Goal: Transaction & Acquisition: Purchase product/service

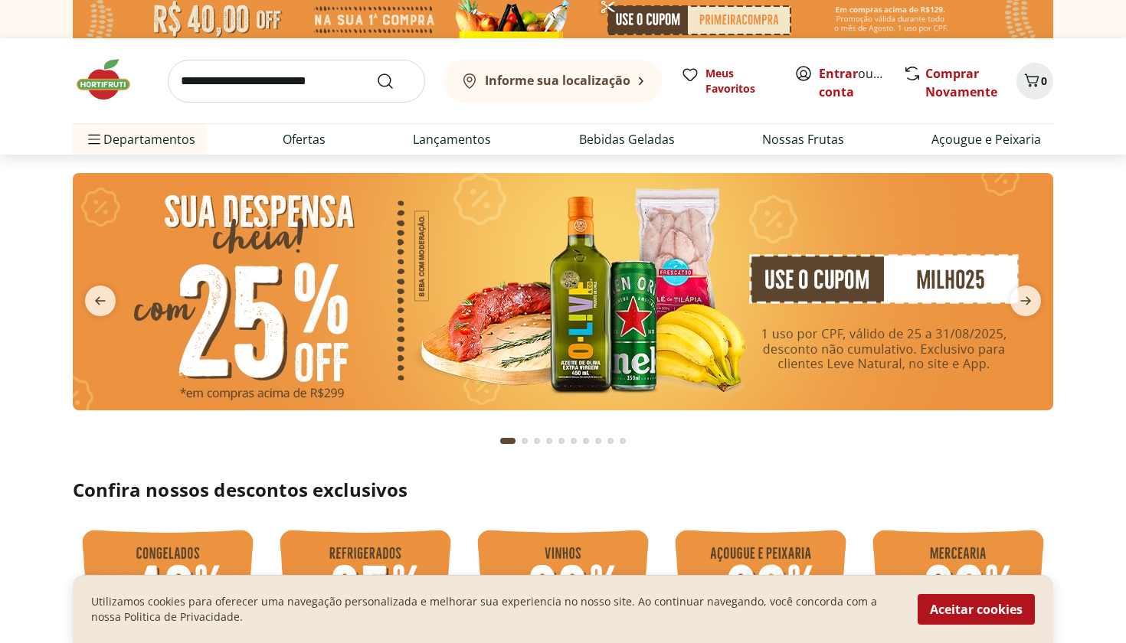
click at [431, 306] on img at bounding box center [563, 291] width 980 height 237
click at [789, 320] on img at bounding box center [563, 291] width 980 height 237
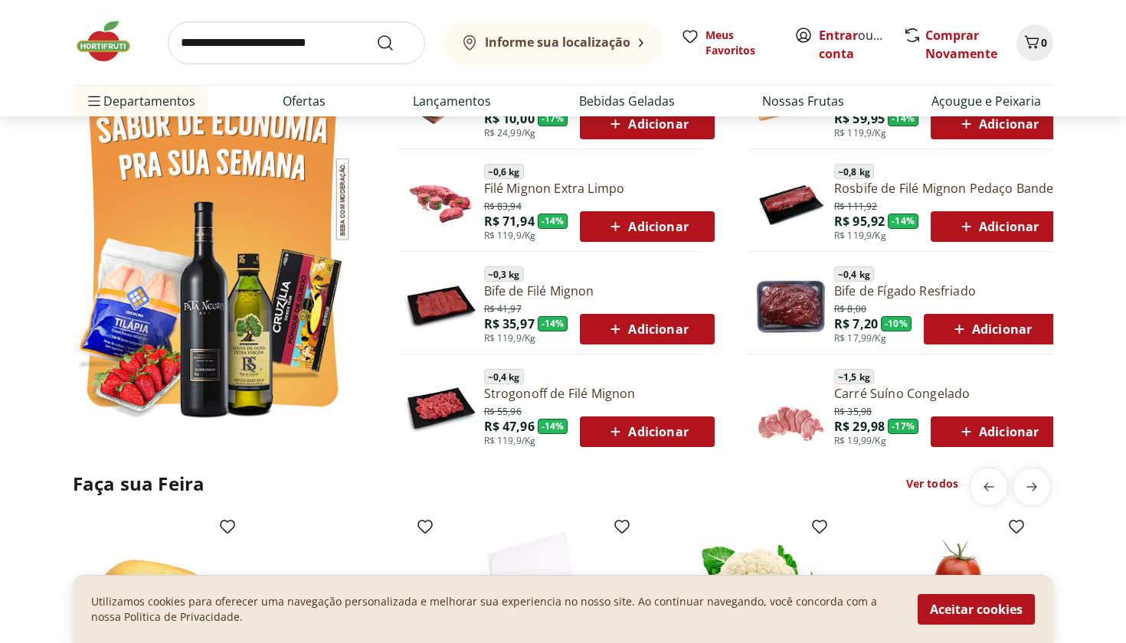
scroll to position [877, 0]
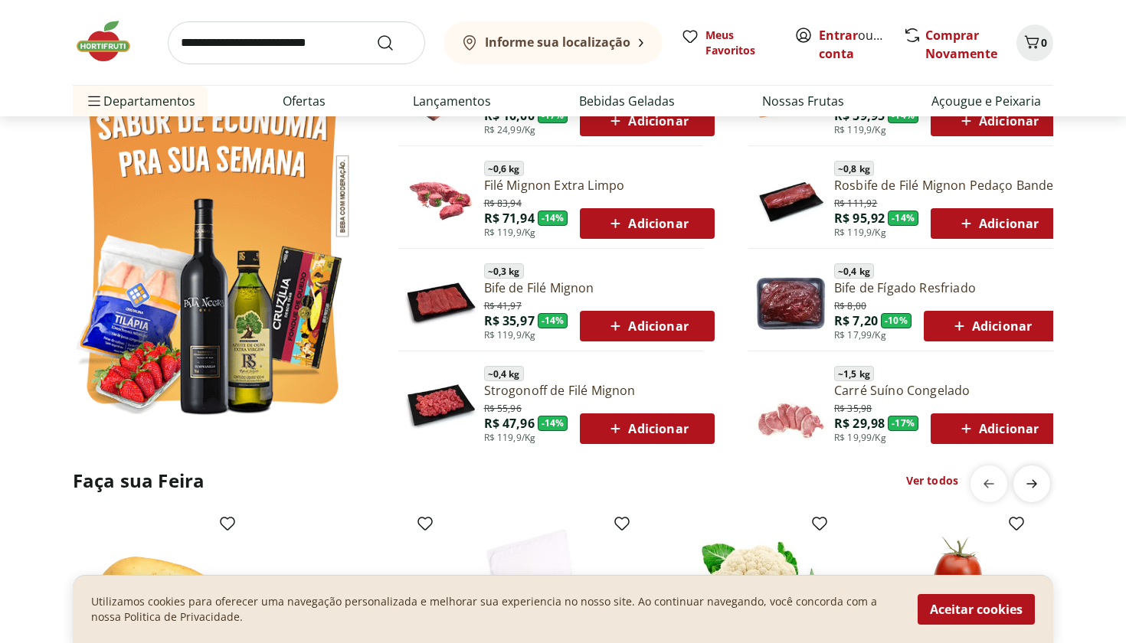
click at [1036, 487] on icon "next" at bounding box center [1031, 484] width 18 height 18
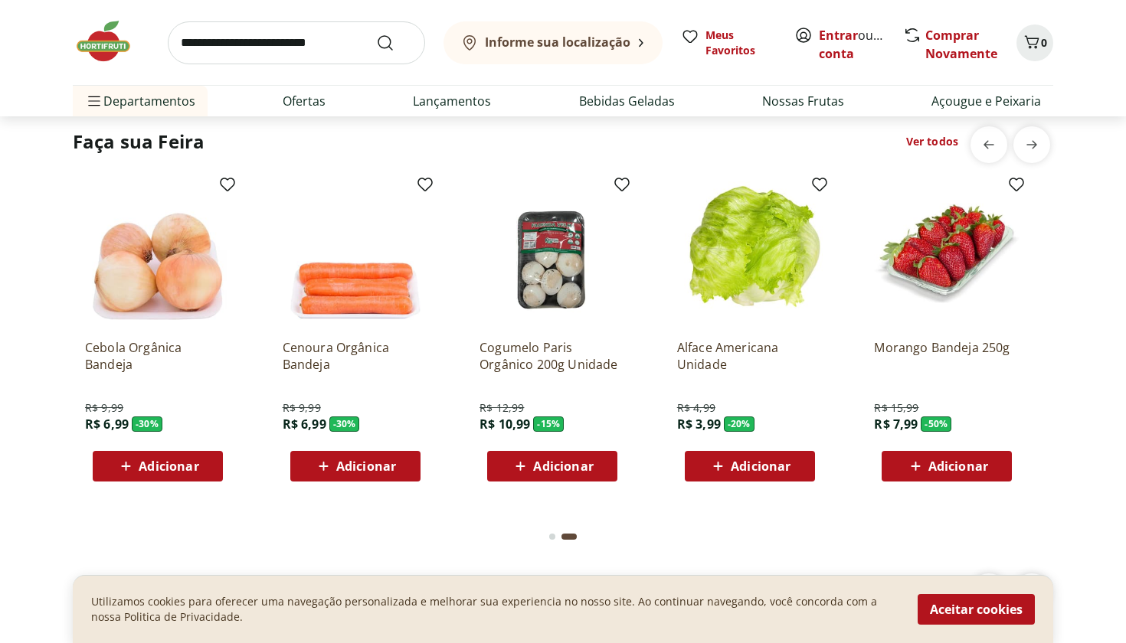
scroll to position [1216, 0]
click at [998, 143] on span "previous" at bounding box center [988, 144] width 31 height 31
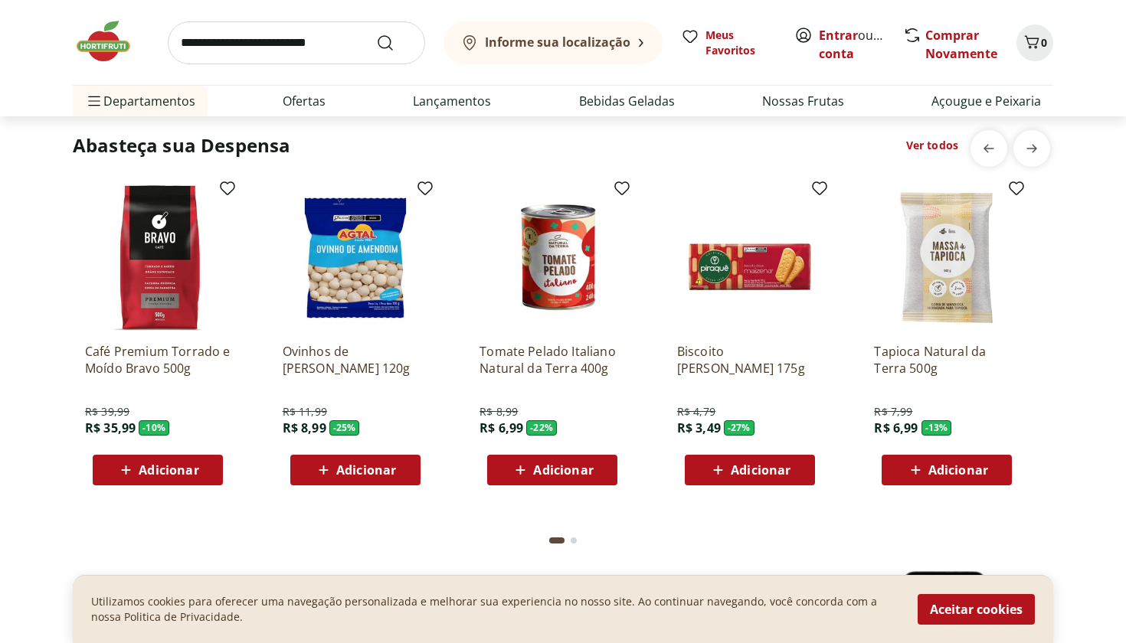
scroll to position [2108, 0]
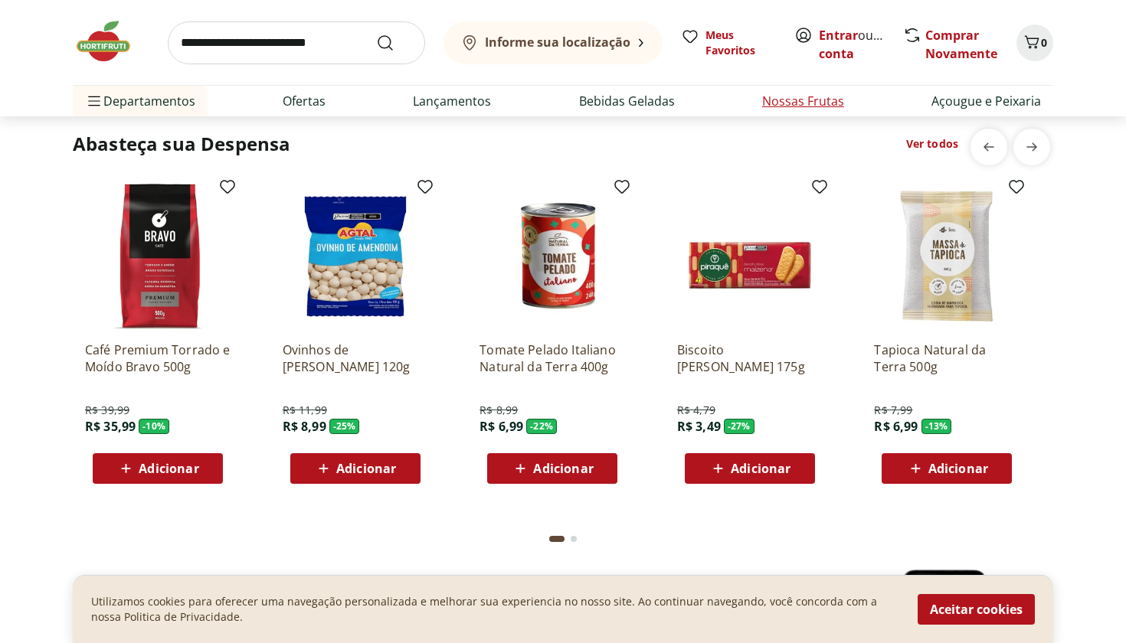
click at [797, 103] on link "Nossas Frutas" at bounding box center [803, 101] width 82 height 18
select select "**********"
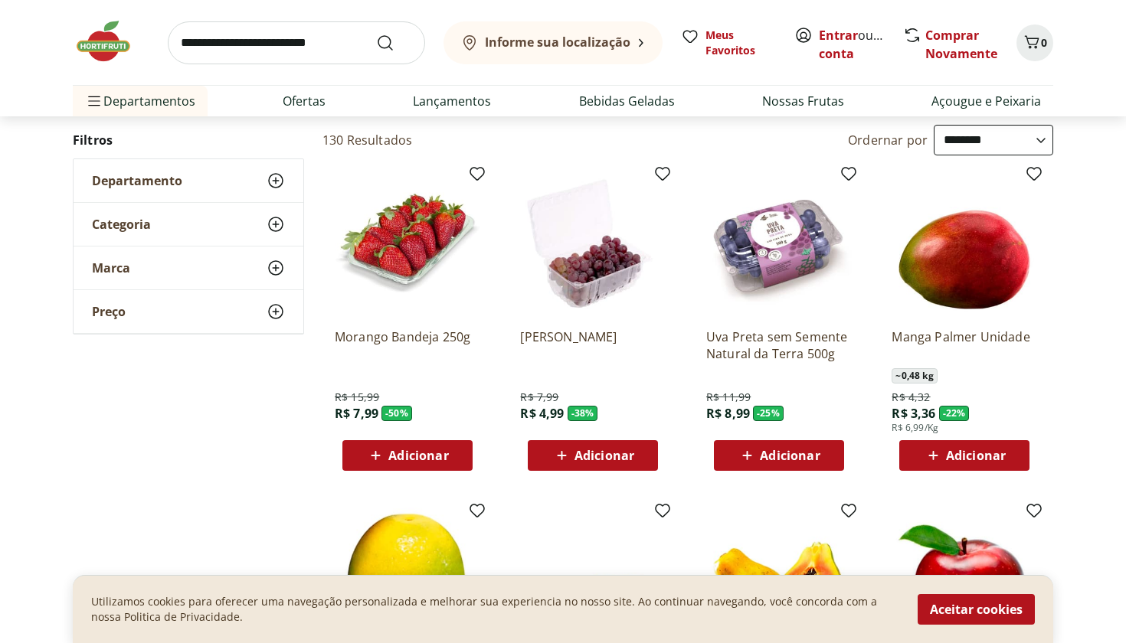
scroll to position [99, 0]
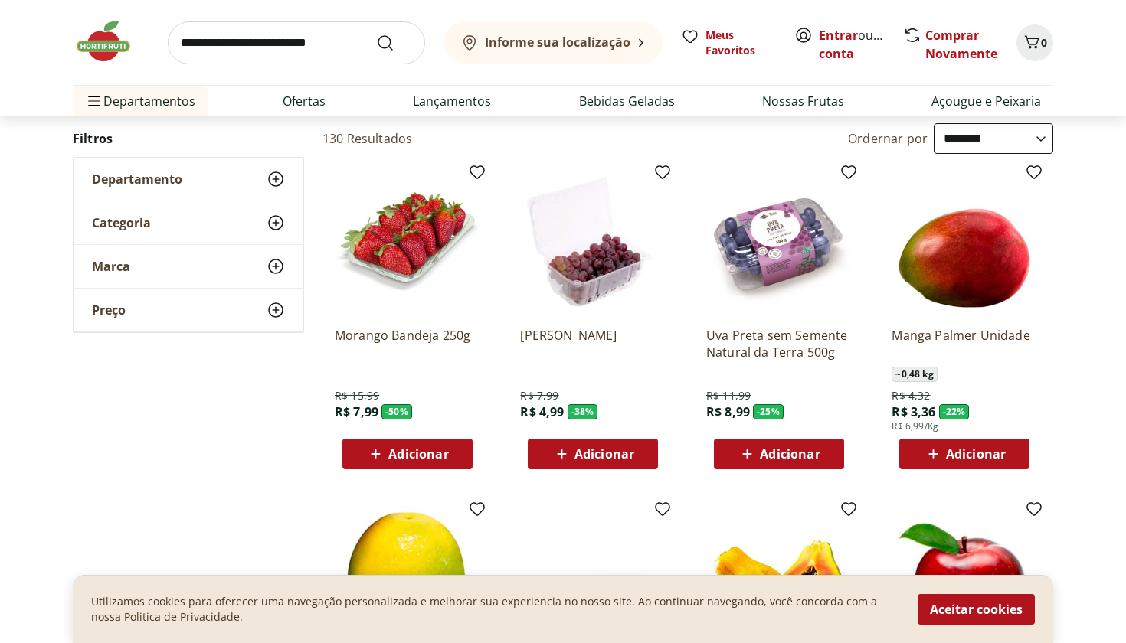
click at [816, 453] on span "Adicionar" at bounding box center [790, 454] width 60 height 12
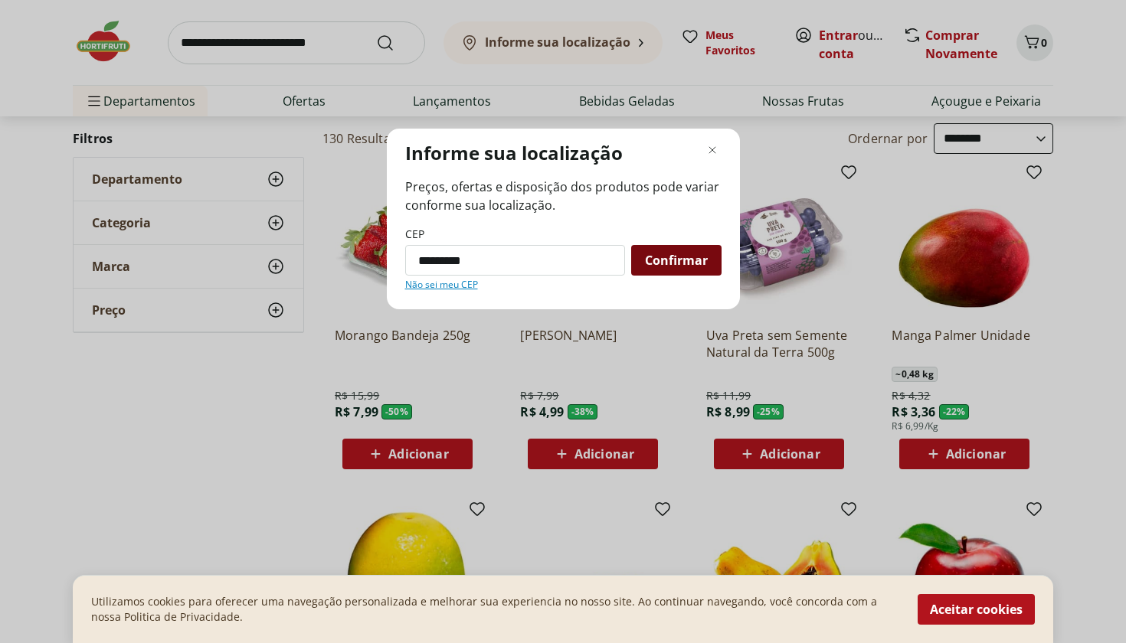
type input "*********"
click at [695, 258] on span "Confirmar" at bounding box center [676, 260] width 63 height 12
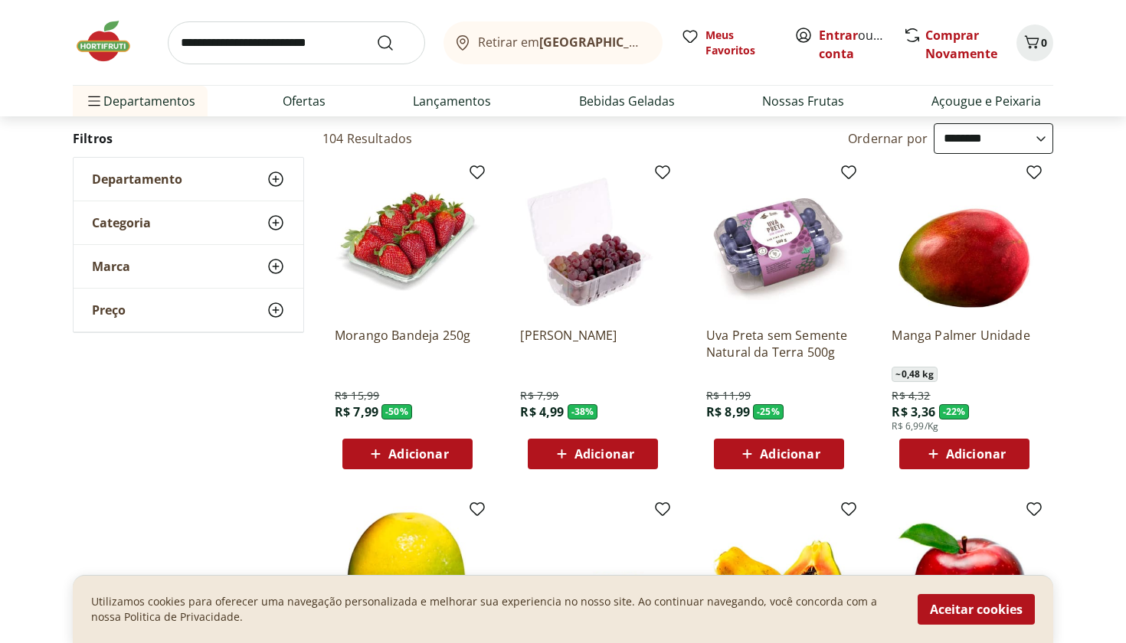
click at [783, 457] on span "Adicionar" at bounding box center [790, 454] width 60 height 12
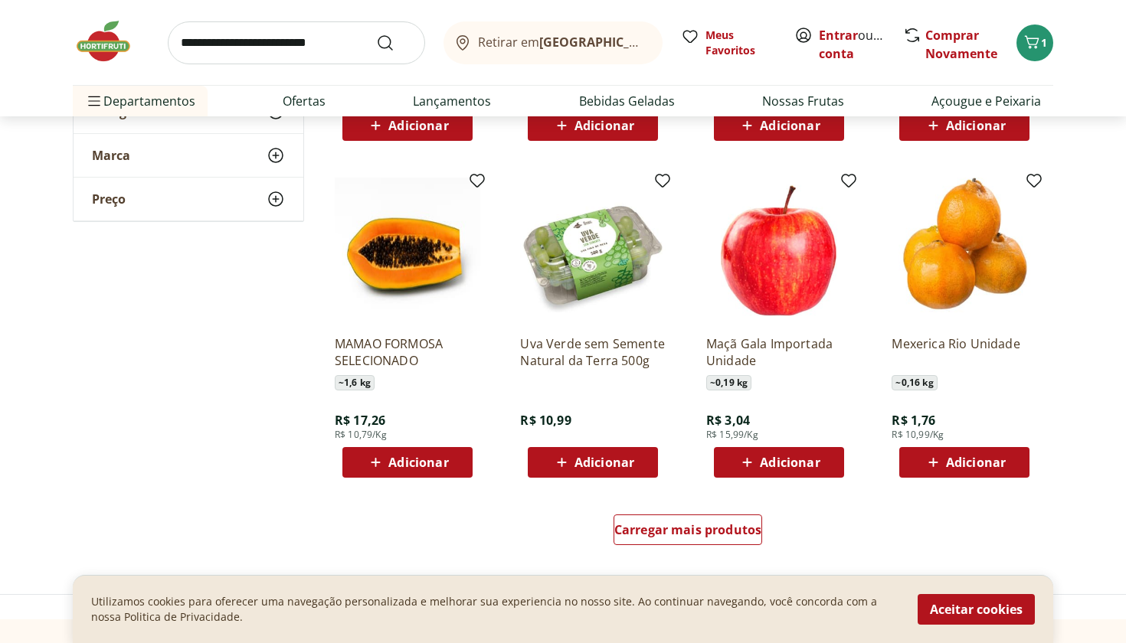
scroll to position [778, 0]
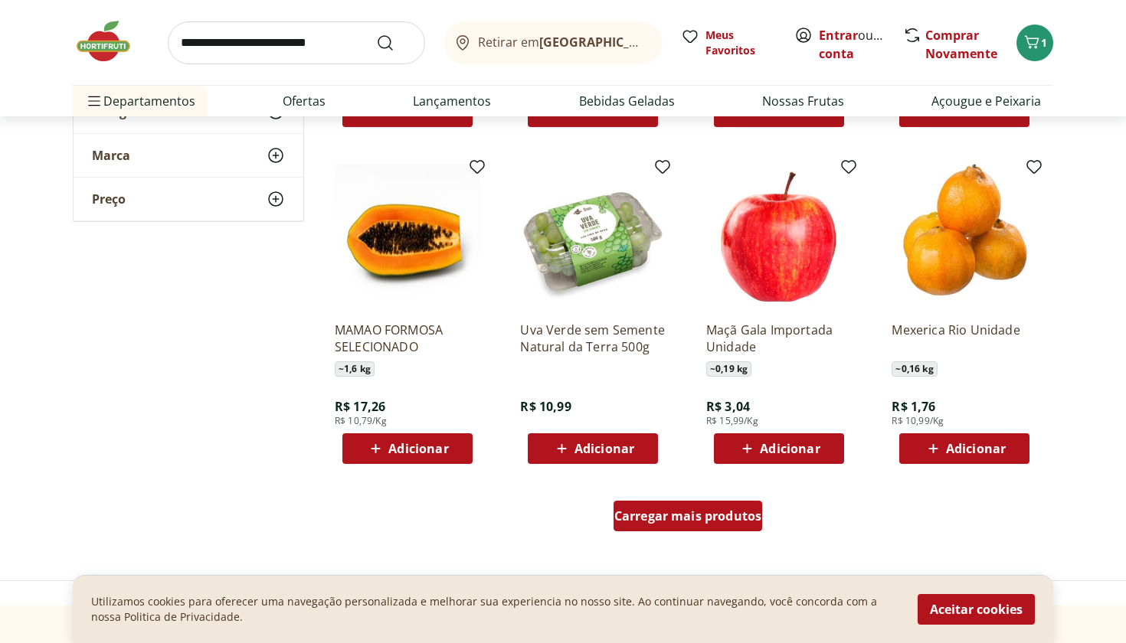
click at [747, 513] on span "Carregar mais produtos" at bounding box center [688, 516] width 148 height 12
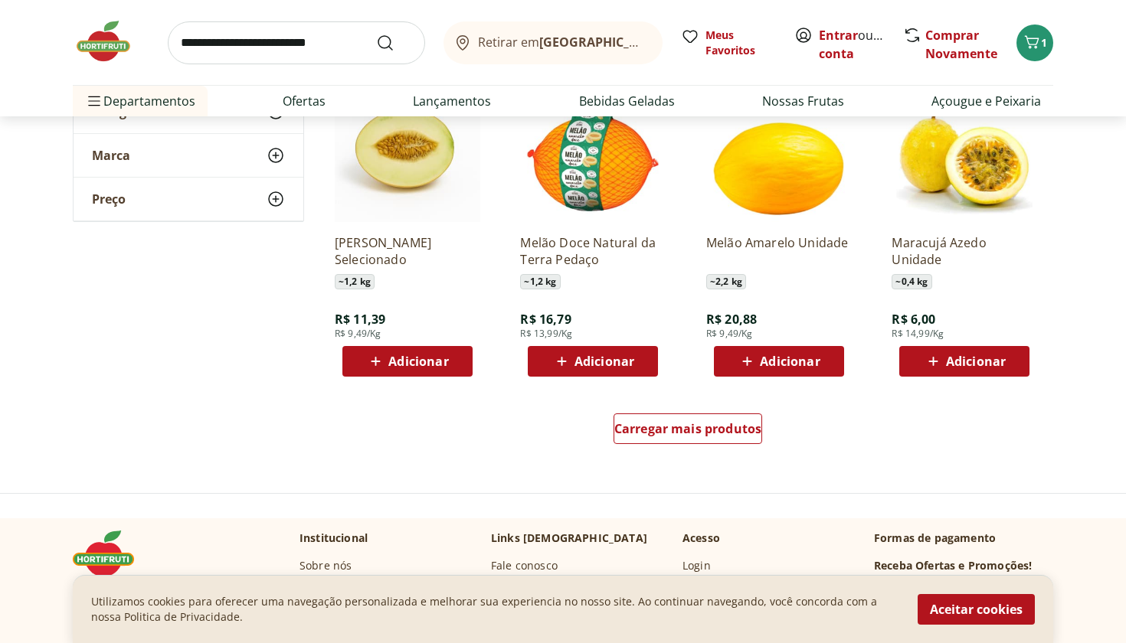
scroll to position [1865, 0]
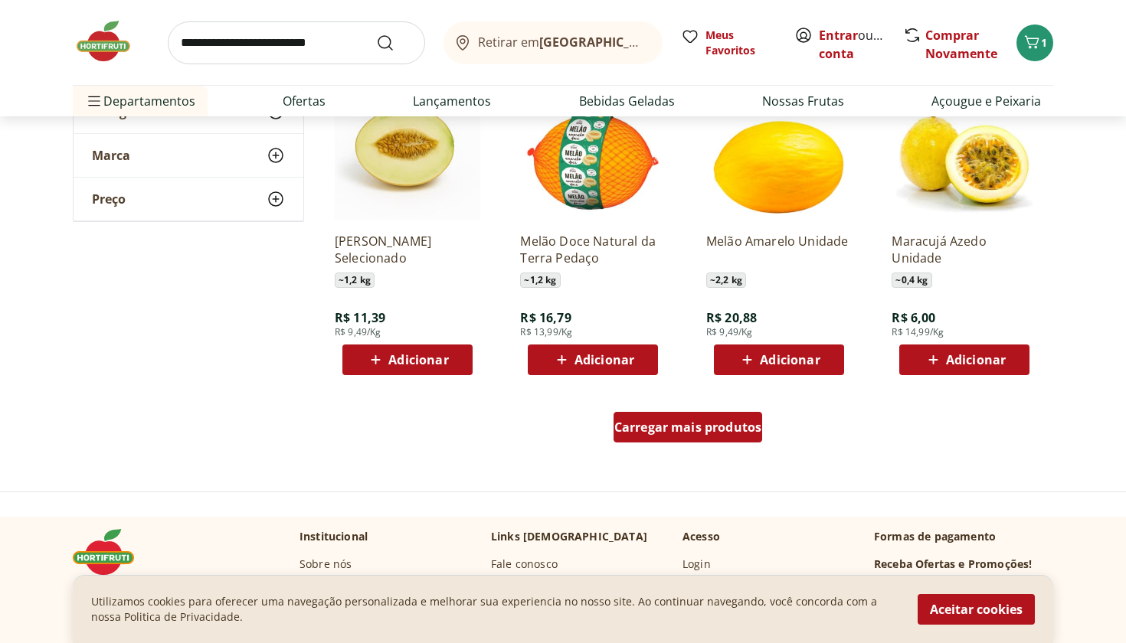
click at [712, 433] on span "Carregar mais produtos" at bounding box center [688, 427] width 148 height 12
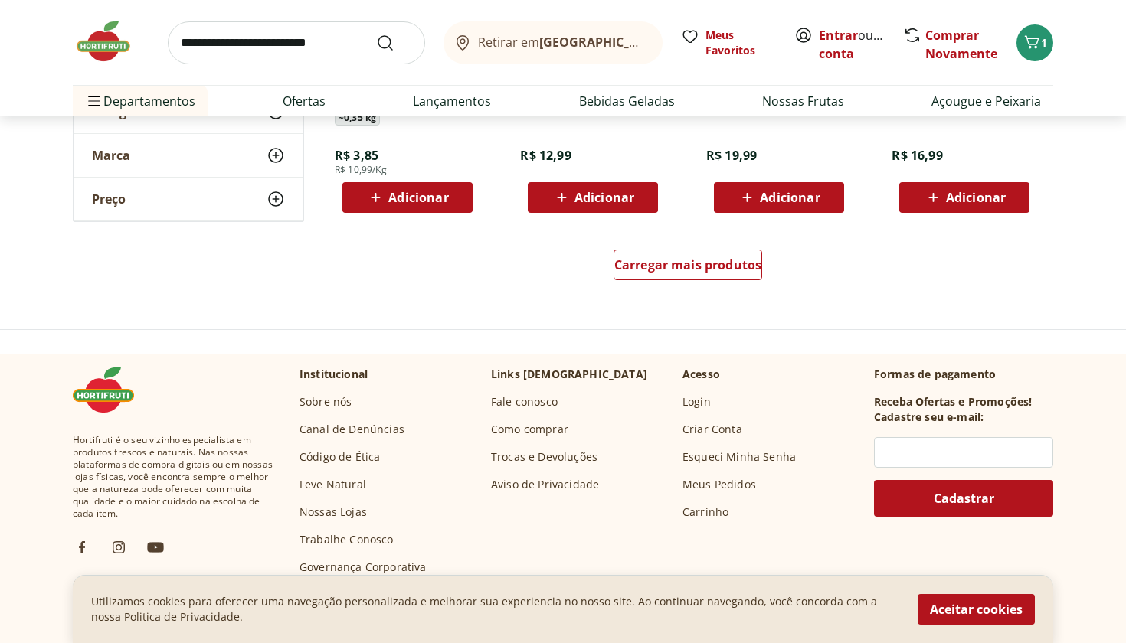
scroll to position [3038, 0]
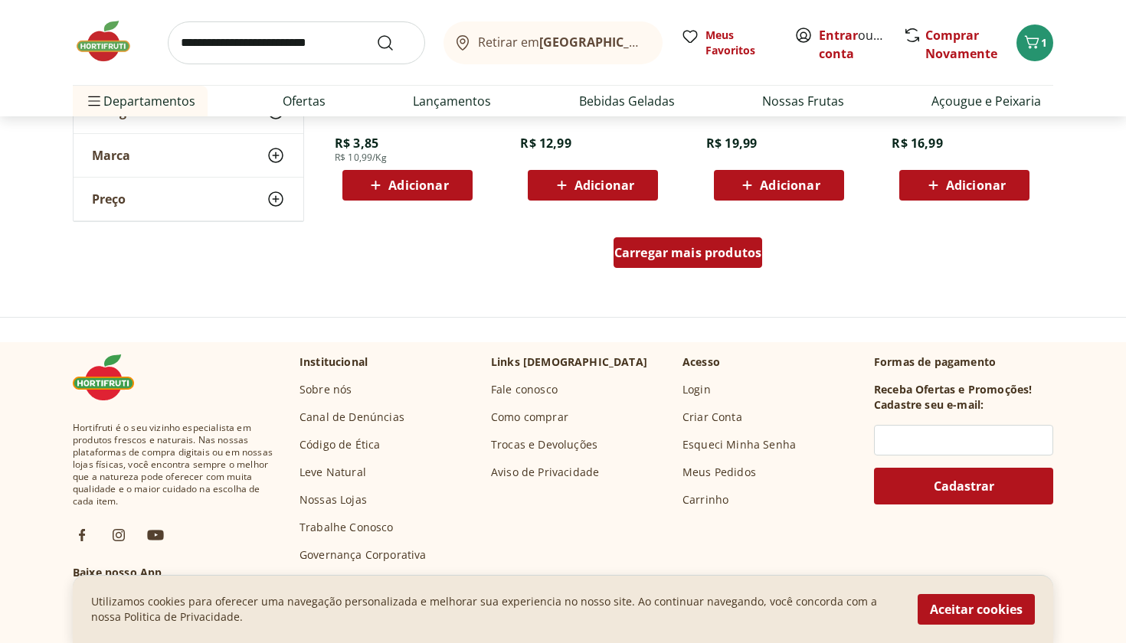
click at [675, 259] on span "Carregar mais produtos" at bounding box center [688, 253] width 148 height 12
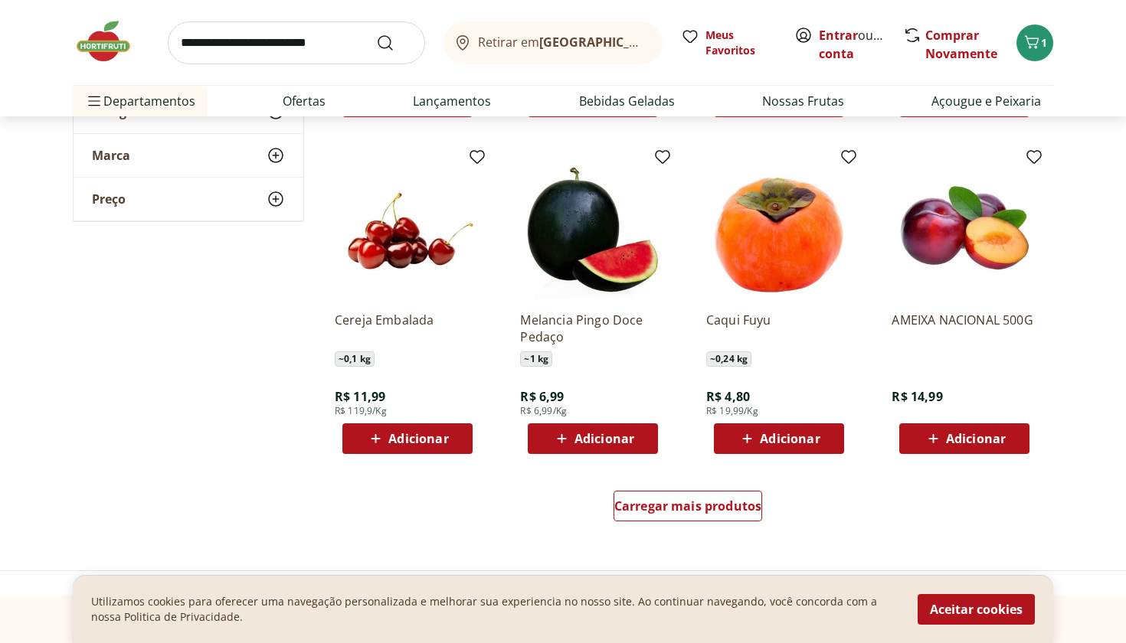
scroll to position [3785, 0]
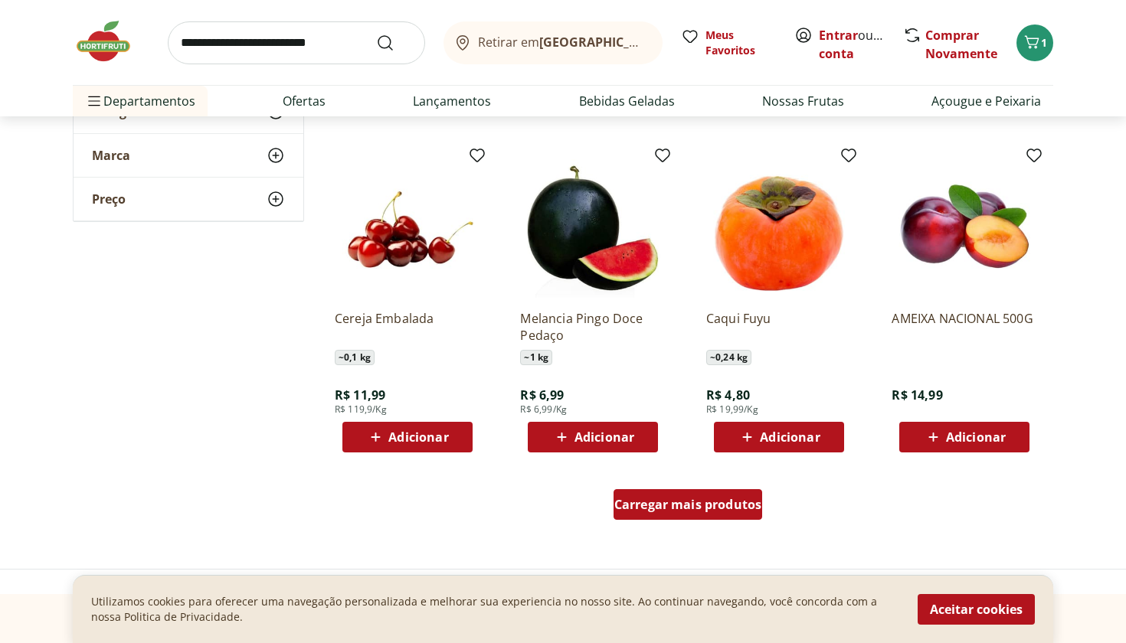
click at [749, 499] on span "Carregar mais produtos" at bounding box center [688, 505] width 148 height 12
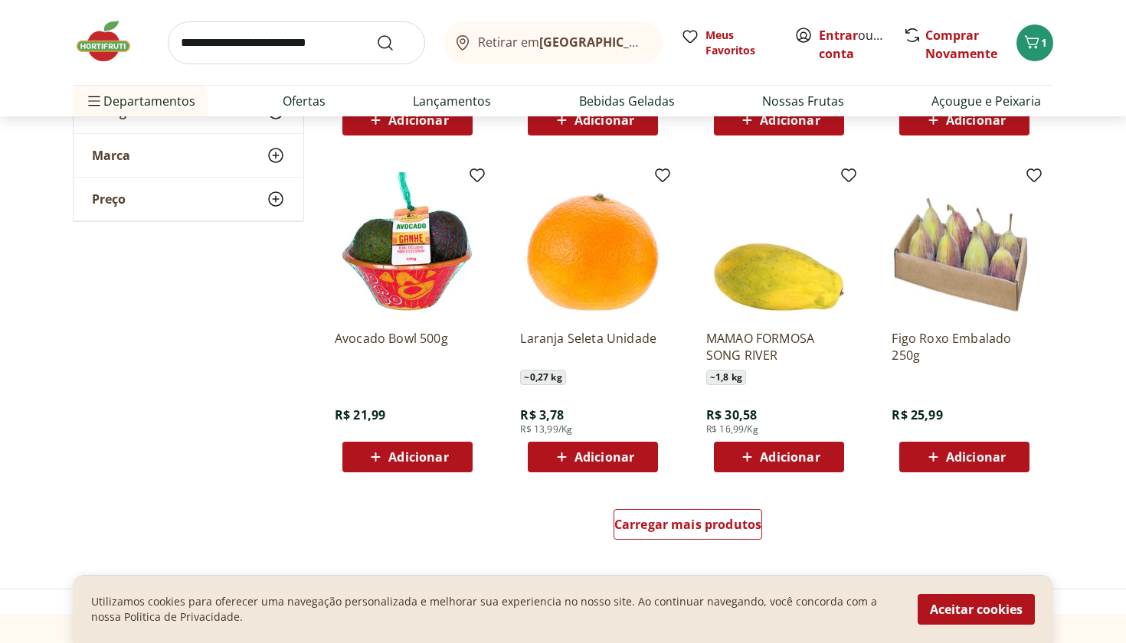
scroll to position [4769, 0]
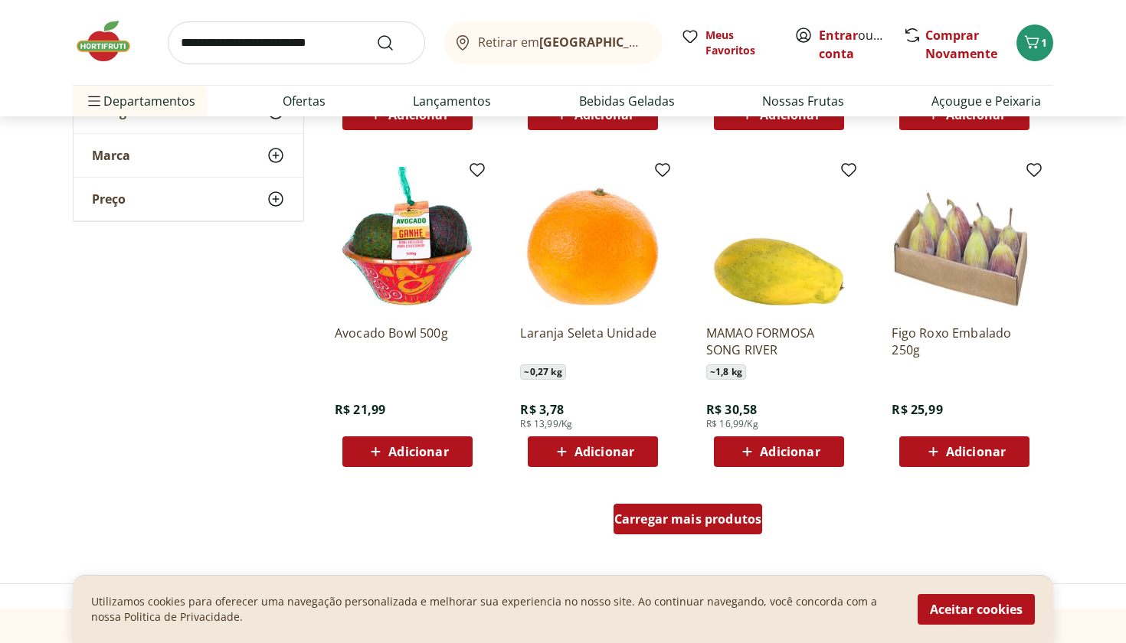
click at [728, 520] on span "Carregar mais produtos" at bounding box center [688, 519] width 148 height 12
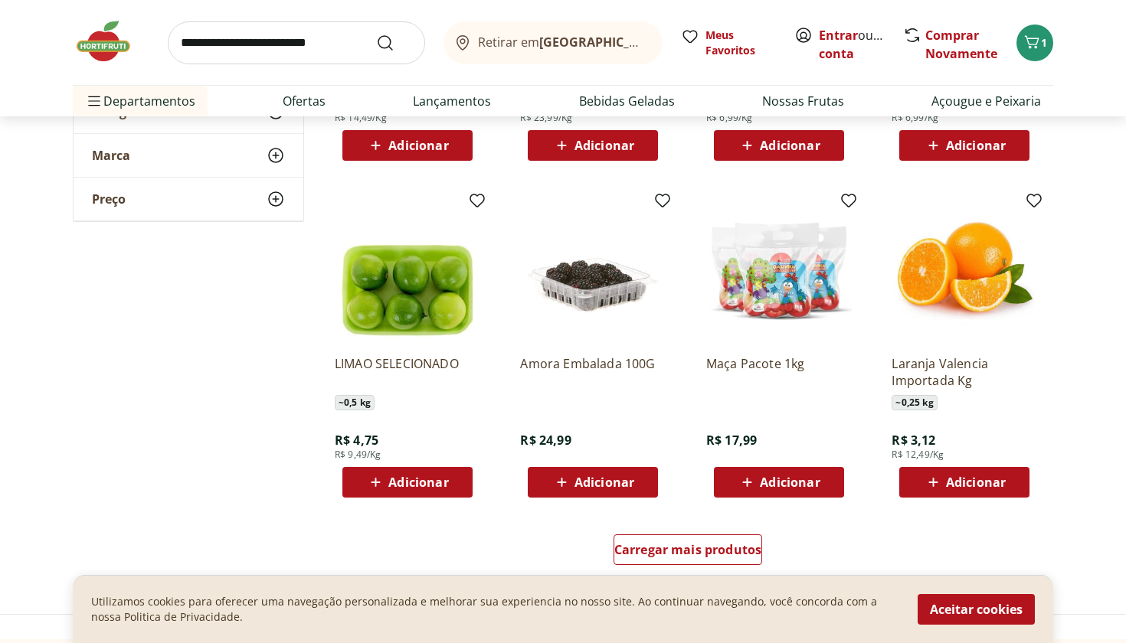
scroll to position [5743, 0]
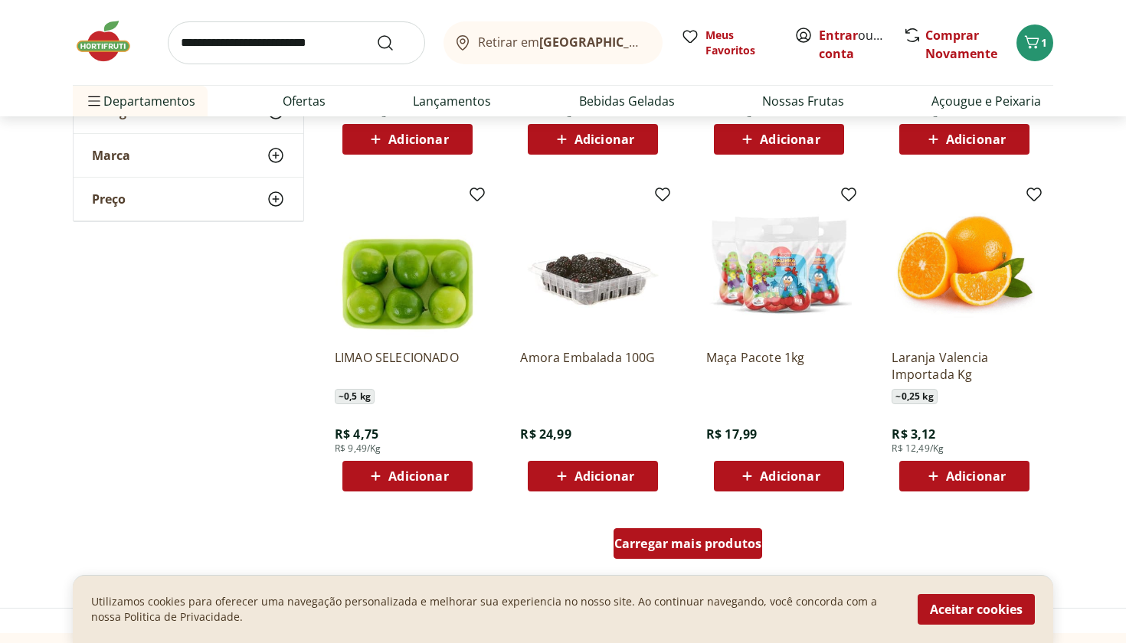
click at [707, 554] on div "Carregar mais produtos" at bounding box center [687, 543] width 149 height 31
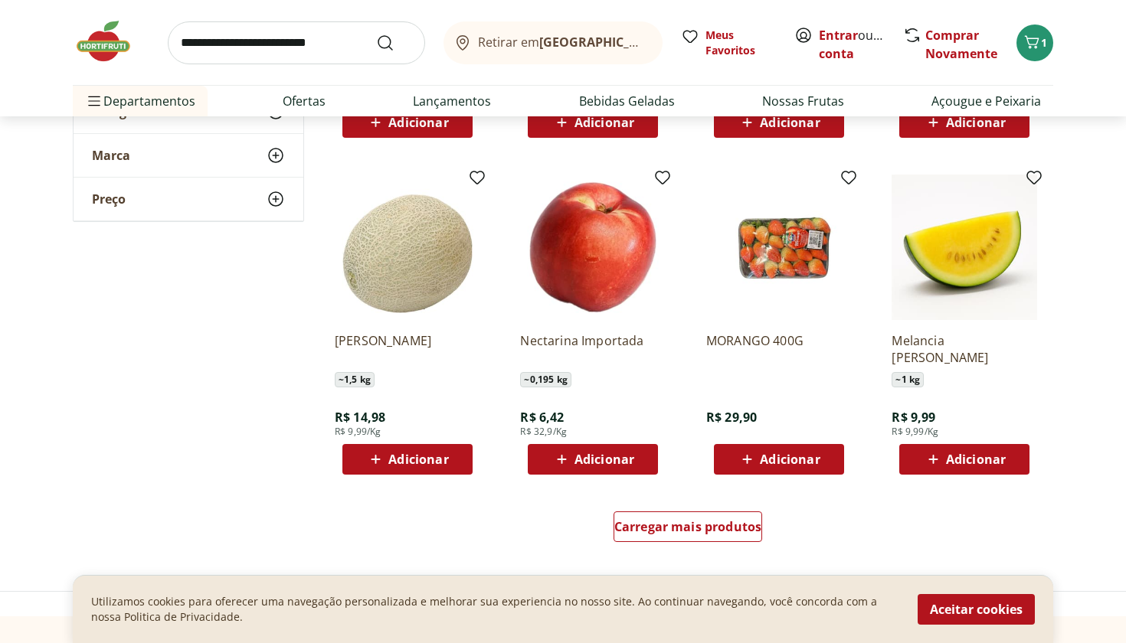
scroll to position [6774, 0]
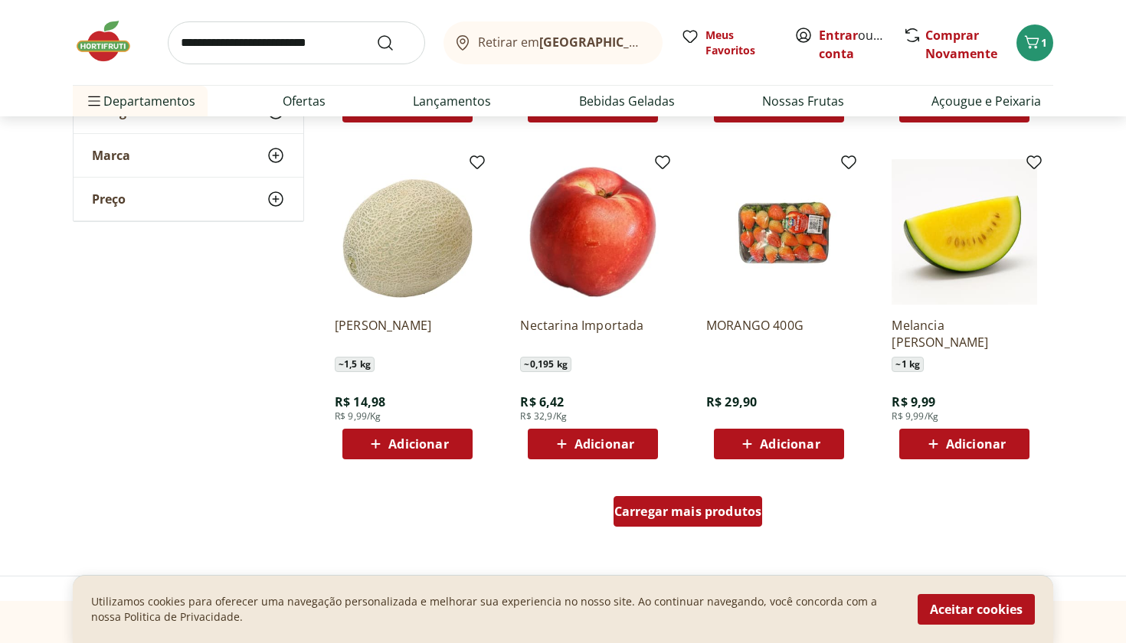
click at [730, 518] on span "Carregar mais produtos" at bounding box center [688, 511] width 148 height 12
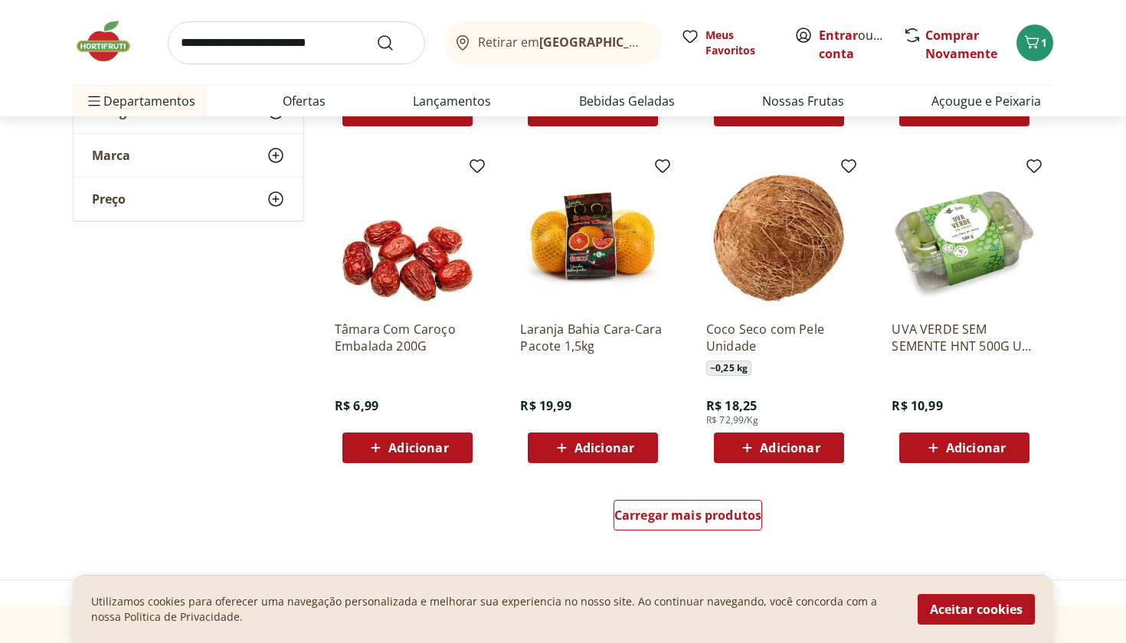
scroll to position [7774, 0]
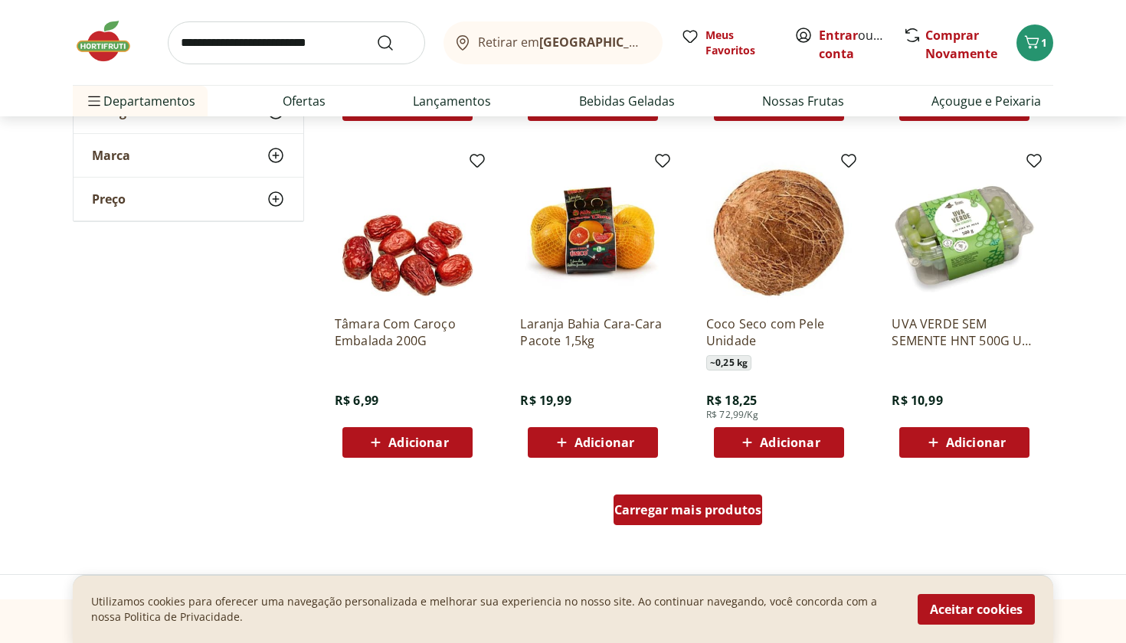
click at [718, 504] on span "Carregar mais produtos" at bounding box center [688, 510] width 148 height 12
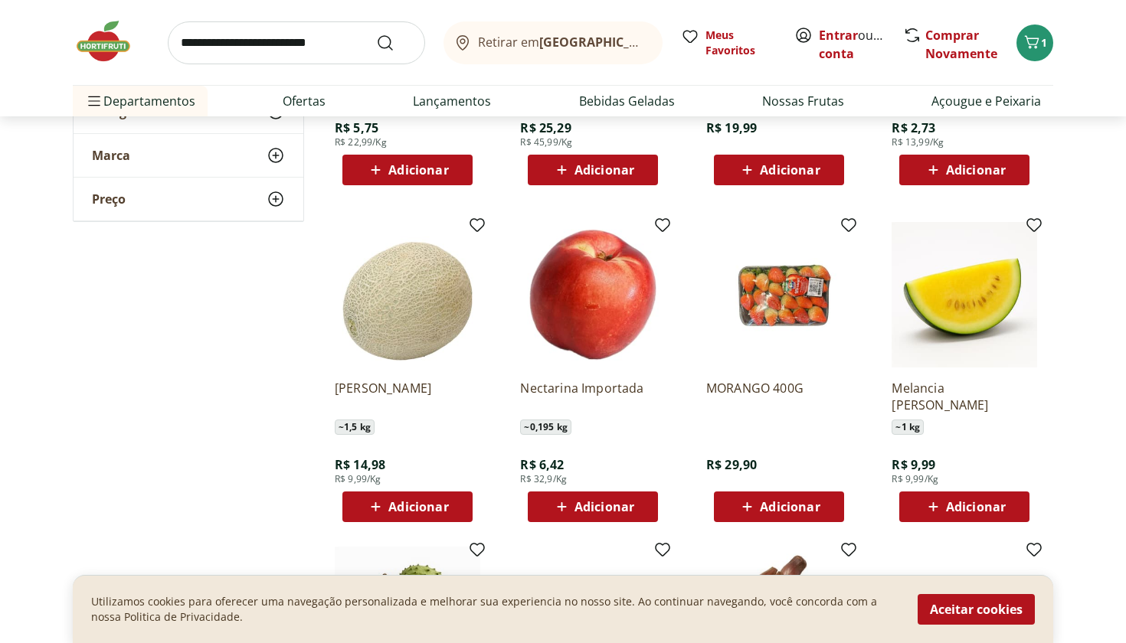
scroll to position [6709, 0]
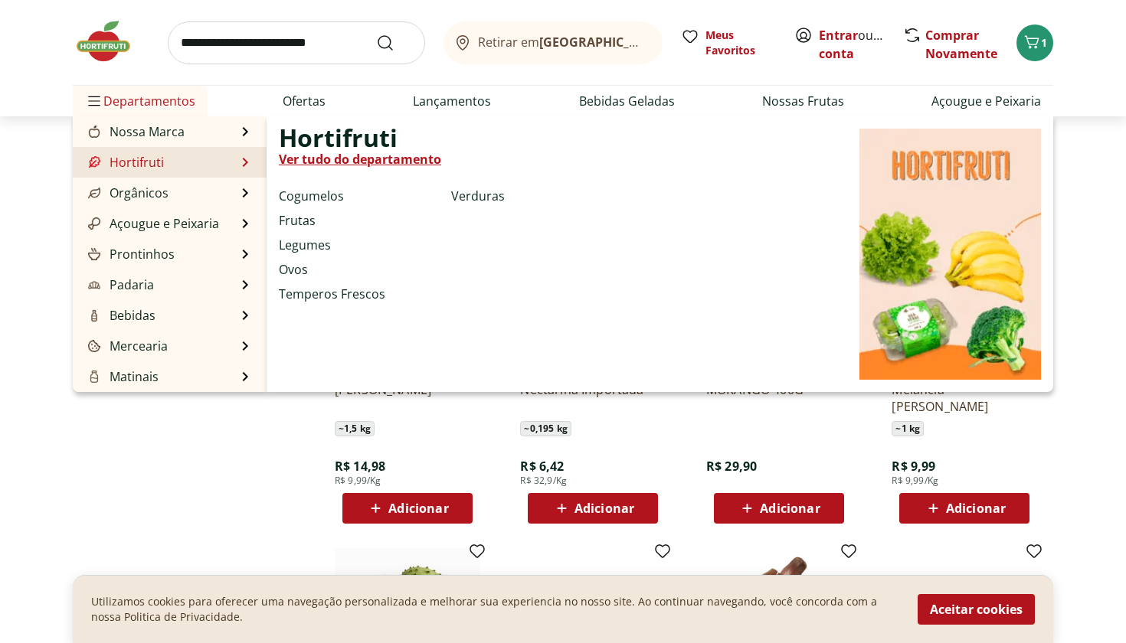
click at [244, 165] on li "Hortifruti Hortifruti Ver tudo do departamento Cogumelos Frutas Legumes Ovos Te…" at bounding box center [170, 162] width 194 height 31
click at [231, 164] on li "Hortifruti Hortifruti Ver tudo do departamento Cogumelos Frutas Legumes Ovos Te…" at bounding box center [170, 162] width 194 height 31
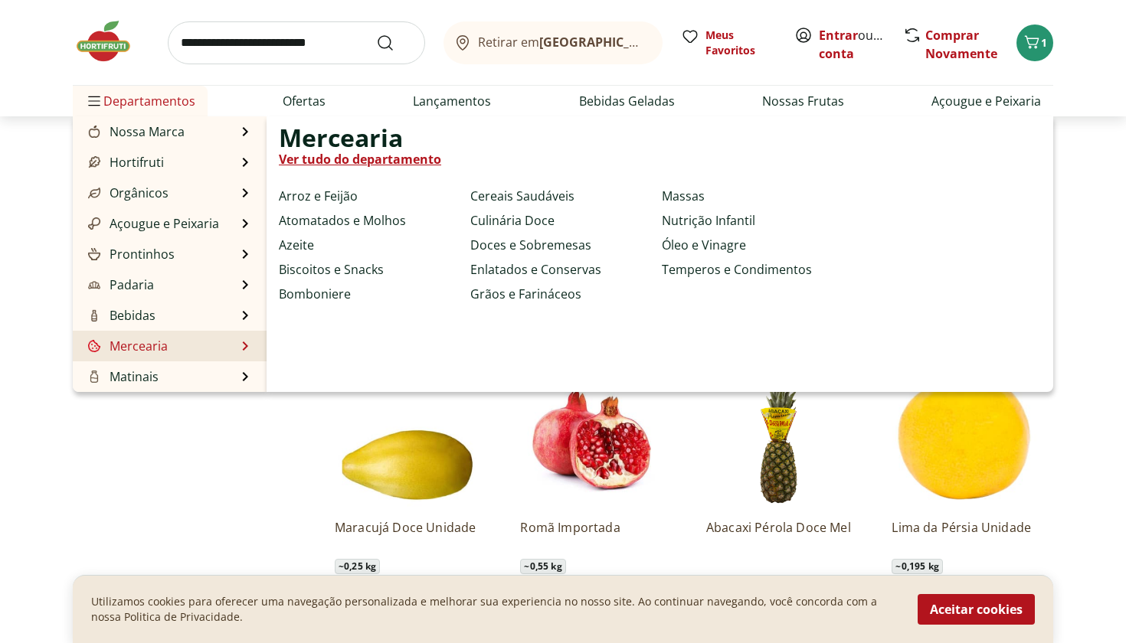
scroll to position [6129, 0]
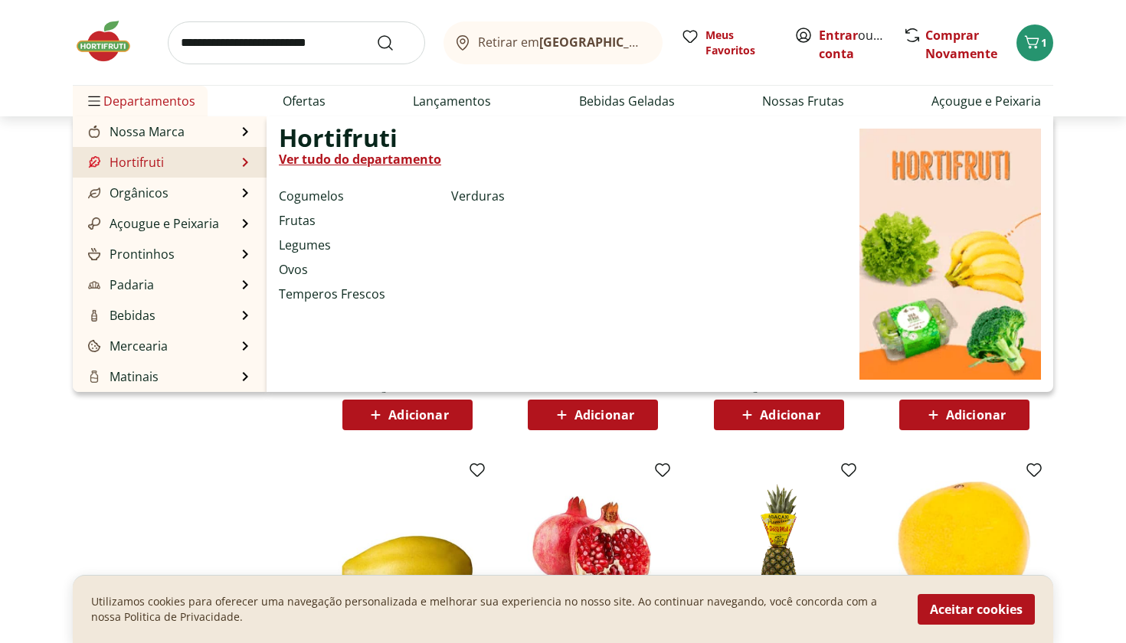
click at [133, 159] on link "Hortifruti" at bounding box center [124, 162] width 79 height 18
select select "**********"
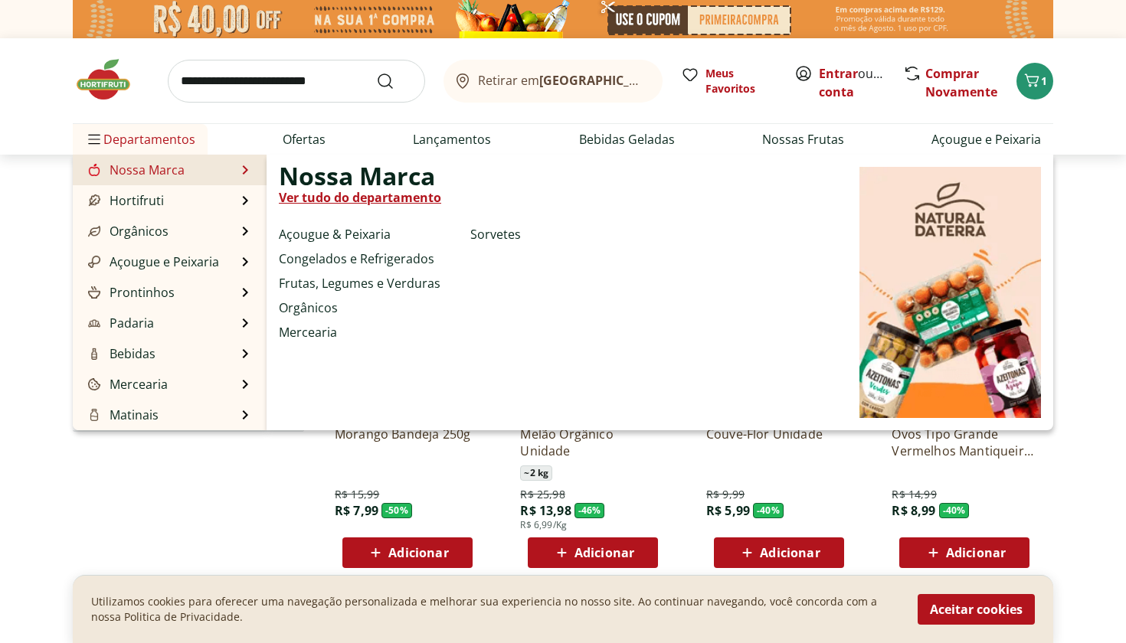
click at [388, 207] on div "Nossa Marca Ver tudo do departamento" at bounding box center [388, 190] width 218 height 46
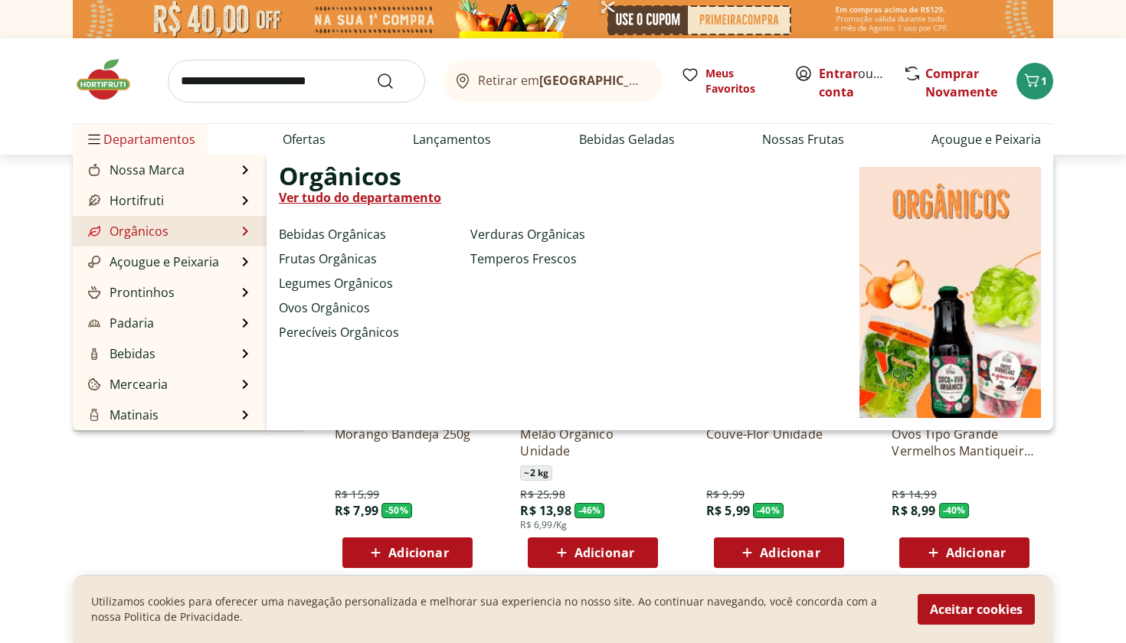
click at [227, 231] on li "Orgânicos Orgânicos Ver tudo do departamento Bebidas Orgânicas Frutas Orgânicas…" at bounding box center [170, 231] width 194 height 31
click at [144, 231] on link "Orgânicos" at bounding box center [126, 231] width 83 height 18
select select "**********"
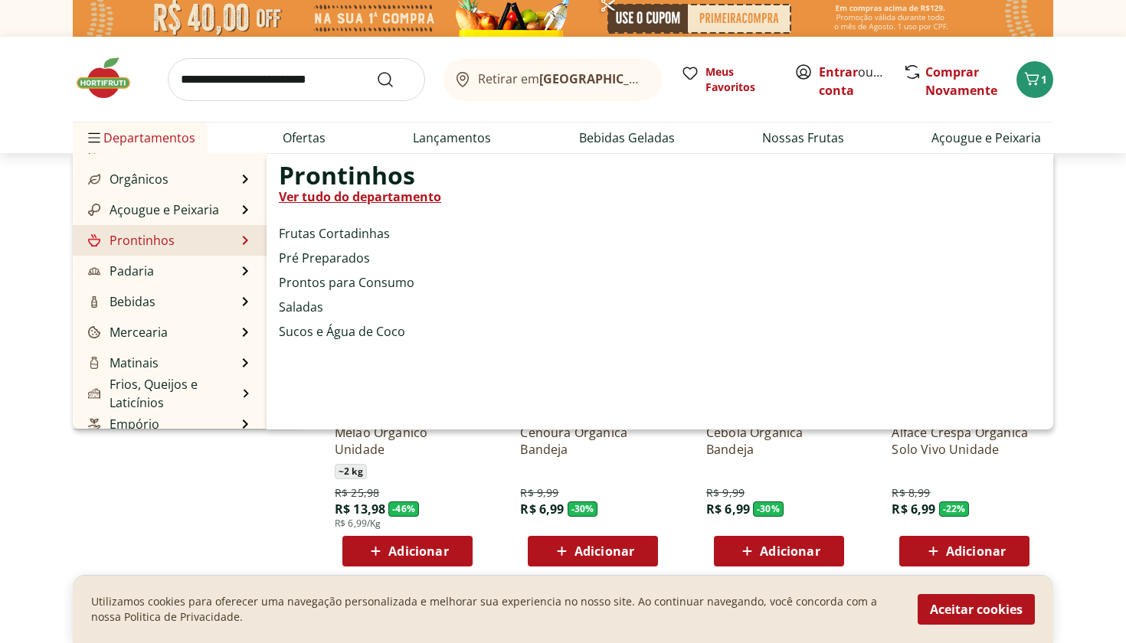
scroll to position [1, 0]
click at [177, 246] on li "Prontinhos Prontinhos Ver tudo do departamento Frutas Cortadinhas Pré Preparado…" at bounding box center [170, 241] width 194 height 31
click at [238, 244] on li "Prontinhos Prontinhos Ver tudo do departamento Frutas Cortadinhas Pré Preparado…" at bounding box center [170, 241] width 194 height 31
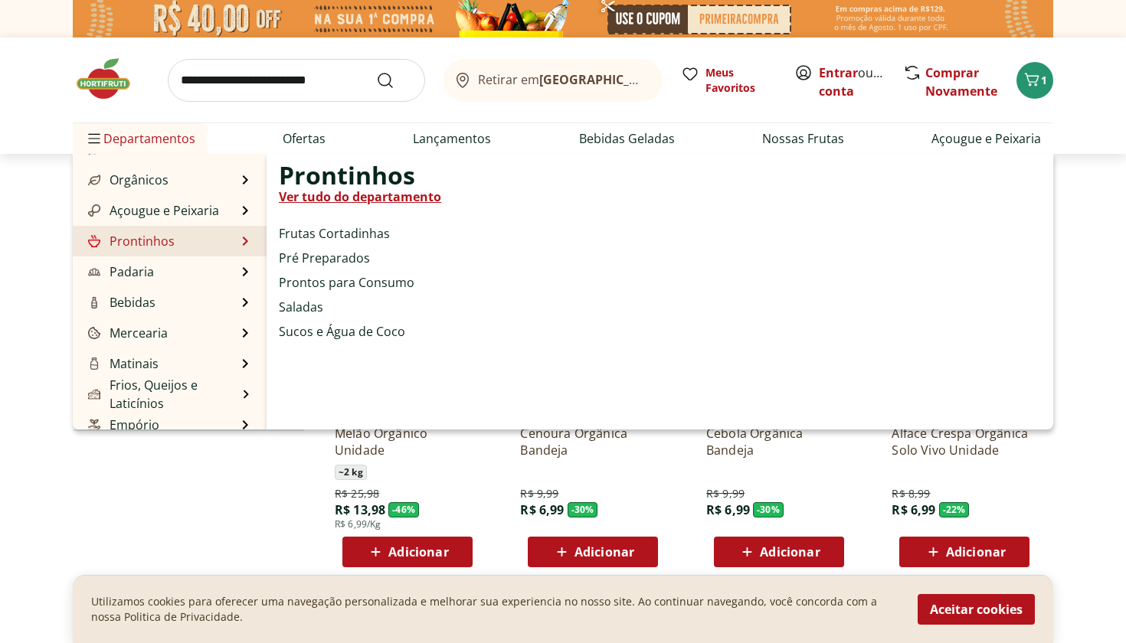
click at [238, 244] on li "Prontinhos Prontinhos Ver tudo do departamento Frutas Cortadinhas Pré Preparado…" at bounding box center [170, 241] width 194 height 31
click at [145, 241] on link "Prontinhos" at bounding box center [130, 241] width 90 height 18
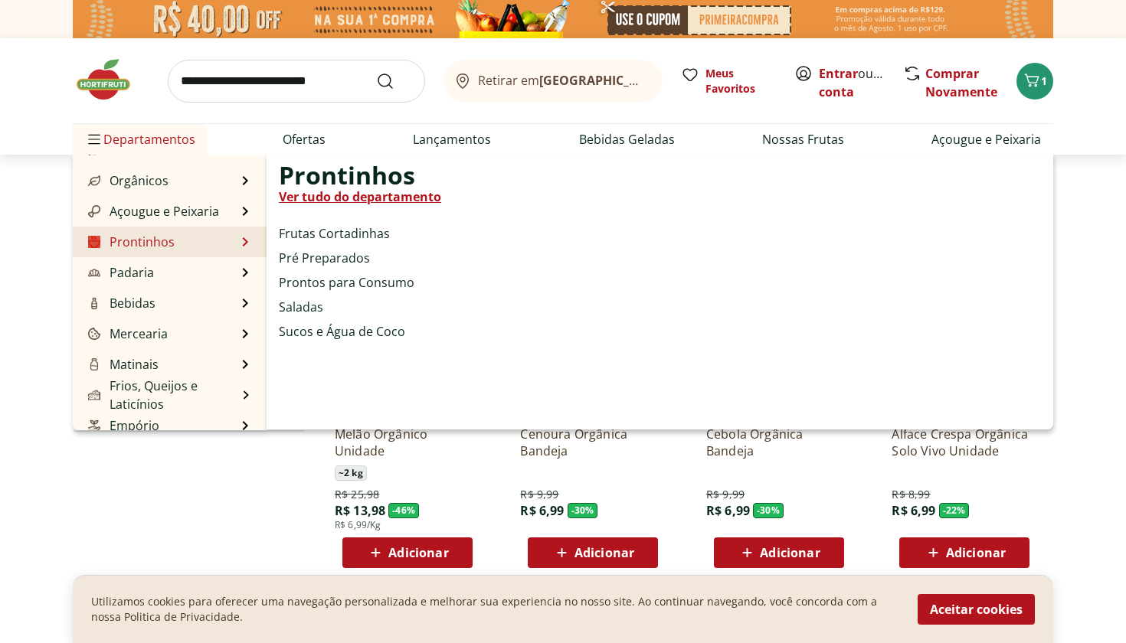
select select "**********"
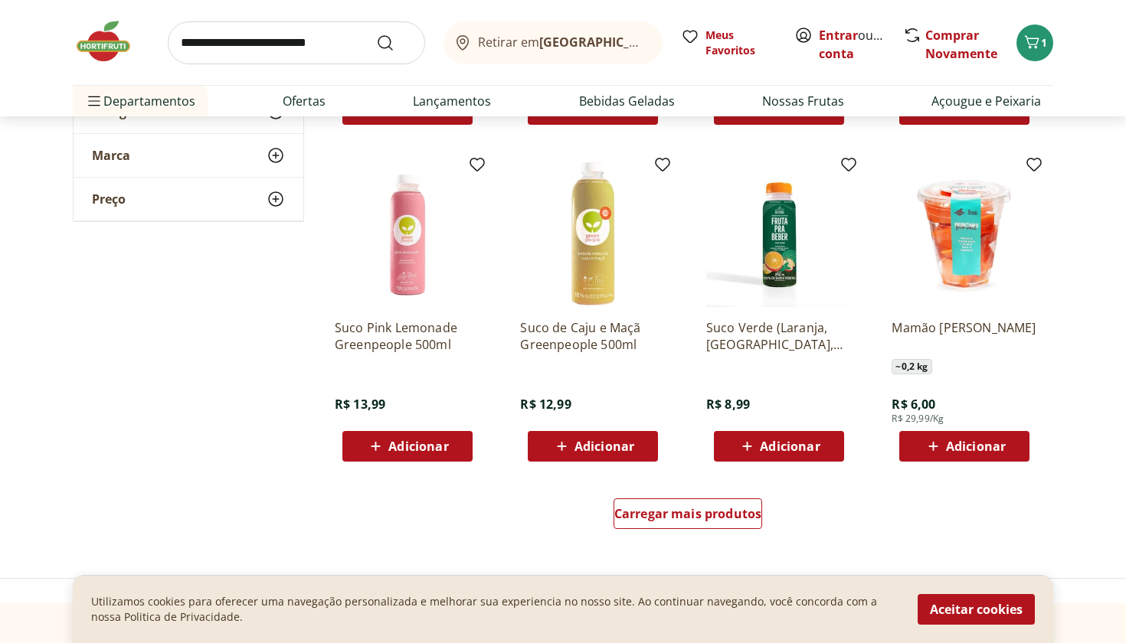
scroll to position [781, 0]
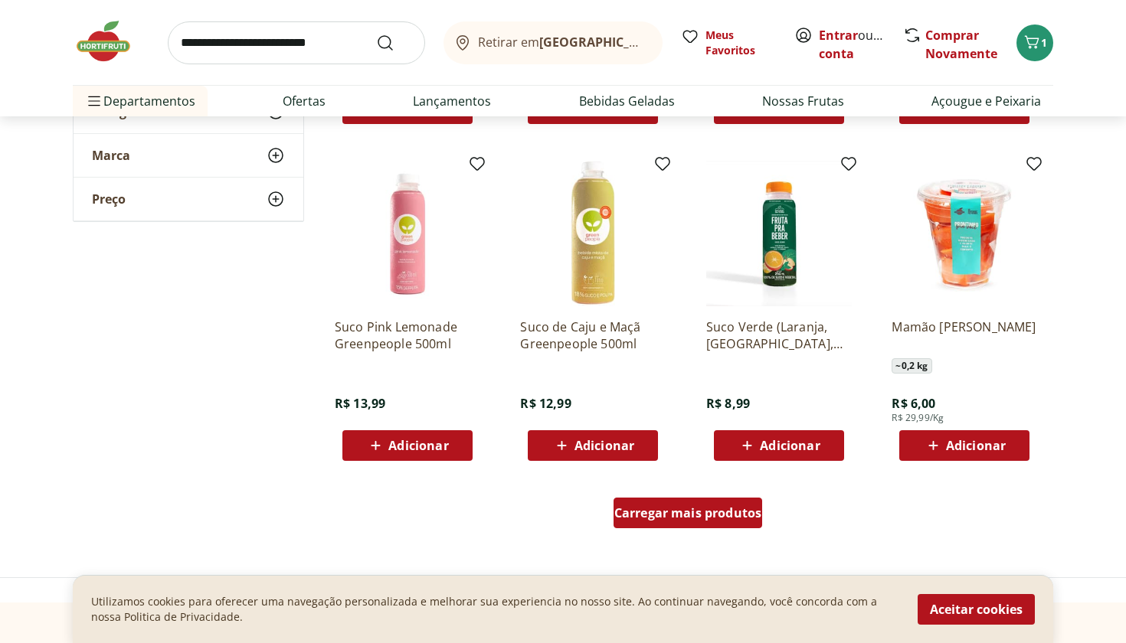
click at [718, 524] on div "Carregar mais produtos" at bounding box center [687, 513] width 149 height 31
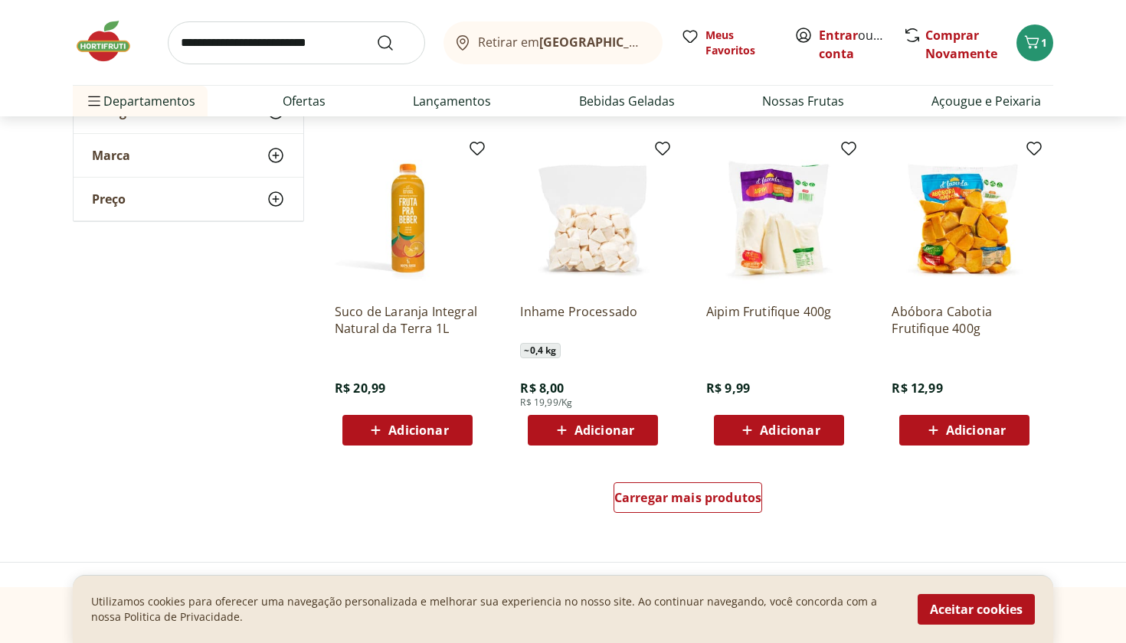
scroll to position [1796, 0]
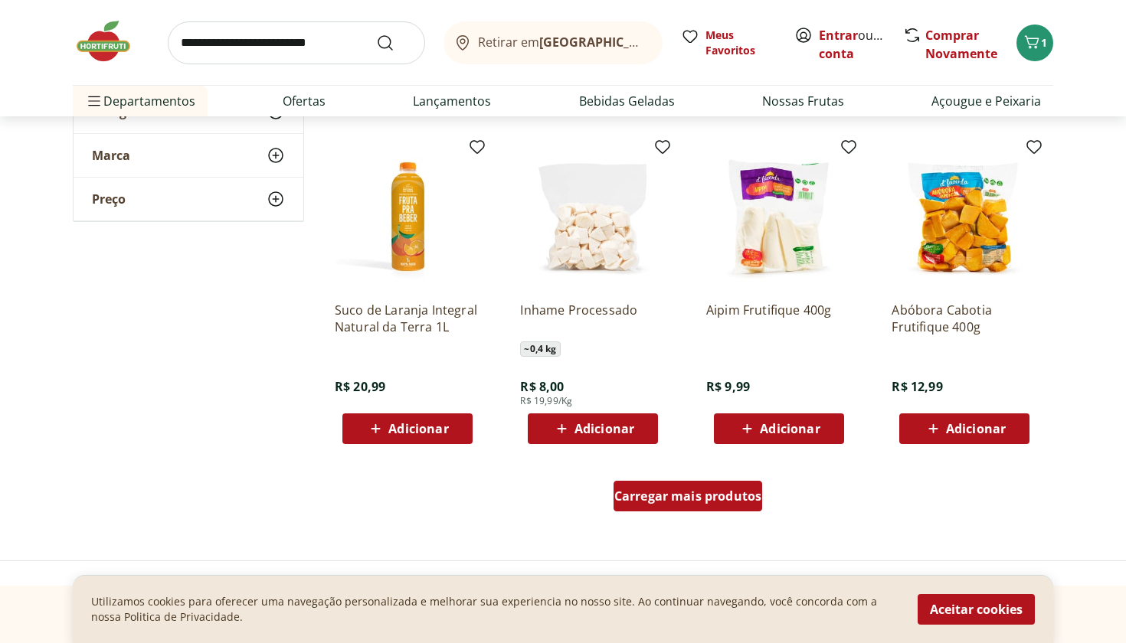
click at [740, 499] on span "Carregar mais produtos" at bounding box center [688, 496] width 148 height 12
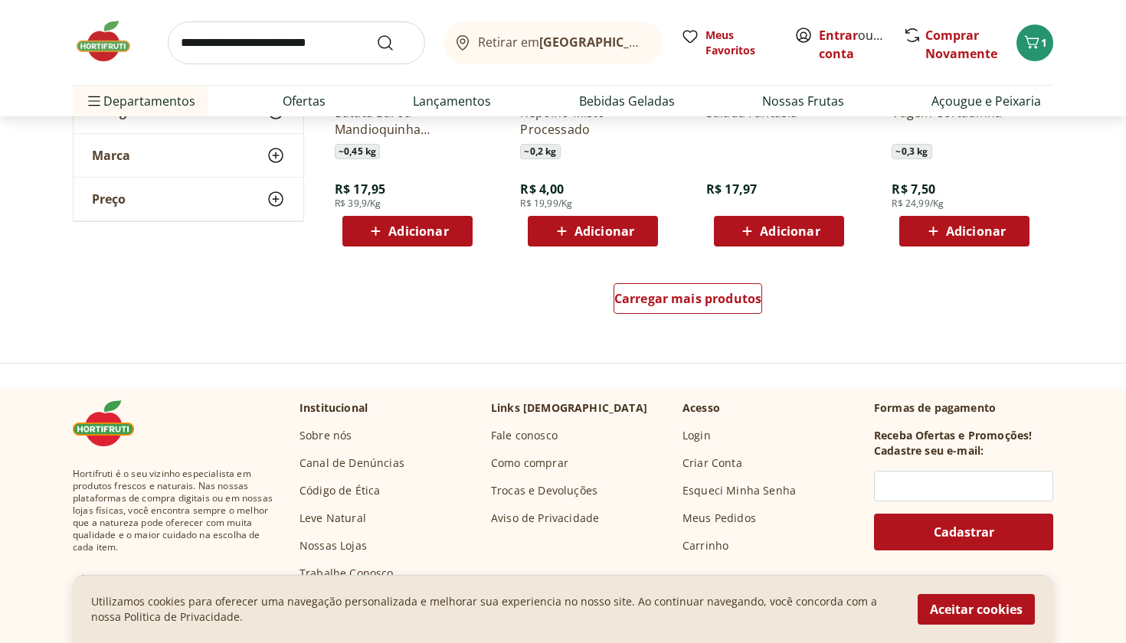
scroll to position [2976, 0]
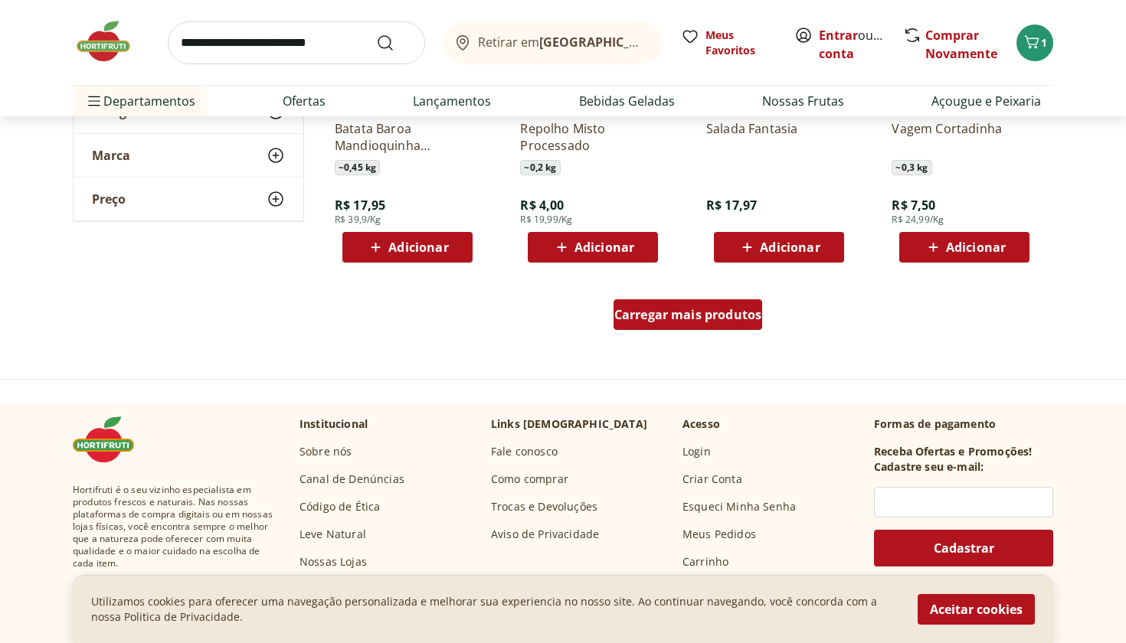
click at [675, 325] on div "Carregar mais produtos" at bounding box center [687, 314] width 149 height 31
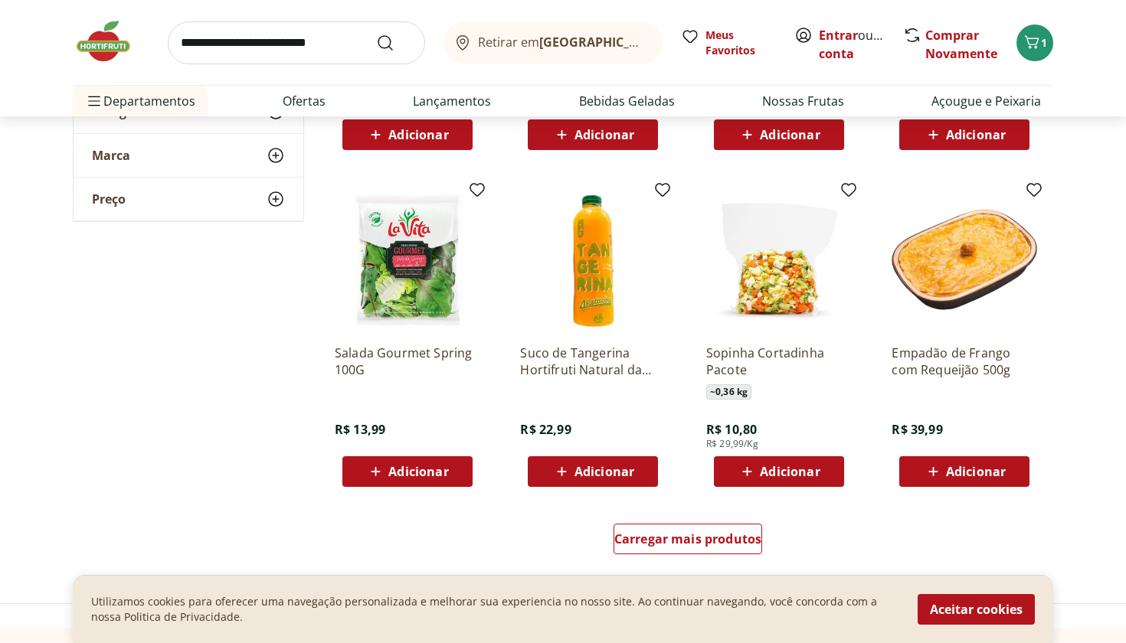
scroll to position [3751, 0]
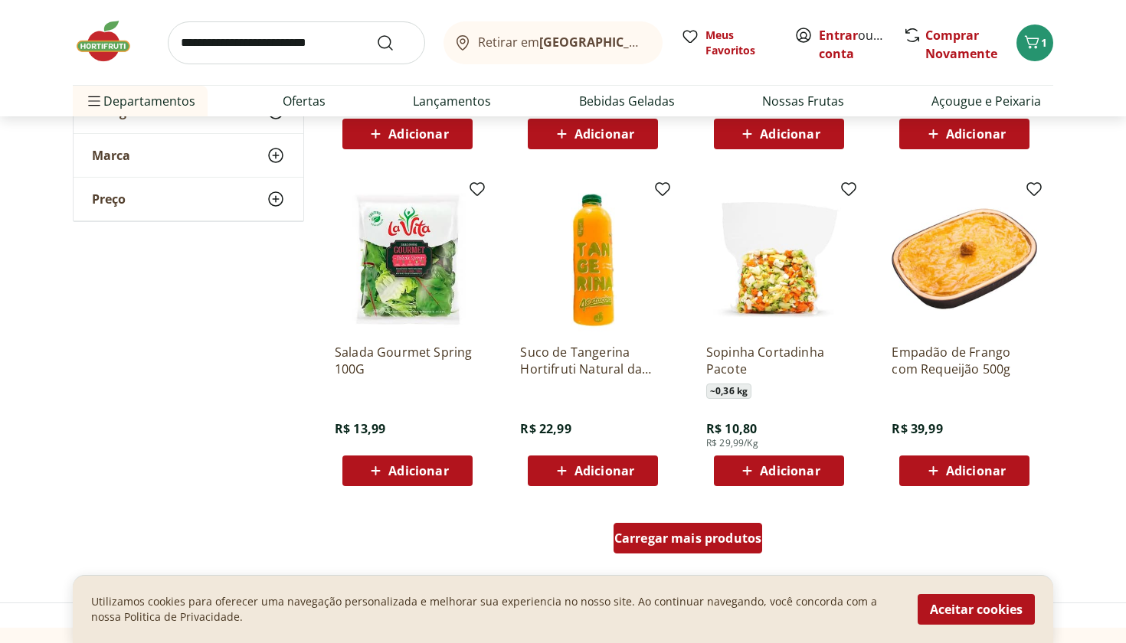
click at [728, 535] on span "Carregar mais produtos" at bounding box center [688, 538] width 148 height 12
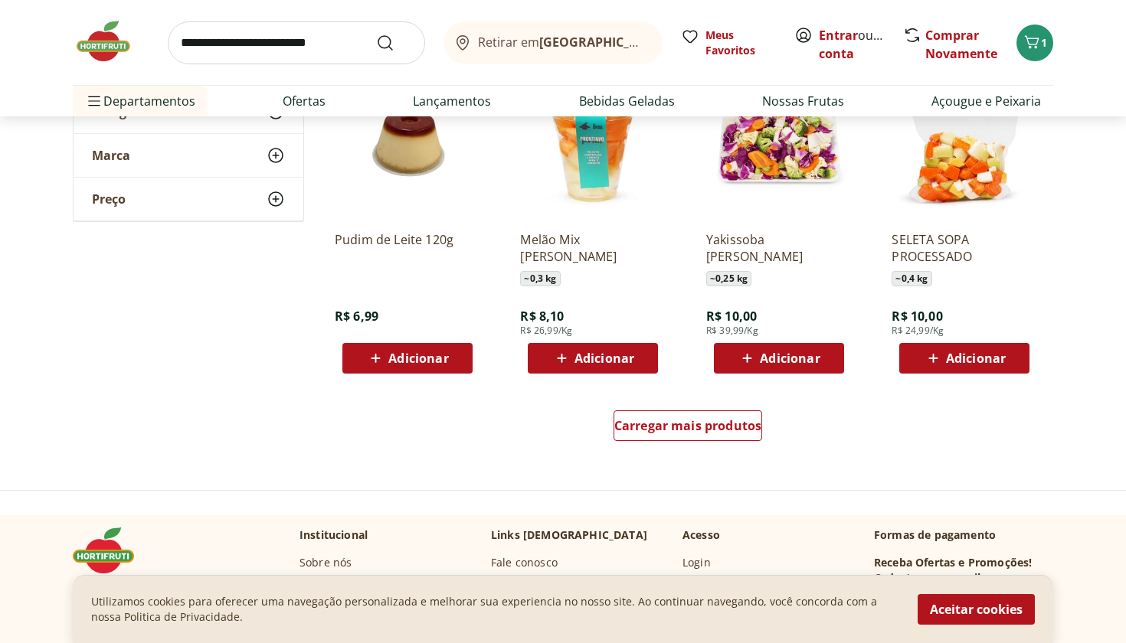
scroll to position [4883, 0]
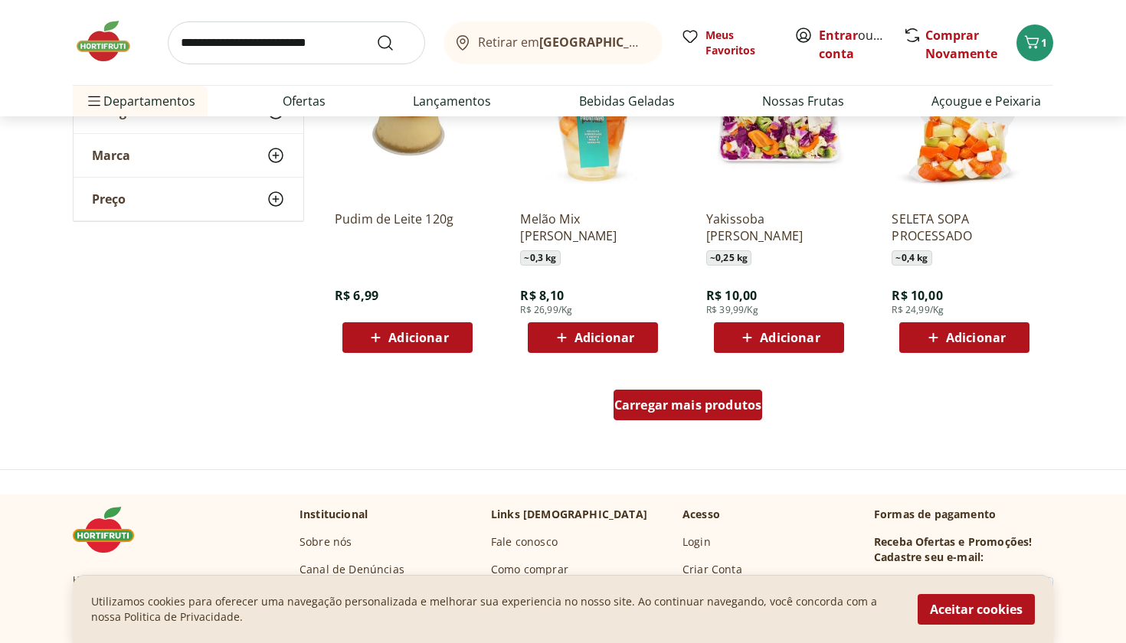
click at [714, 414] on div "Carregar mais produtos" at bounding box center [687, 405] width 149 height 31
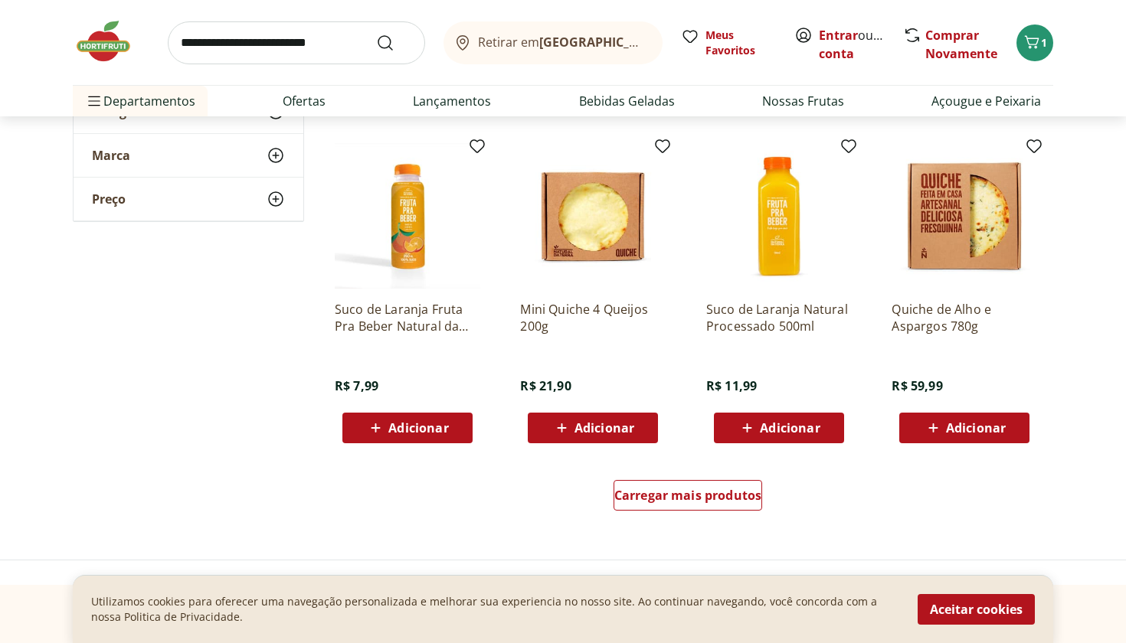
scroll to position [5794, 0]
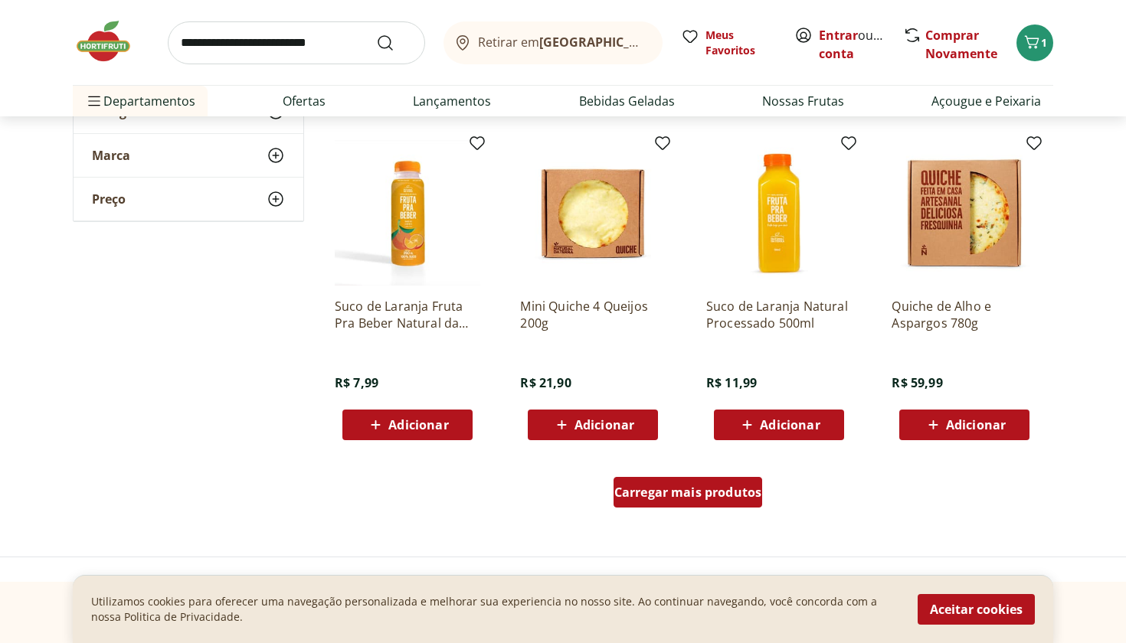
click at [725, 491] on span "Carregar mais produtos" at bounding box center [688, 492] width 148 height 12
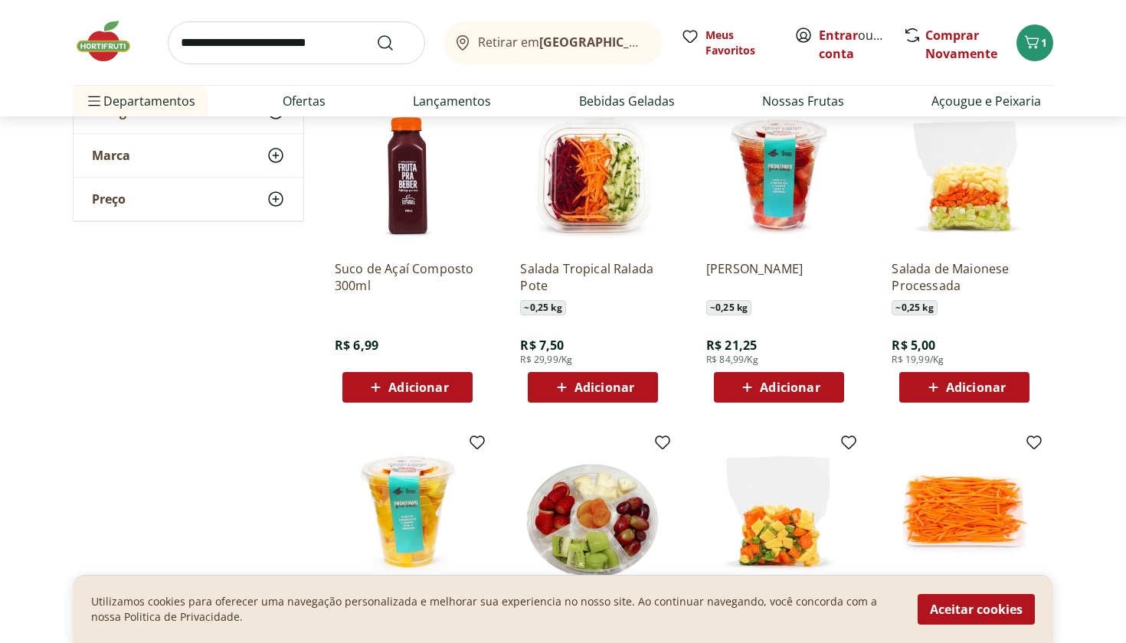
scroll to position [6494, 0]
click at [616, 391] on span "Adicionar" at bounding box center [604, 387] width 60 height 12
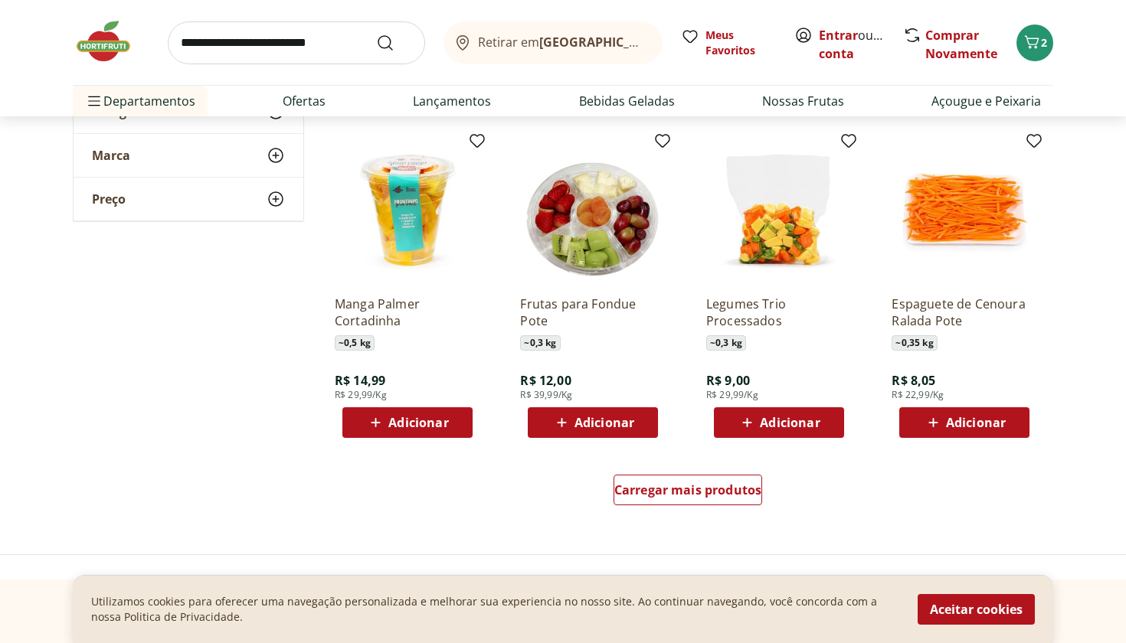
scroll to position [6798, 0]
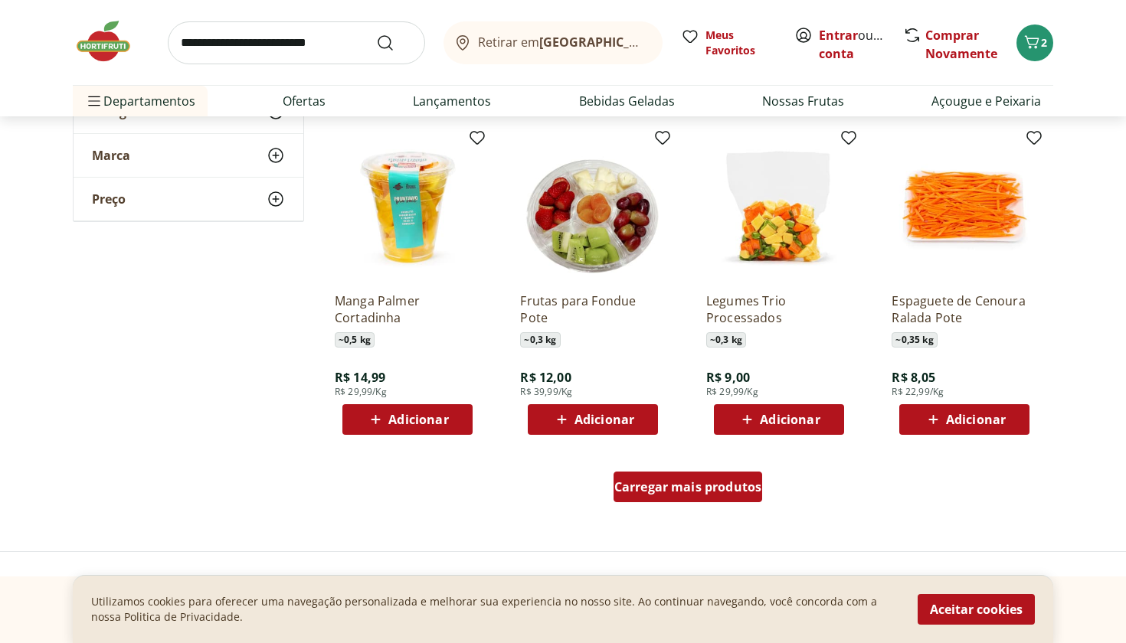
click at [730, 484] on span "Carregar mais produtos" at bounding box center [688, 487] width 148 height 12
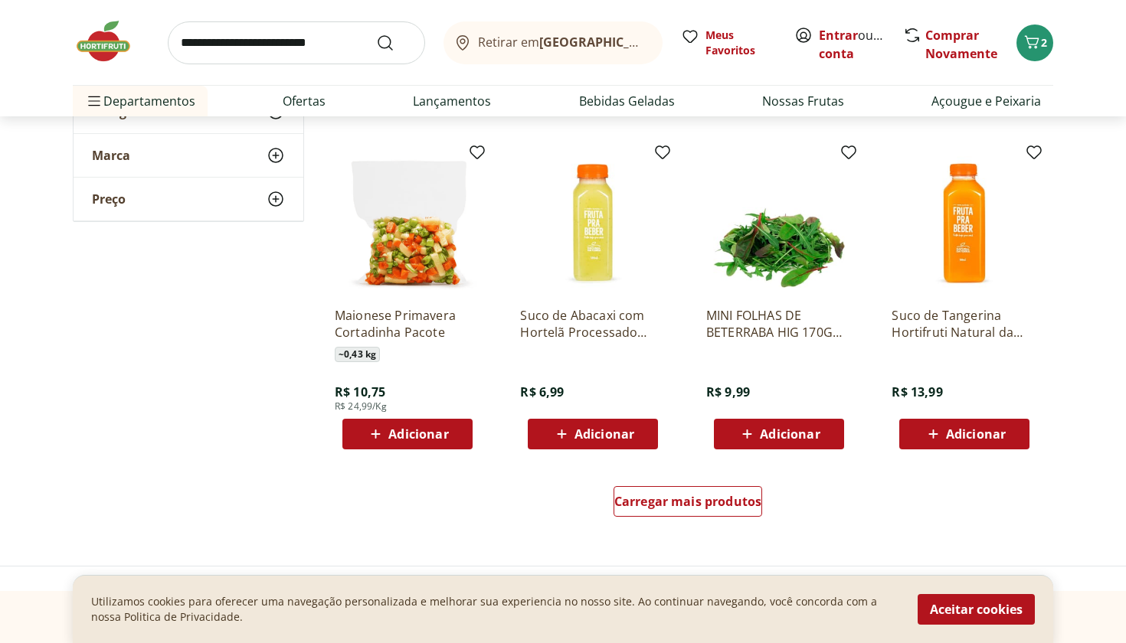
scroll to position [7788, 0]
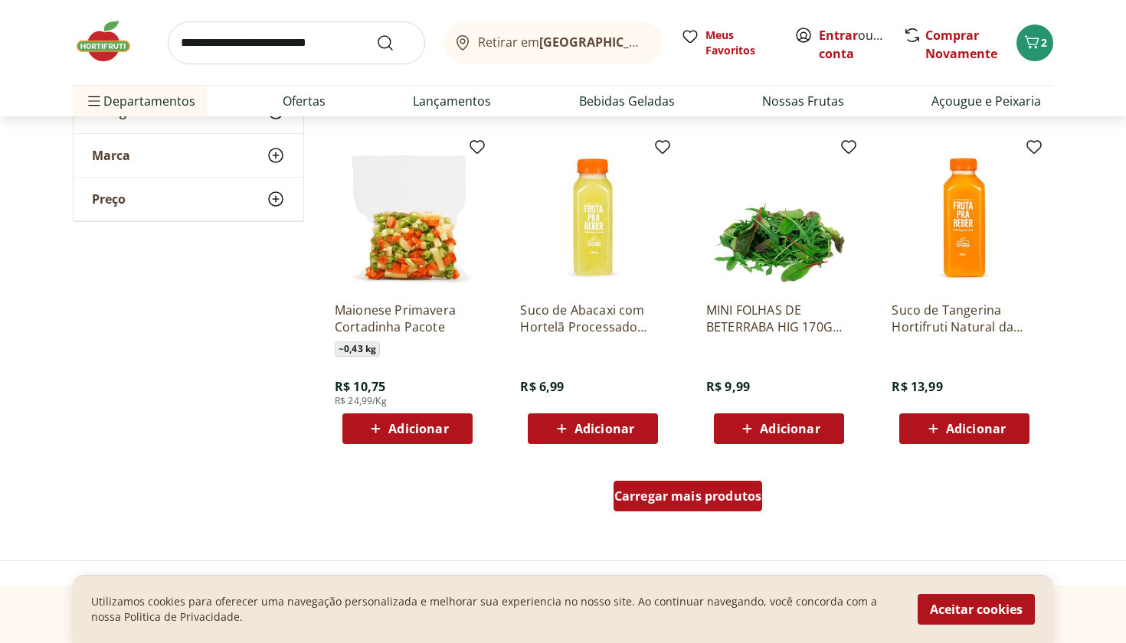
click at [748, 507] on div "Carregar mais produtos" at bounding box center [687, 496] width 149 height 31
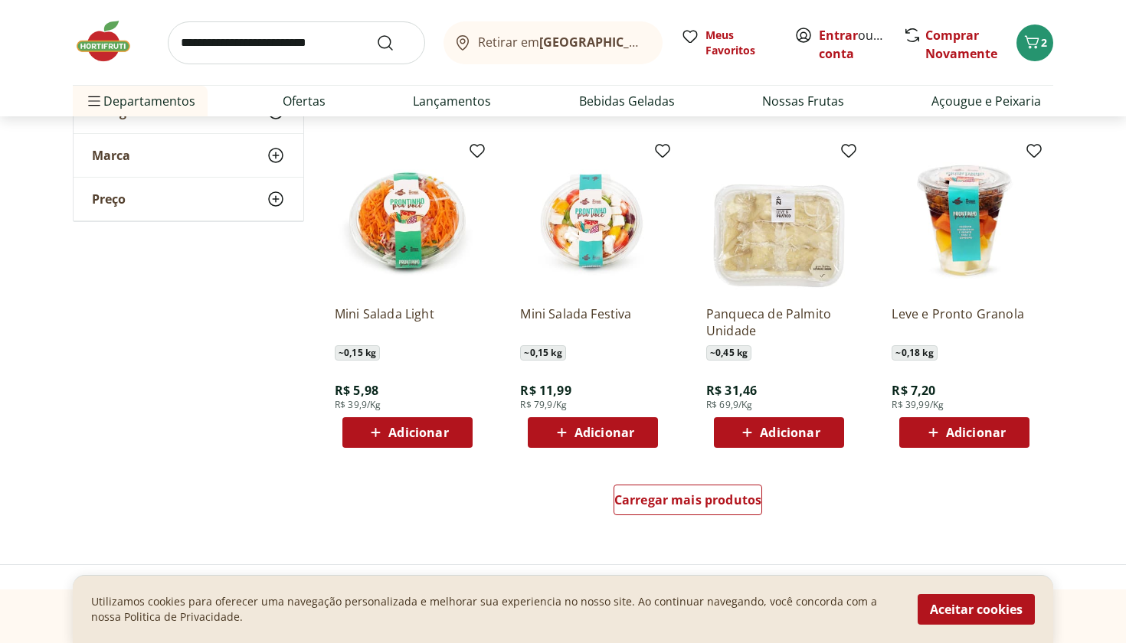
scroll to position [8785, 0]
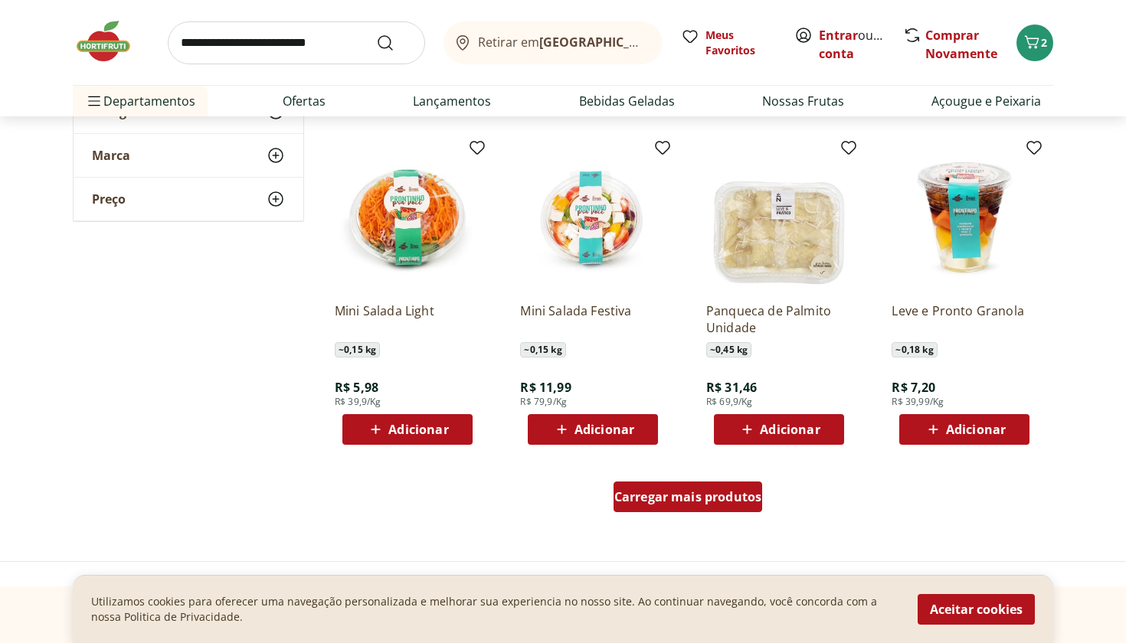
click at [723, 492] on span "Carregar mais produtos" at bounding box center [688, 497] width 148 height 12
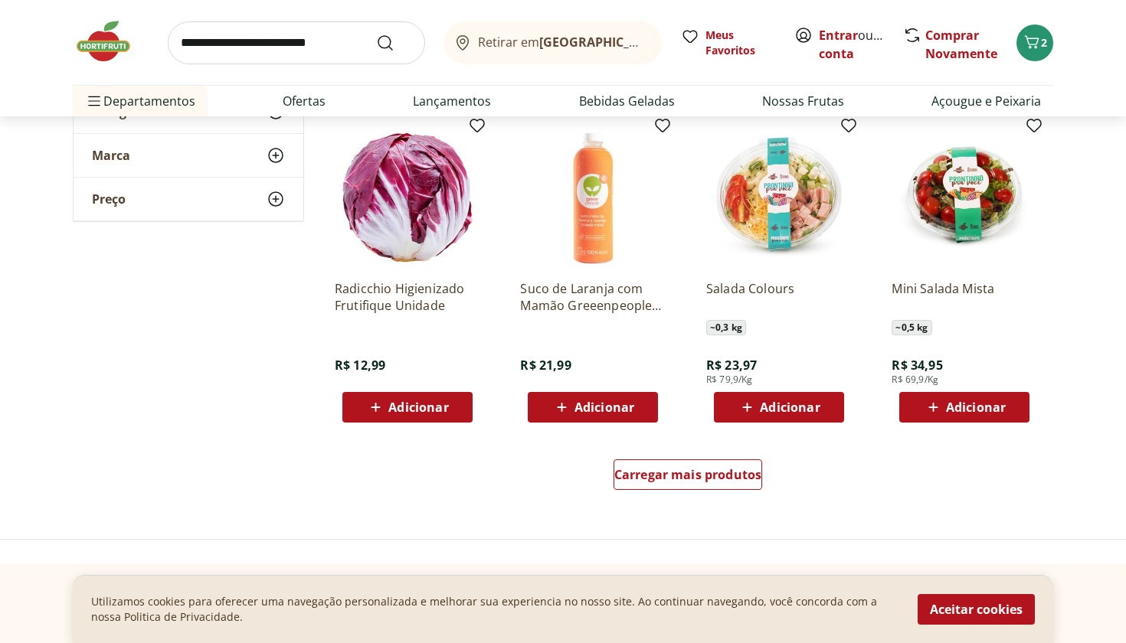
scroll to position [9808, 0]
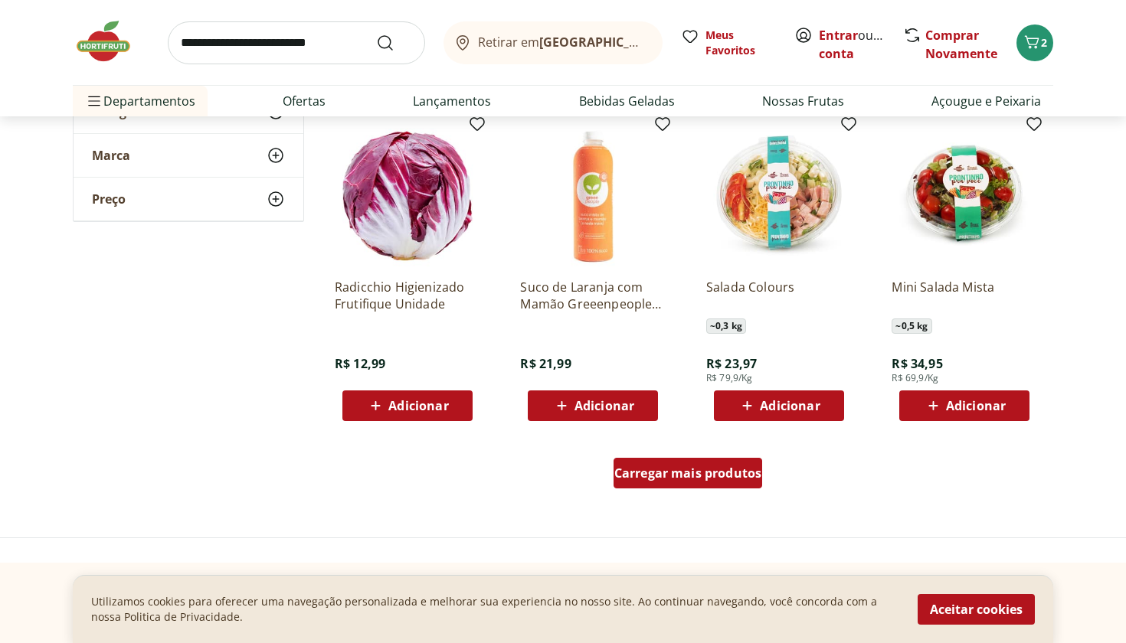
click at [711, 476] on span "Carregar mais produtos" at bounding box center [688, 473] width 148 height 12
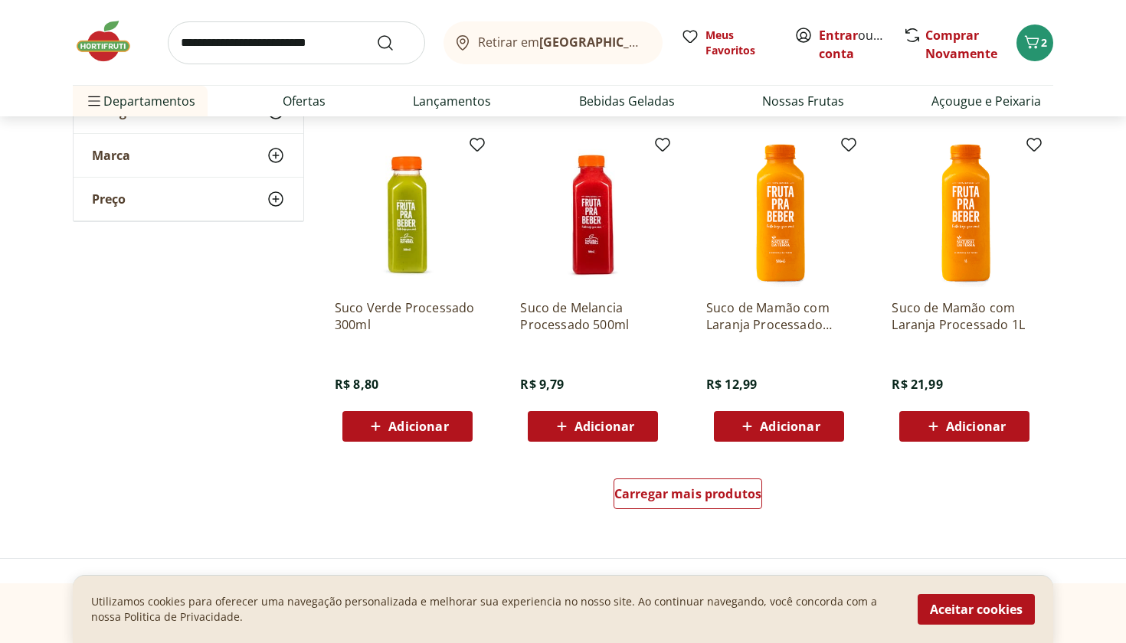
scroll to position [10786, 0]
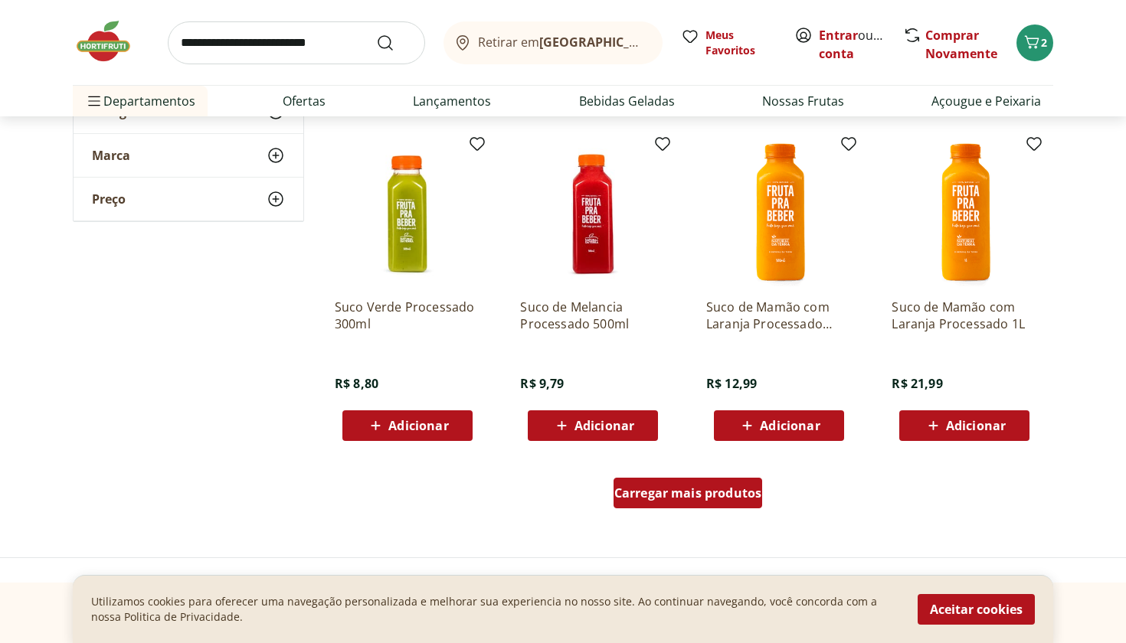
click at [747, 502] on div "Carregar mais produtos" at bounding box center [687, 493] width 149 height 31
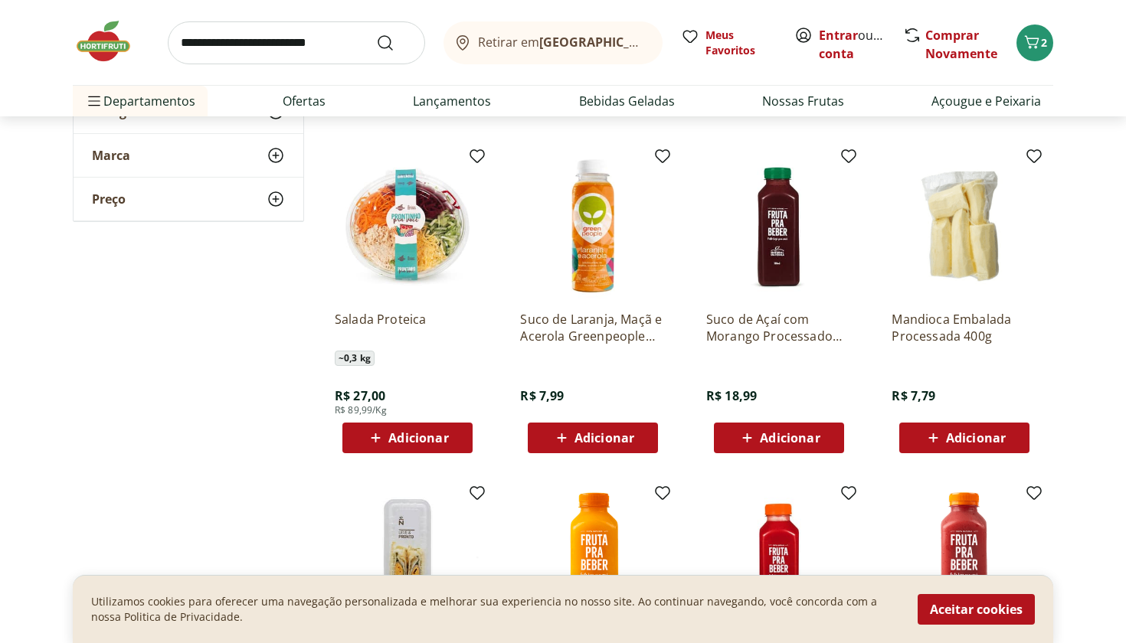
scroll to position [11436, 0]
click at [1005, 441] on span "Adicionar" at bounding box center [976, 438] width 60 height 12
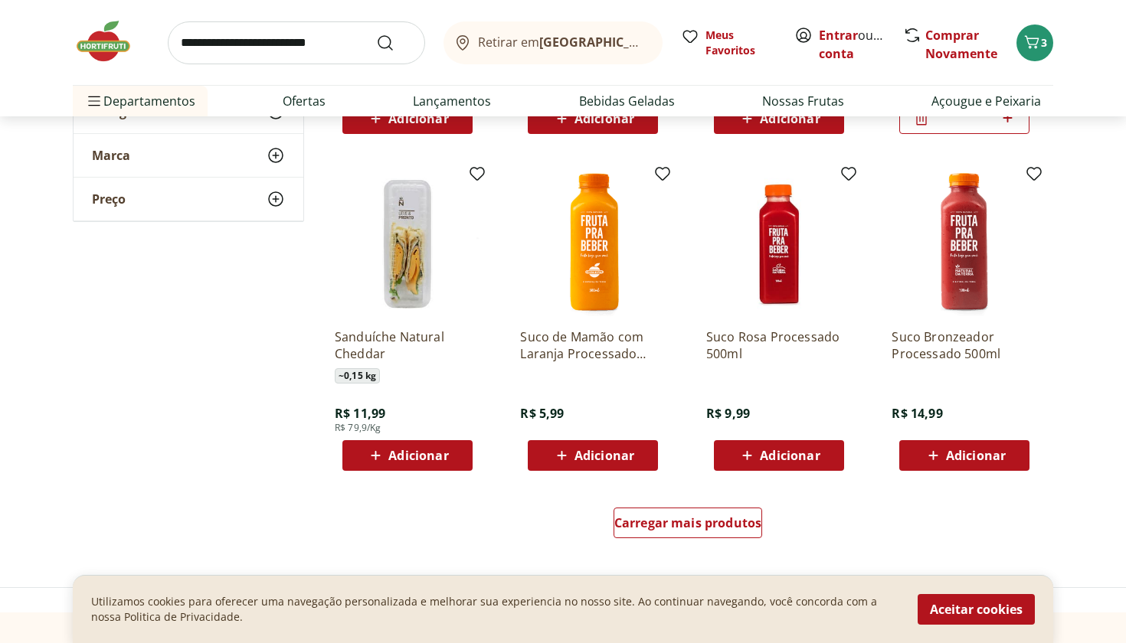
scroll to position [11756, 0]
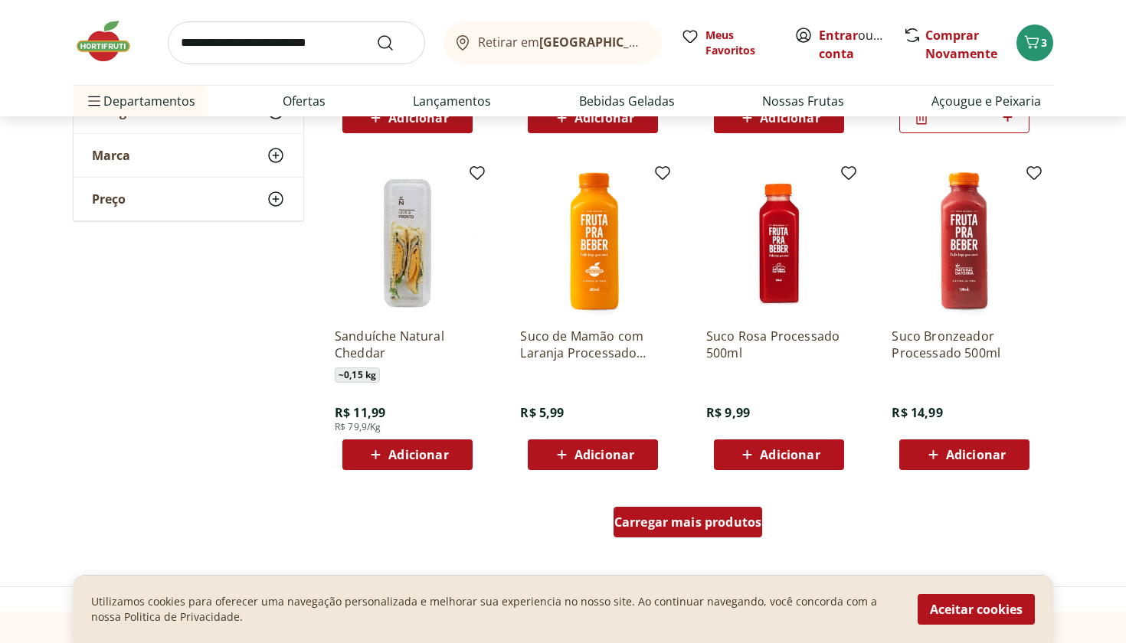
click at [703, 534] on div "Carregar mais produtos" at bounding box center [687, 522] width 149 height 31
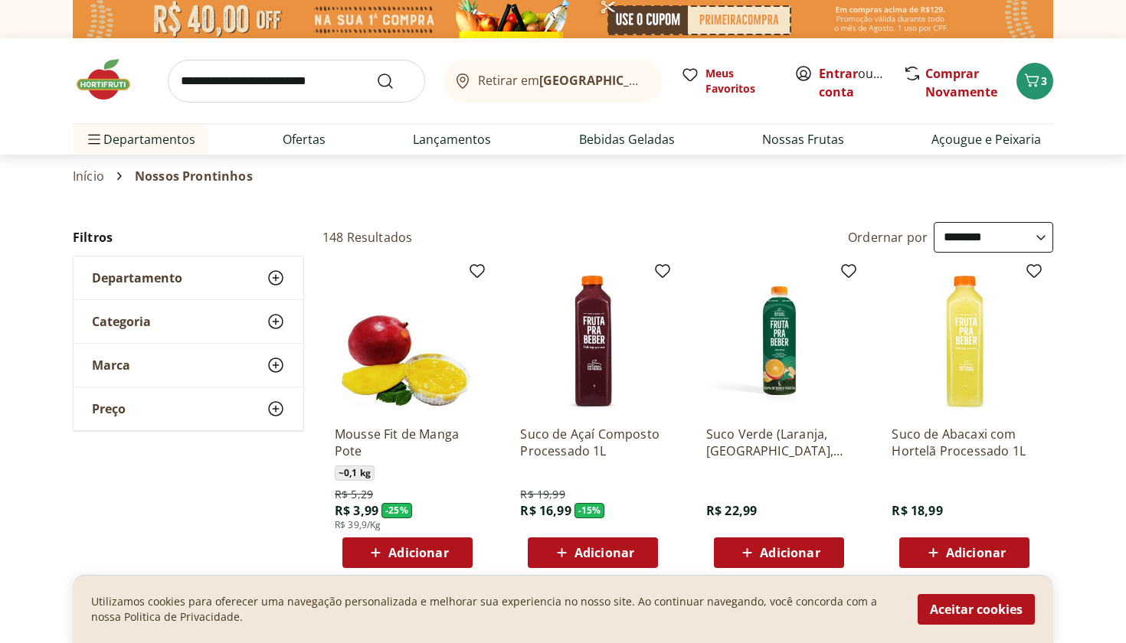
click at [253, 314] on div "Categoria" at bounding box center [189, 321] width 230 height 43
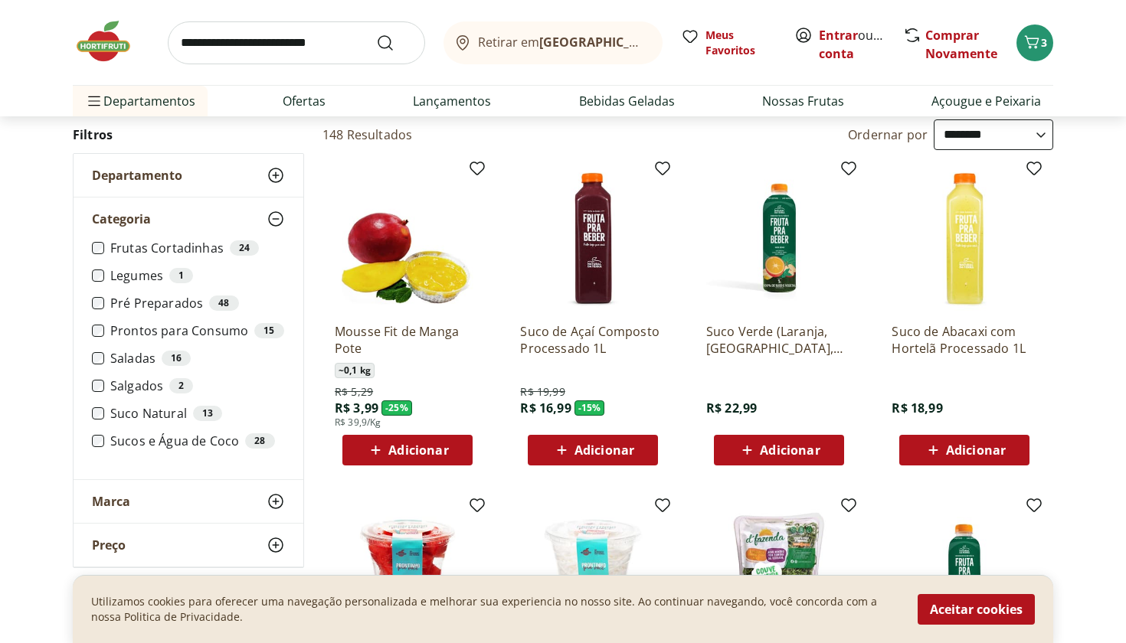
scroll to position [104, 0]
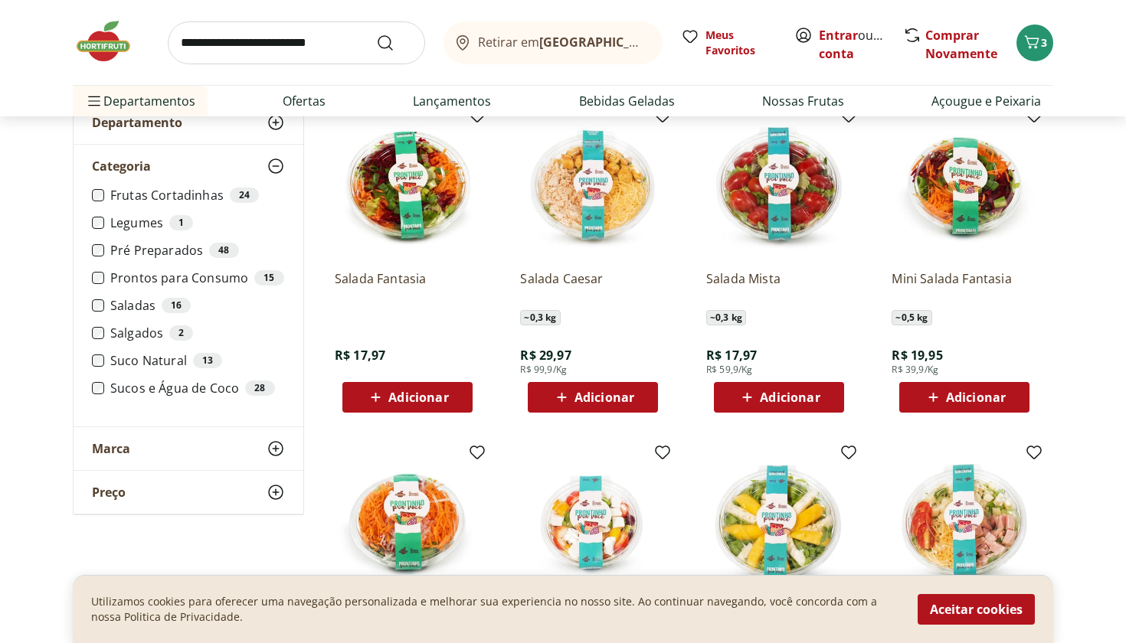
scroll to position [37, 0]
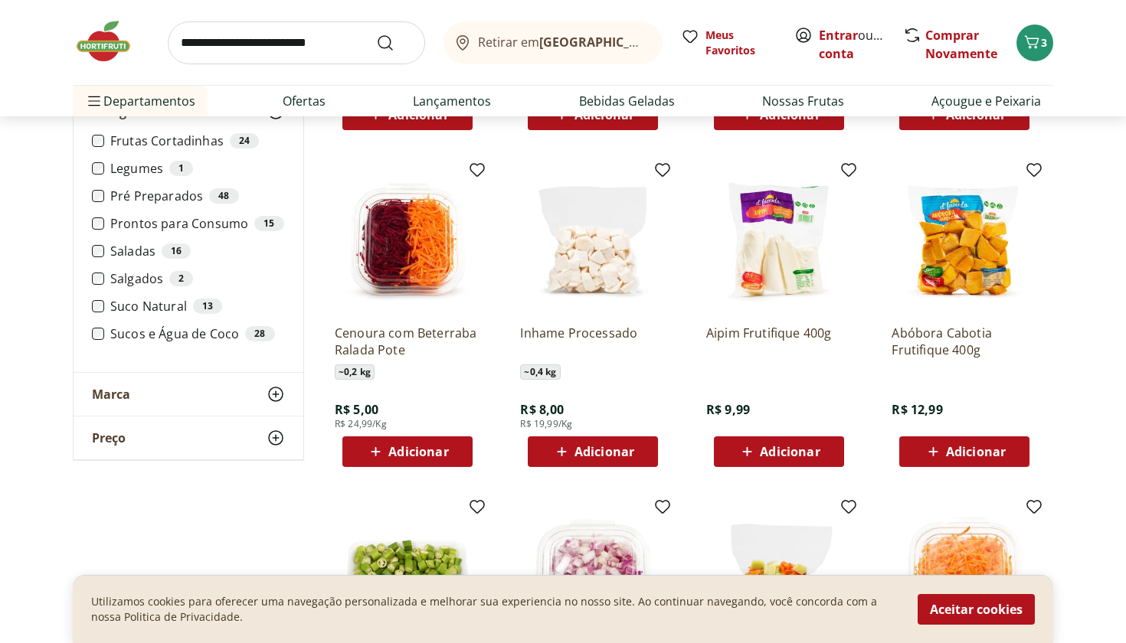
scroll to position [452, 0]
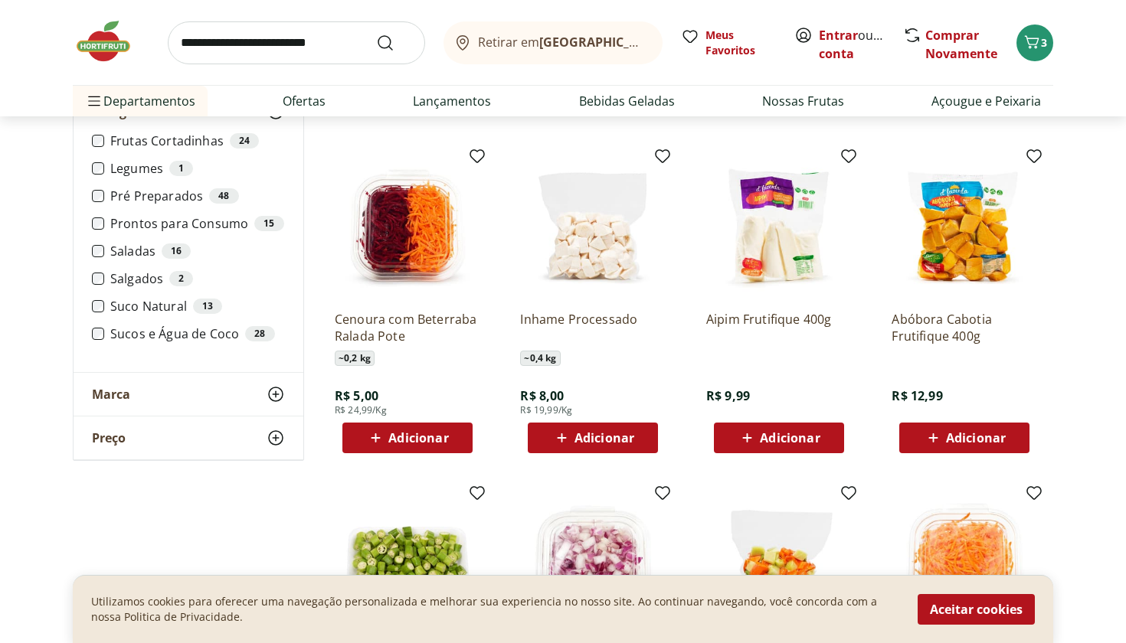
click at [1011, 437] on div "Adicionar" at bounding box center [964, 438] width 106 height 28
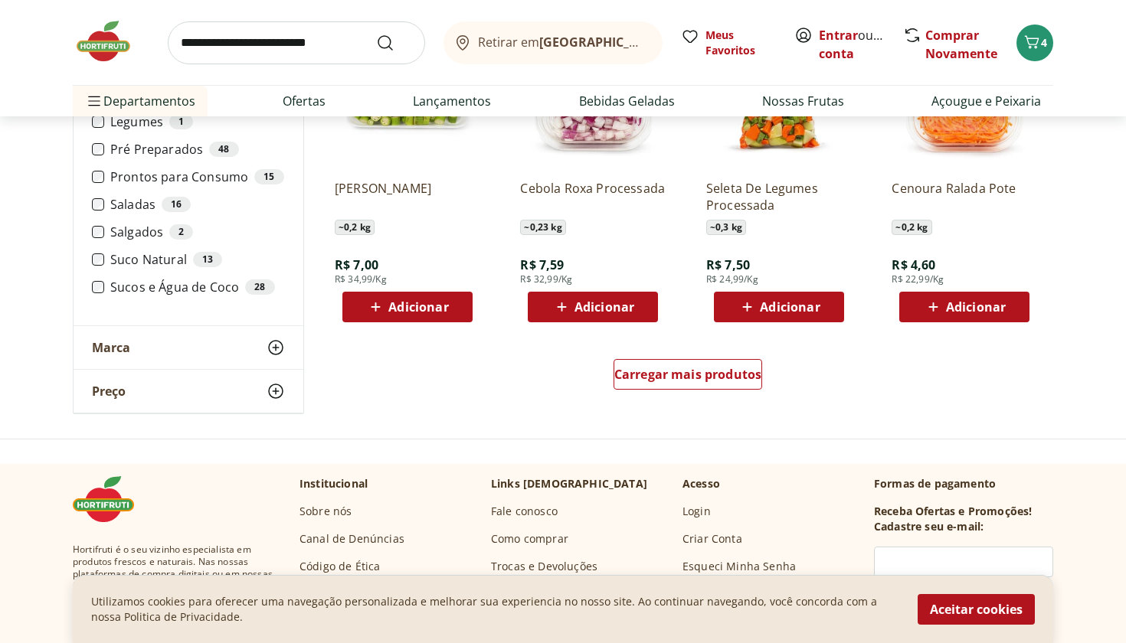
scroll to position [933, 0]
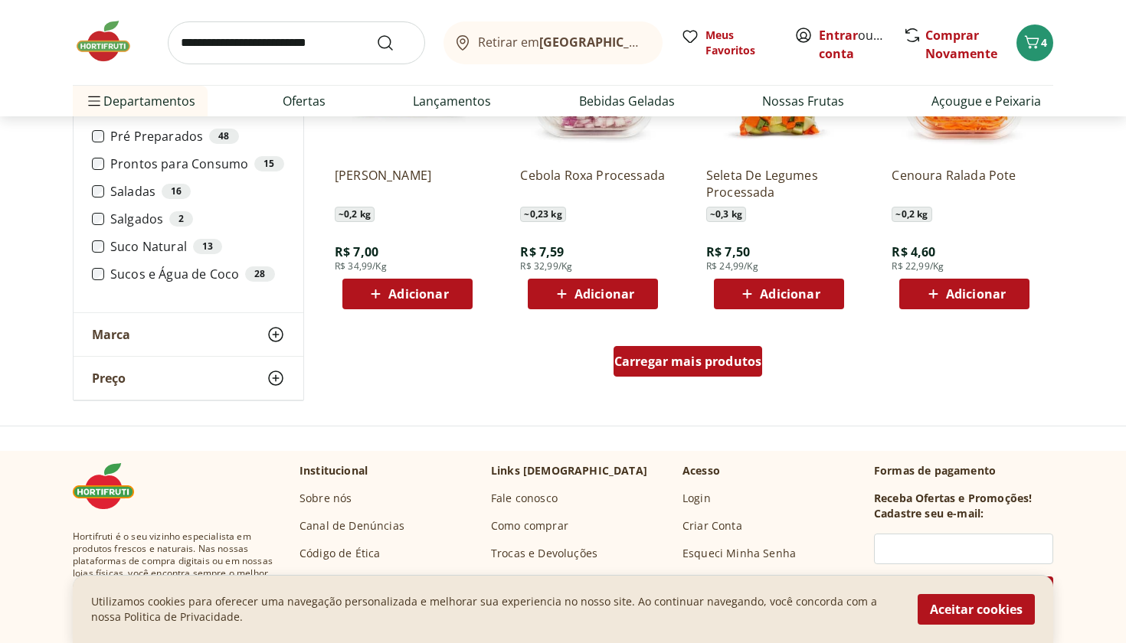
click at [714, 358] on span "Carregar mais produtos" at bounding box center [688, 361] width 148 height 12
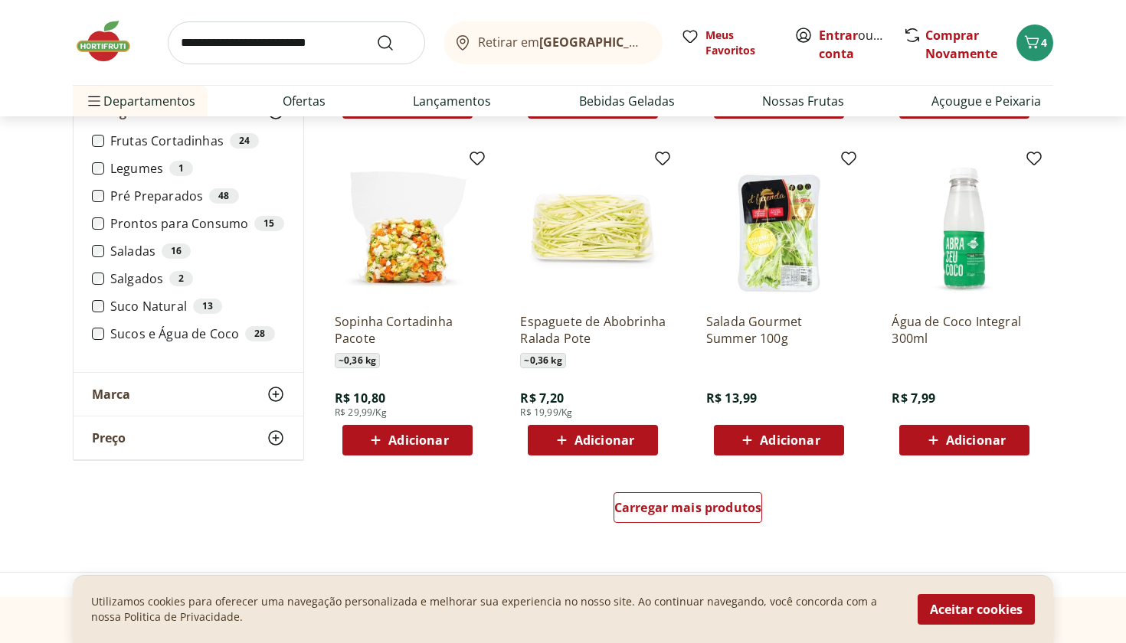
scroll to position [1818, 0]
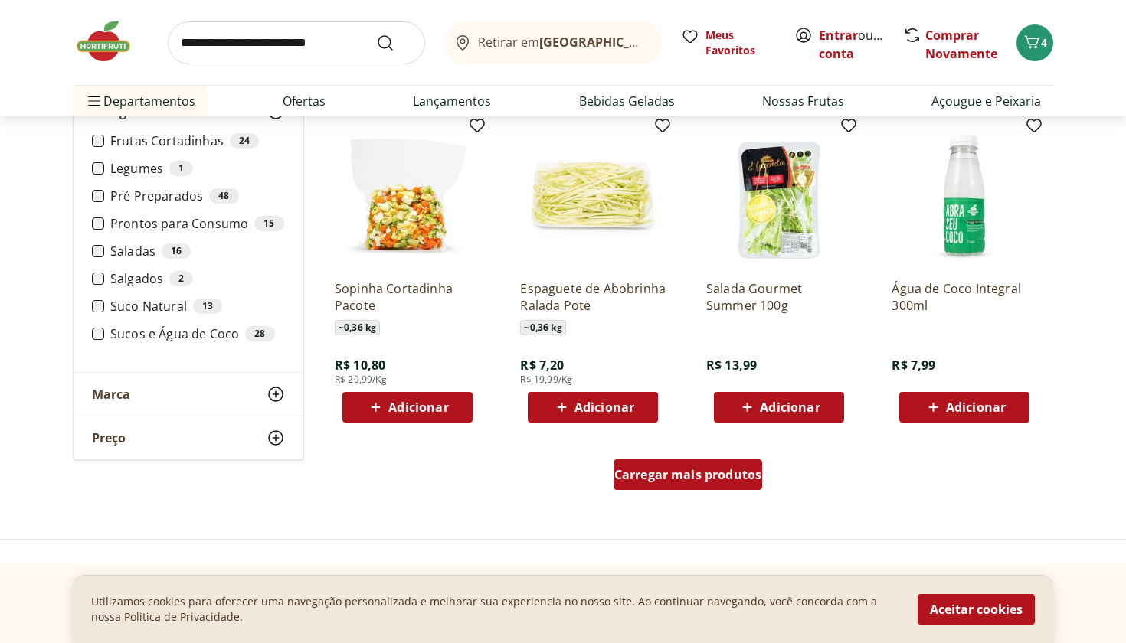
click at [744, 477] on span "Carregar mais produtos" at bounding box center [688, 475] width 148 height 12
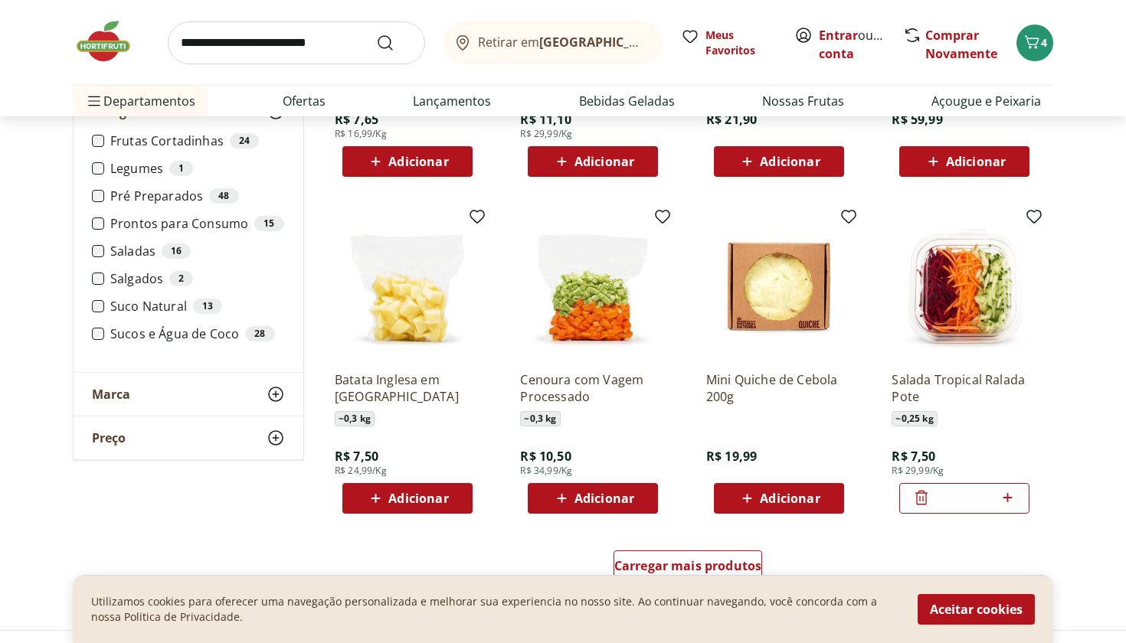
scroll to position [1397, 0]
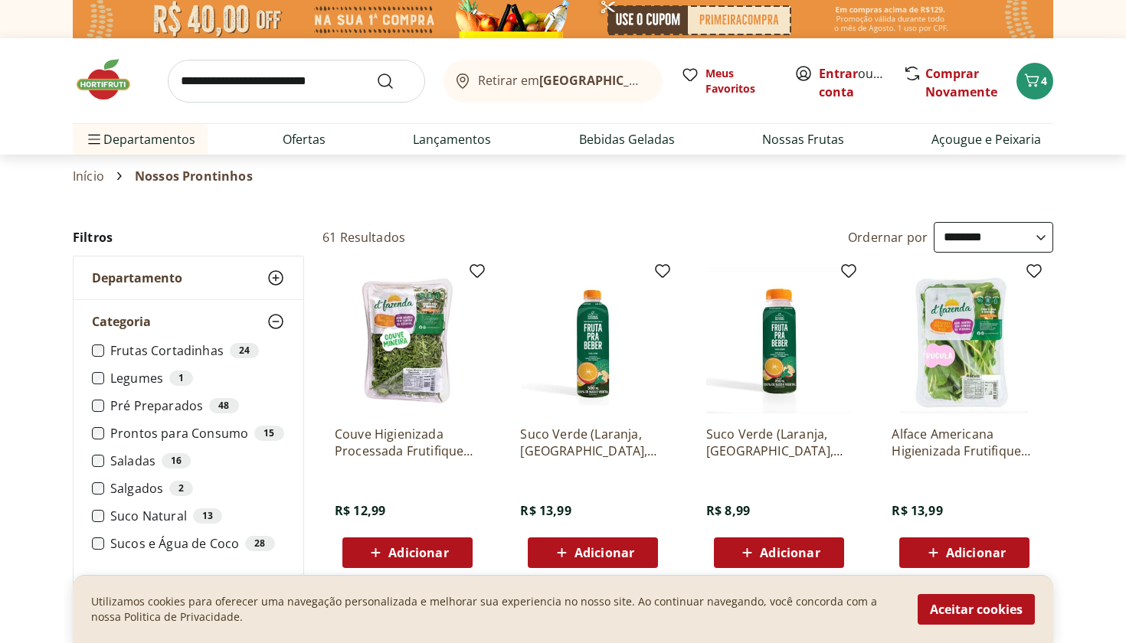
type input "*"
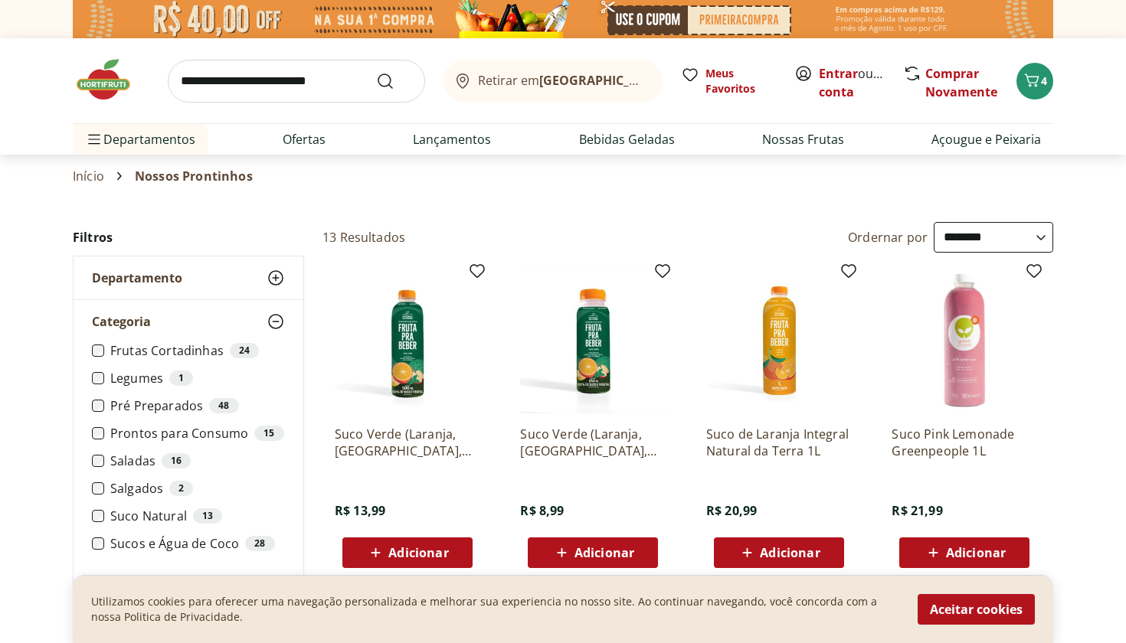
click at [273, 324] on icon at bounding box center [275, 321] width 18 height 18
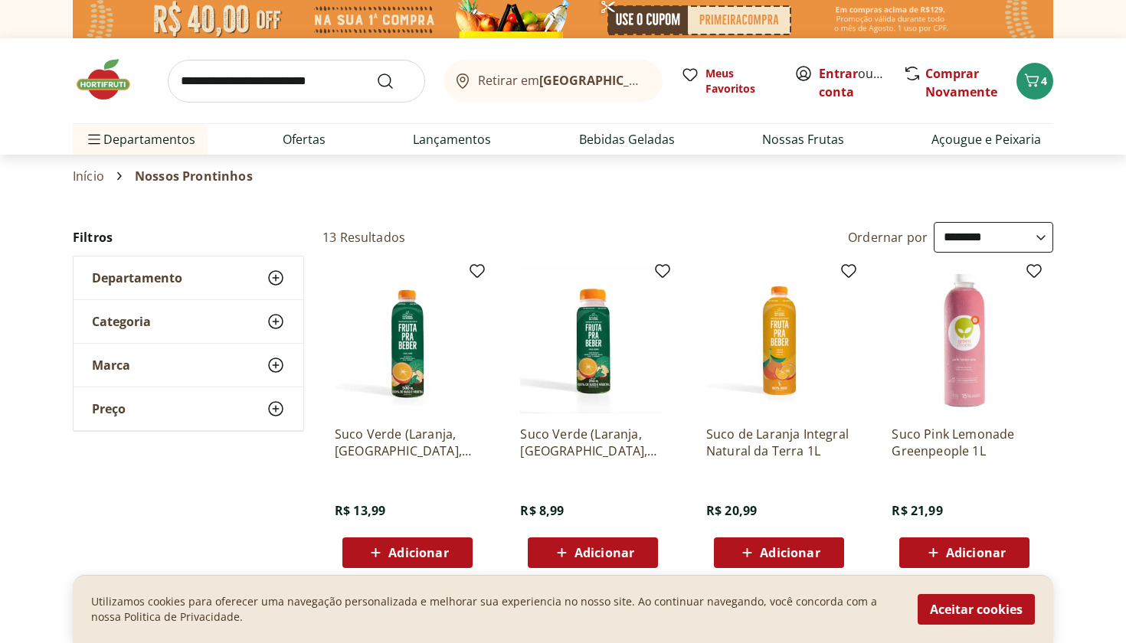
click at [278, 369] on icon at bounding box center [275, 365] width 18 height 18
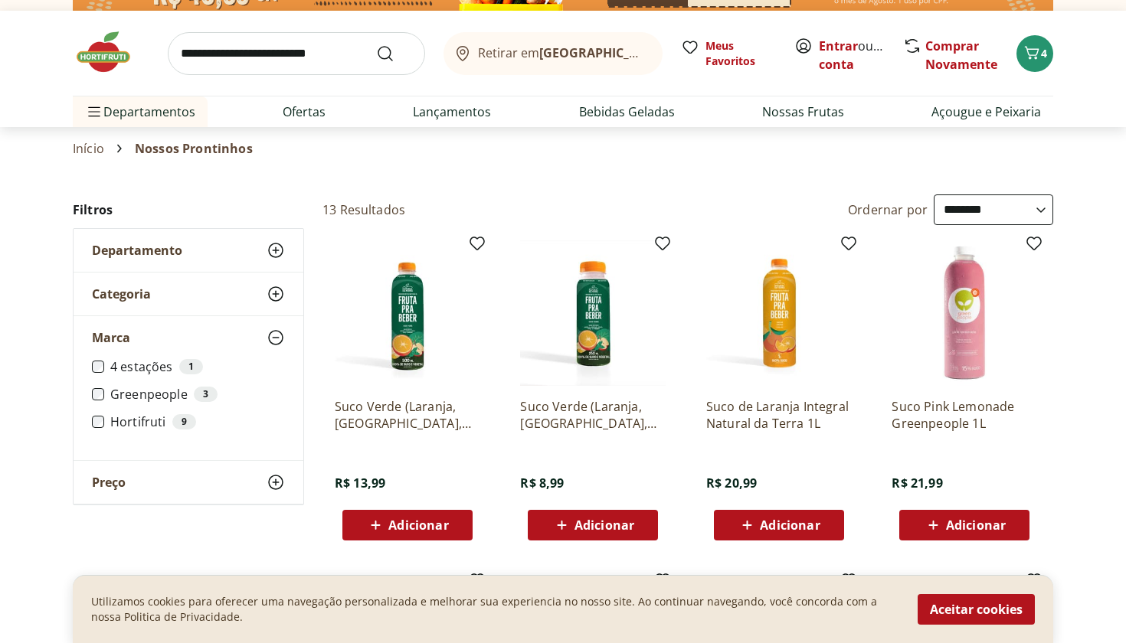
scroll to position [28, 0]
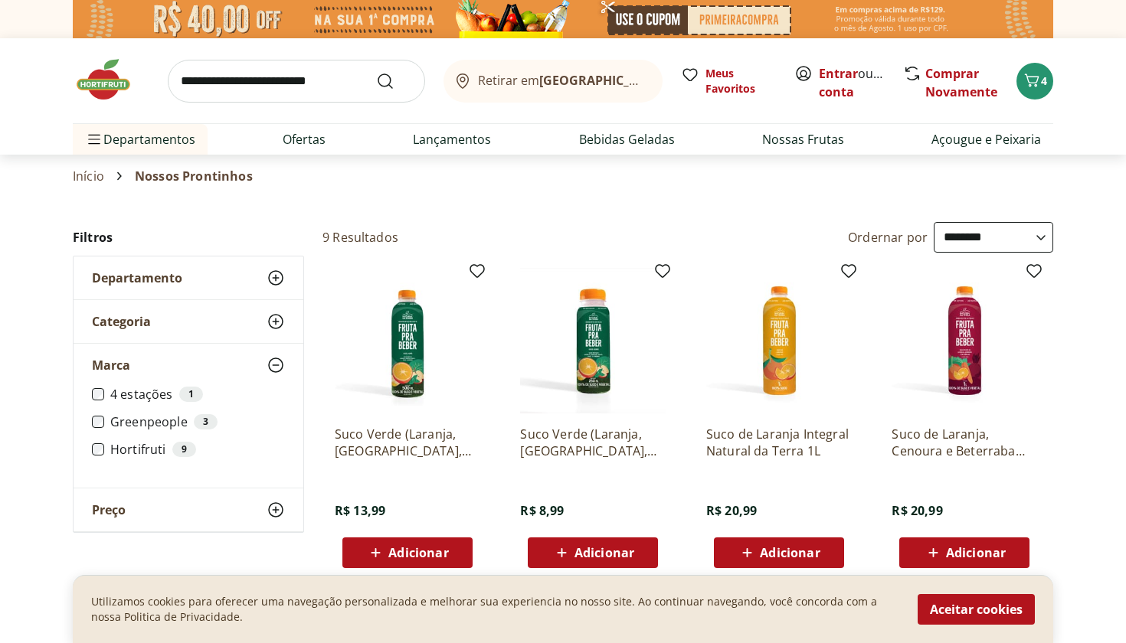
click at [985, 244] on select "**********" at bounding box center [992, 237] width 119 height 31
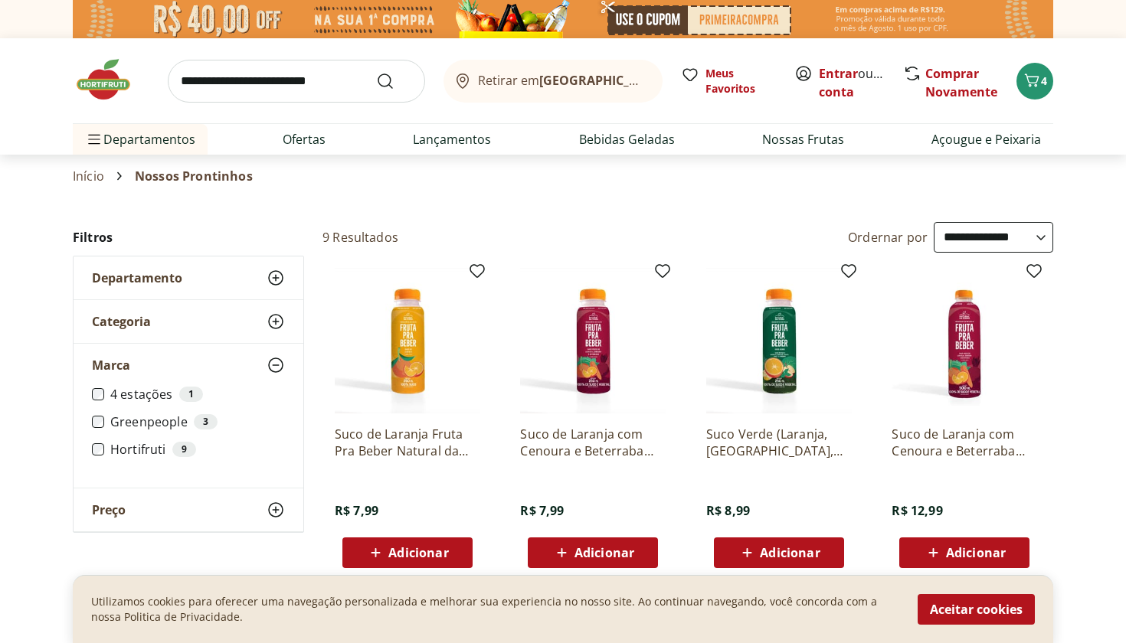
click at [1003, 233] on select "**********" at bounding box center [992, 237] width 119 height 31
select select "**********"
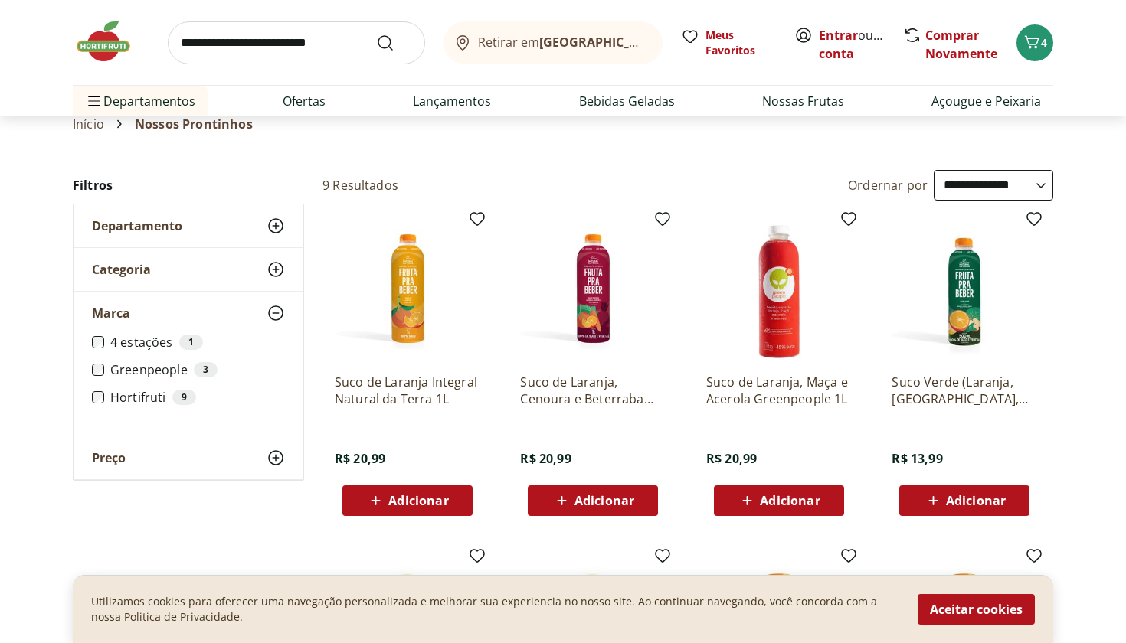
scroll to position [59, 0]
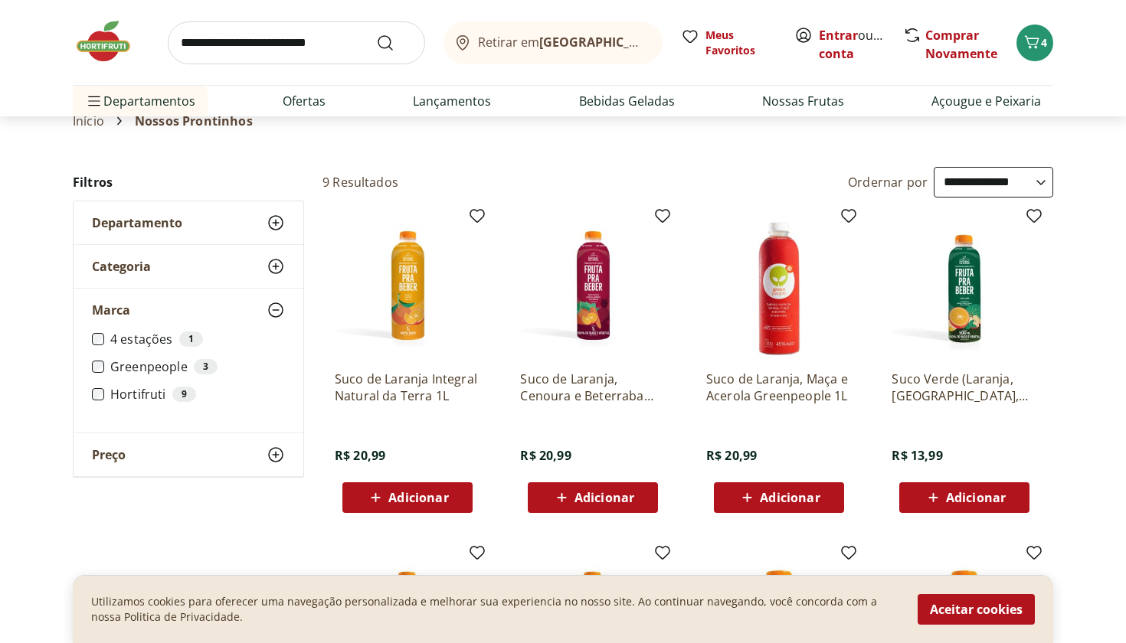
scroll to position [49, 0]
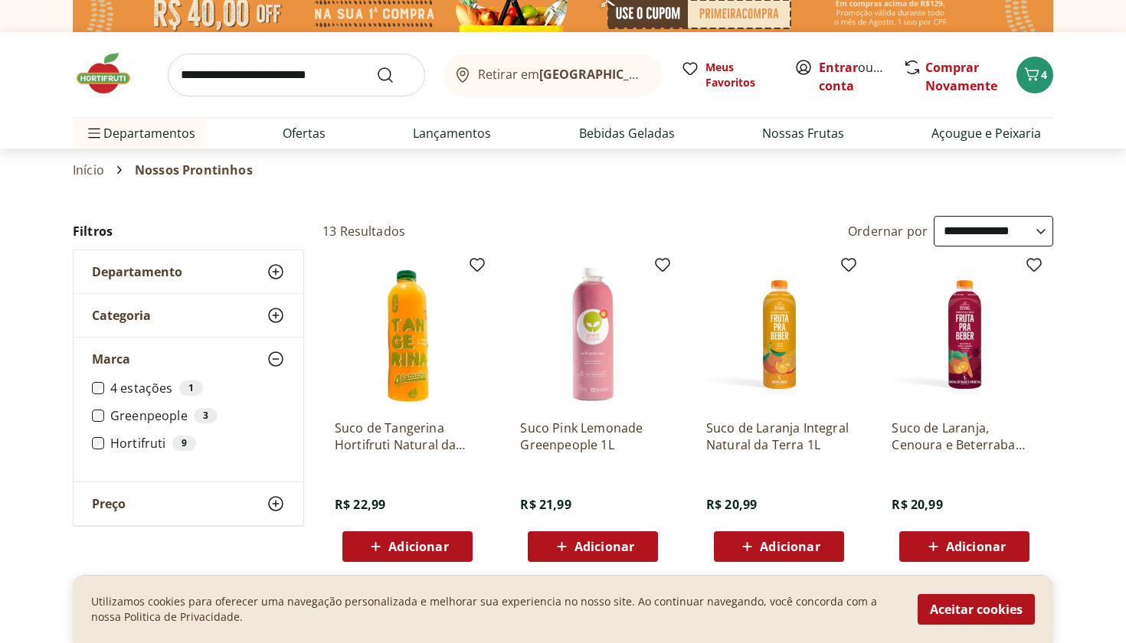
scroll to position [9, 0]
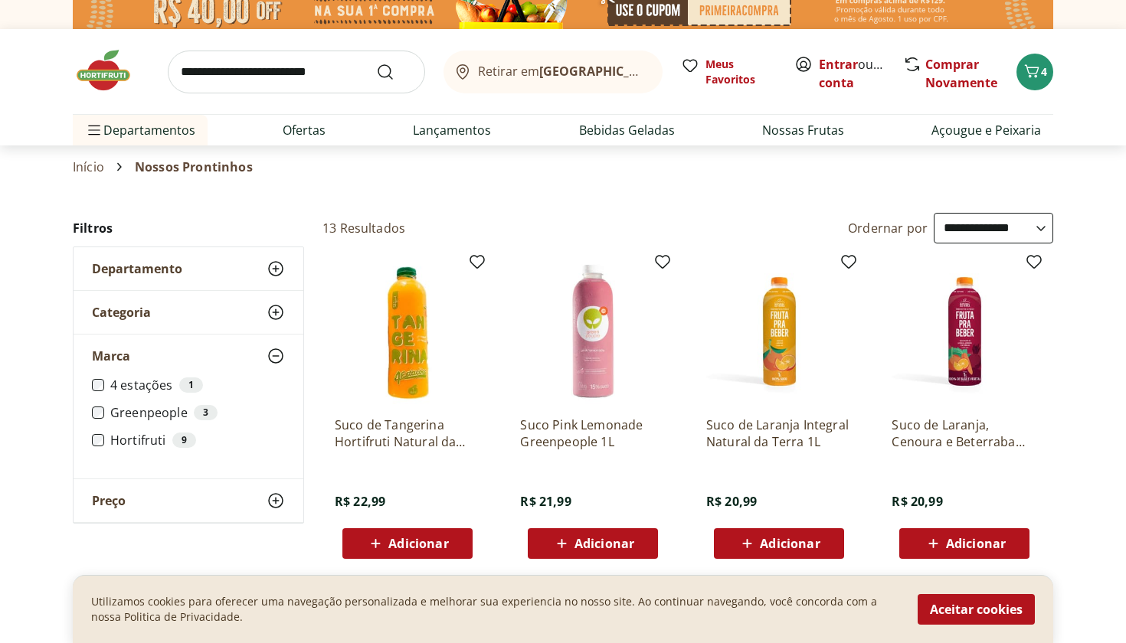
click at [965, 538] on span "Adicionar" at bounding box center [976, 544] width 60 height 12
click at [245, 82] on input "search" at bounding box center [296, 72] width 257 height 43
type input "**********"
click at [394, 71] on button "Submit Search" at bounding box center [394, 72] width 37 height 18
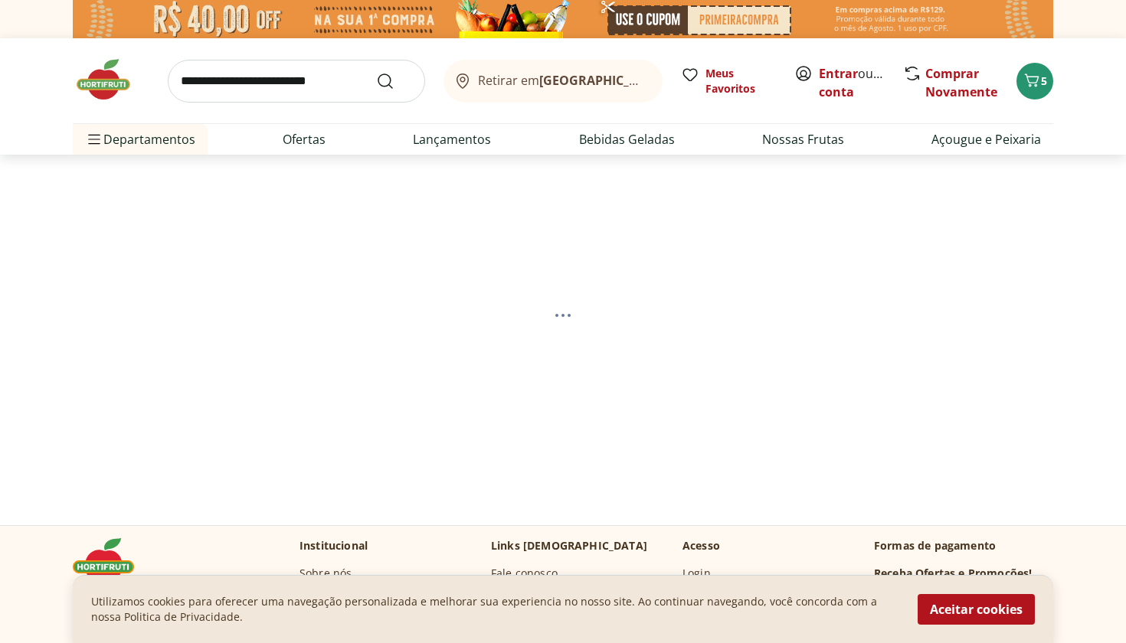
select select "**********"
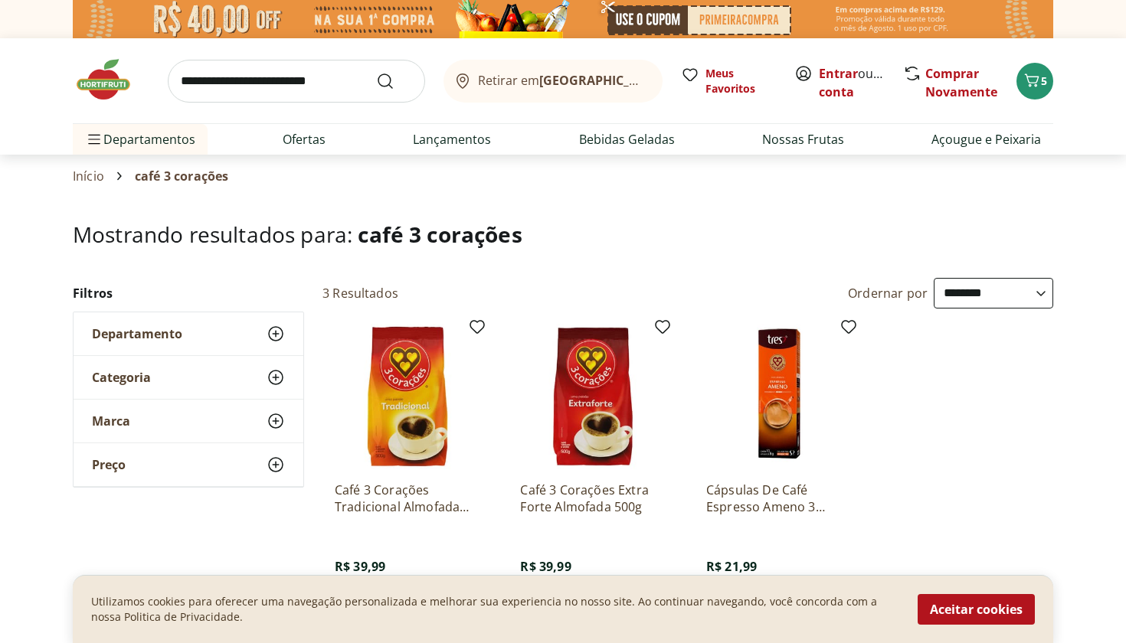
click at [304, 90] on input "search" at bounding box center [296, 81] width 257 height 43
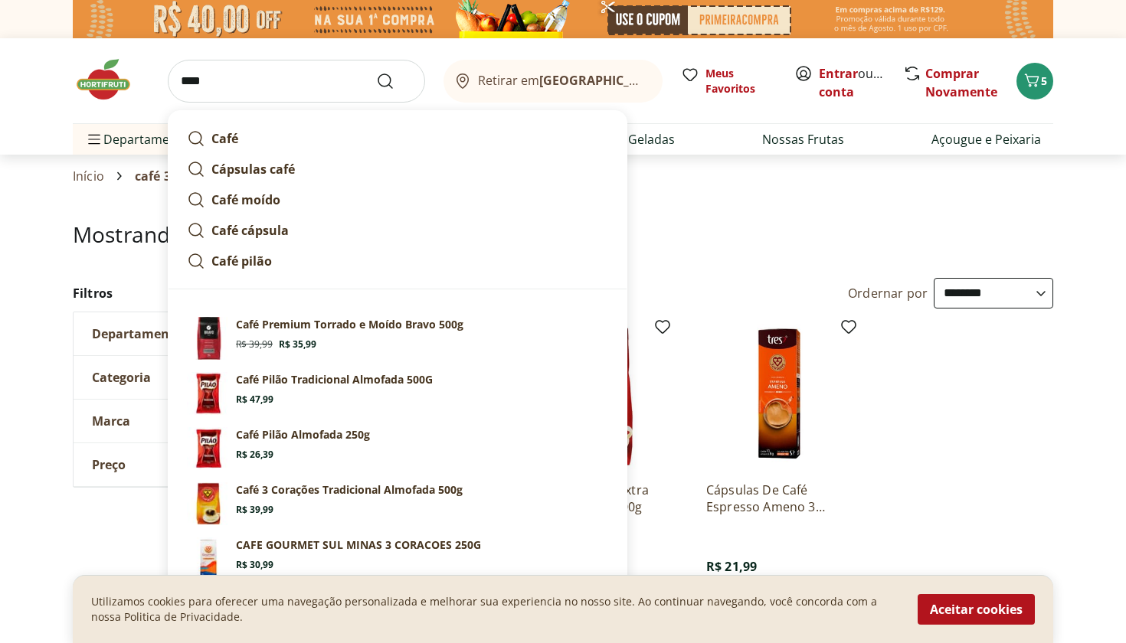
type input "****"
click at [394, 80] on button "Submit Search" at bounding box center [394, 81] width 37 height 18
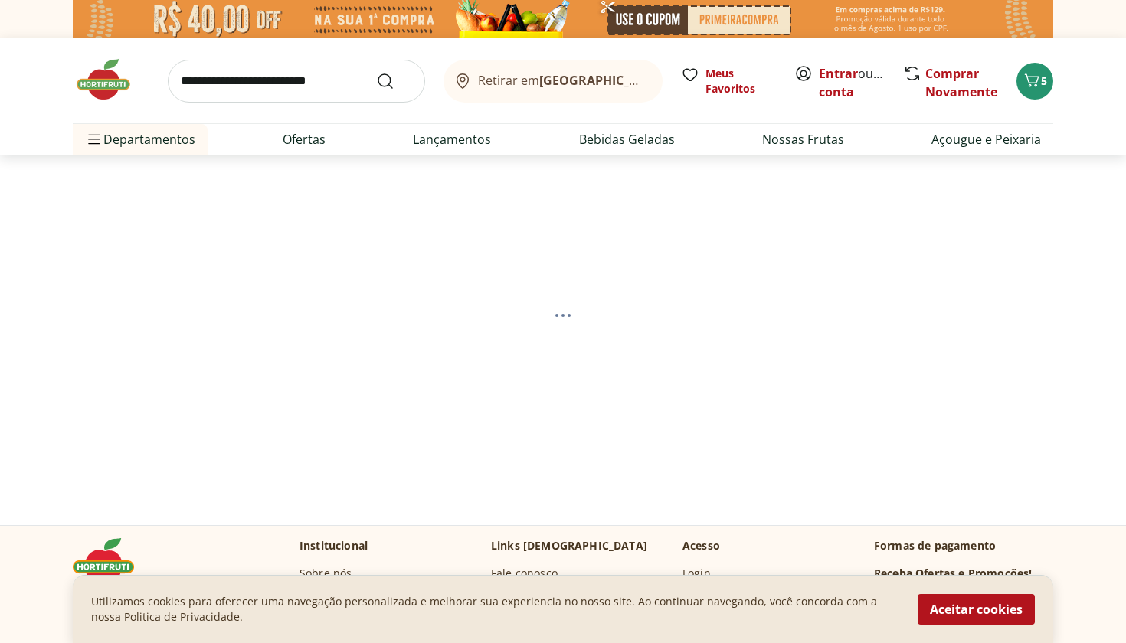
select select "**********"
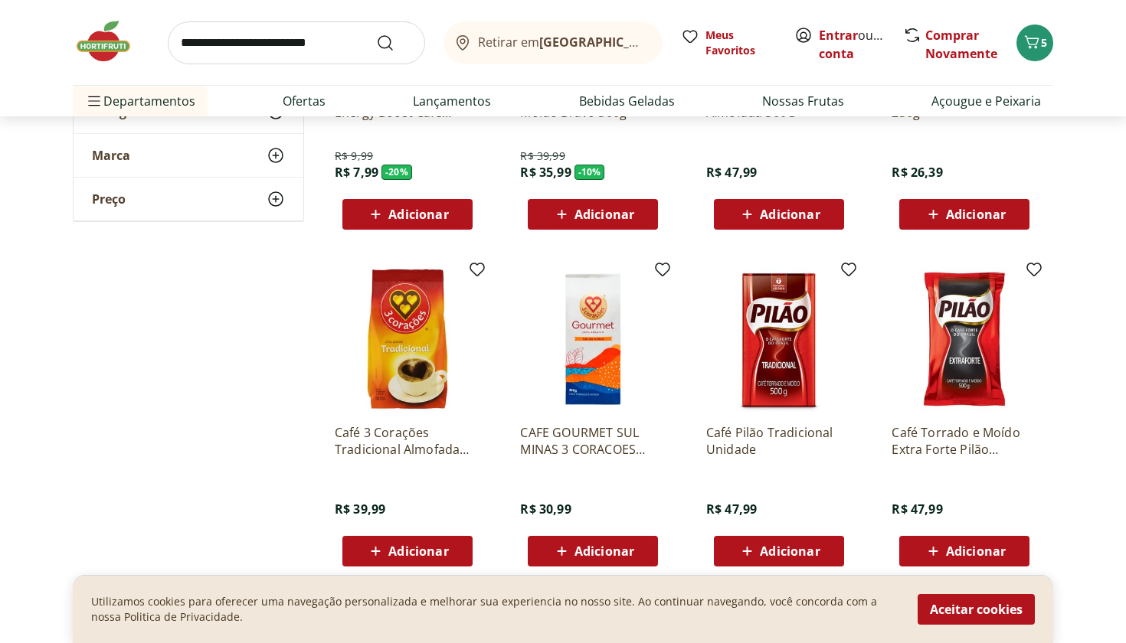
scroll to position [397, 0]
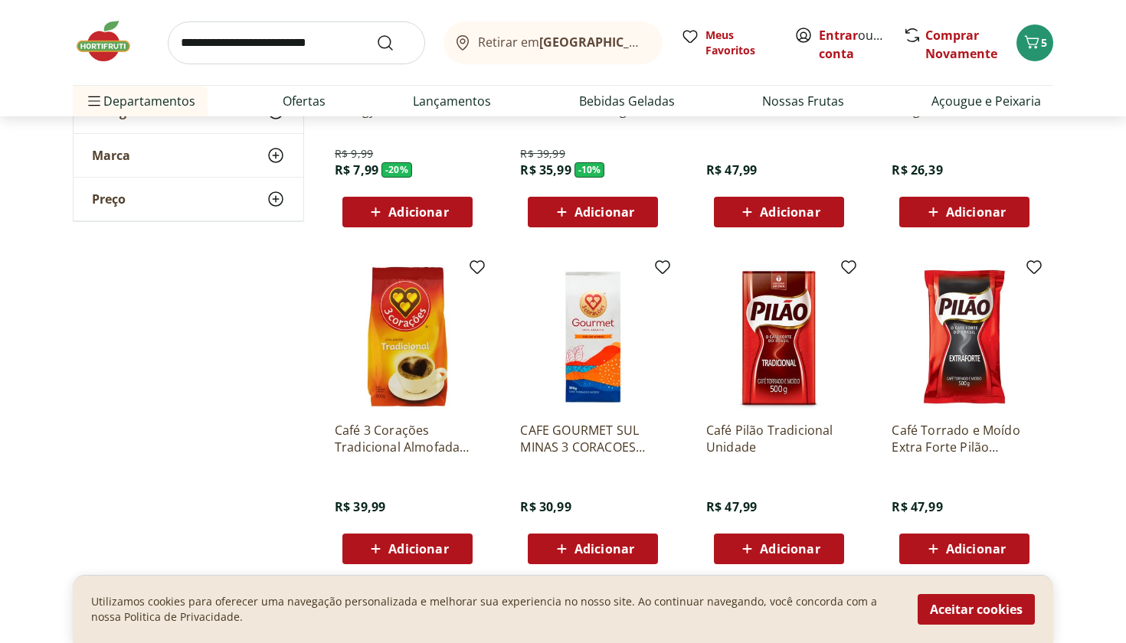
click at [226, 35] on input "search" at bounding box center [296, 42] width 257 height 43
type input "**********"
click at [394, 42] on button "Submit Search" at bounding box center [394, 43] width 37 height 18
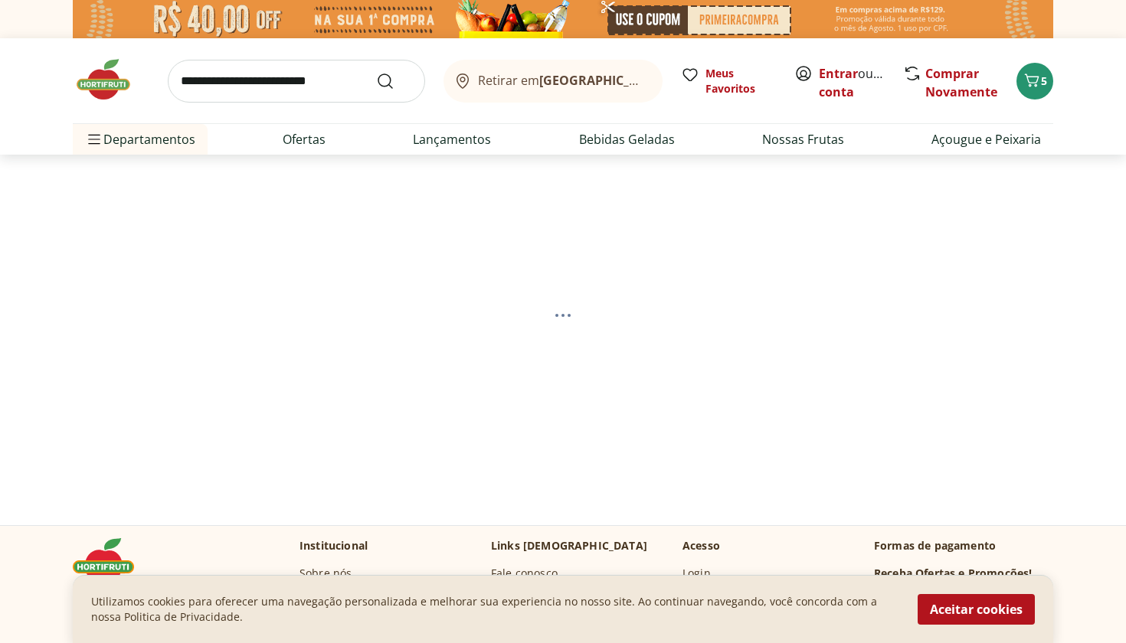
select select "**********"
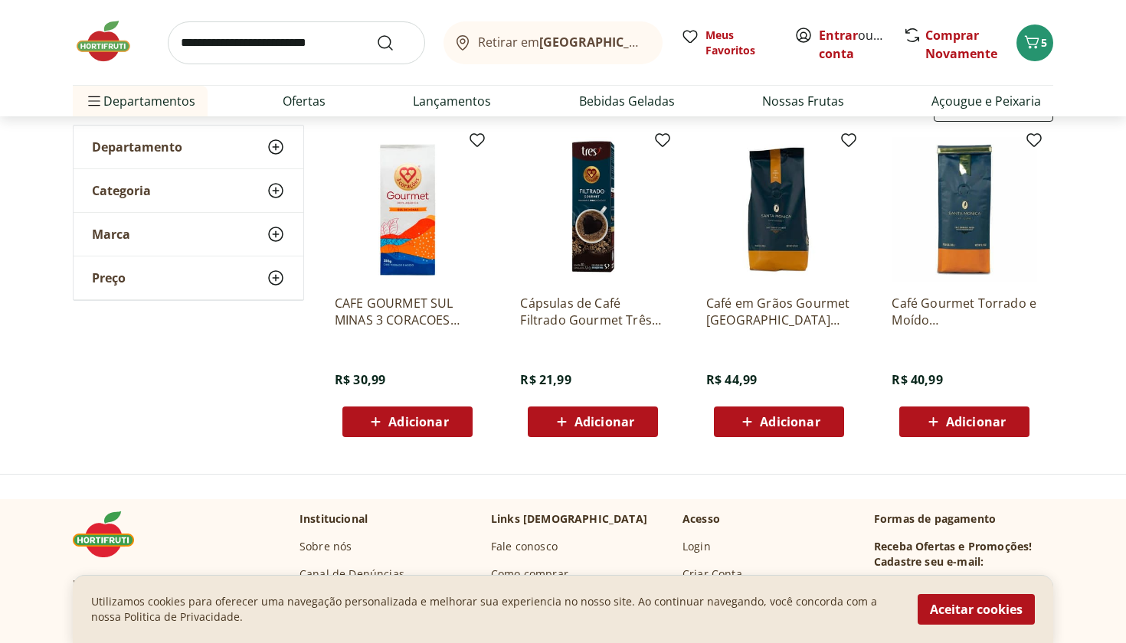
scroll to position [59, 0]
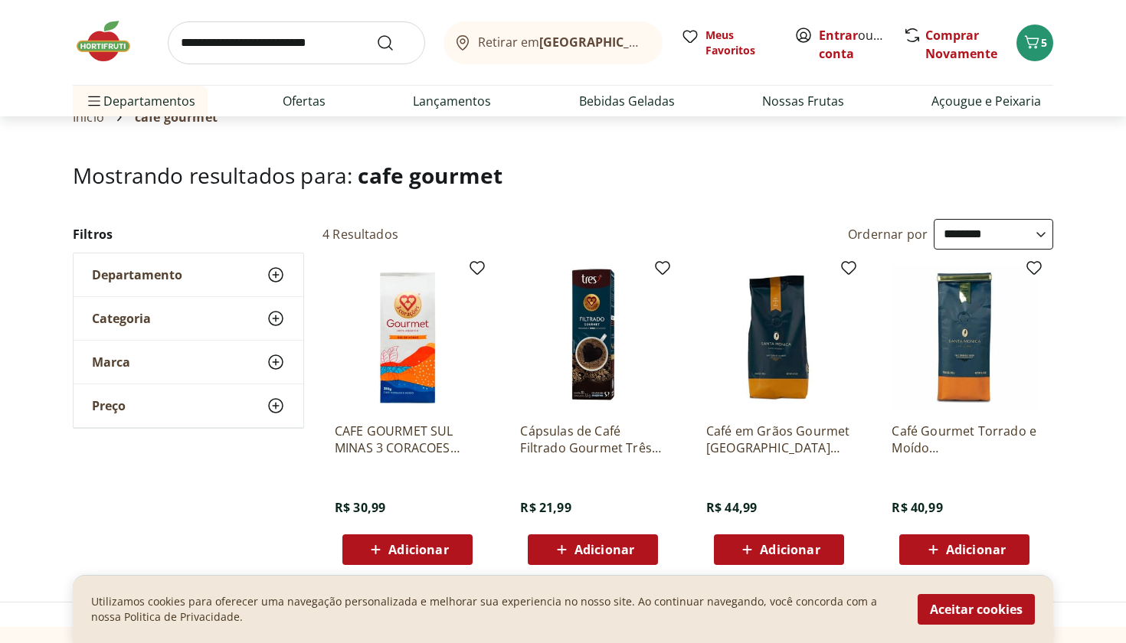
click at [435, 553] on span "Adicionar" at bounding box center [418, 550] width 60 height 12
click at [301, 49] on input "search" at bounding box center [296, 42] width 257 height 43
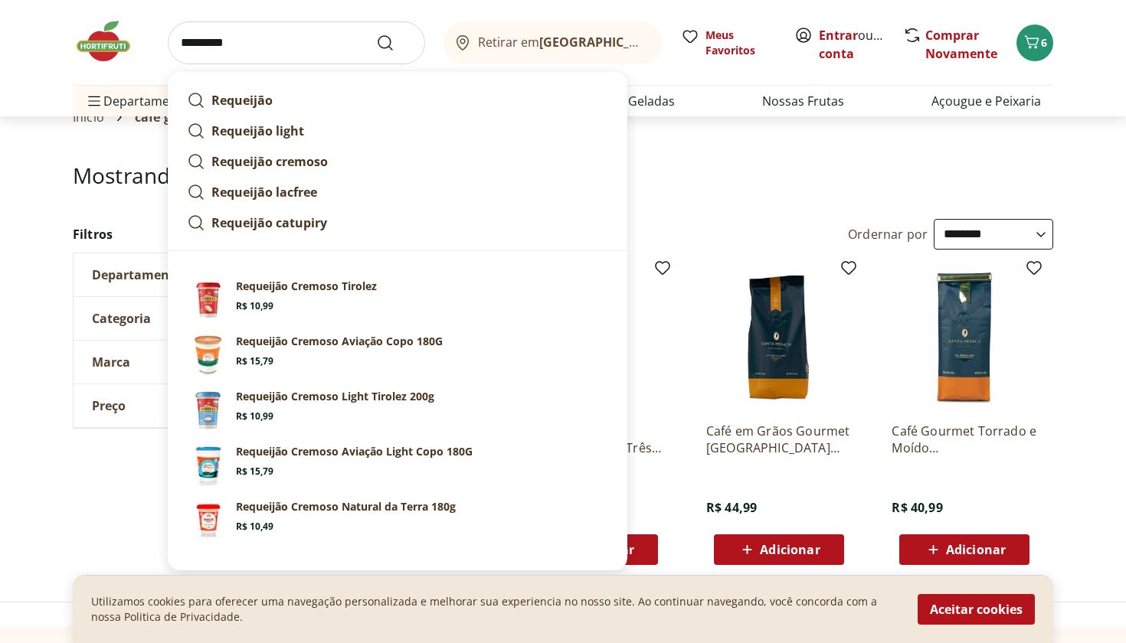
type input "*********"
click at [394, 42] on button "Submit Search" at bounding box center [394, 43] width 37 height 18
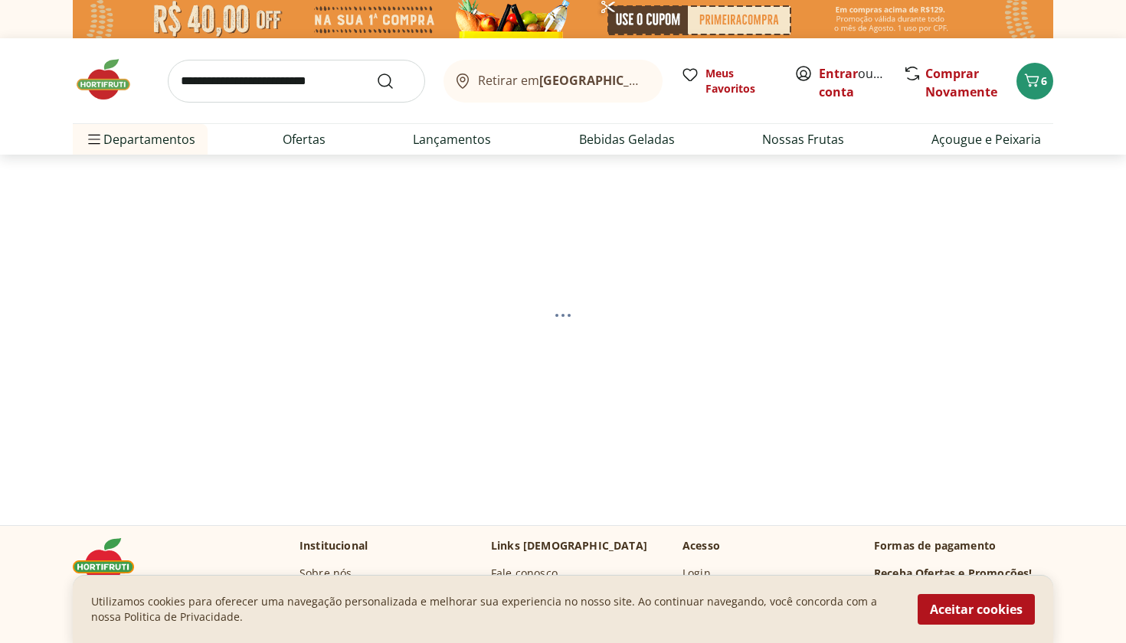
select select "**********"
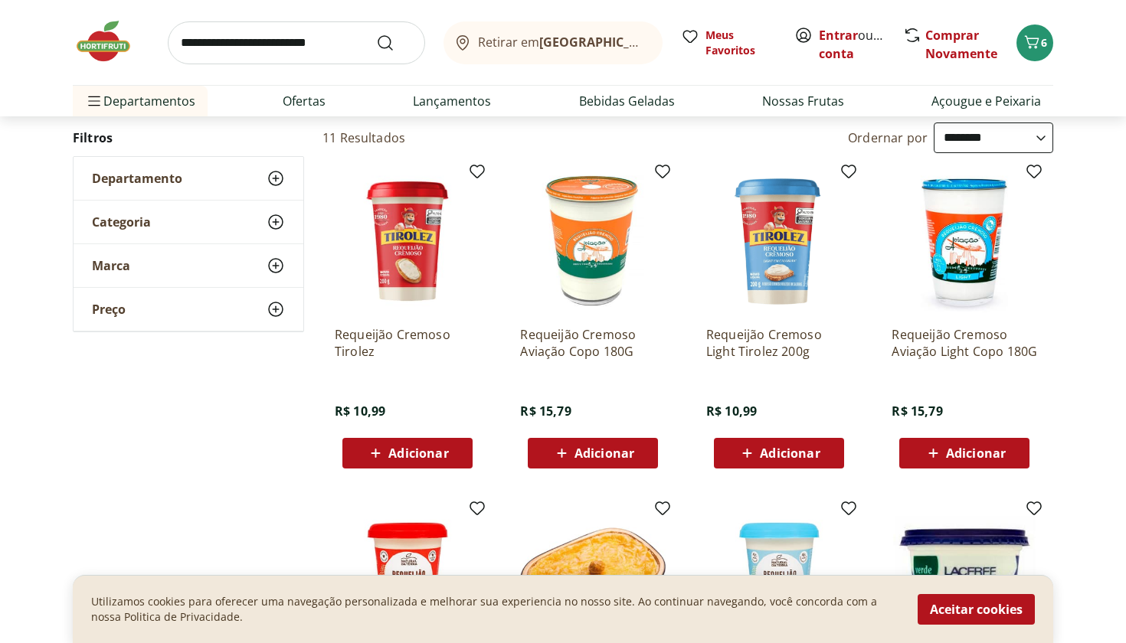
scroll to position [136, 0]
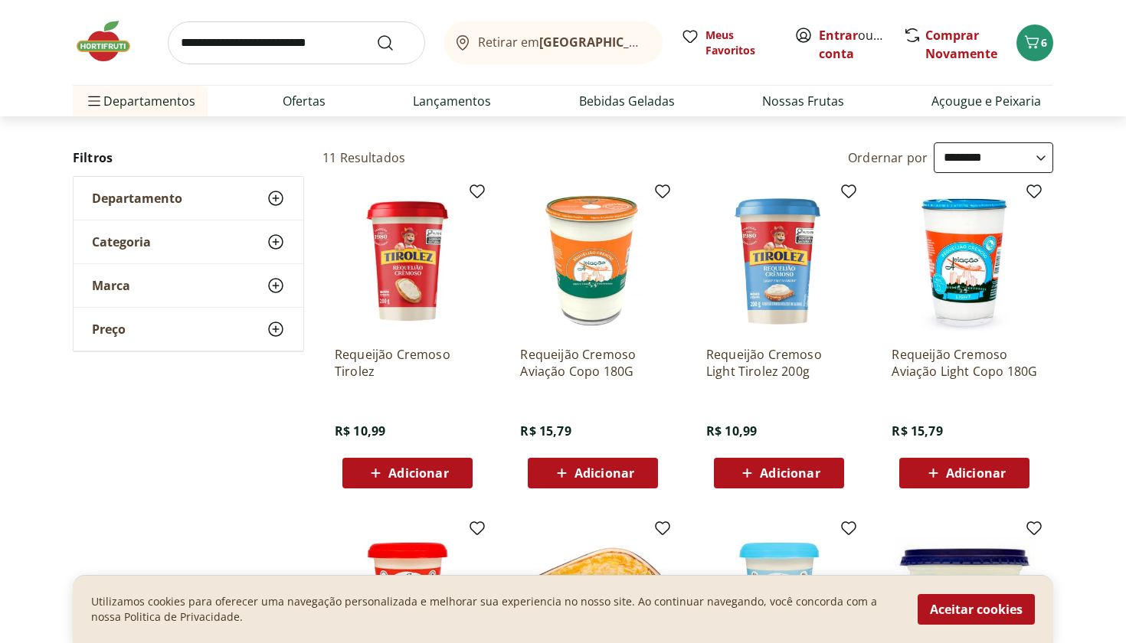
click at [615, 472] on span "Adicionar" at bounding box center [604, 473] width 60 height 12
click at [311, 39] on input "search" at bounding box center [296, 42] width 257 height 43
type input "**********"
click at [394, 42] on button "Submit Search" at bounding box center [394, 43] width 37 height 18
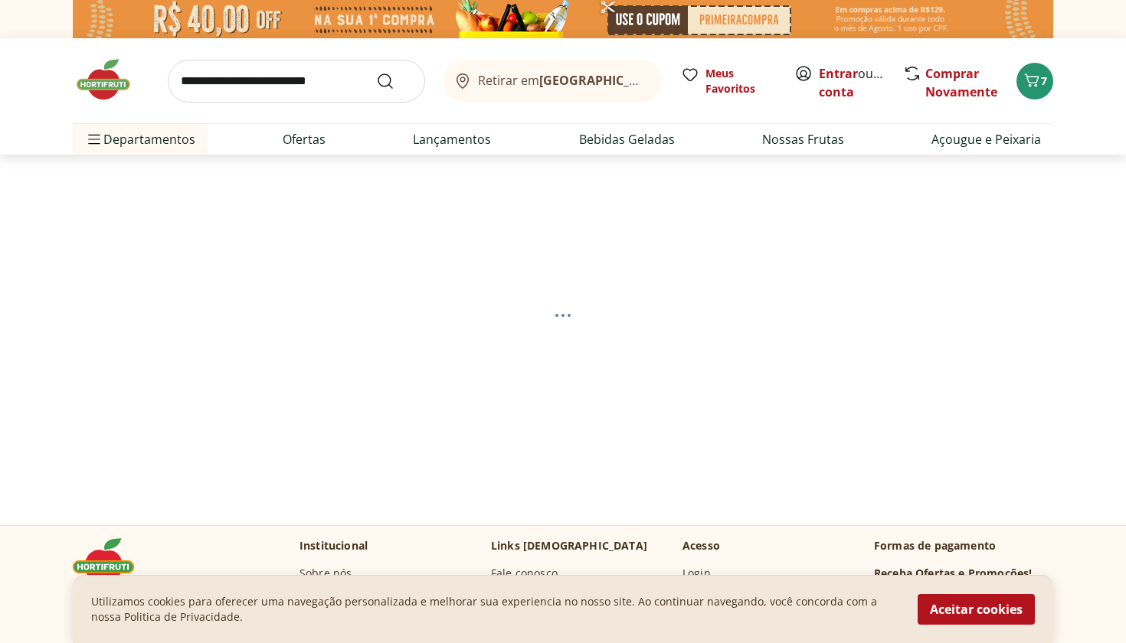
select select "**********"
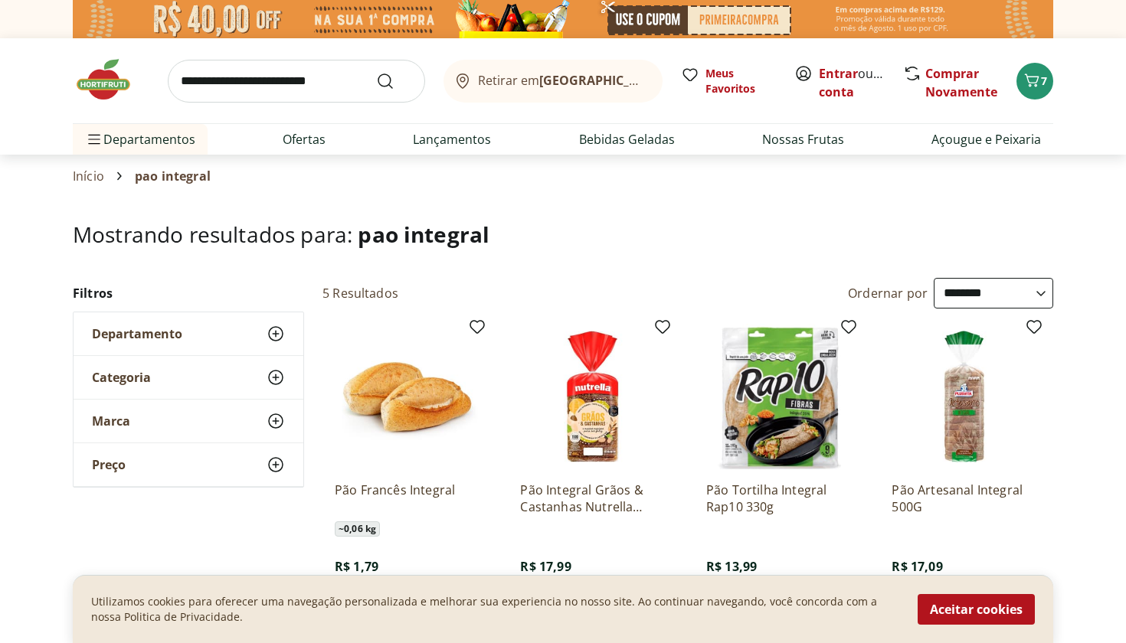
click at [264, 83] on input "search" at bounding box center [296, 81] width 257 height 43
type input "****"
click at [394, 80] on button "Submit Search" at bounding box center [394, 81] width 37 height 18
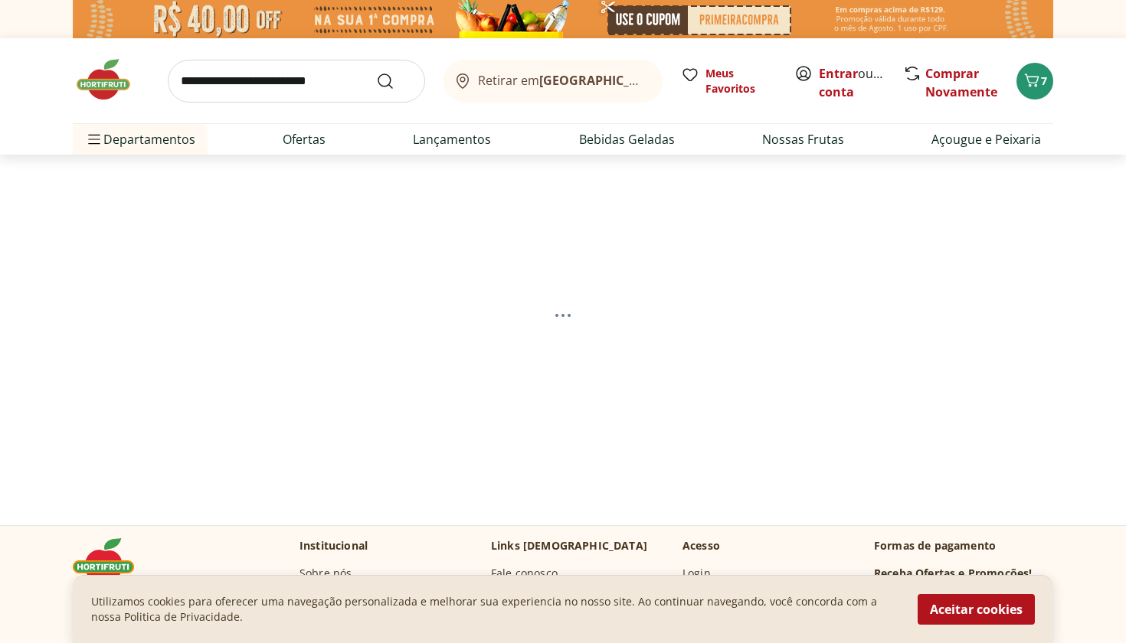
select select "**********"
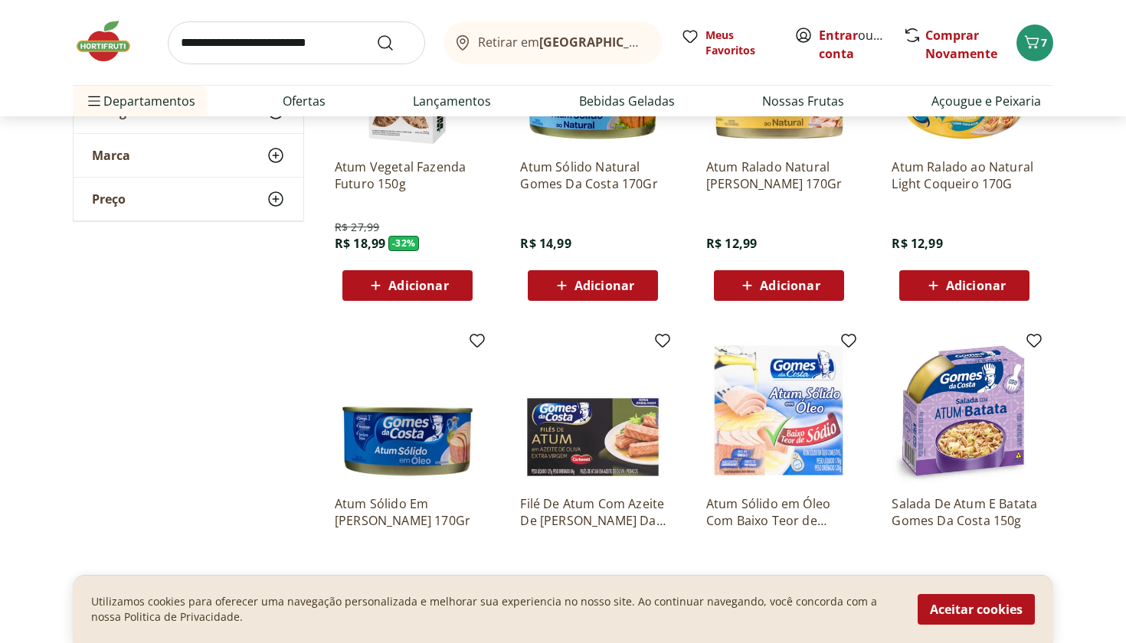
scroll to position [322, 0]
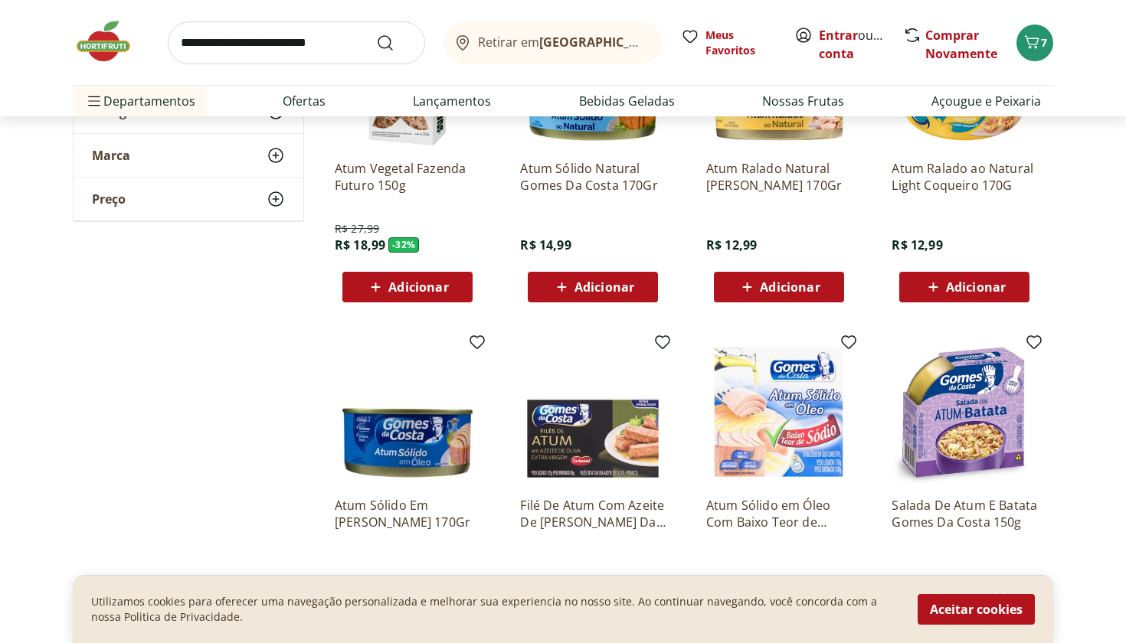
click at [606, 285] on span "Adicionar" at bounding box center [604, 287] width 60 height 12
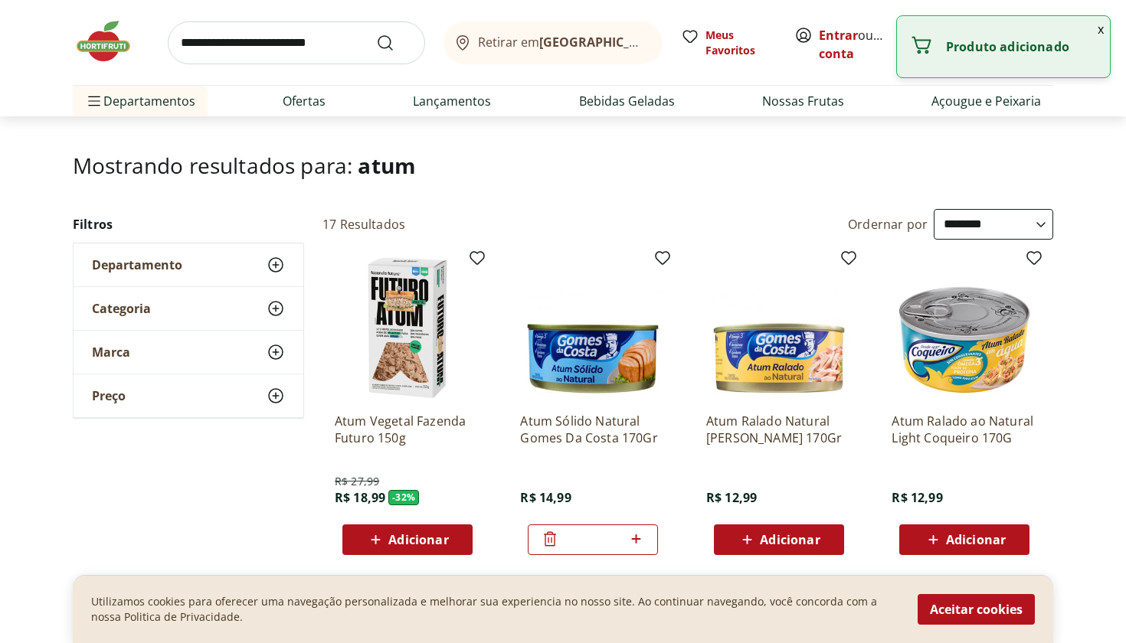
scroll to position [14, 0]
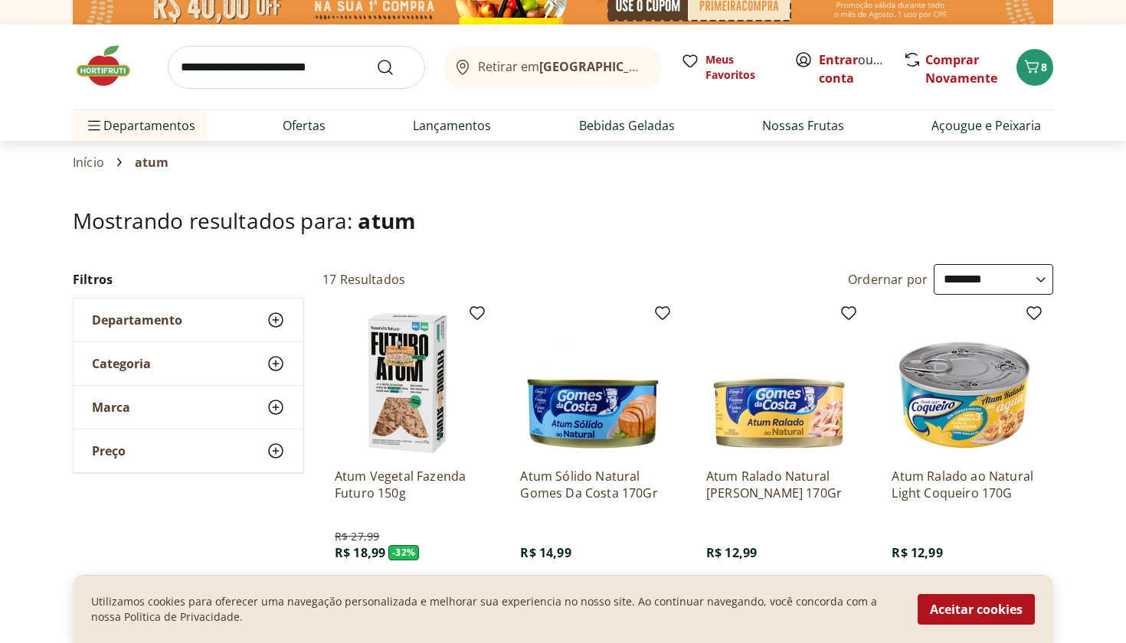
click at [279, 76] on input "search" at bounding box center [296, 67] width 257 height 43
type input "******"
click at [394, 67] on button "Submit Search" at bounding box center [394, 67] width 37 height 18
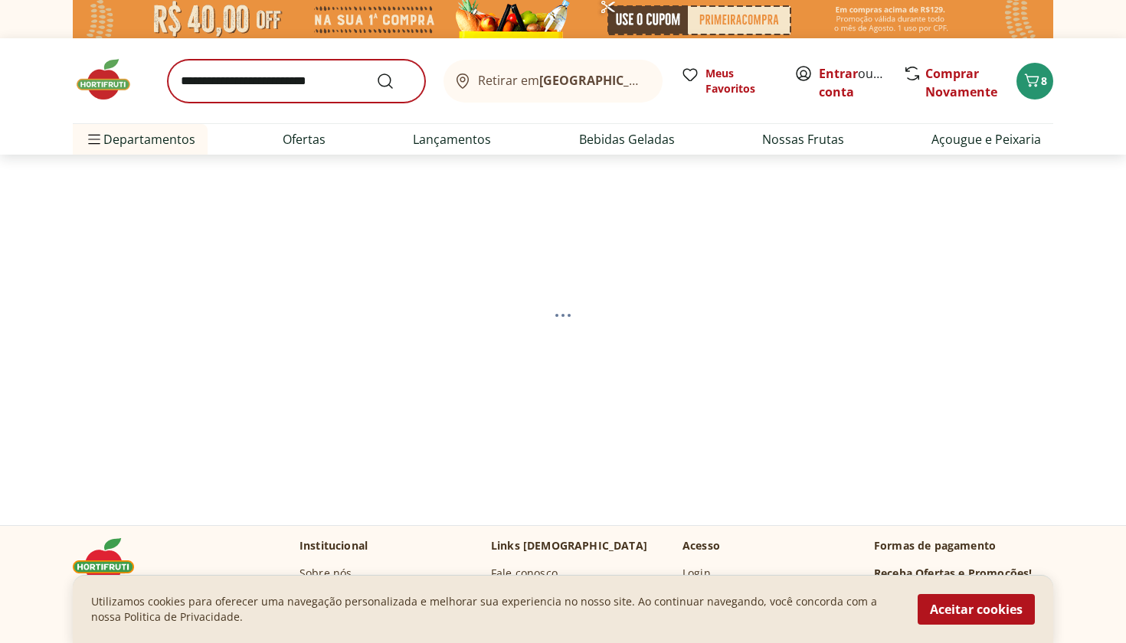
select select "**********"
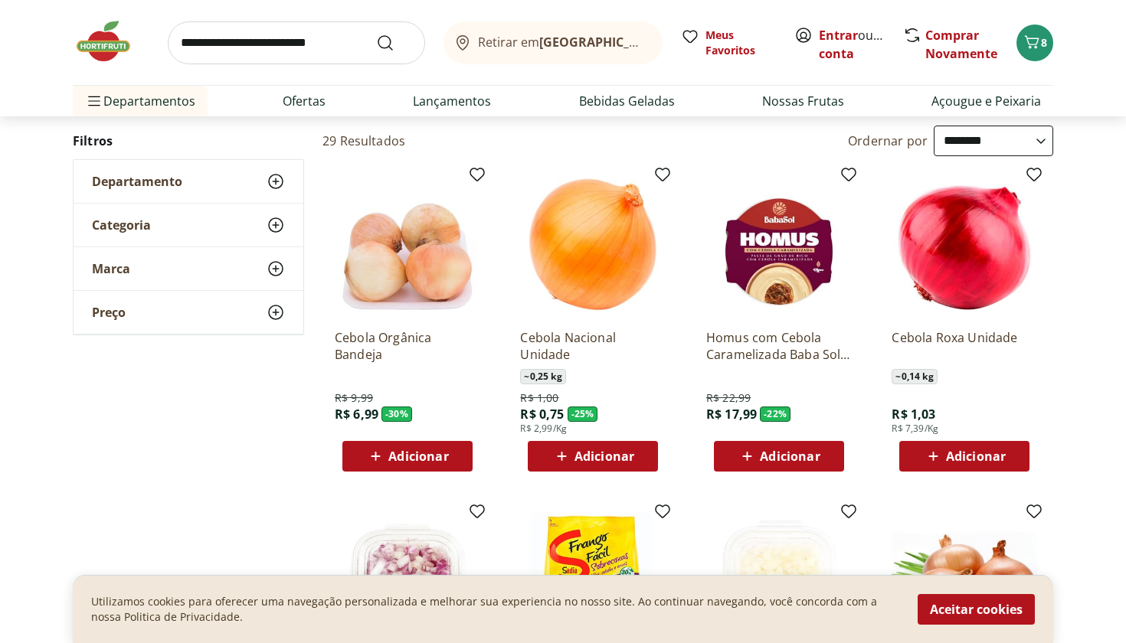
scroll to position [250, 0]
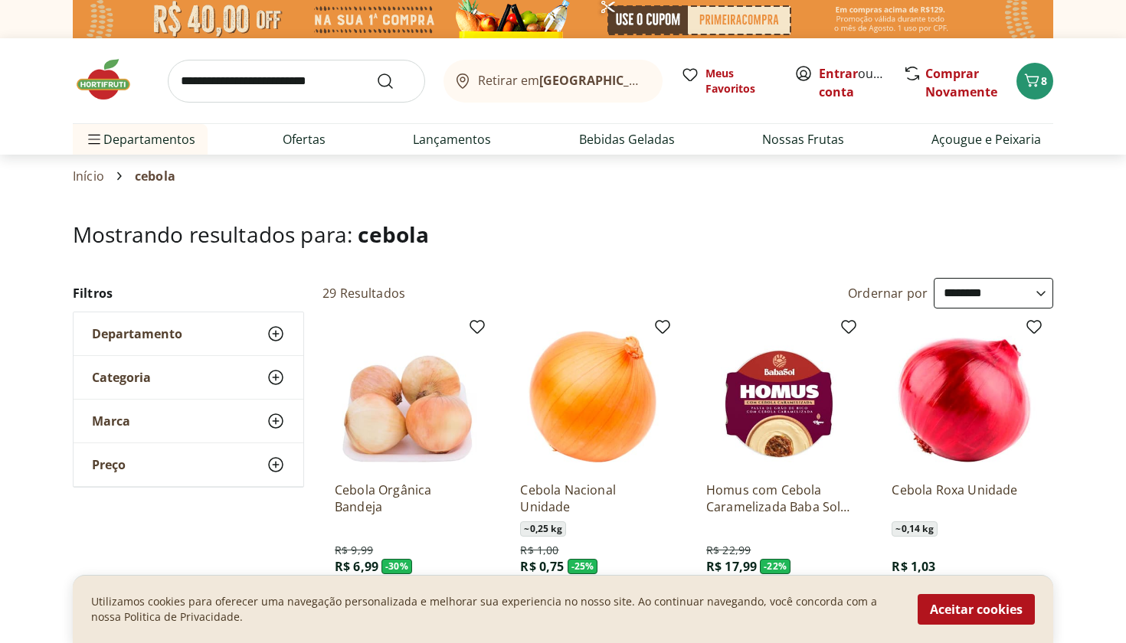
select select "**********"
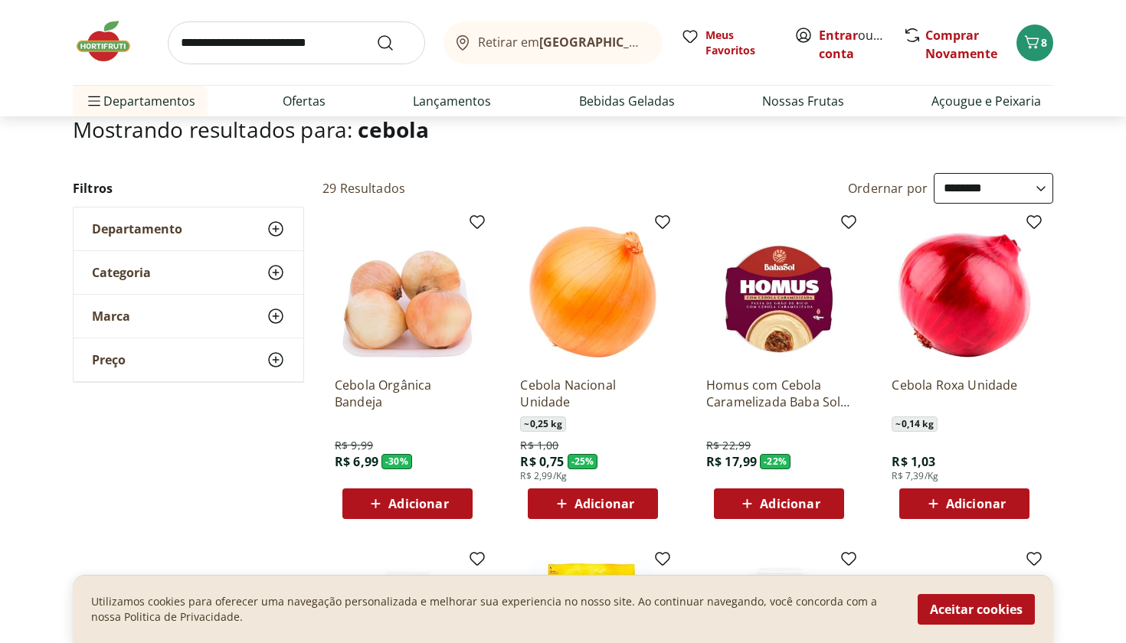
scroll to position [101, 0]
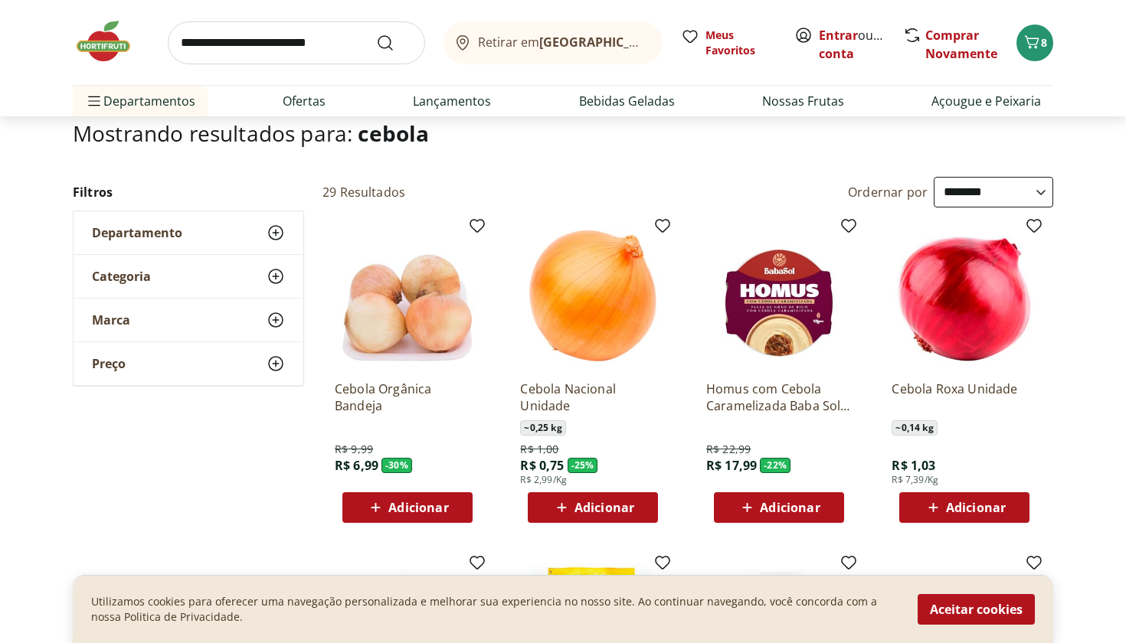
click at [633, 515] on span "Adicionar" at bounding box center [593, 508] width 82 height 18
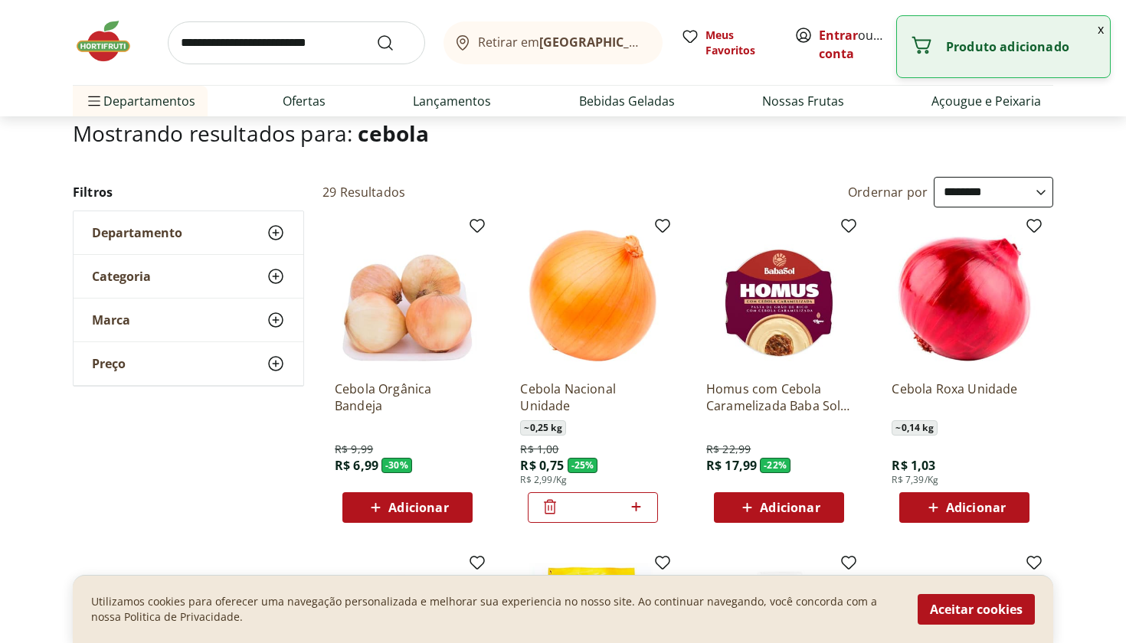
click at [982, 512] on span "Adicionar" at bounding box center [976, 508] width 60 height 12
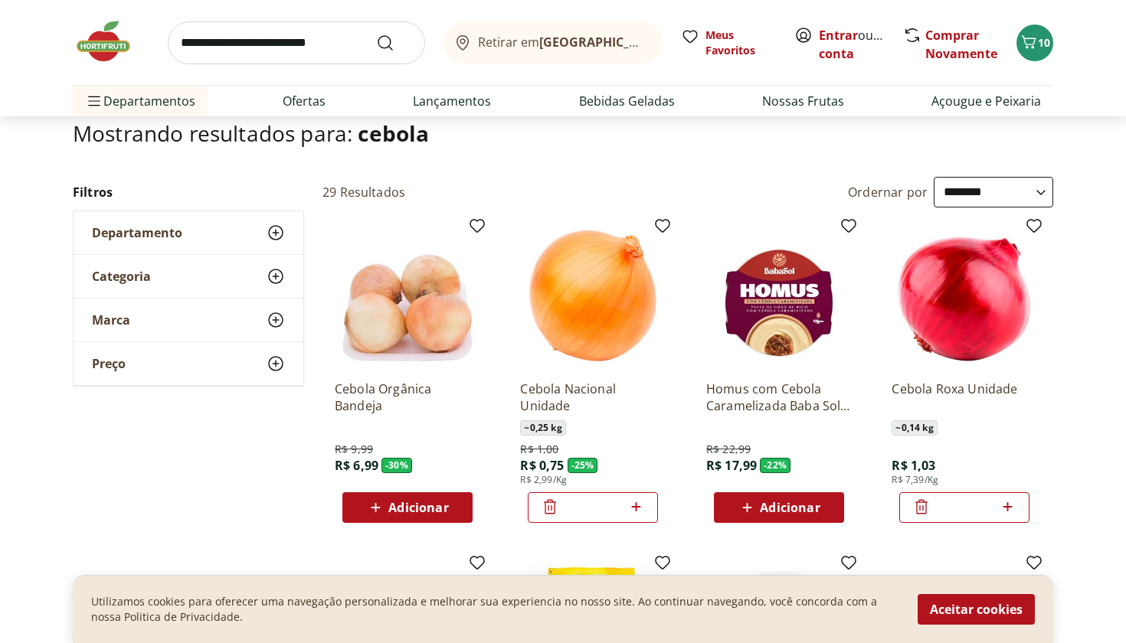
click at [637, 514] on icon at bounding box center [635, 507] width 19 height 18
type input "*"
click at [293, 34] on input "search" at bounding box center [296, 42] width 257 height 43
type input "*****"
click at [394, 42] on button "Submit Search" at bounding box center [394, 43] width 37 height 18
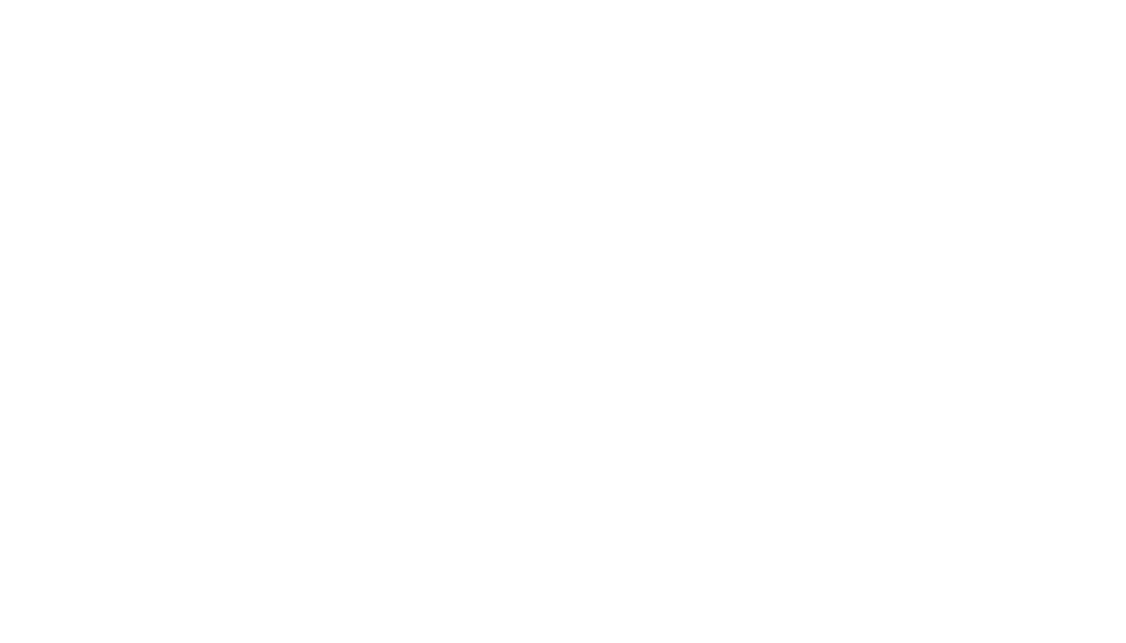
select select "**********"
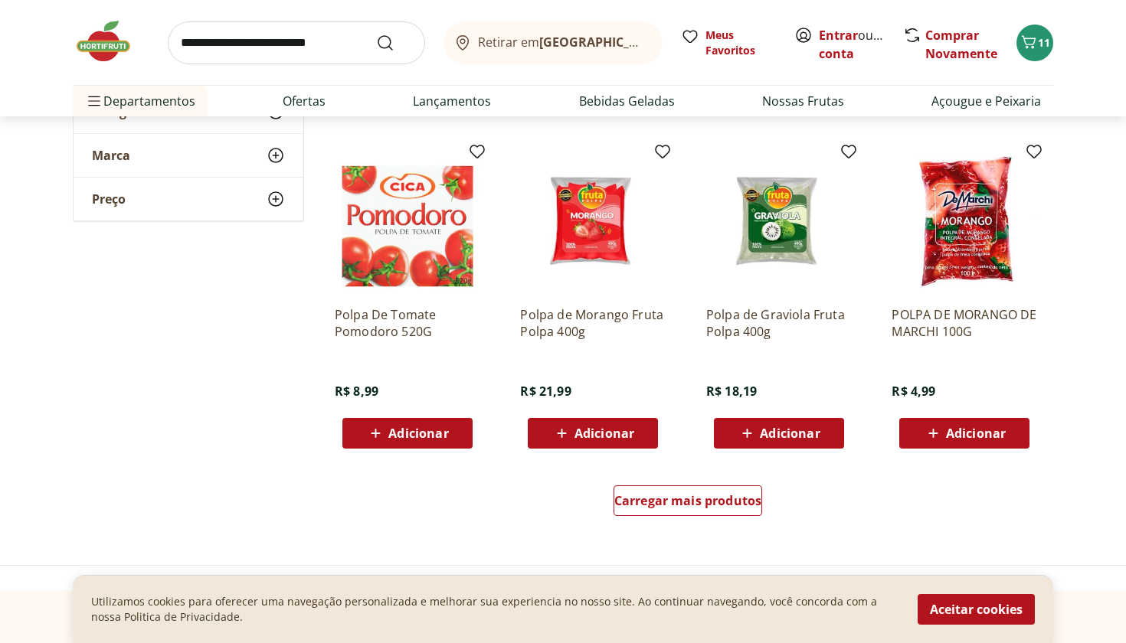
scroll to position [871, 0]
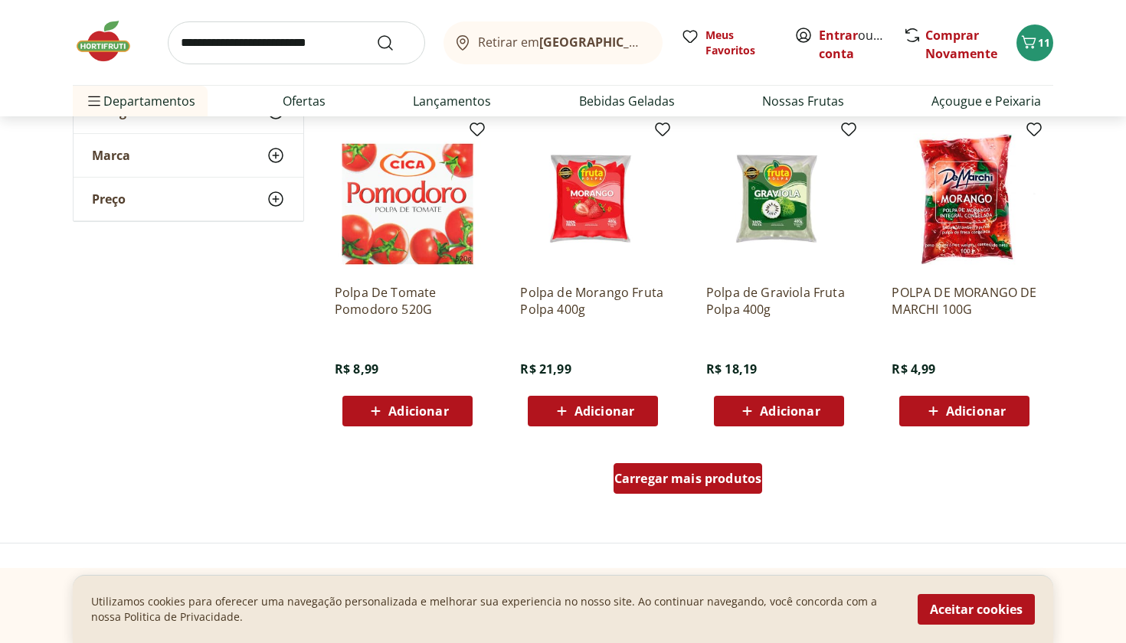
click at [727, 476] on span "Carregar mais produtos" at bounding box center [688, 478] width 148 height 12
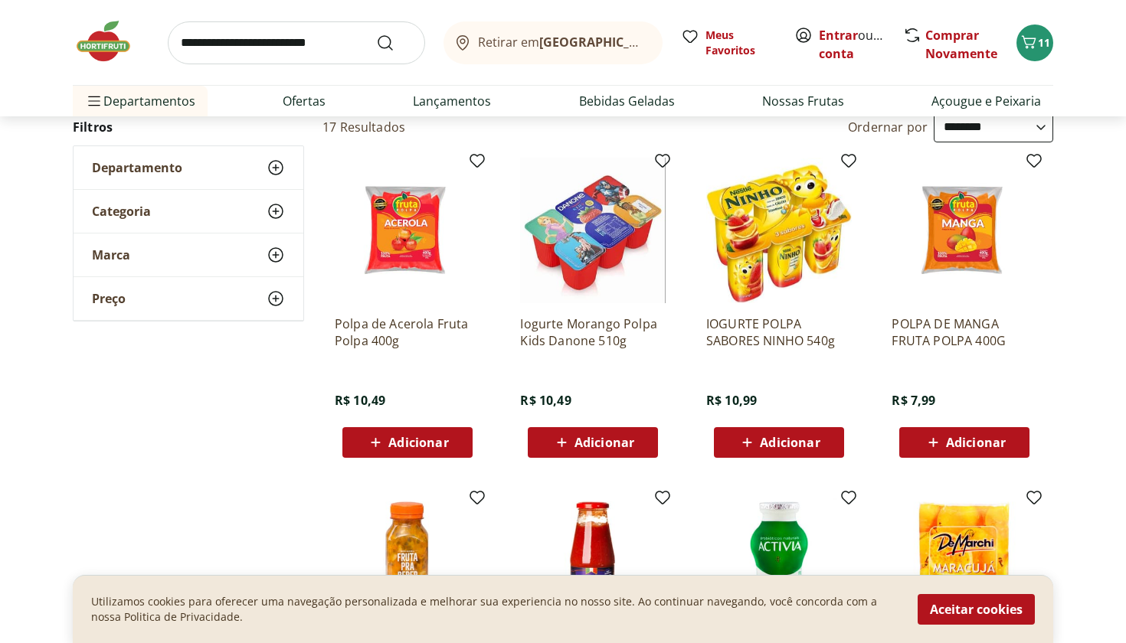
scroll to position [168, 0]
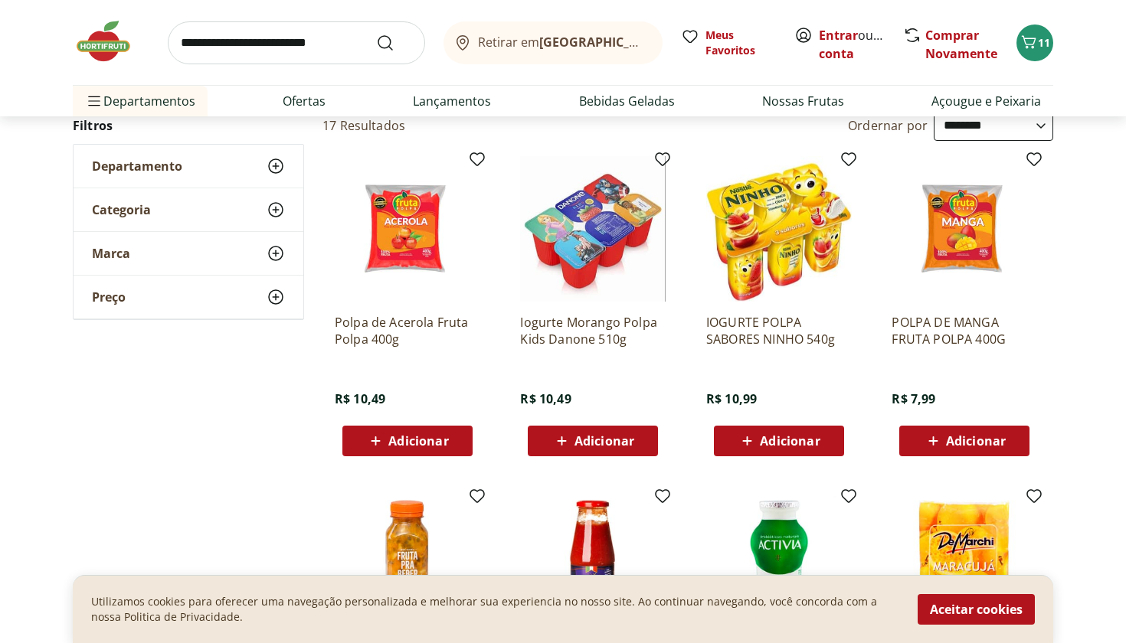
click at [426, 445] on span "Adicionar" at bounding box center [418, 441] width 60 height 12
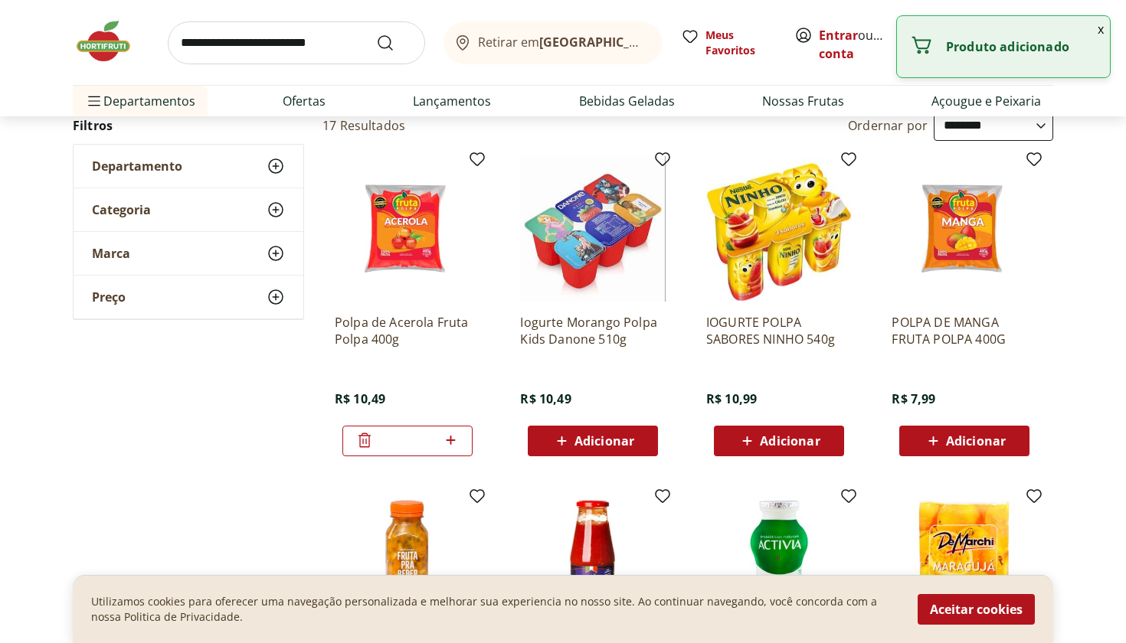
click at [986, 440] on span "Adicionar" at bounding box center [976, 441] width 60 height 12
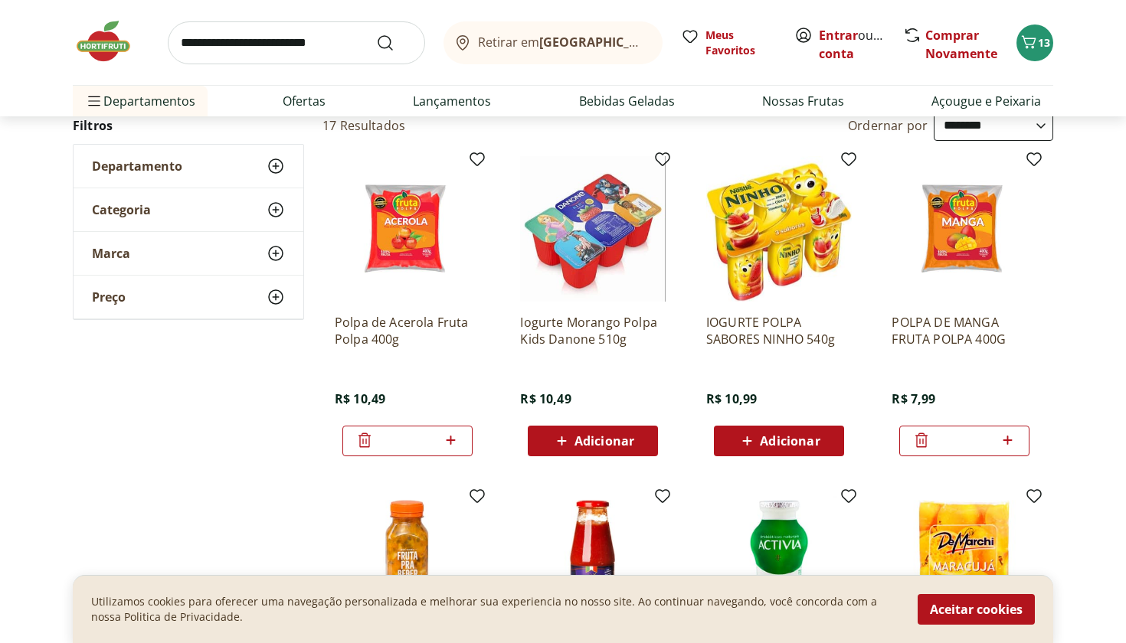
click at [276, 54] on input "search" at bounding box center [296, 42] width 257 height 43
type input "*****"
click at [394, 42] on button "Submit Search" at bounding box center [394, 43] width 37 height 18
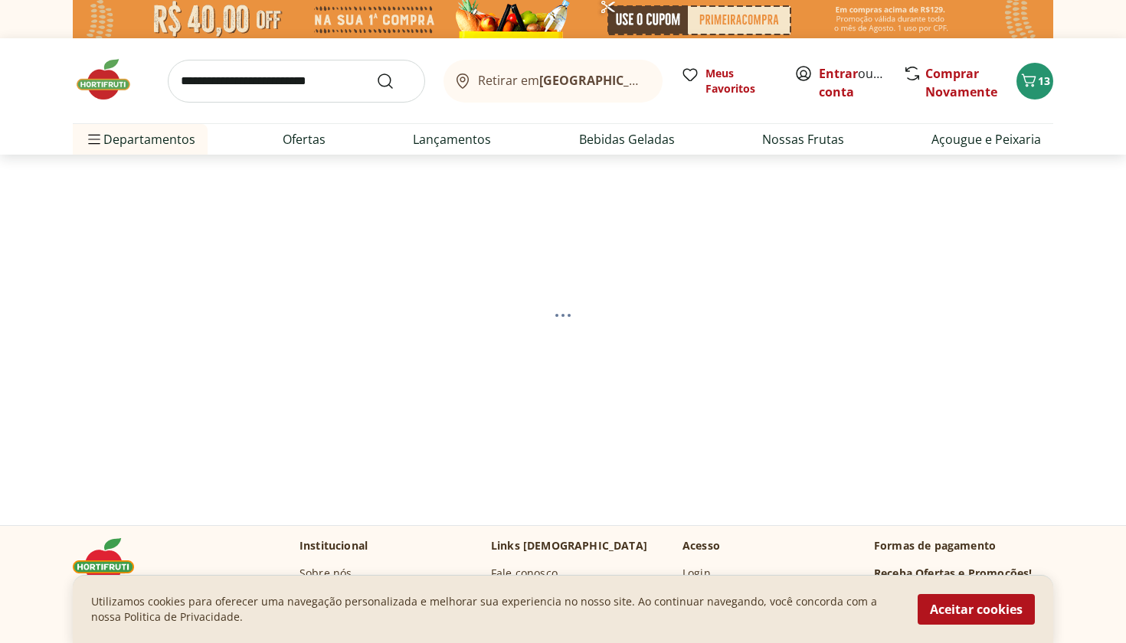
select select "**********"
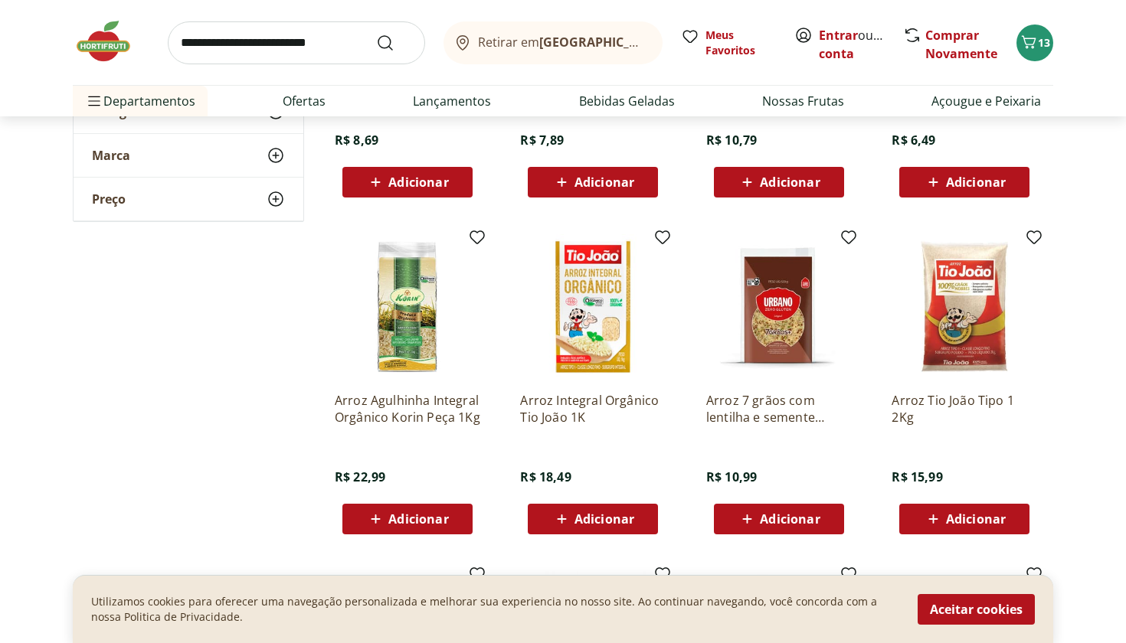
scroll to position [431, 0]
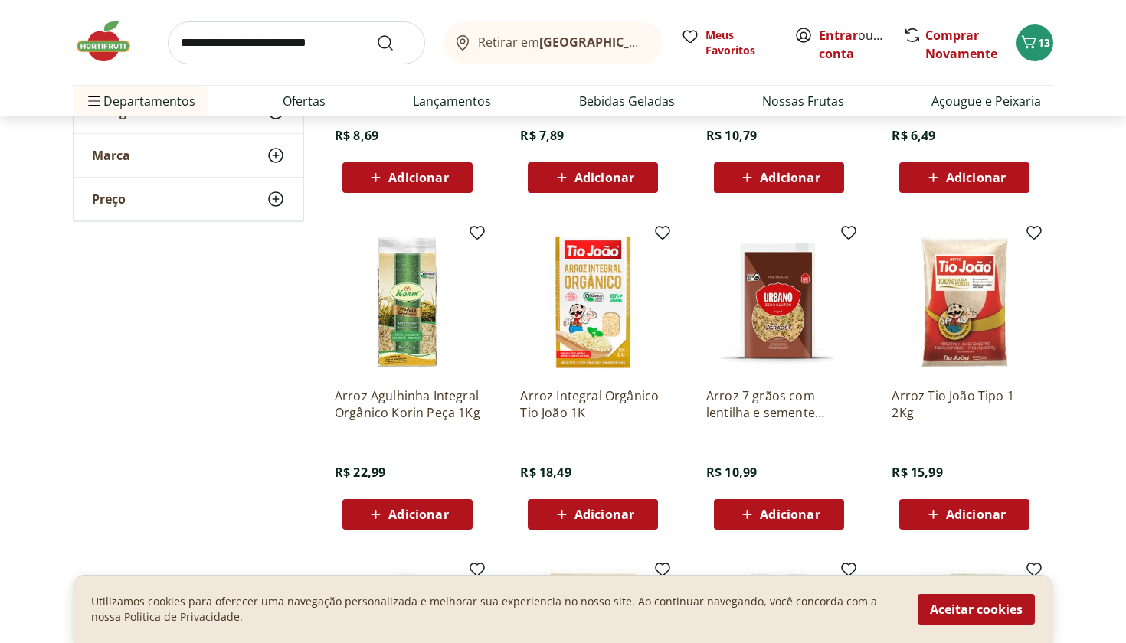
click at [1003, 513] on span "Adicionar" at bounding box center [976, 514] width 60 height 12
click at [293, 53] on input "search" at bounding box center [296, 42] width 257 height 43
type input "******"
click at [394, 42] on button "Submit Search" at bounding box center [394, 43] width 37 height 18
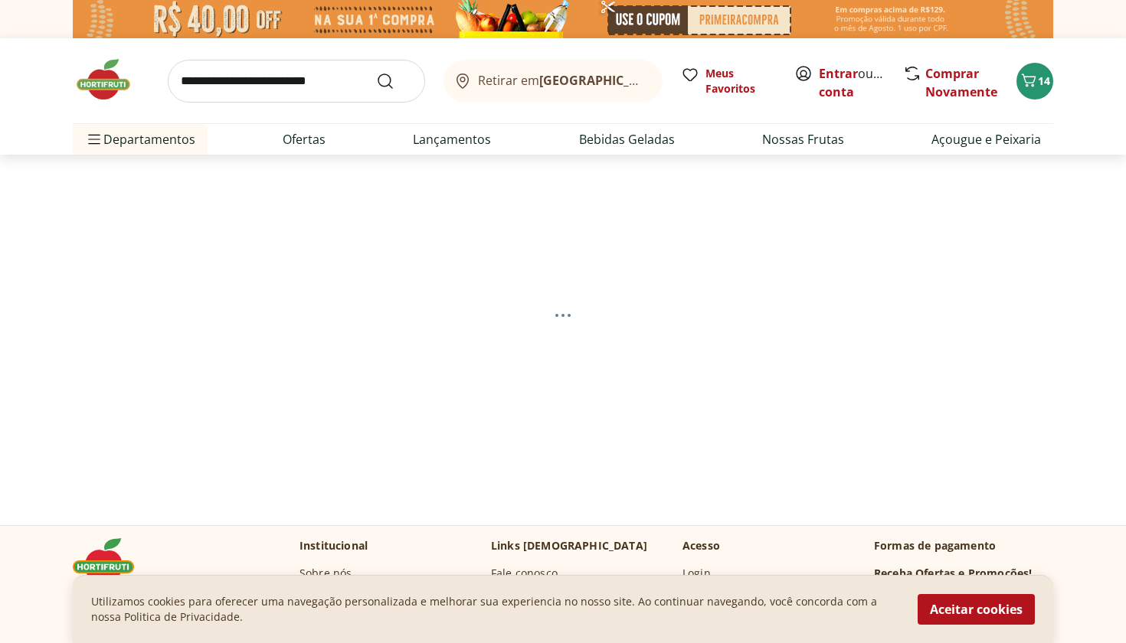
select select "**********"
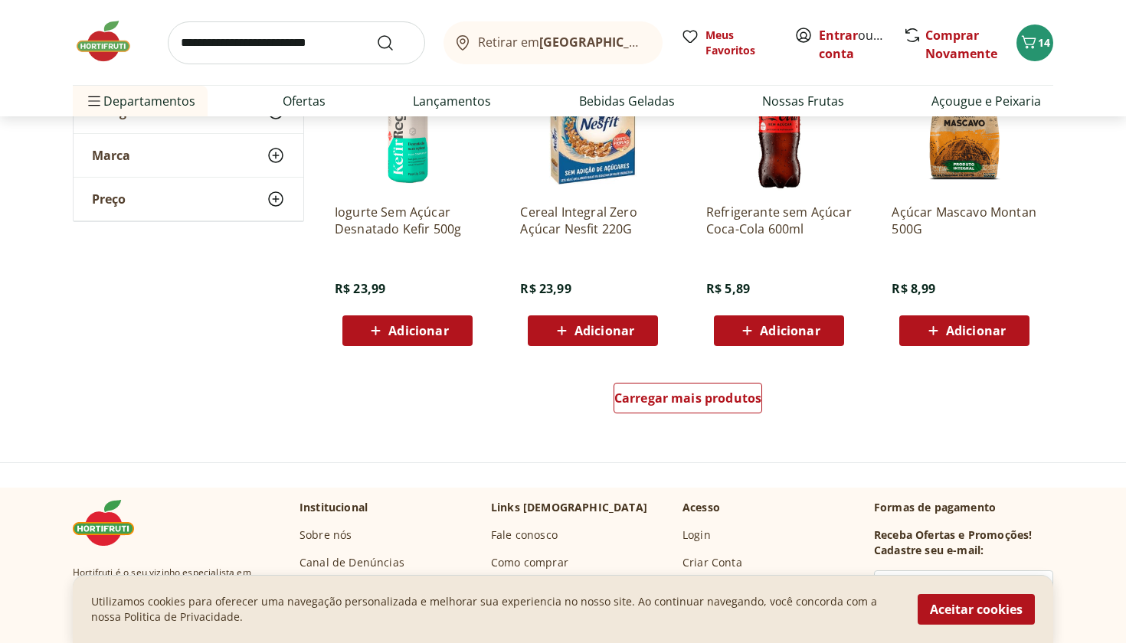
scroll to position [1937, 0]
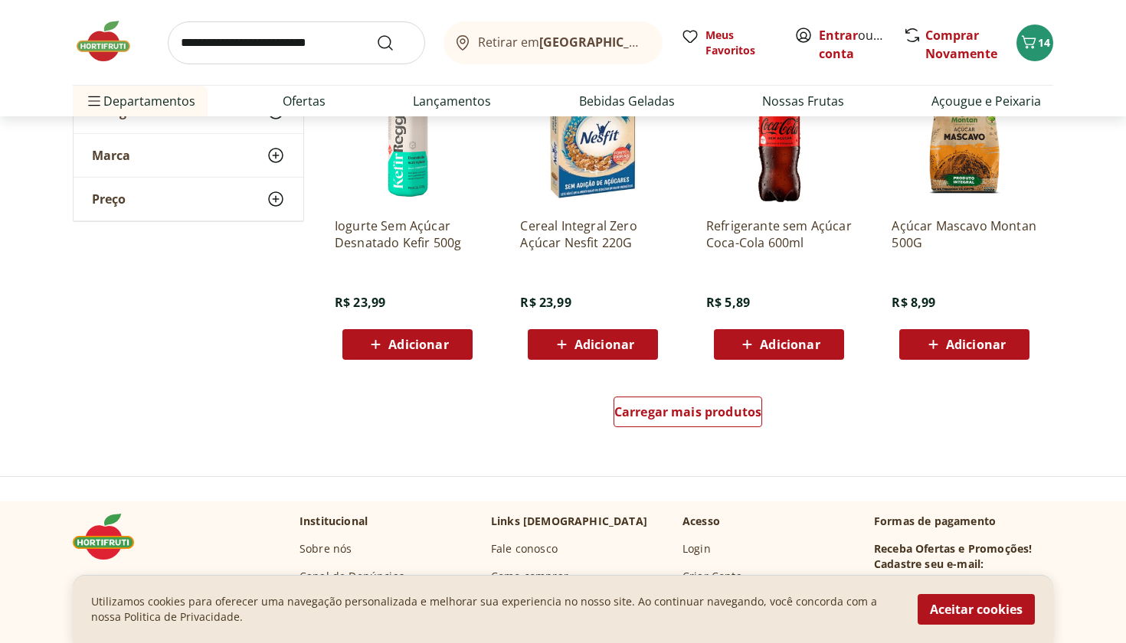
click at [698, 394] on div "Carregar mais produtos" at bounding box center [687, 415] width 743 height 74
click at [685, 414] on span "Carregar mais produtos" at bounding box center [688, 412] width 148 height 12
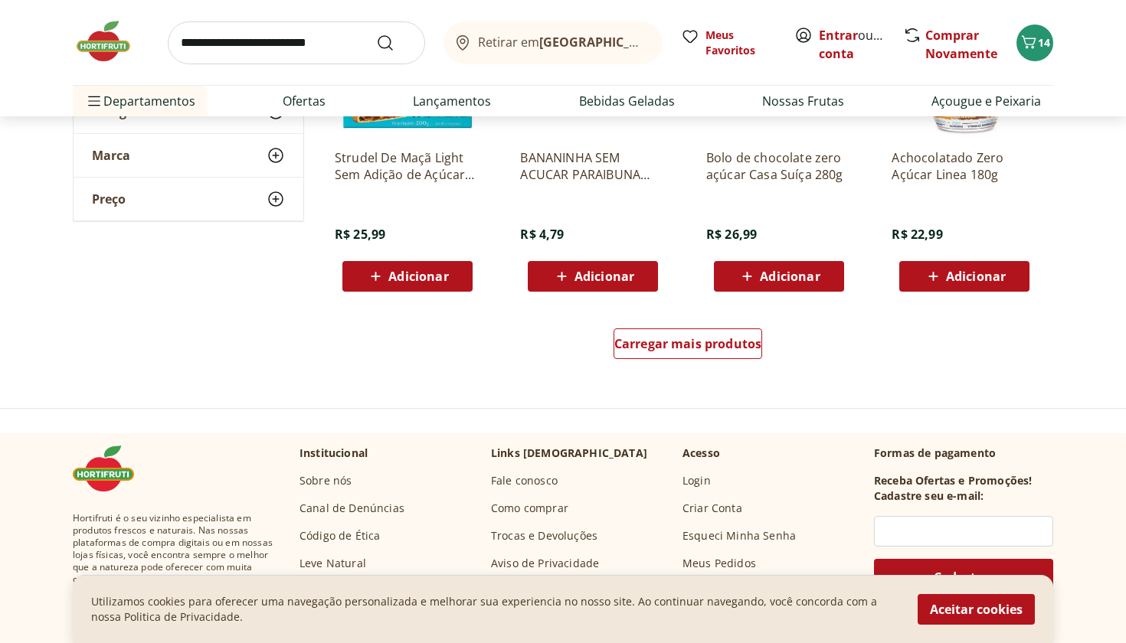
scroll to position [3005, 0]
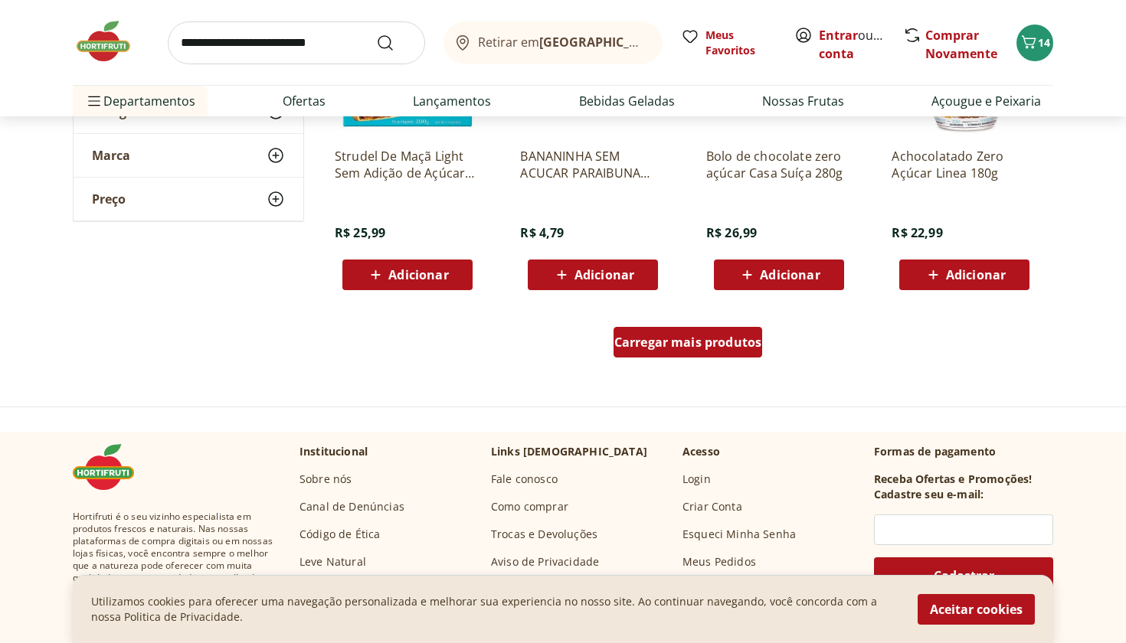
click at [659, 355] on div "Carregar mais produtos" at bounding box center [687, 342] width 149 height 31
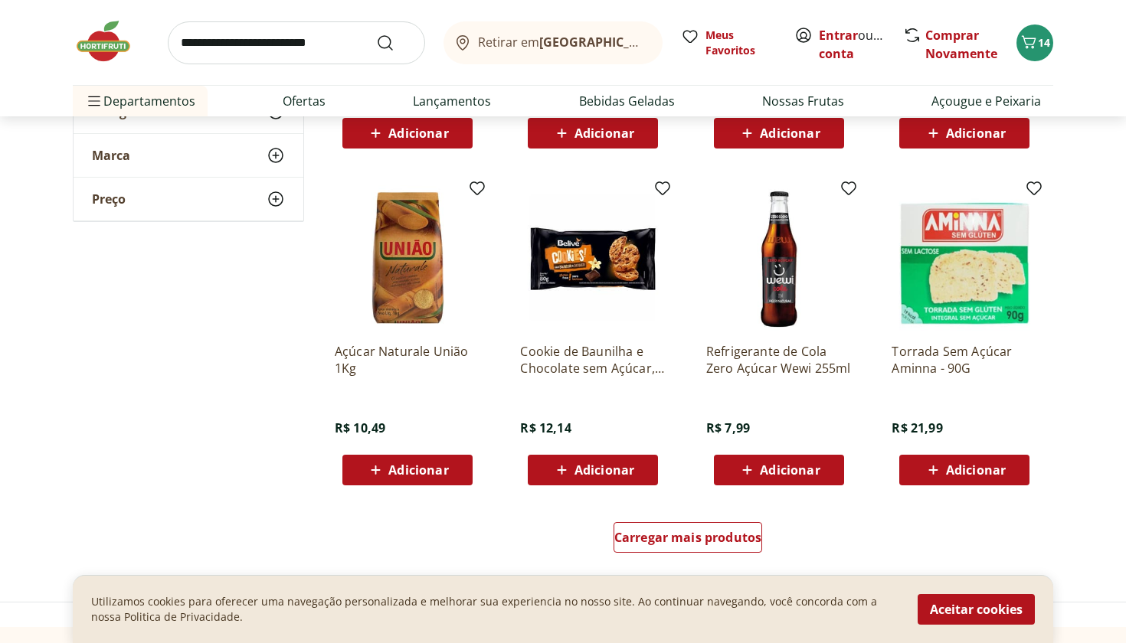
scroll to position [3807, 0]
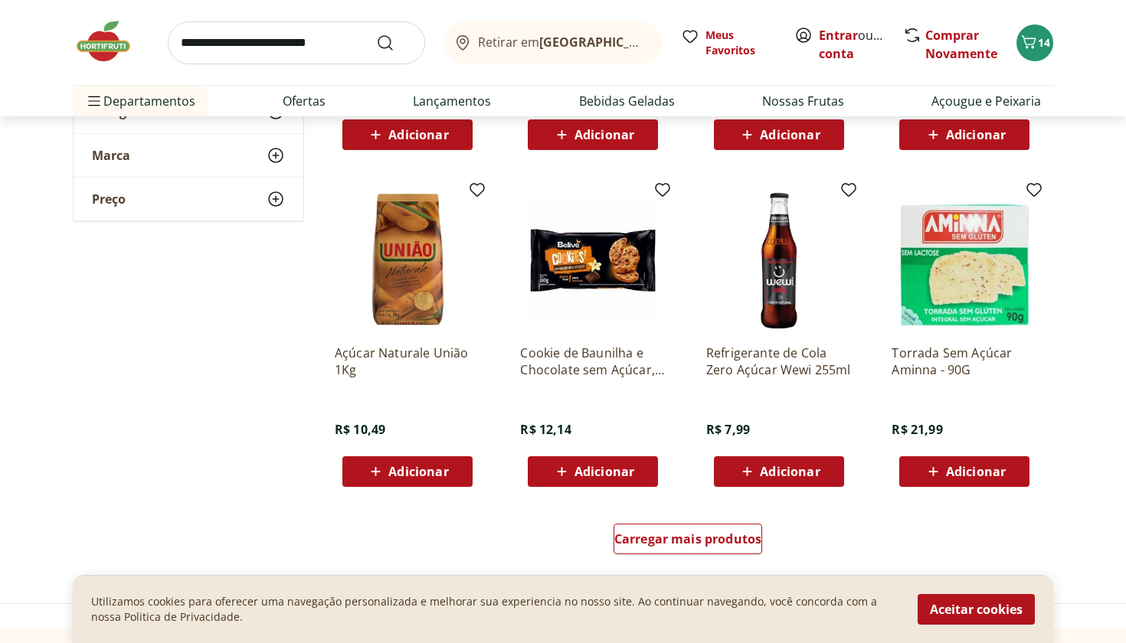
click at [404, 469] on span "Adicionar" at bounding box center [418, 472] width 60 height 12
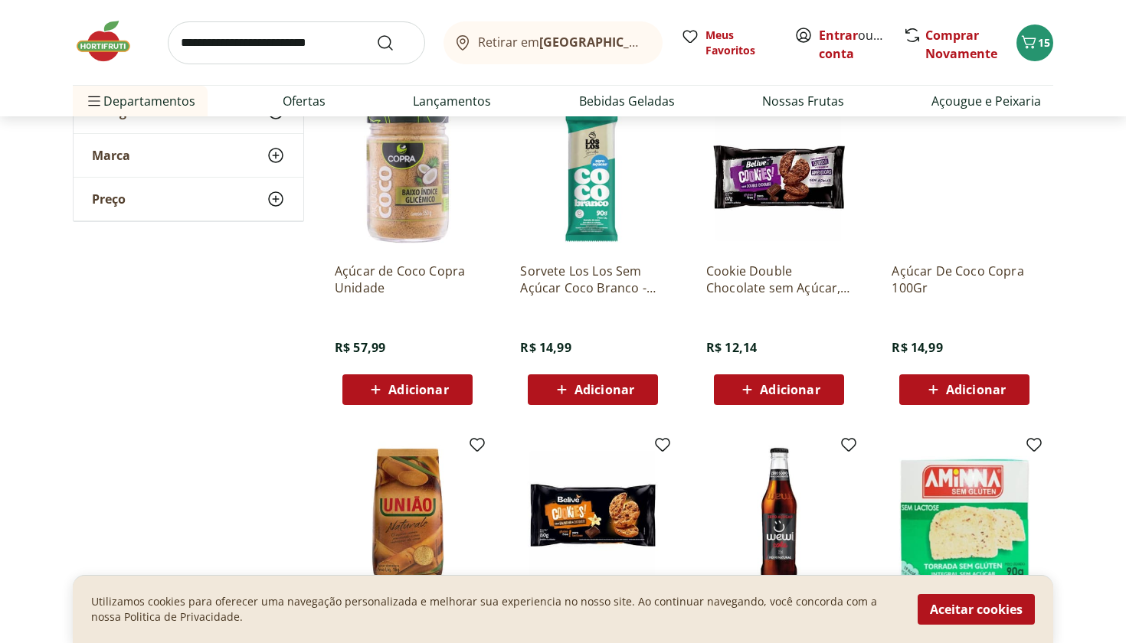
scroll to position [3260, 0]
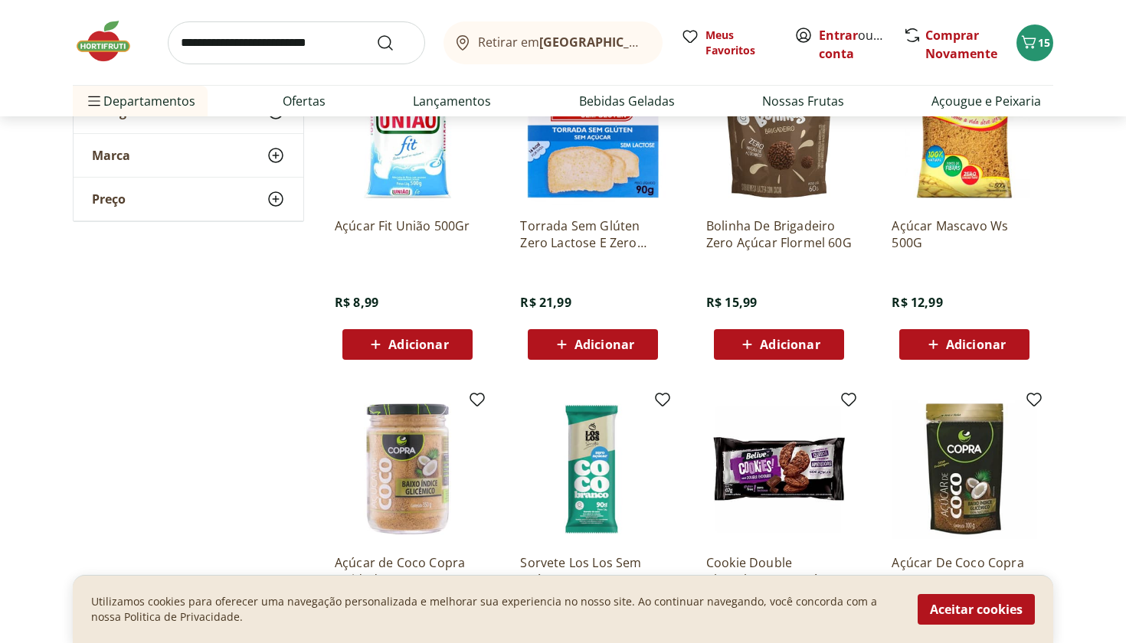
click at [312, 35] on input "search" at bounding box center [296, 42] width 257 height 43
type input "*****"
click at [394, 42] on button "Submit Search" at bounding box center [394, 43] width 37 height 18
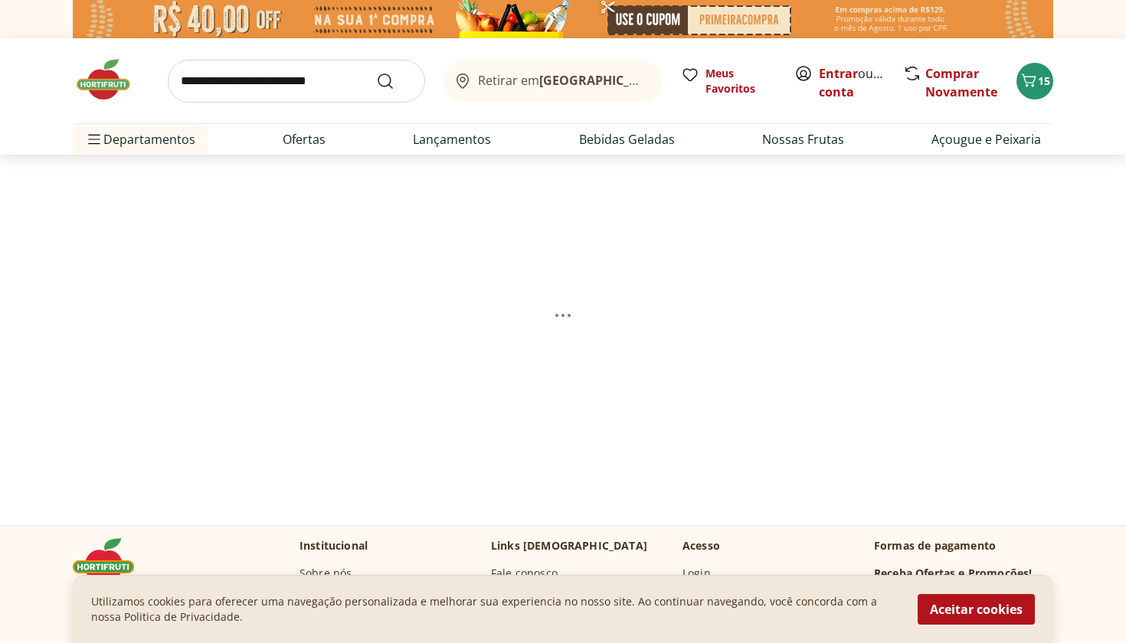
select select "**********"
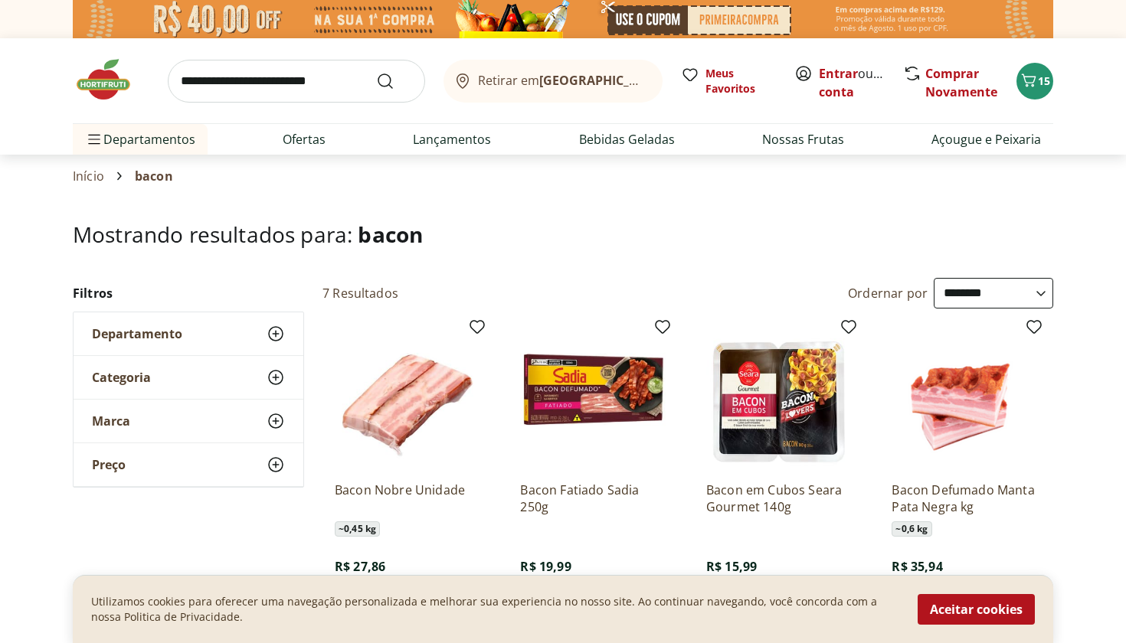
click at [347, 87] on input "search" at bounding box center [296, 81] width 257 height 43
type input "******"
click at [394, 80] on button "Submit Search" at bounding box center [394, 81] width 37 height 18
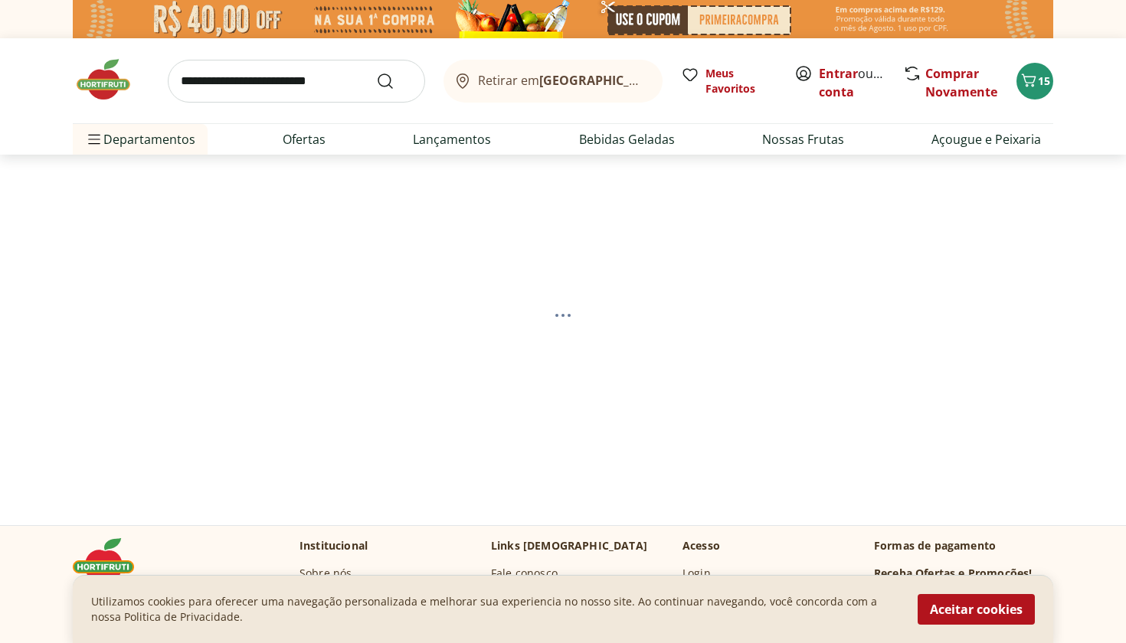
select select "**********"
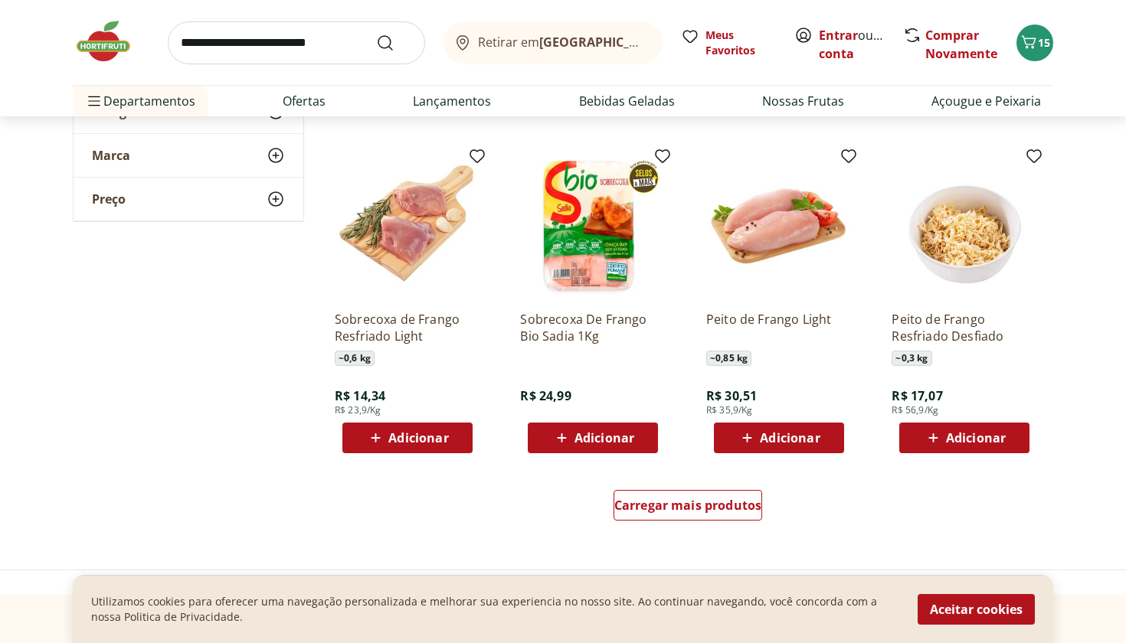
scroll to position [846, 0]
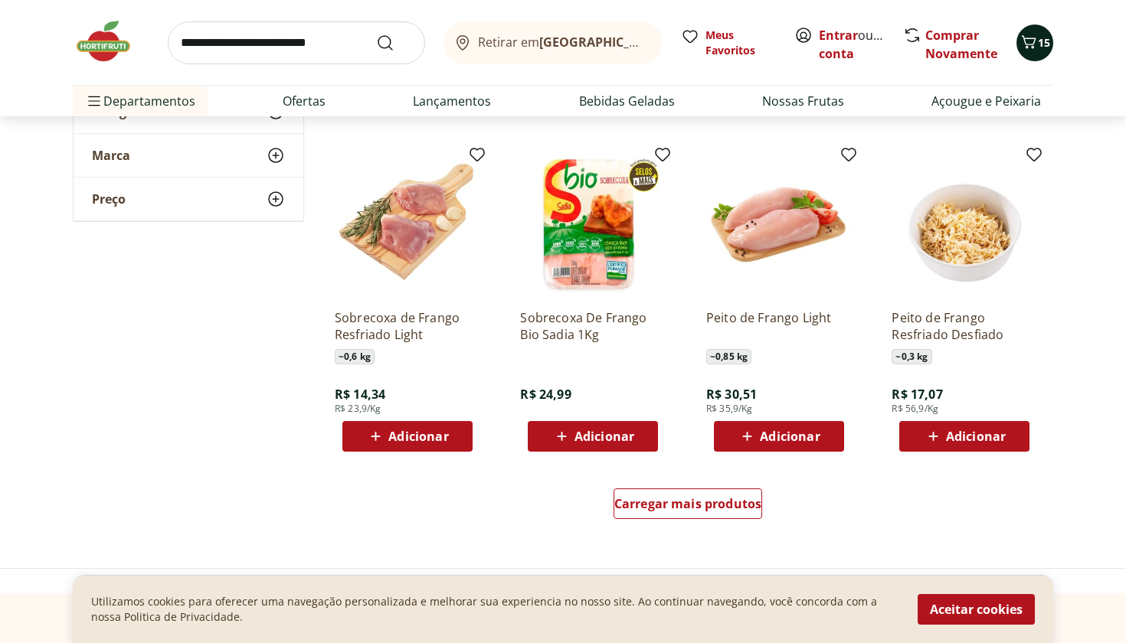
click at [1028, 46] on icon "Carrinho" at bounding box center [1029, 41] width 15 height 13
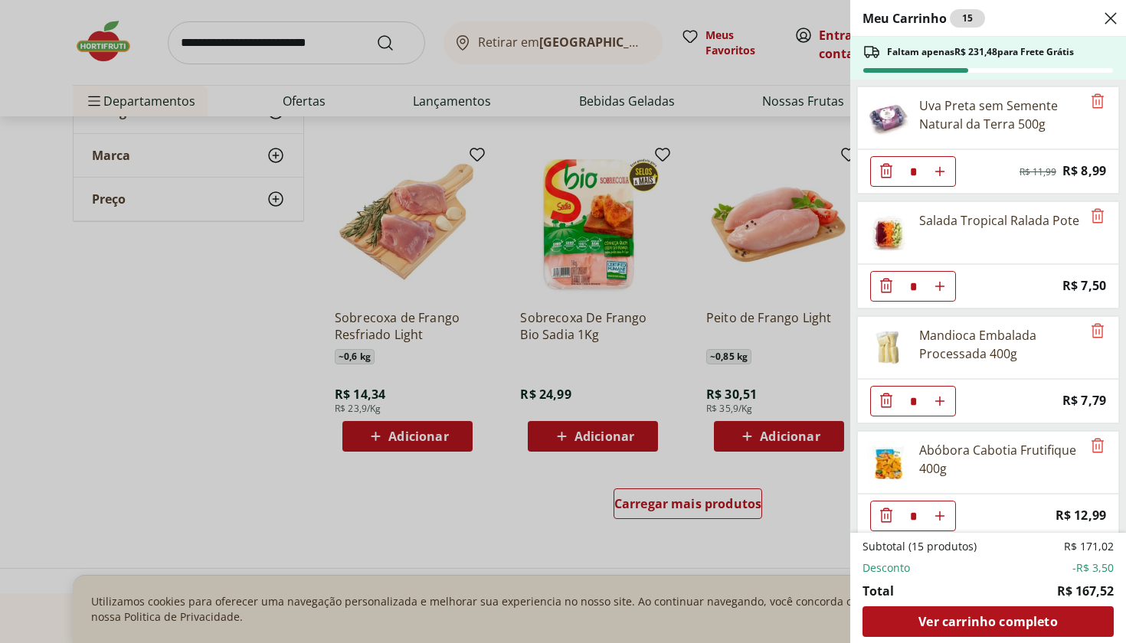
click at [579, 523] on div "Meu Carrinho 15 Faltam apenas R$ 231,48 para Frete Grátis Uva Preta sem Semente…" at bounding box center [563, 321] width 1126 height 643
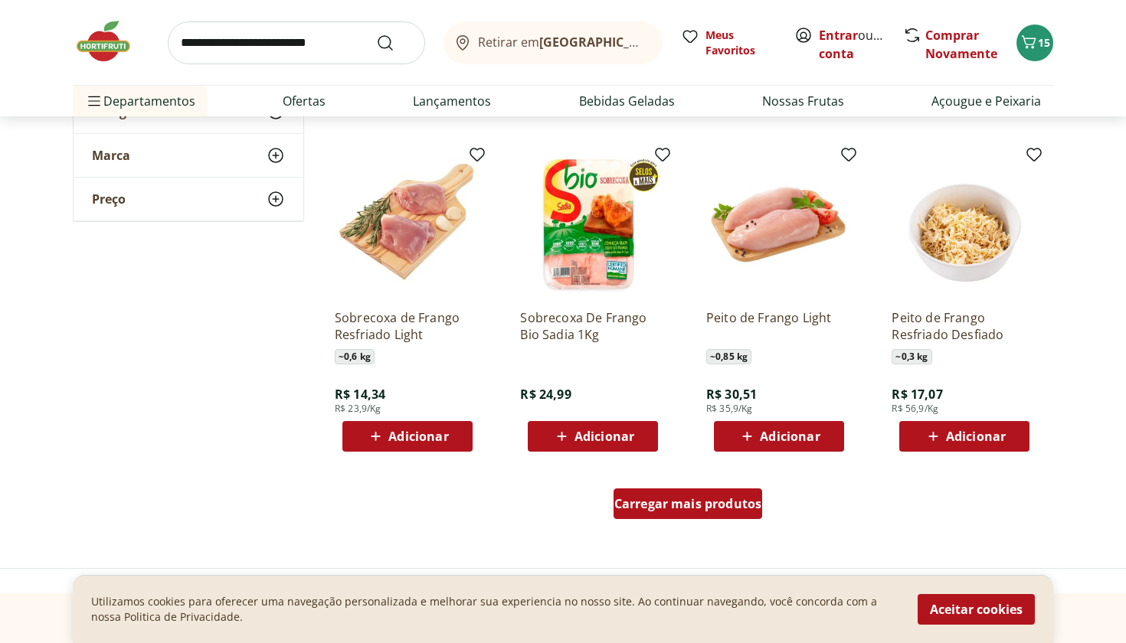
click at [655, 512] on div "Carregar mais produtos" at bounding box center [687, 504] width 149 height 31
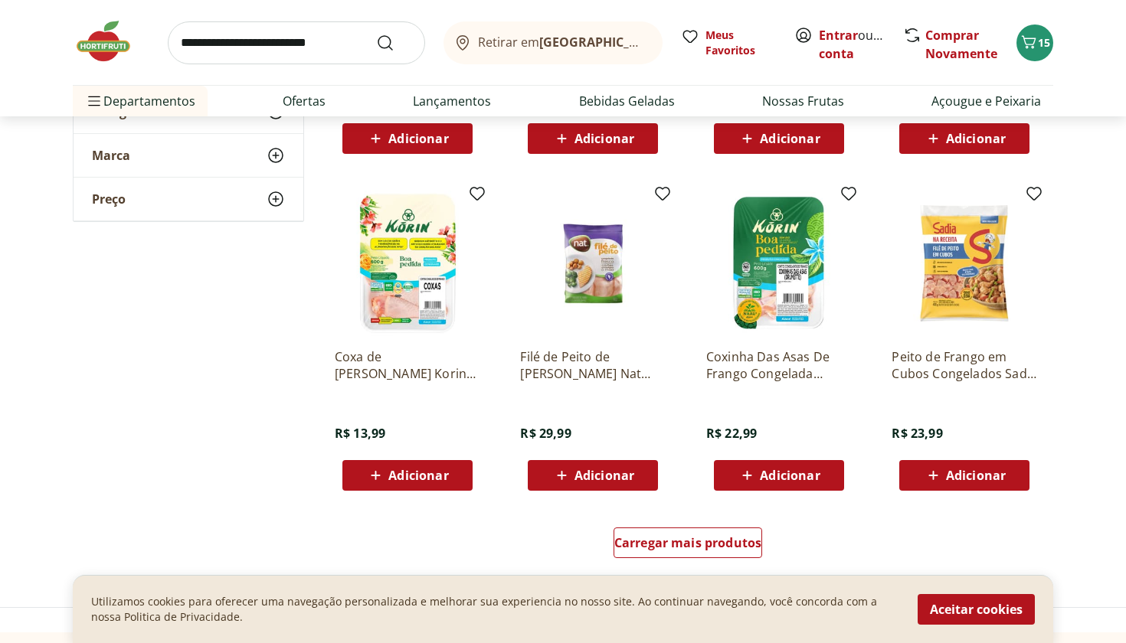
scroll to position [1808, 0]
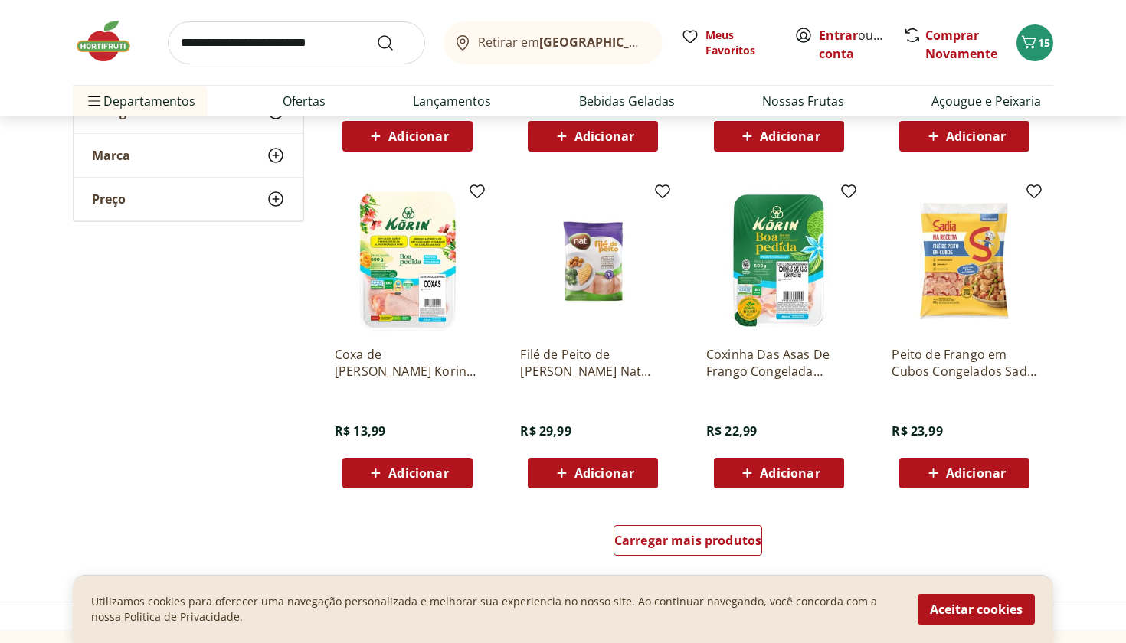
click at [969, 273] on img at bounding box center [963, 260] width 145 height 145
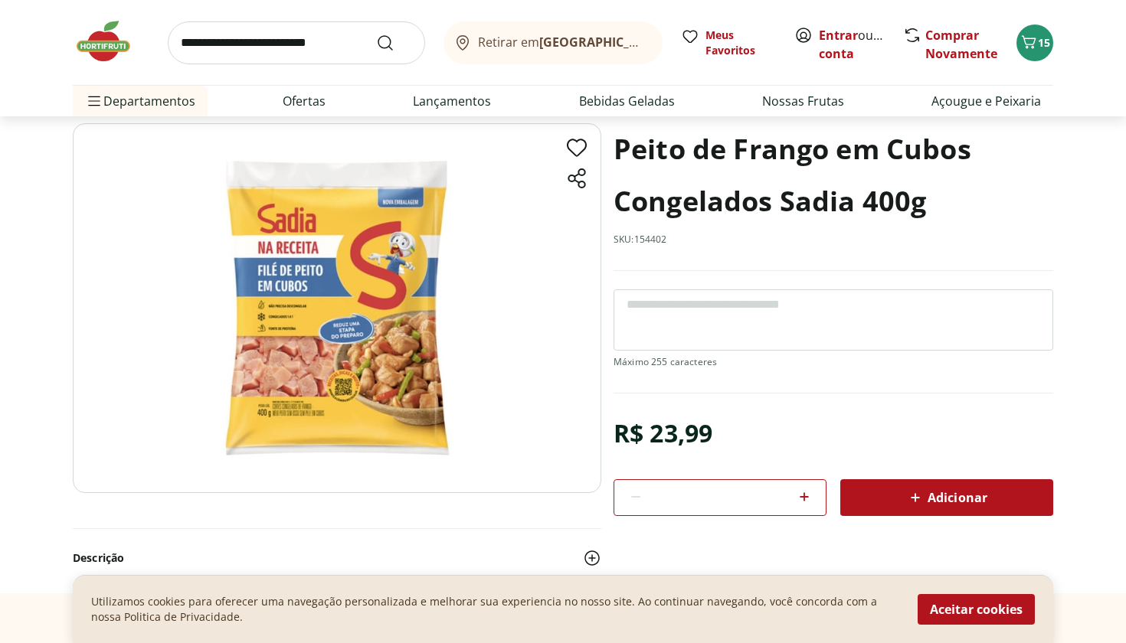
scroll to position [74, 0]
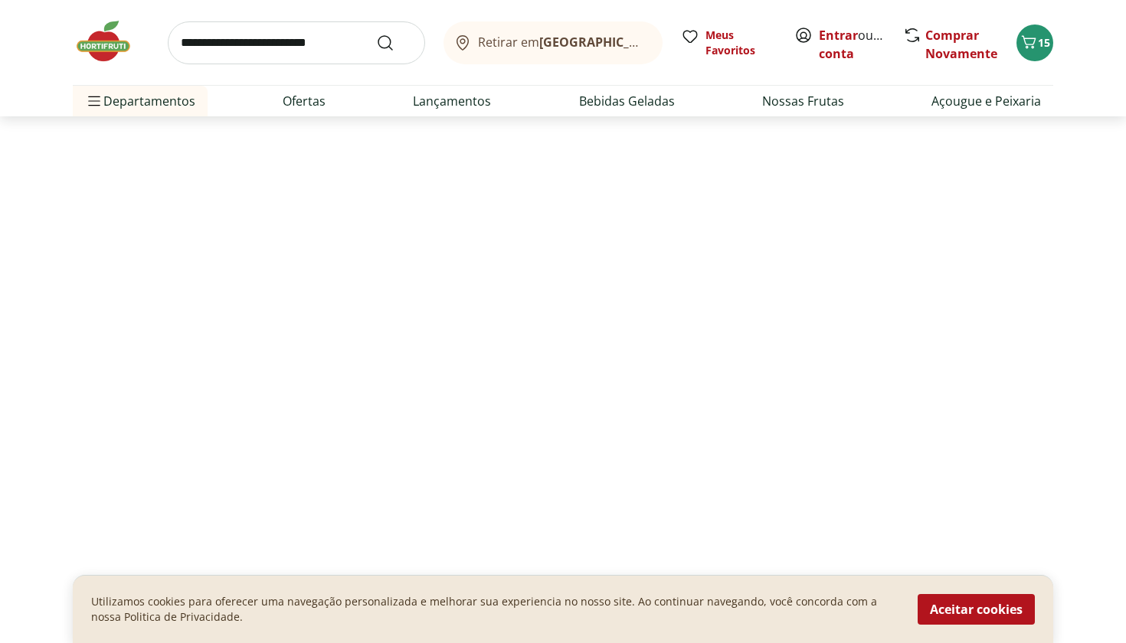
select select "**********"
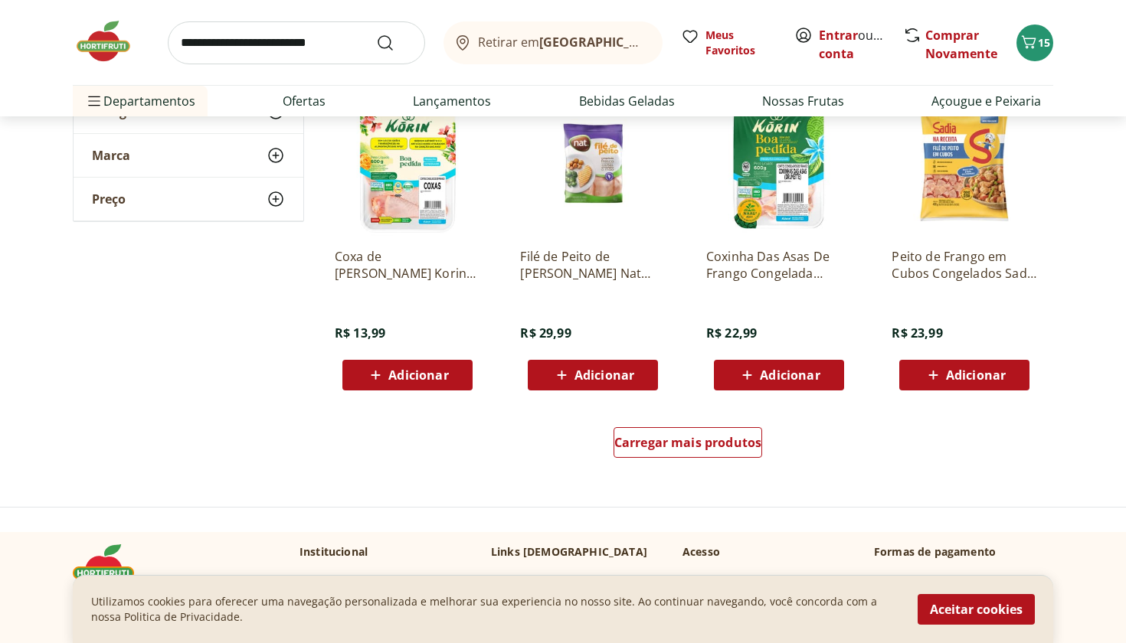
scroll to position [3167, 0]
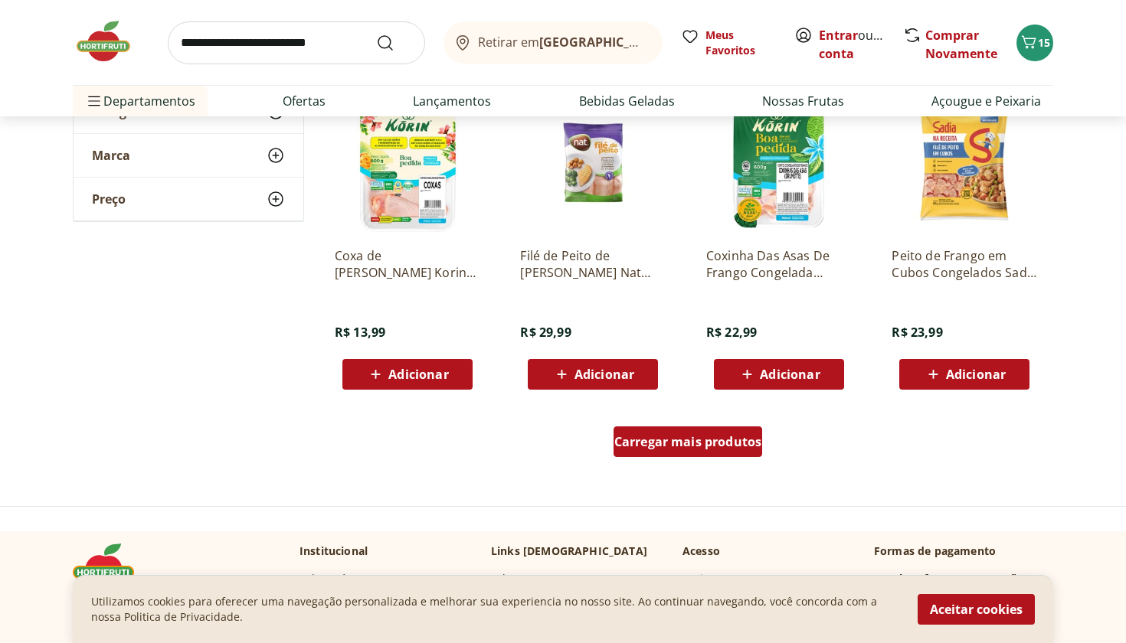
click at [655, 436] on span "Carregar mais produtos" at bounding box center [688, 442] width 148 height 12
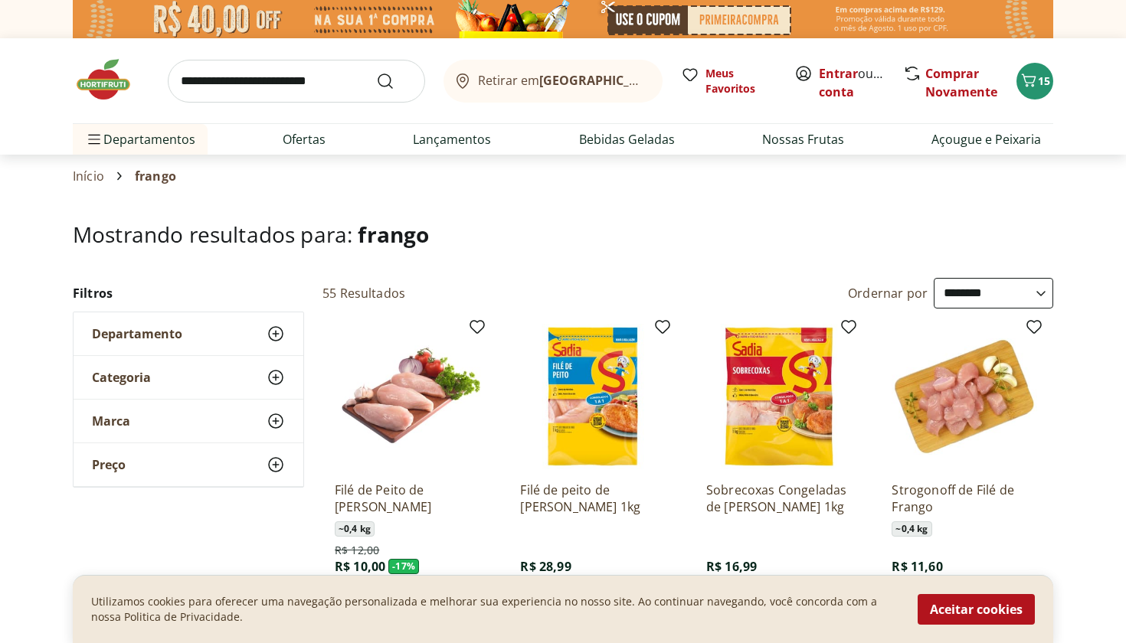
scroll to position [0, 0]
click at [96, 73] on img at bounding box center [111, 80] width 77 height 46
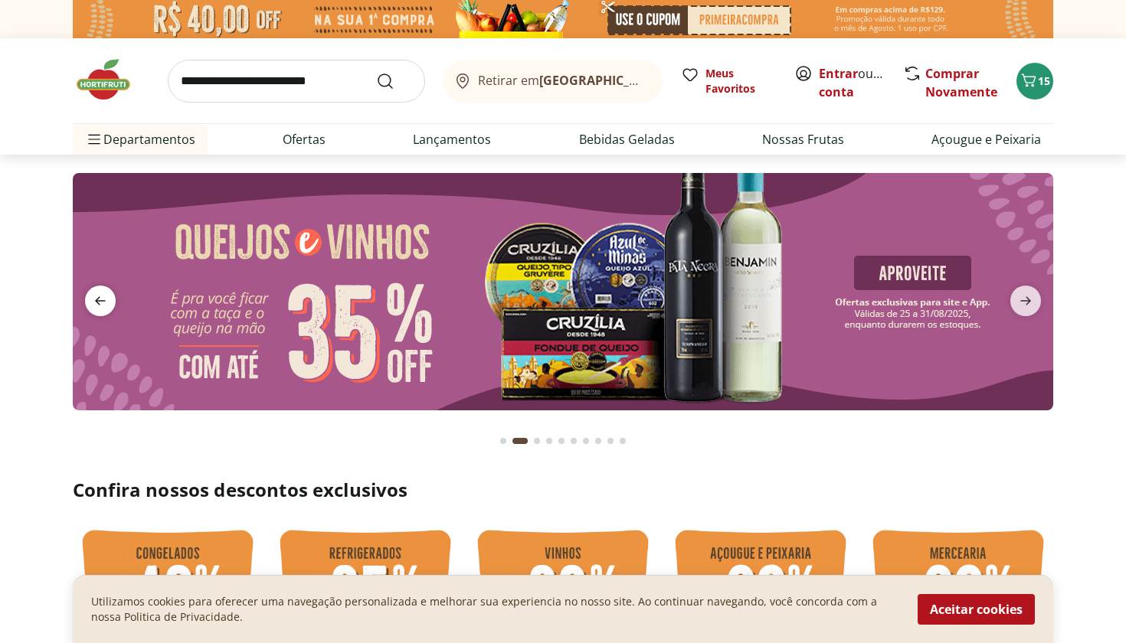
click at [92, 301] on icon "previous" at bounding box center [100, 301] width 18 height 18
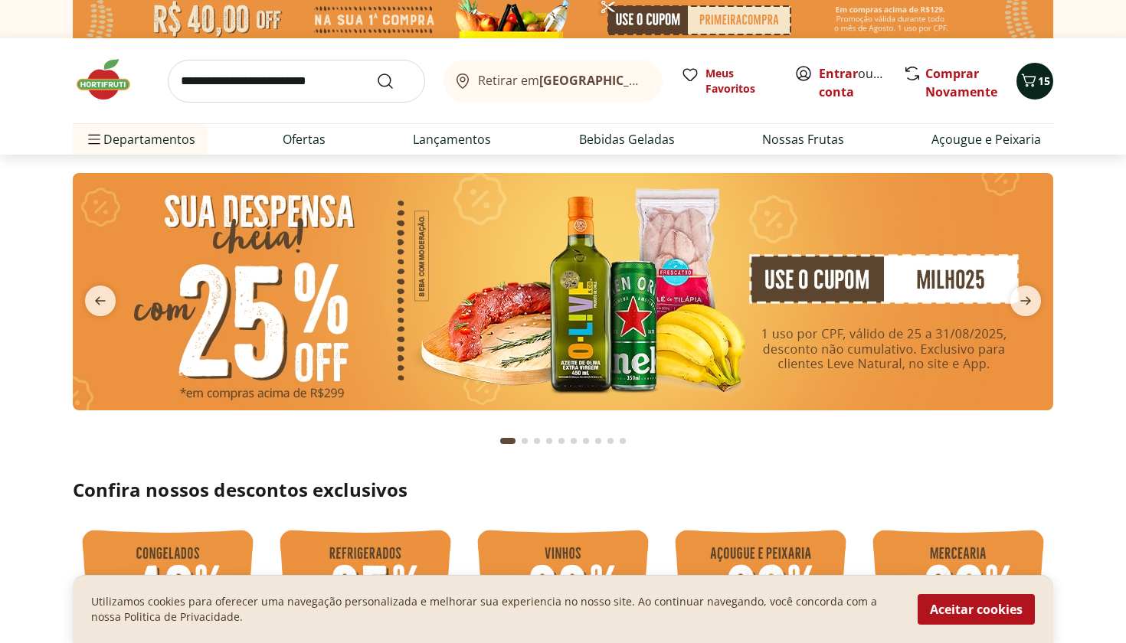
click at [1036, 88] on icon "Carrinho" at bounding box center [1028, 80] width 18 height 18
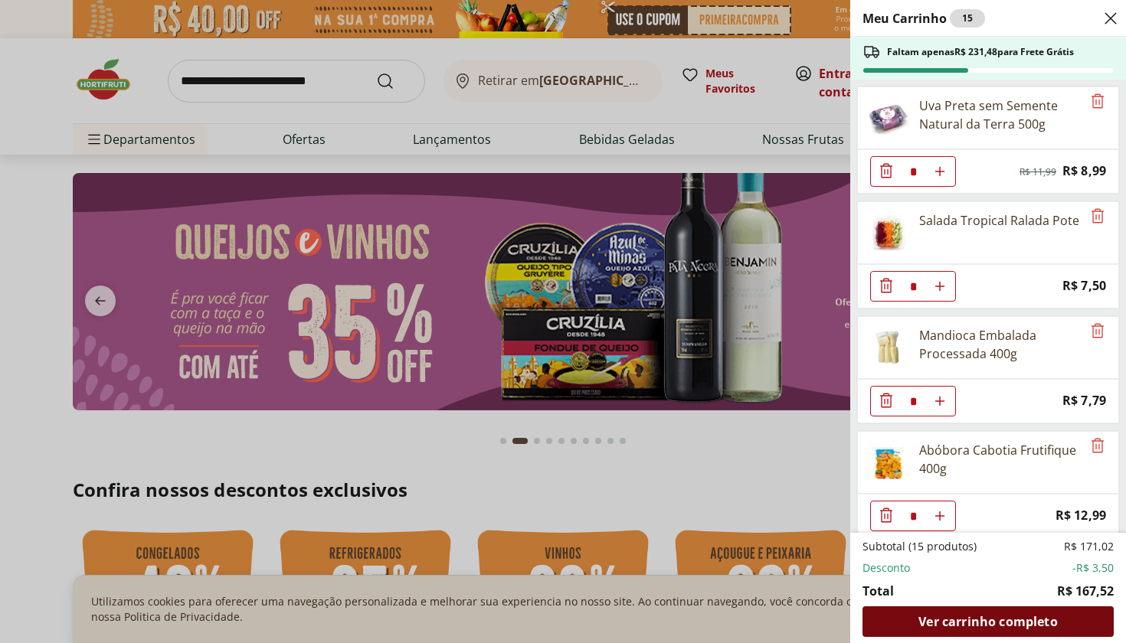
click at [972, 616] on span "Ver carrinho completo" at bounding box center [987, 622] width 139 height 12
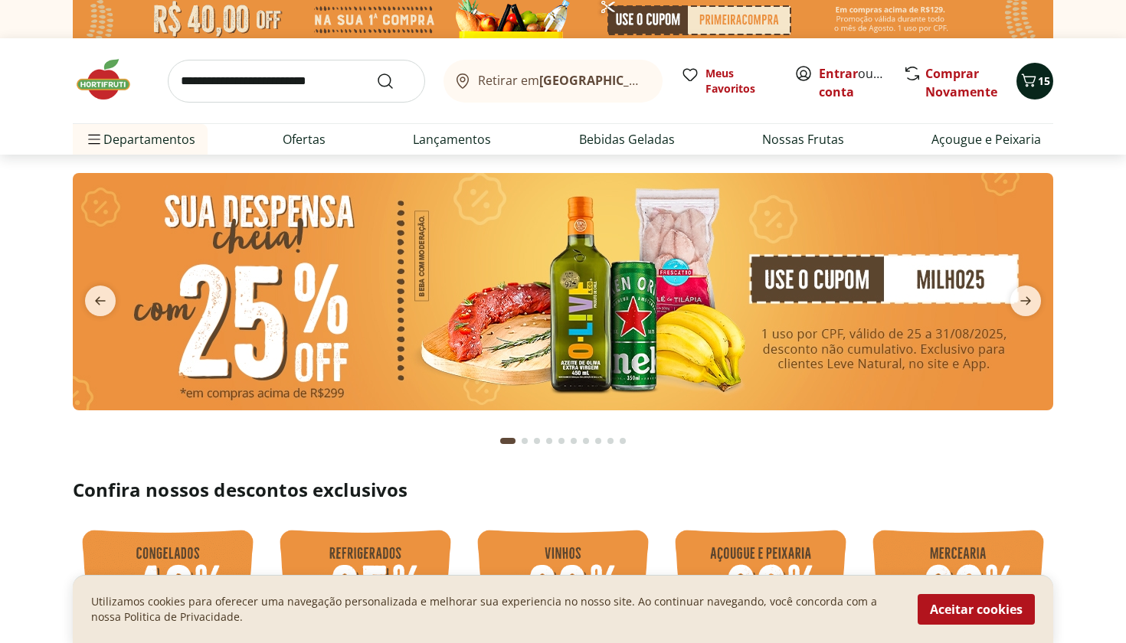
click at [1031, 83] on icon "Carrinho" at bounding box center [1028, 80] width 18 height 18
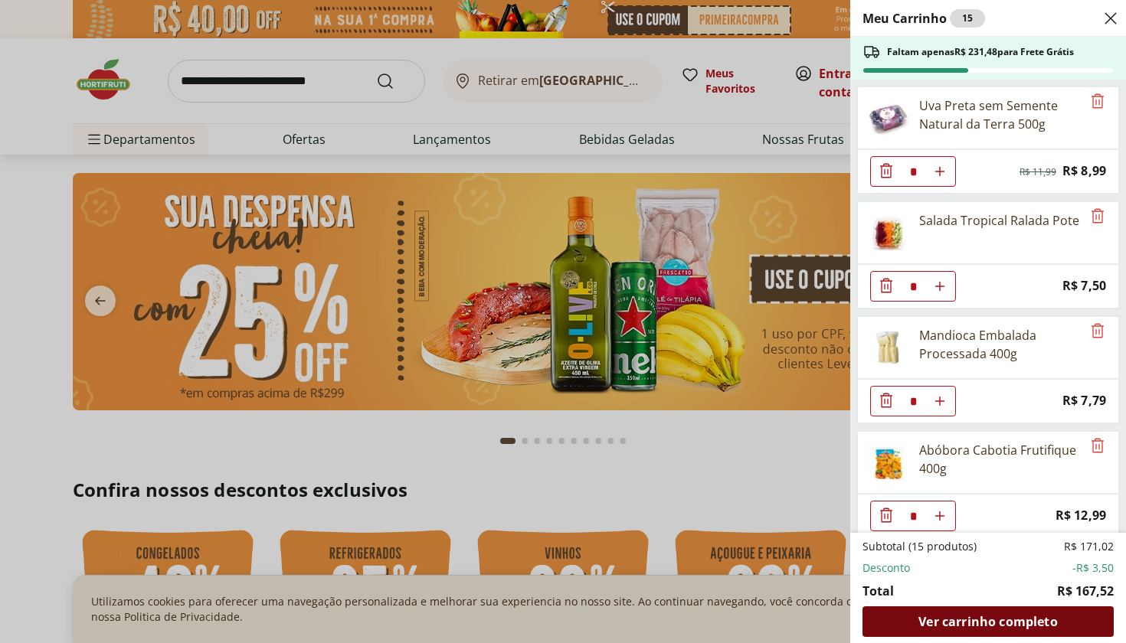
click at [957, 623] on span "Ver carrinho completo" at bounding box center [987, 622] width 139 height 12
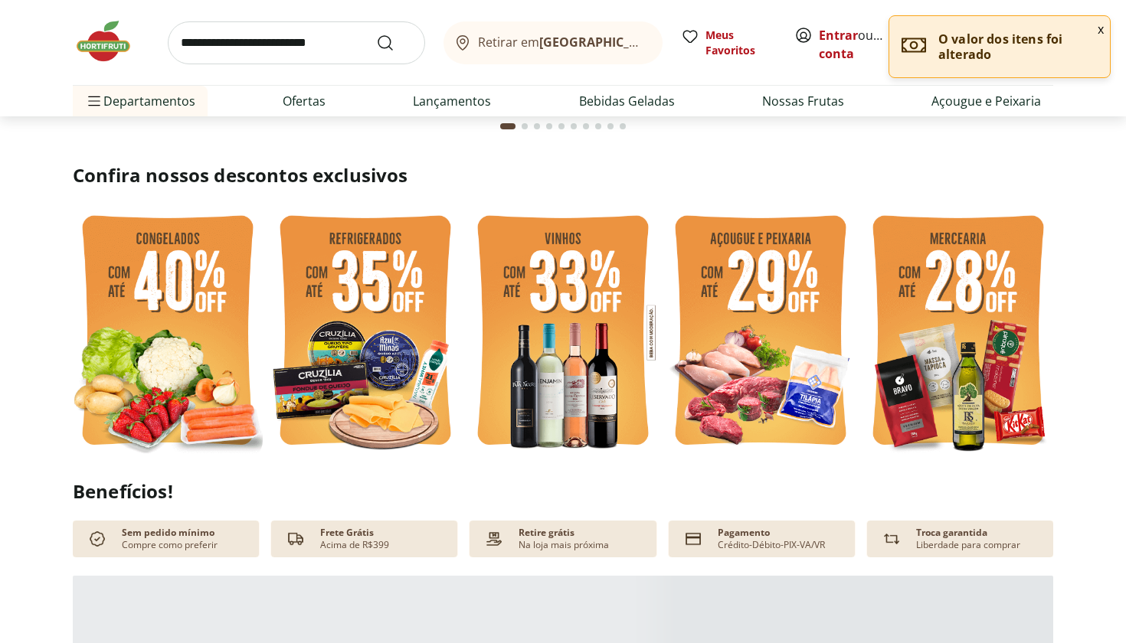
scroll to position [315, 0]
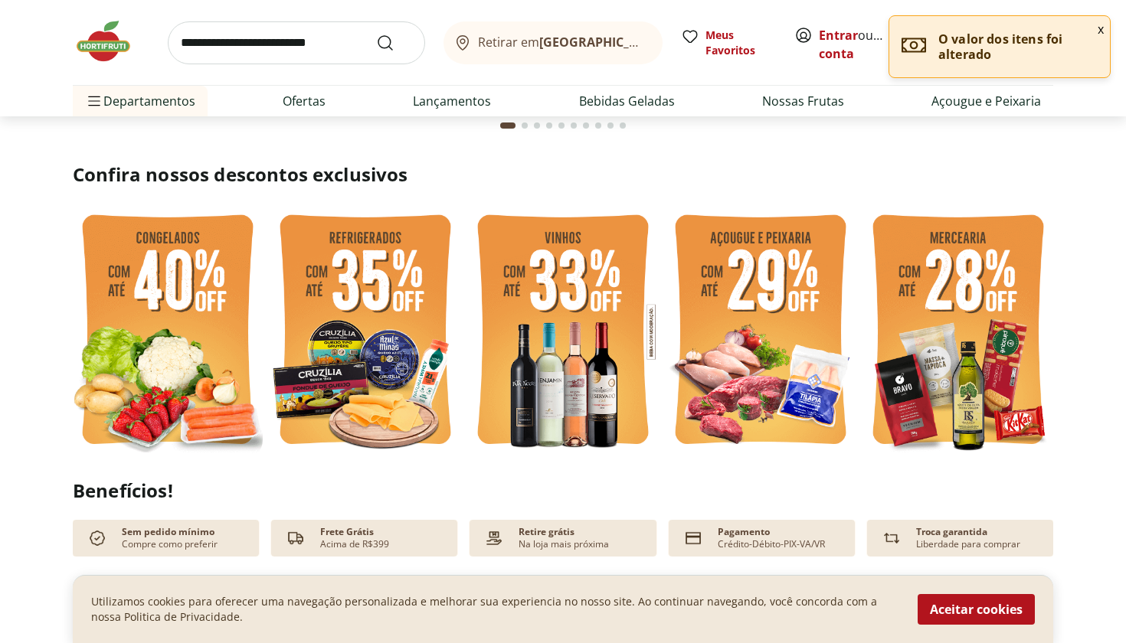
click at [386, 355] on img at bounding box center [365, 331] width 190 height 253
select select "**********"
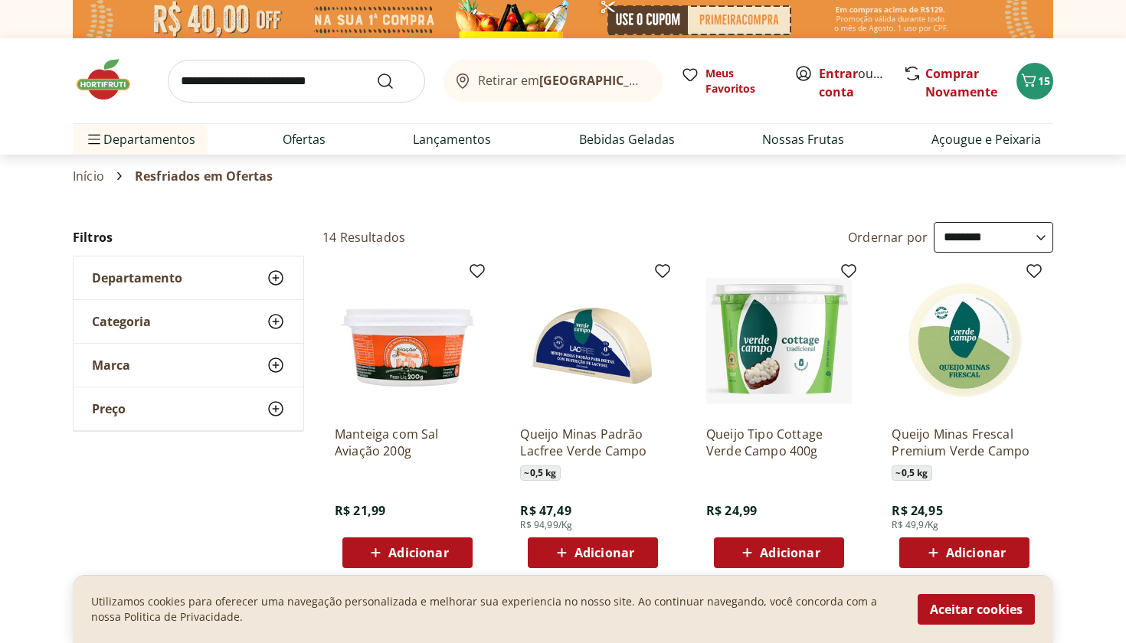
click at [247, 81] on input "search" at bounding box center [296, 81] width 257 height 43
type input "*******"
click at [394, 80] on button "Submit Search" at bounding box center [394, 81] width 37 height 18
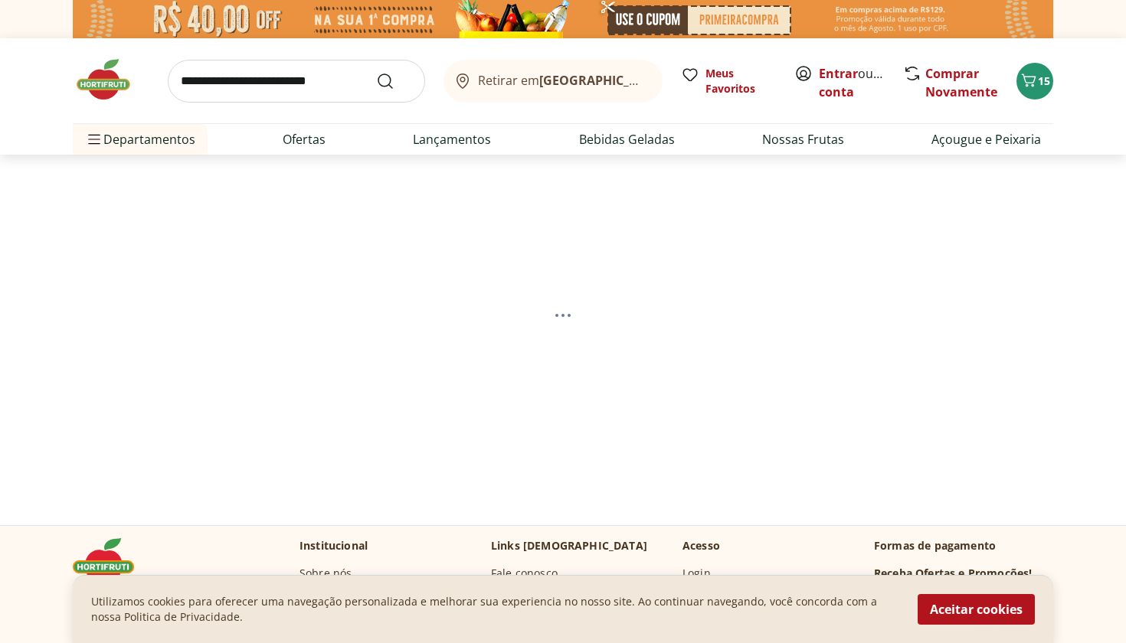
select select "**********"
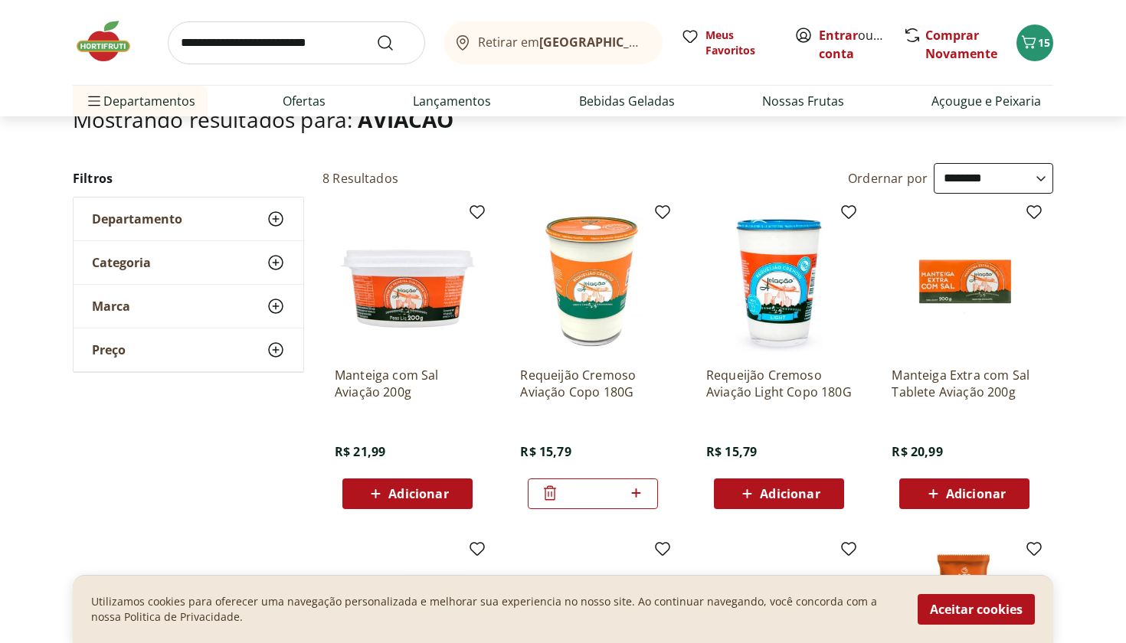
scroll to position [114, 0]
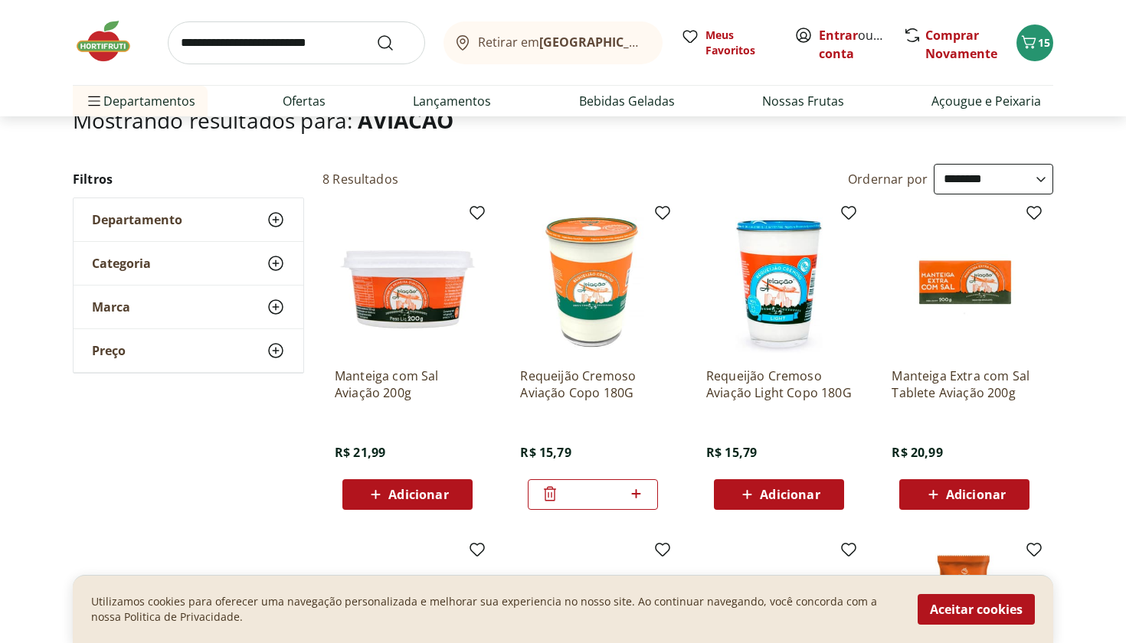
click at [407, 498] on span "Adicionar" at bounding box center [418, 495] width 60 height 12
click at [318, 39] on input "search" at bounding box center [296, 42] width 257 height 43
type input "*******"
click at [394, 42] on button "Submit Search" at bounding box center [394, 43] width 37 height 18
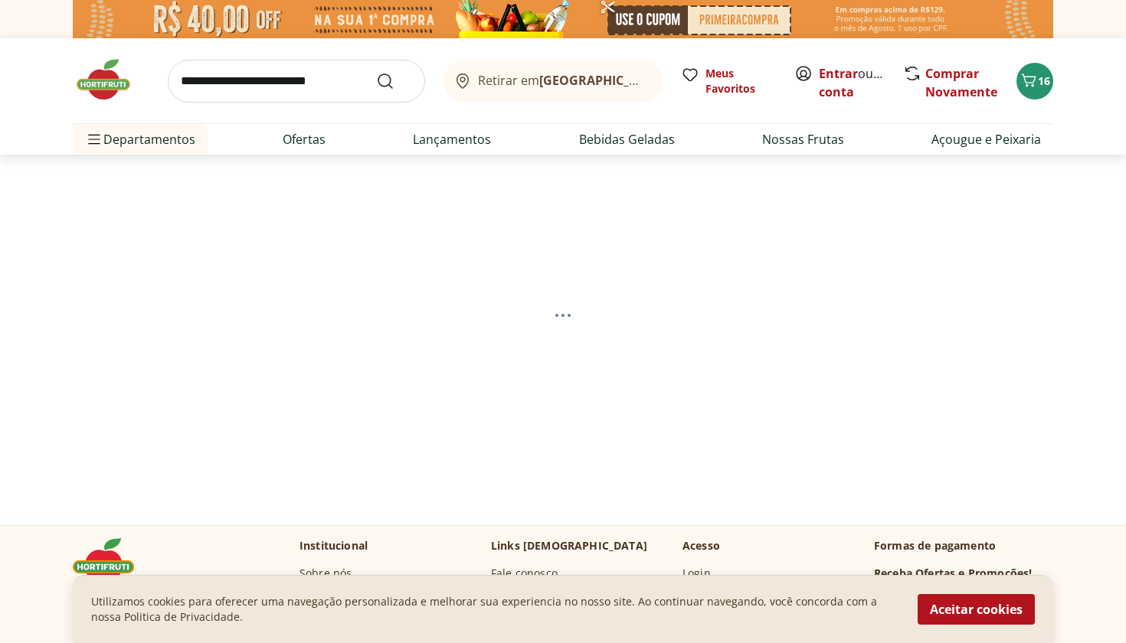
select select "**********"
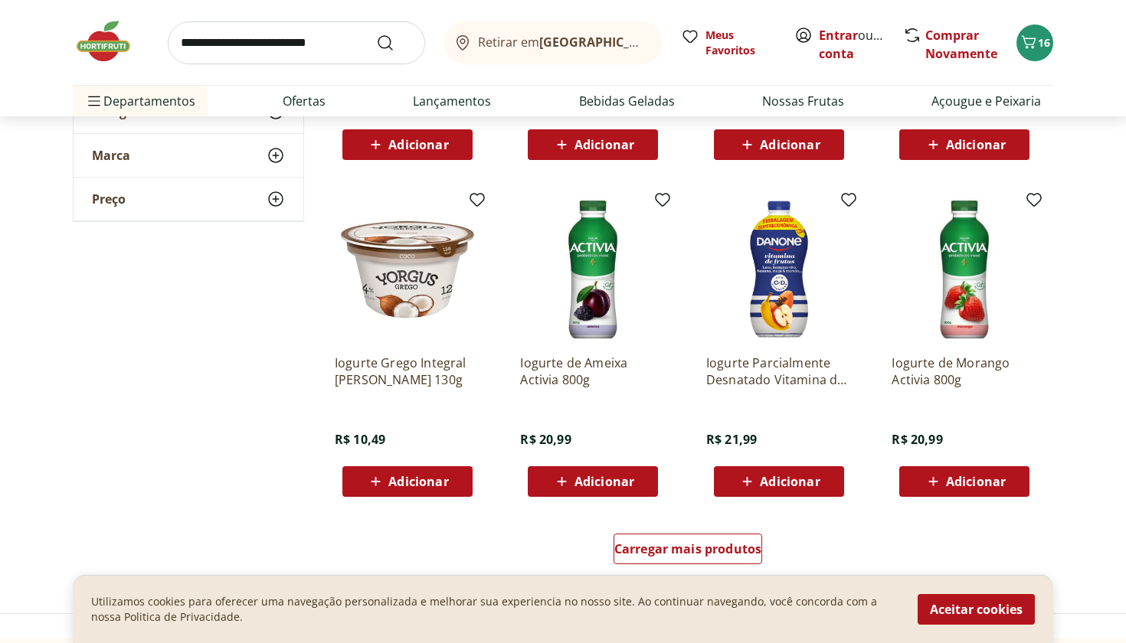
scroll to position [802, 0]
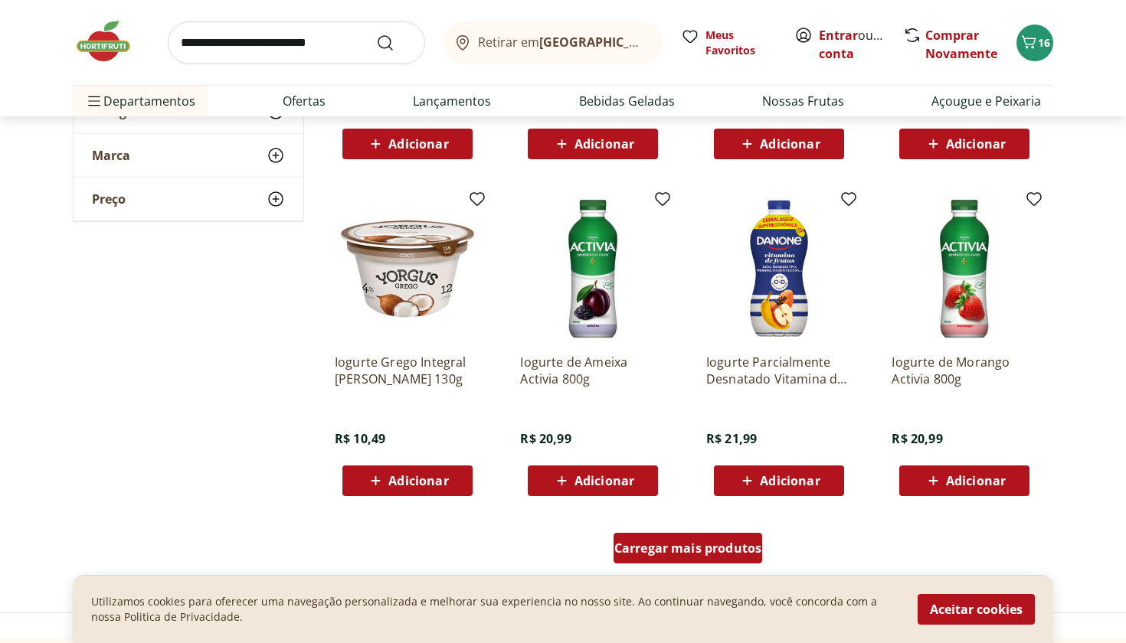
click at [752, 547] on span "Carregar mais produtos" at bounding box center [688, 548] width 148 height 12
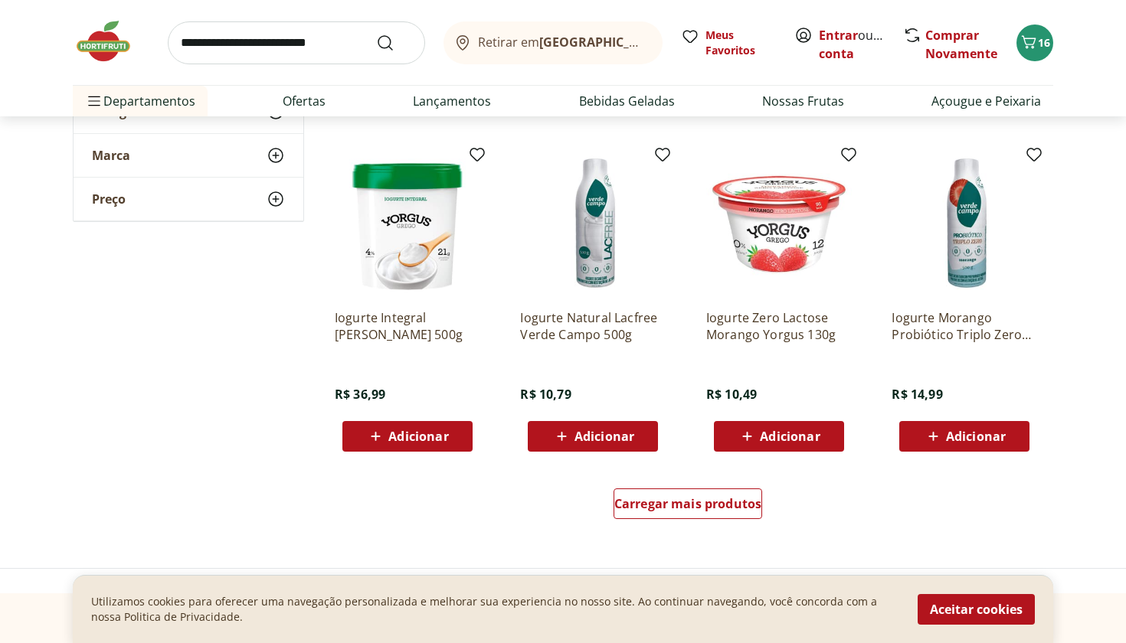
scroll to position [1851, 0]
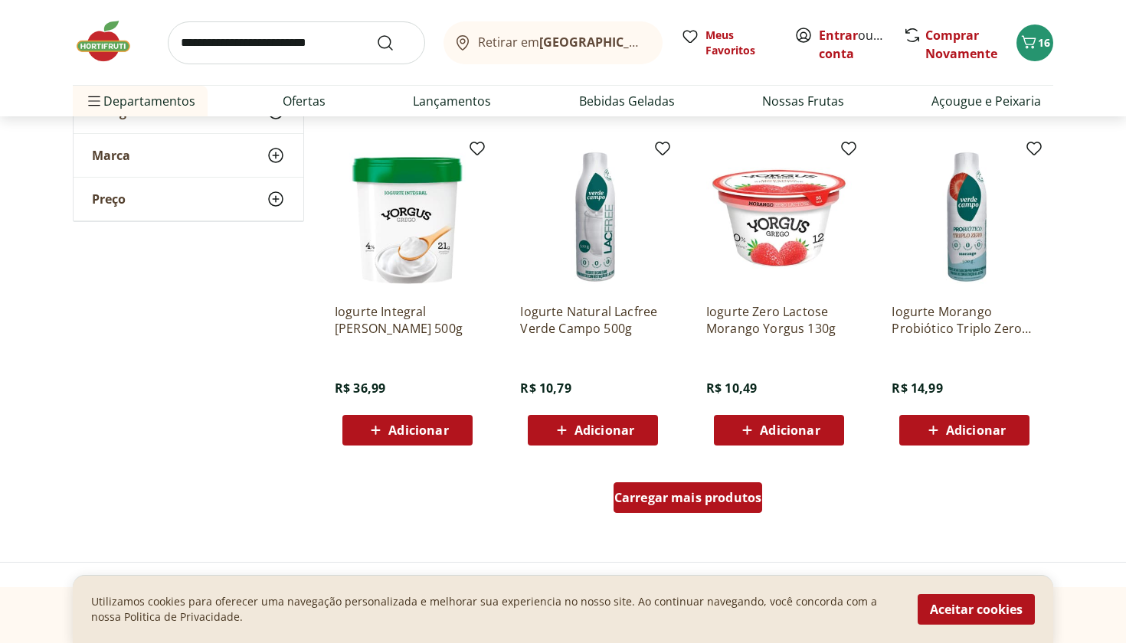
click at [711, 496] on span "Carregar mais produtos" at bounding box center [688, 498] width 148 height 12
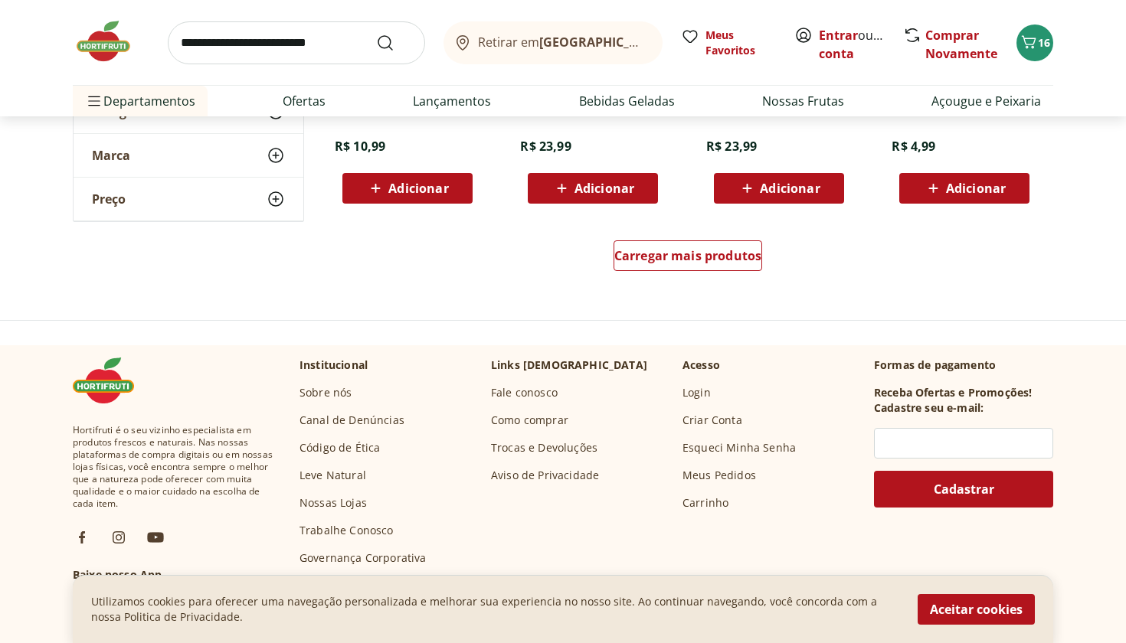
scroll to position [3089, 0]
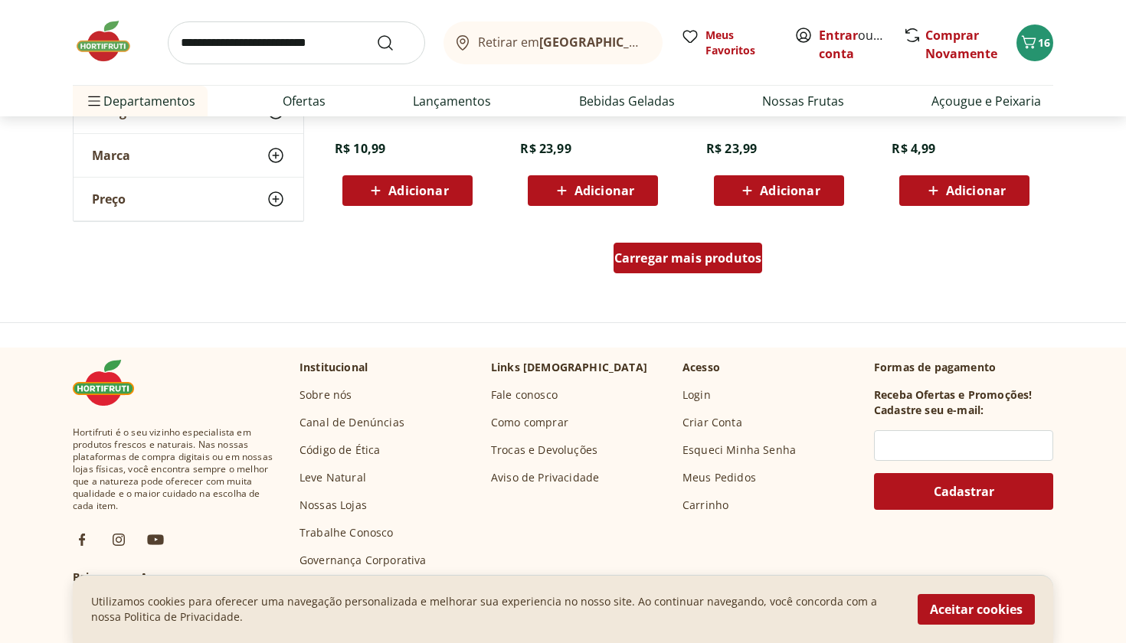
click at [691, 253] on span "Carregar mais produtos" at bounding box center [688, 258] width 148 height 12
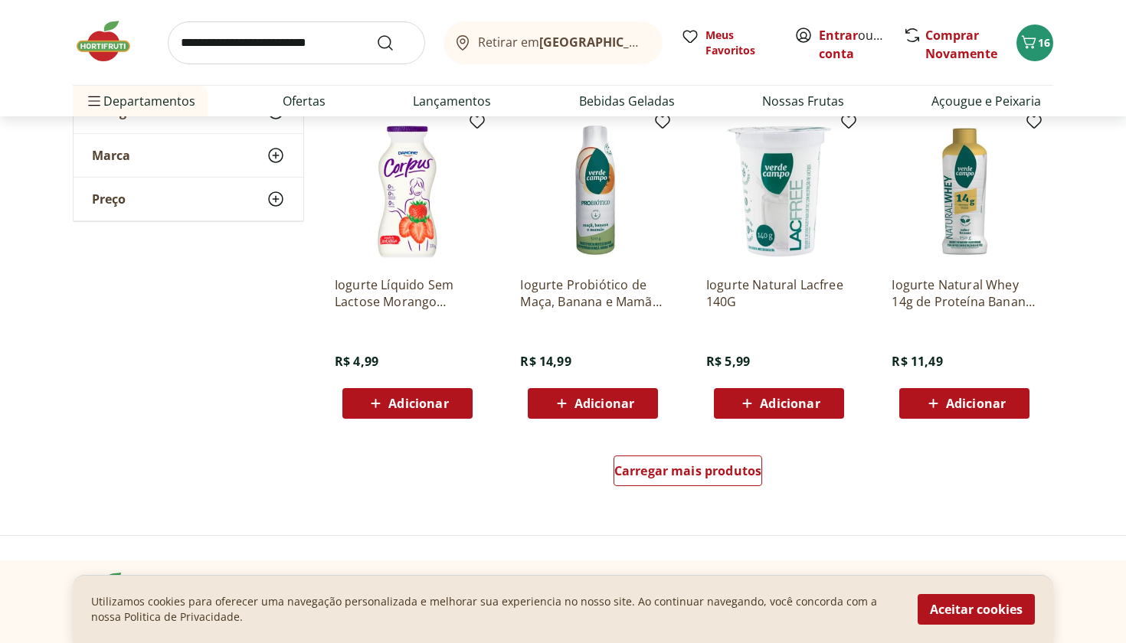
scroll to position [3883, 0]
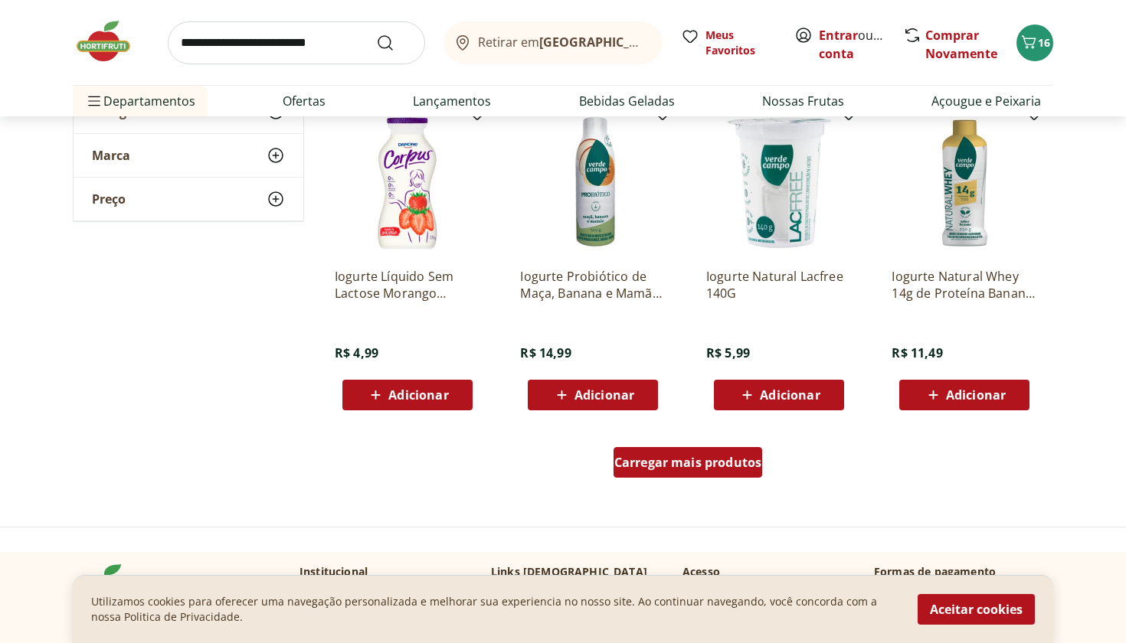
click at [747, 456] on span "Carregar mais produtos" at bounding box center [688, 462] width 148 height 12
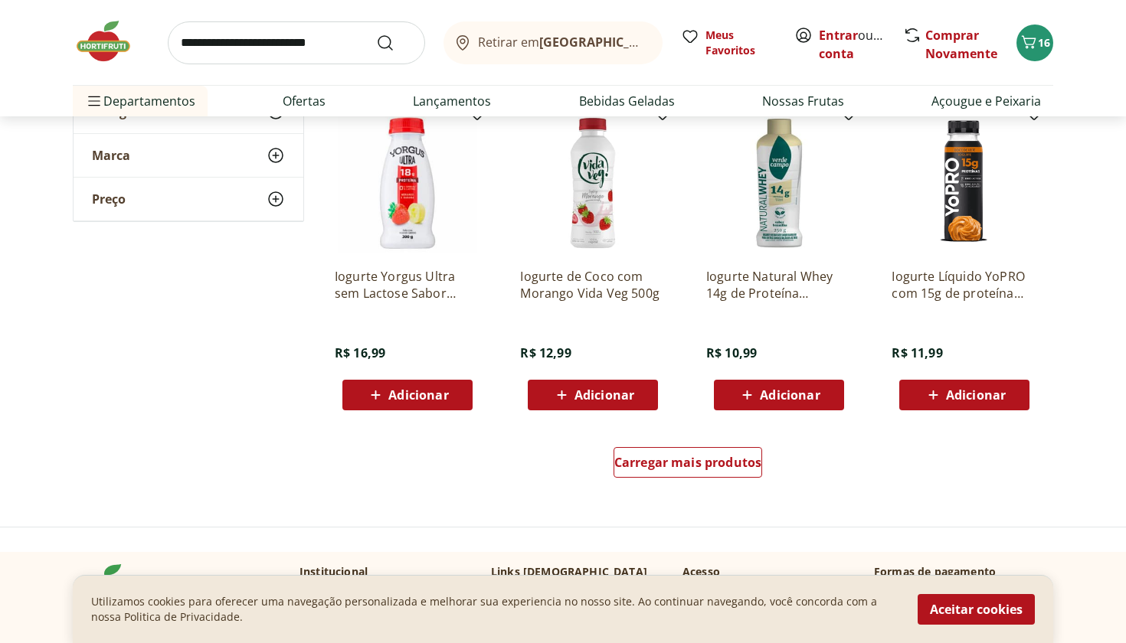
scroll to position [4882, 0]
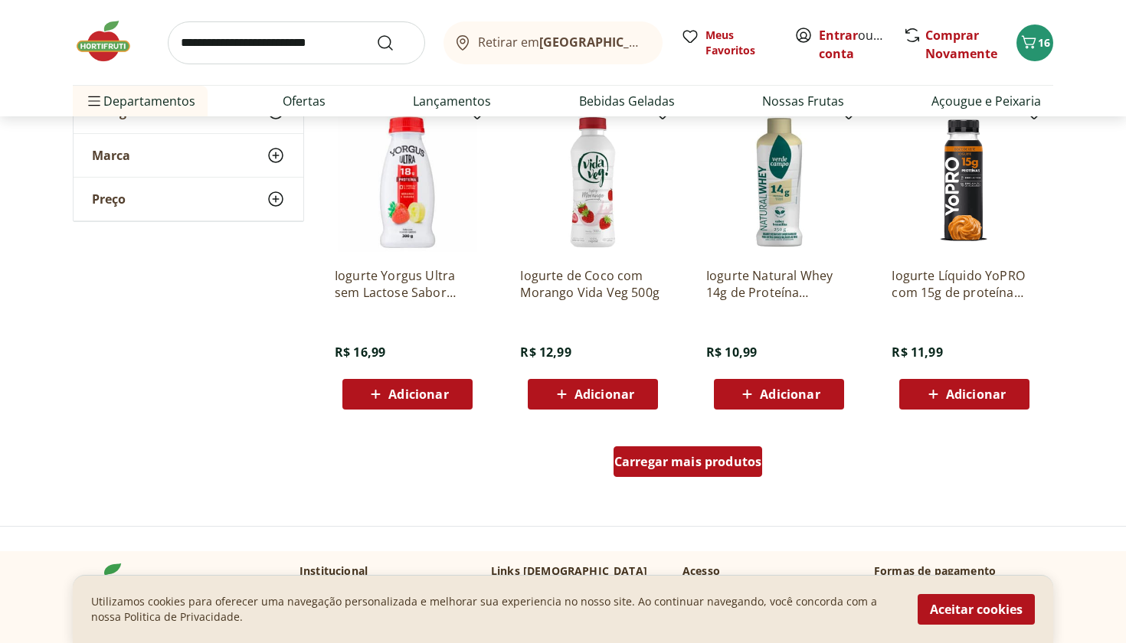
click at [699, 449] on div "Carregar mais produtos" at bounding box center [687, 461] width 149 height 31
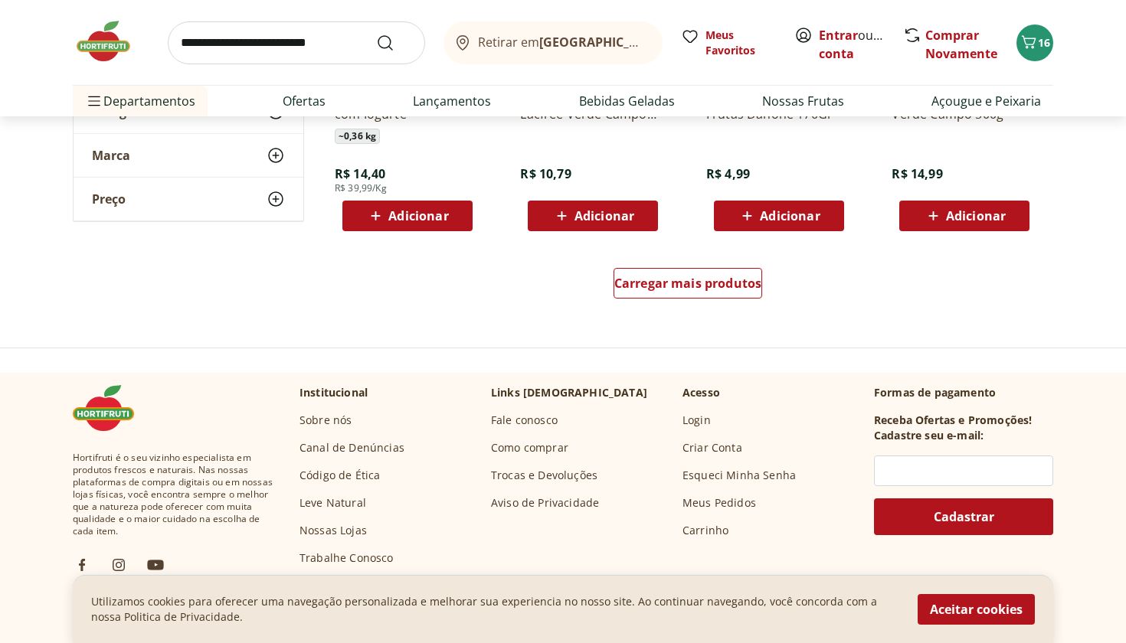
scroll to position [6054, 0]
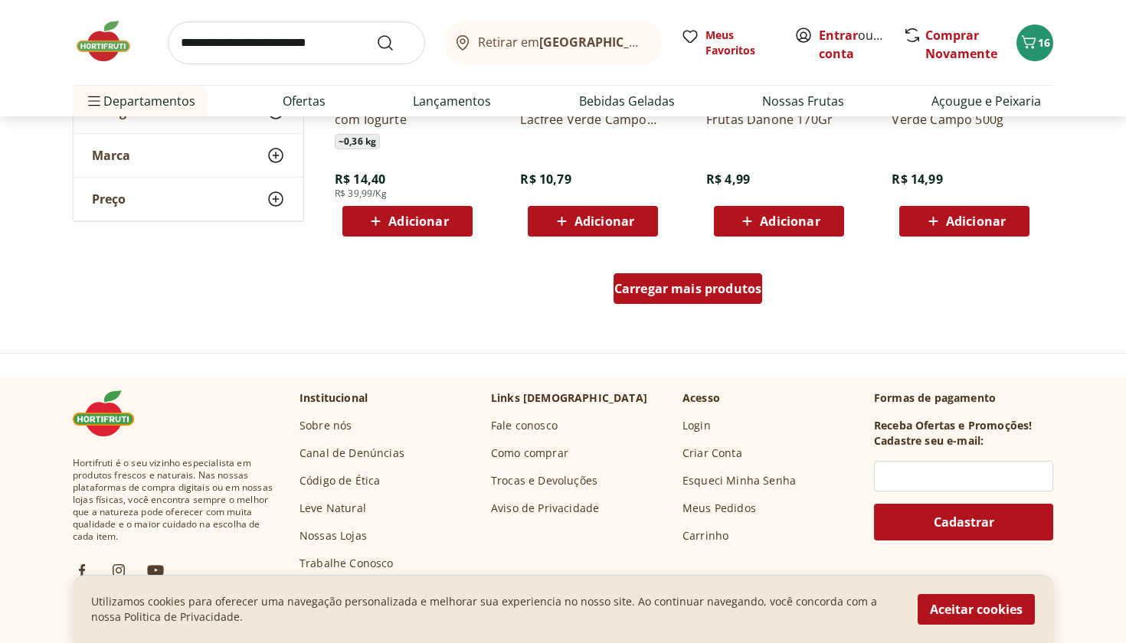
click at [673, 294] on span "Carregar mais produtos" at bounding box center [688, 289] width 148 height 12
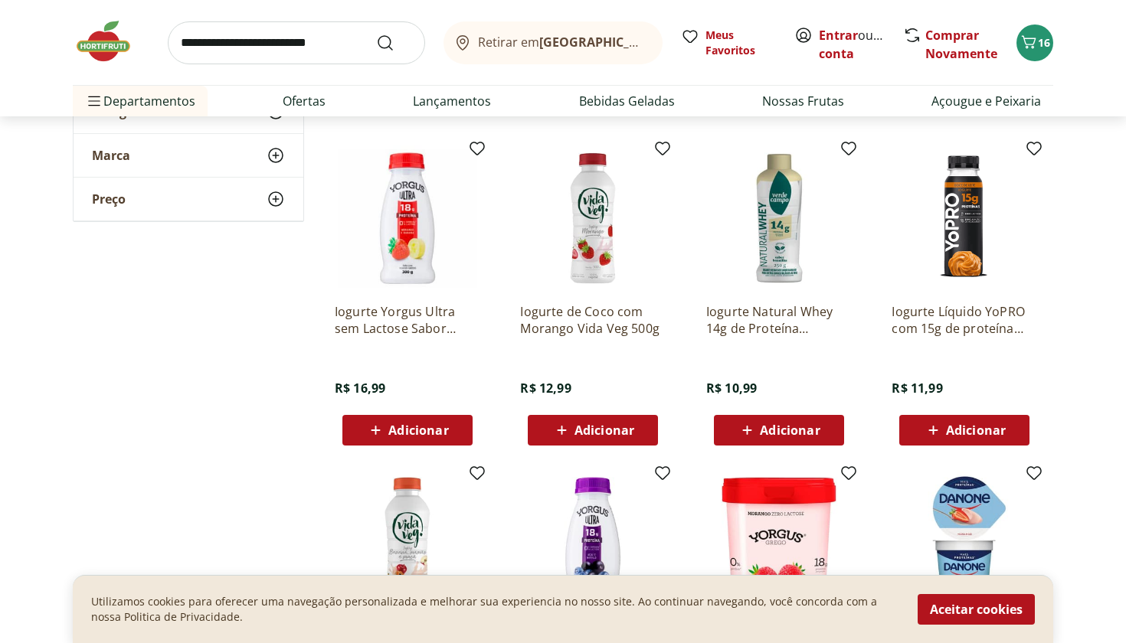
scroll to position [4843, 0]
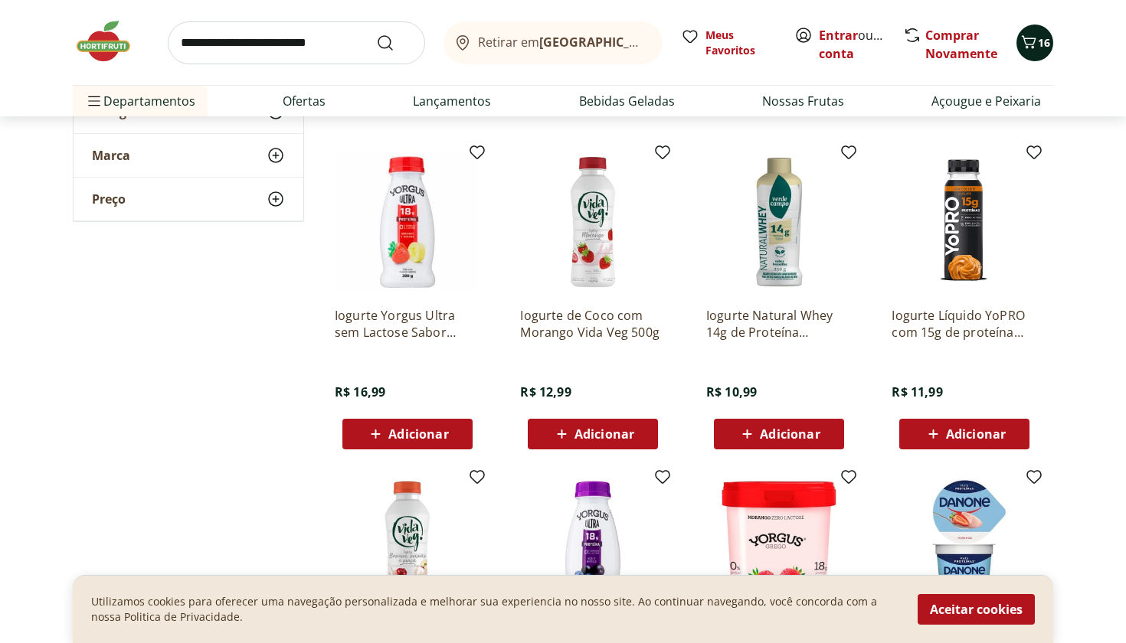
click at [1039, 44] on span "16" at bounding box center [1044, 42] width 12 height 15
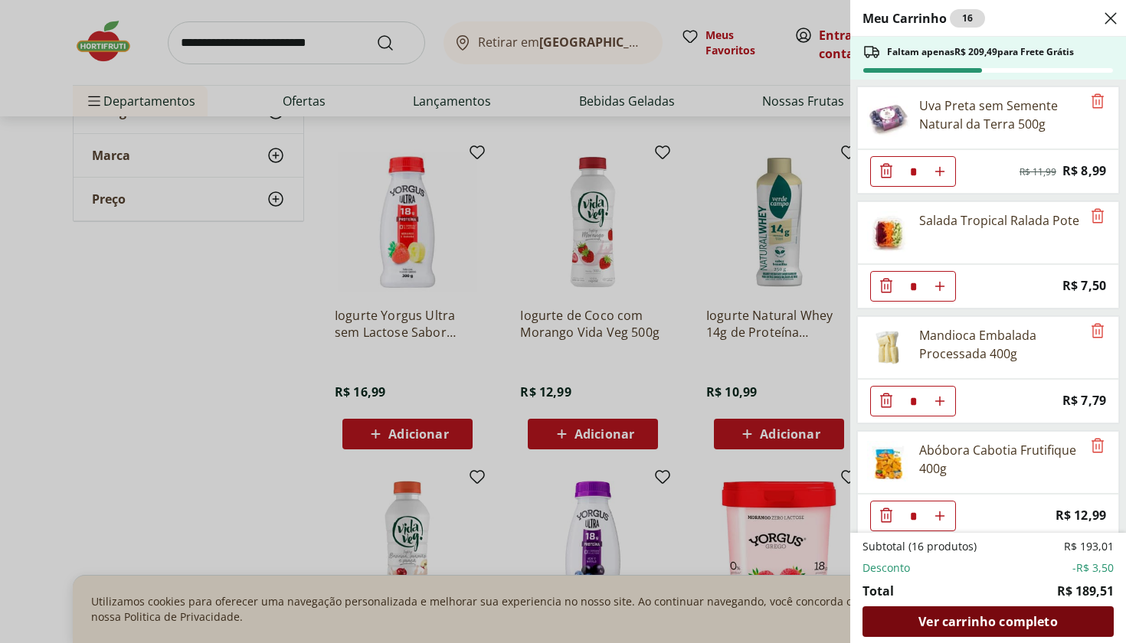
click at [954, 616] on span "Ver carrinho completo" at bounding box center [987, 622] width 139 height 12
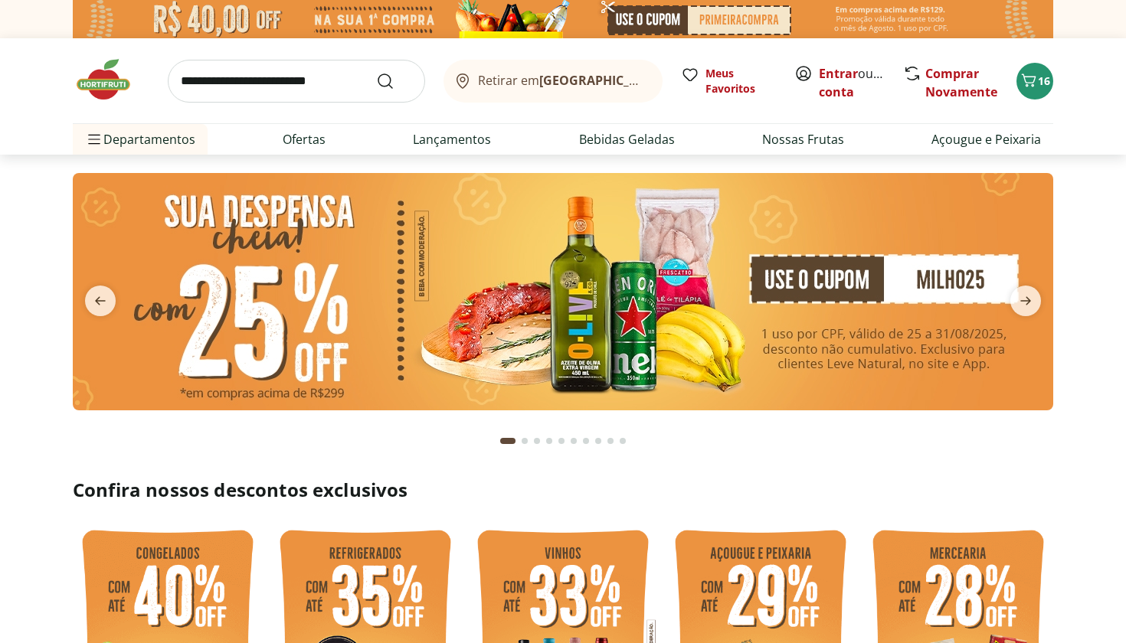
click at [332, 82] on input "search" at bounding box center [296, 81] width 257 height 43
type input "******"
click at [394, 80] on button "Submit Search" at bounding box center [394, 81] width 37 height 18
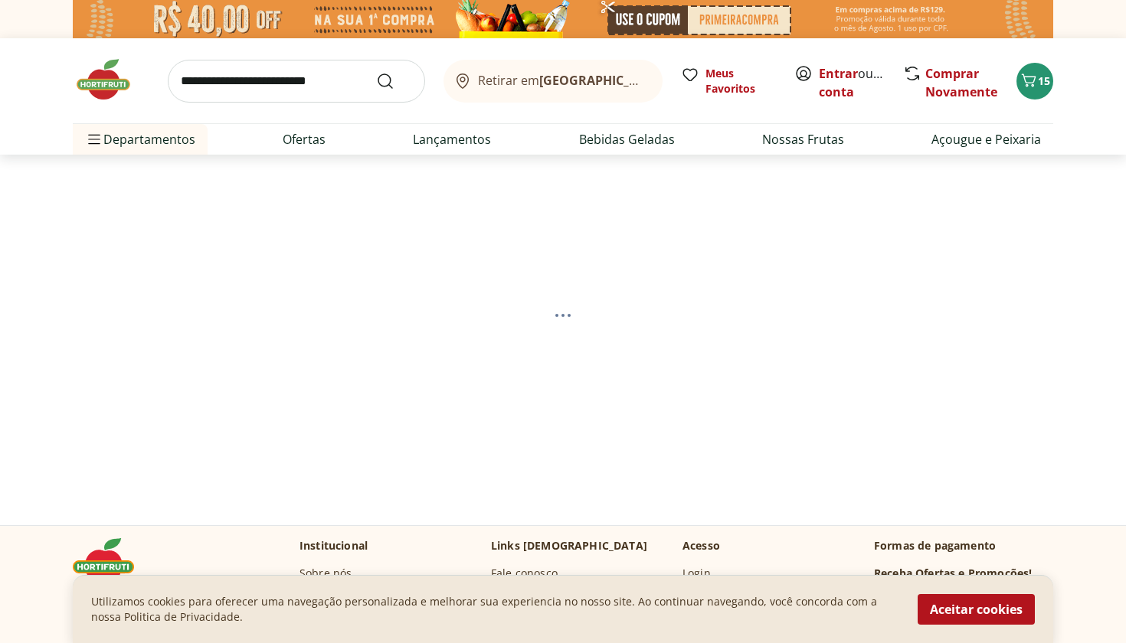
select select "**********"
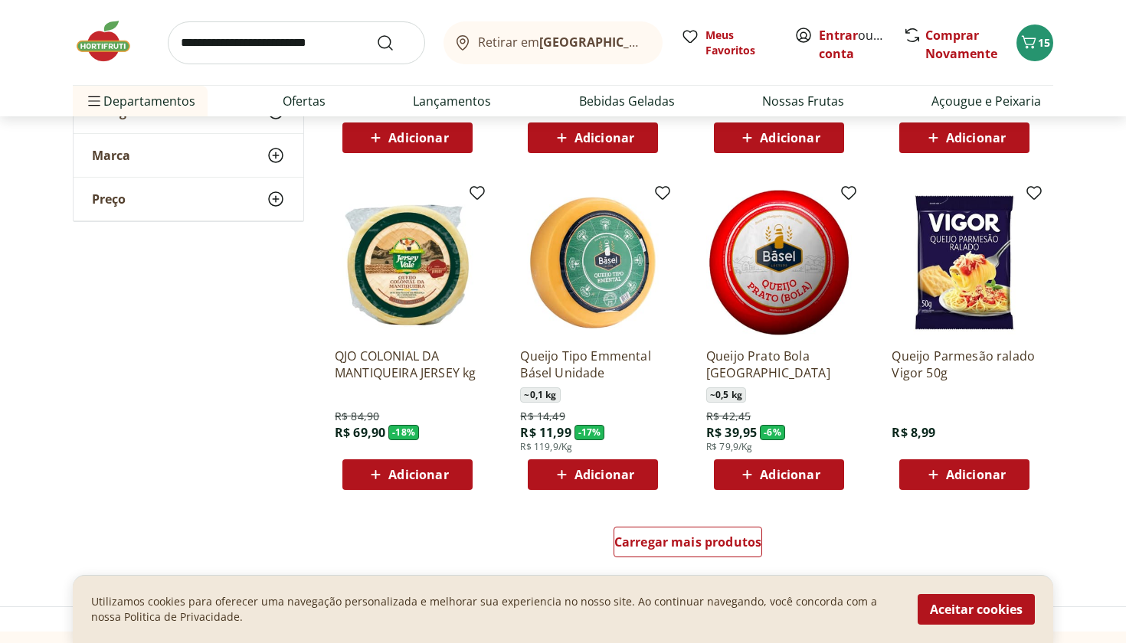
scroll to position [816, 0]
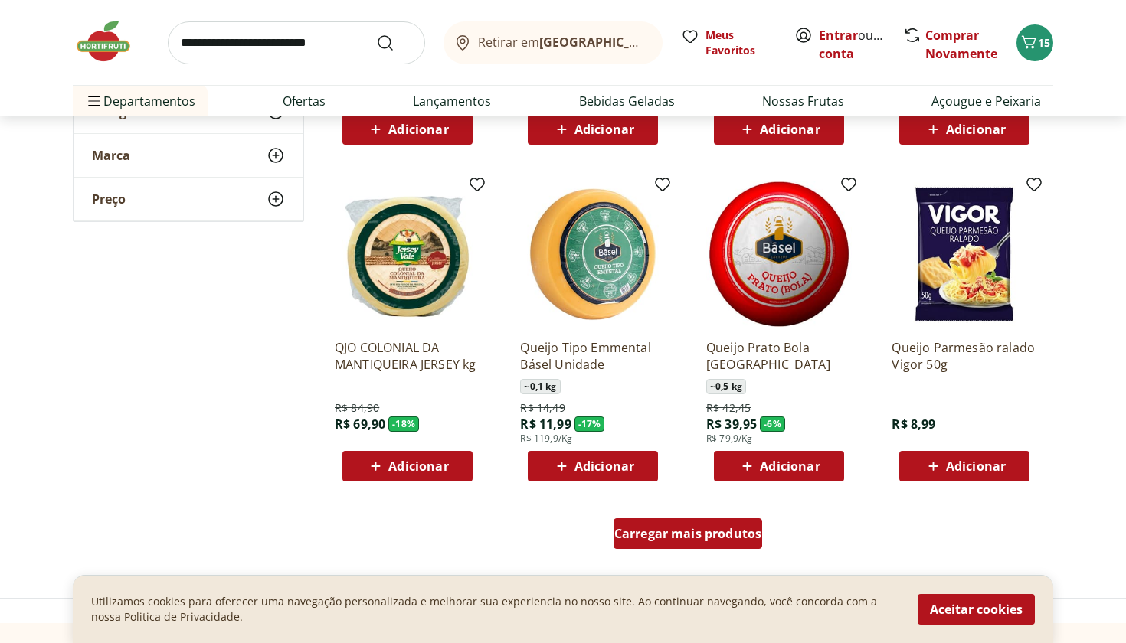
click at [719, 534] on span "Carregar mais produtos" at bounding box center [688, 534] width 148 height 12
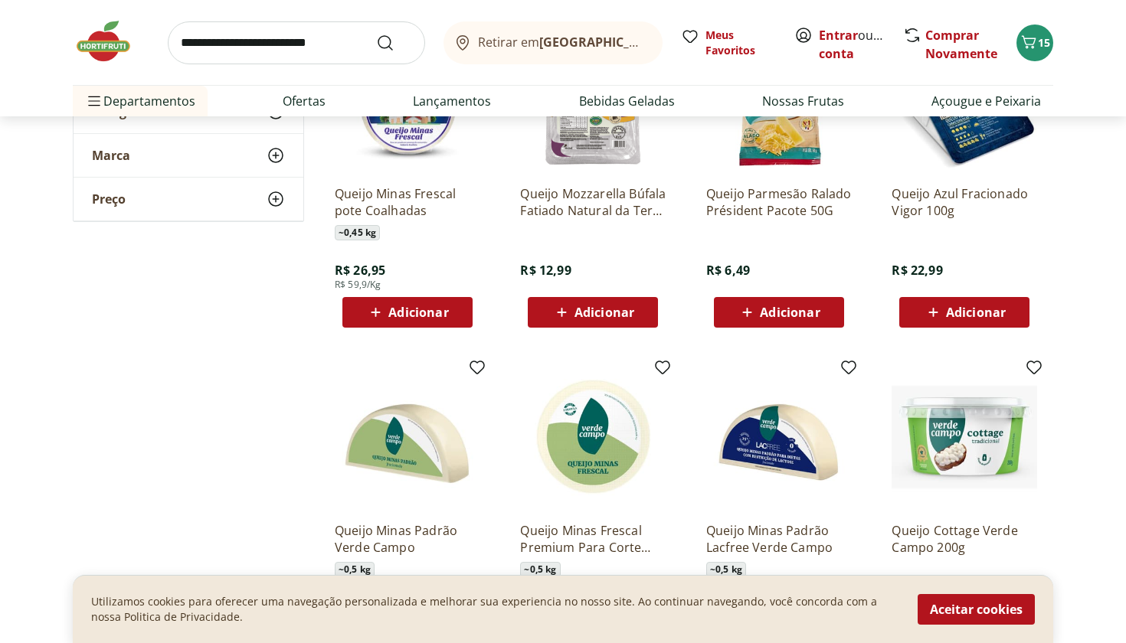
scroll to position [1603, 0]
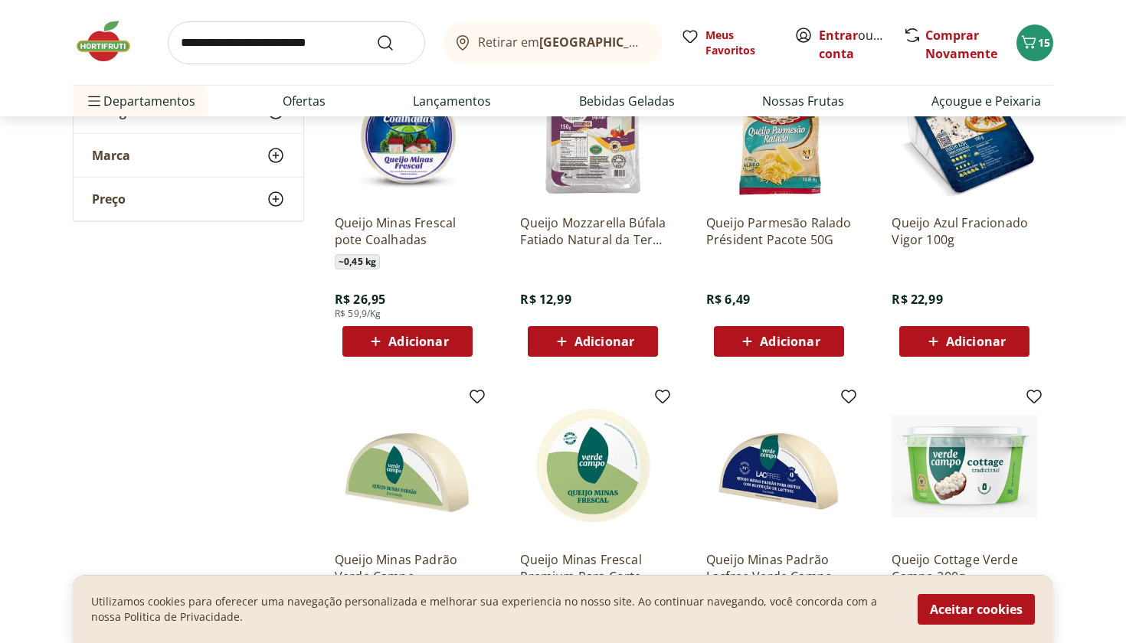
click at [325, 41] on input "search" at bounding box center [296, 42] width 257 height 43
type input "*********"
click at [394, 42] on button "Submit Search" at bounding box center [394, 43] width 37 height 18
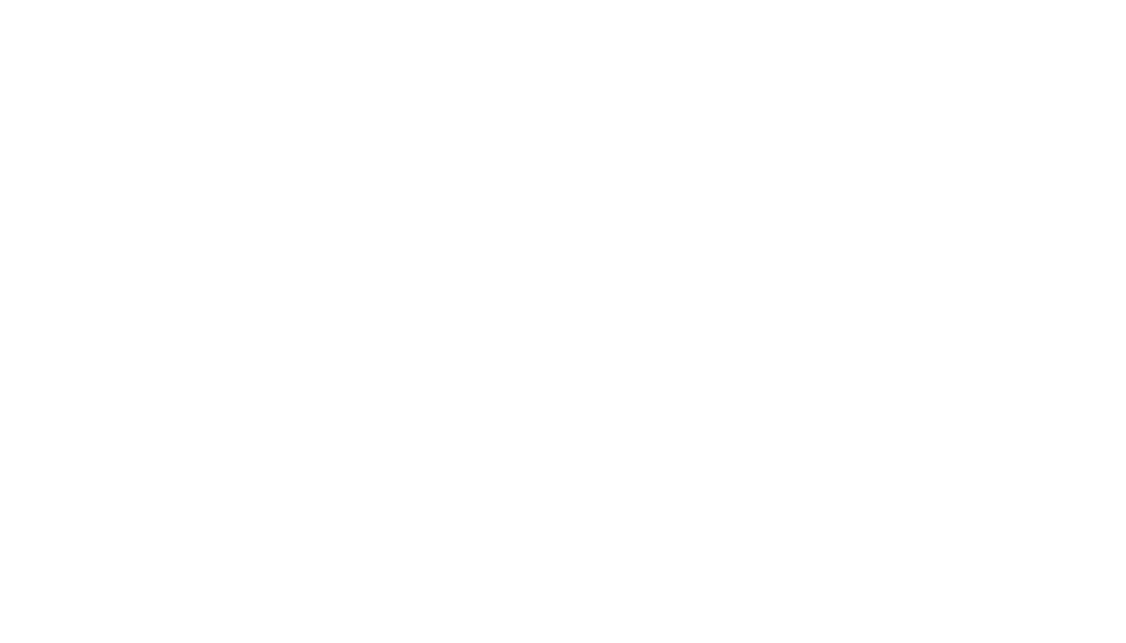
select select "**********"
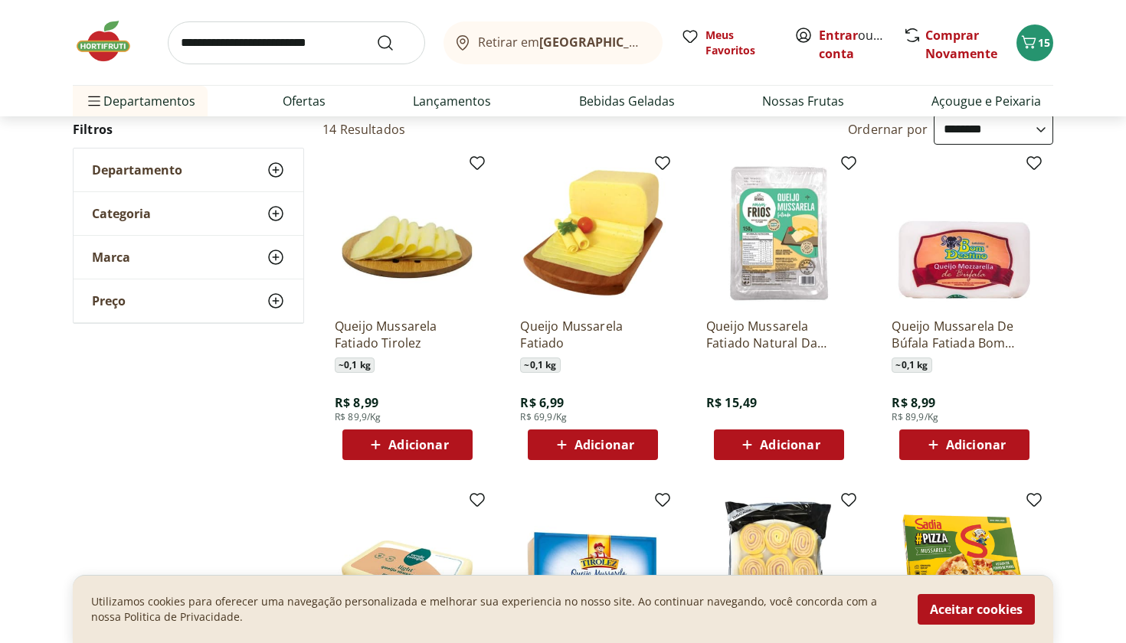
scroll to position [163, 0]
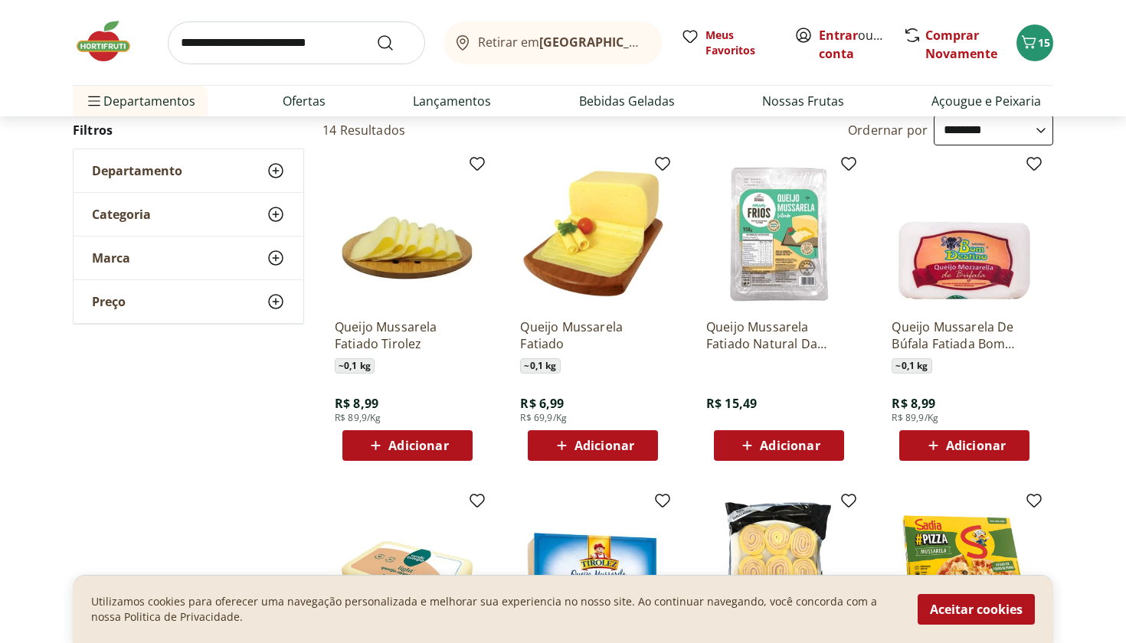
click at [399, 449] on span "Adicionar" at bounding box center [418, 446] width 60 height 12
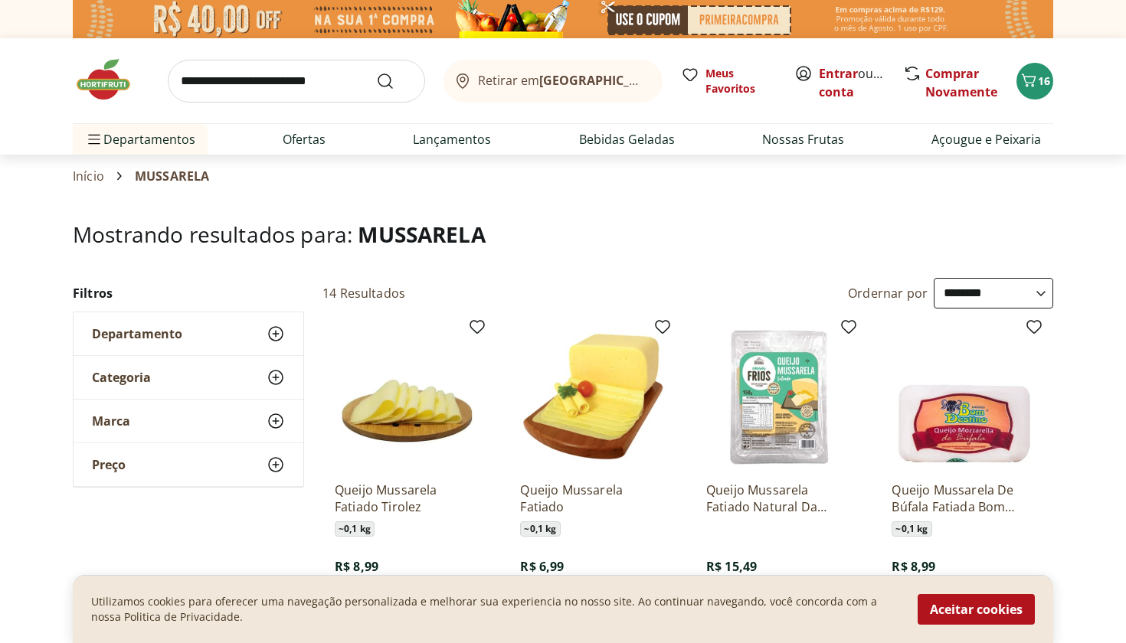
scroll to position [0, 0]
click at [293, 77] on input "search" at bounding box center [296, 81] width 257 height 43
type input "******"
click at [394, 80] on button "Submit Search" at bounding box center [394, 81] width 37 height 18
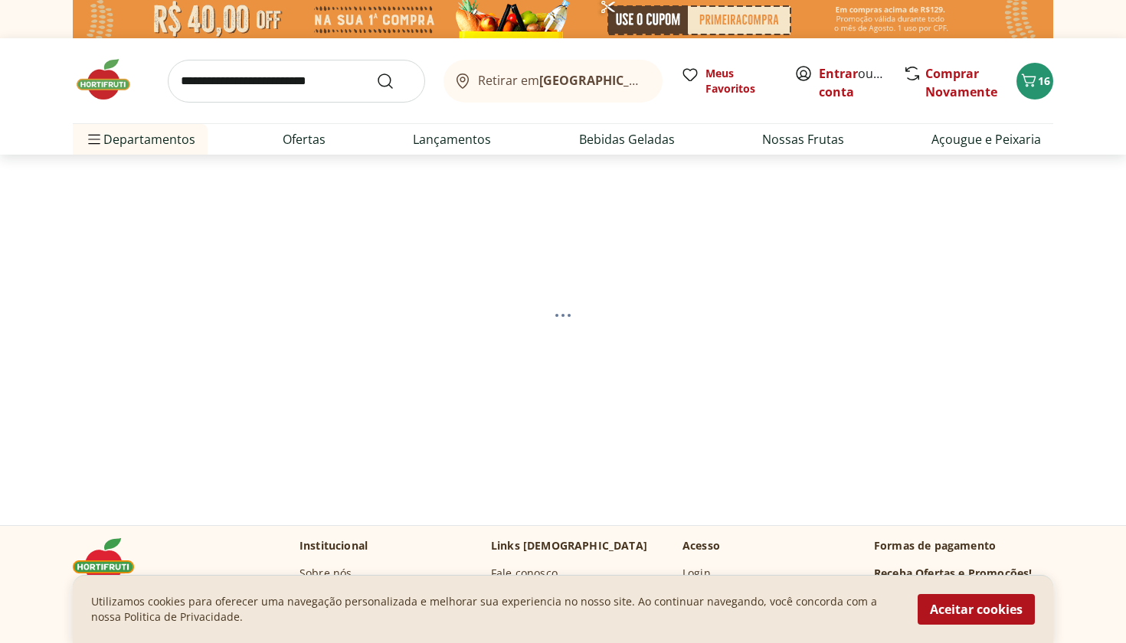
select select "**********"
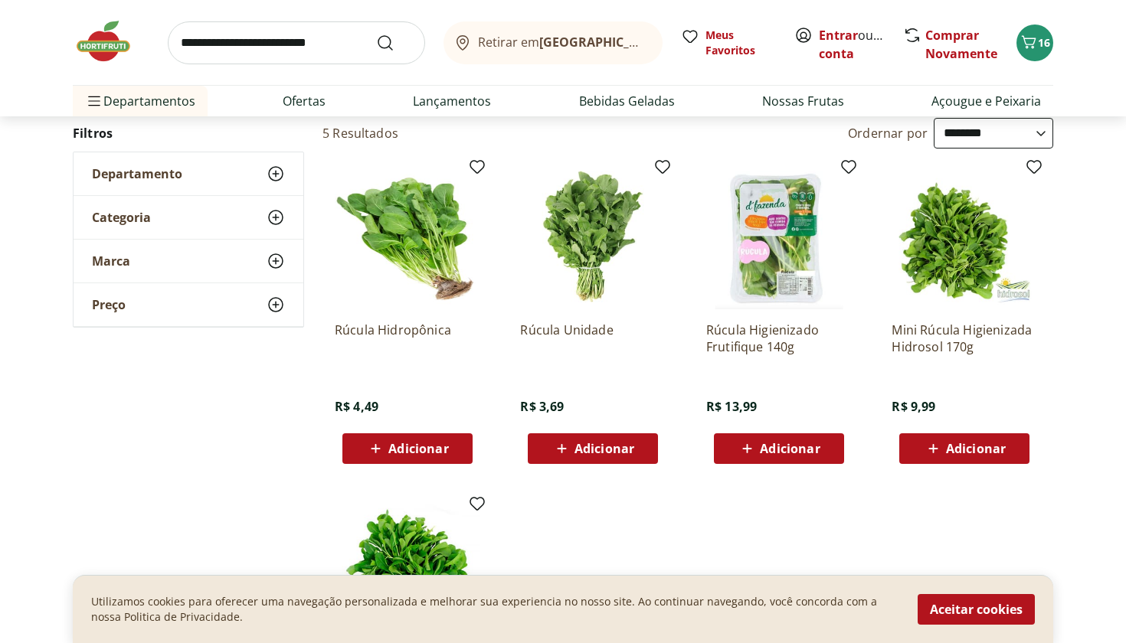
scroll to position [147, 0]
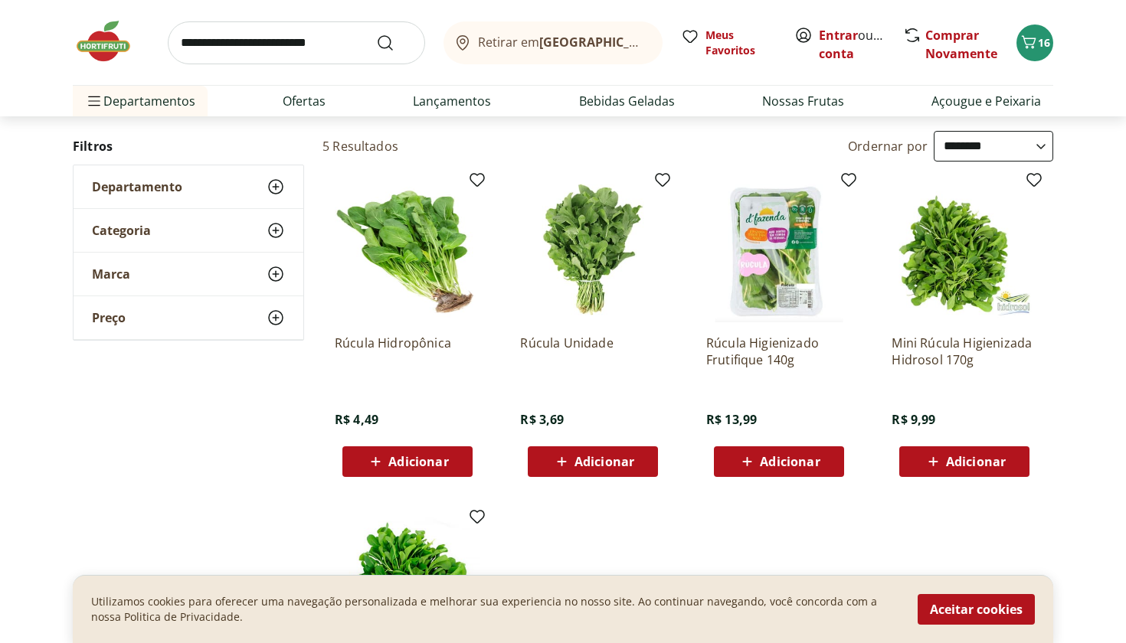
click at [421, 466] on span "Adicionar" at bounding box center [418, 462] width 60 height 12
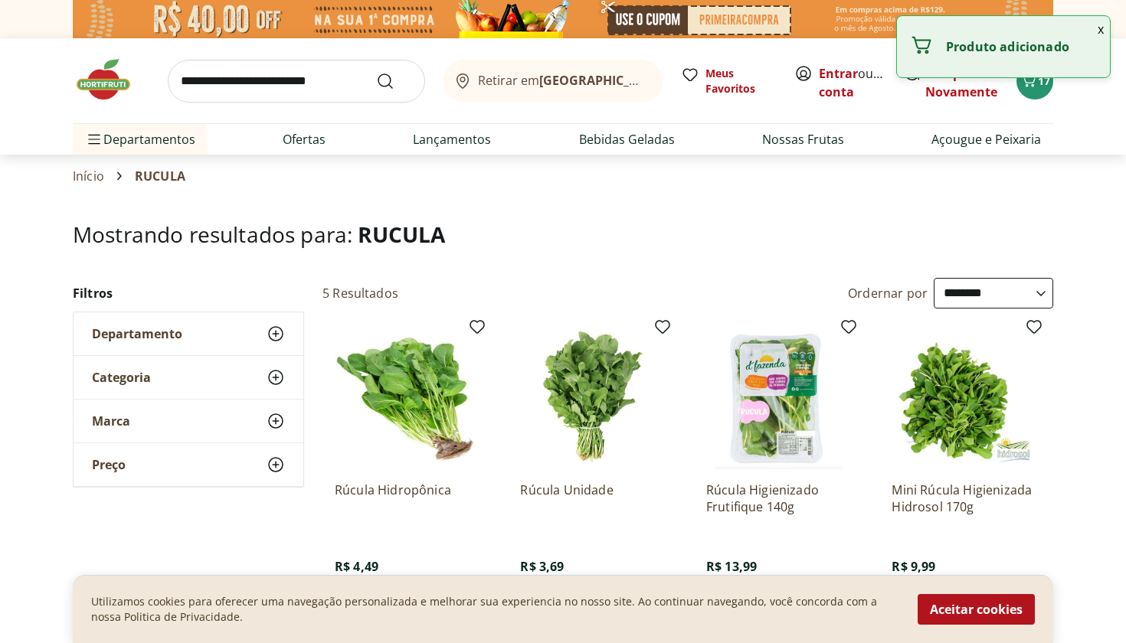
scroll to position [0, 0]
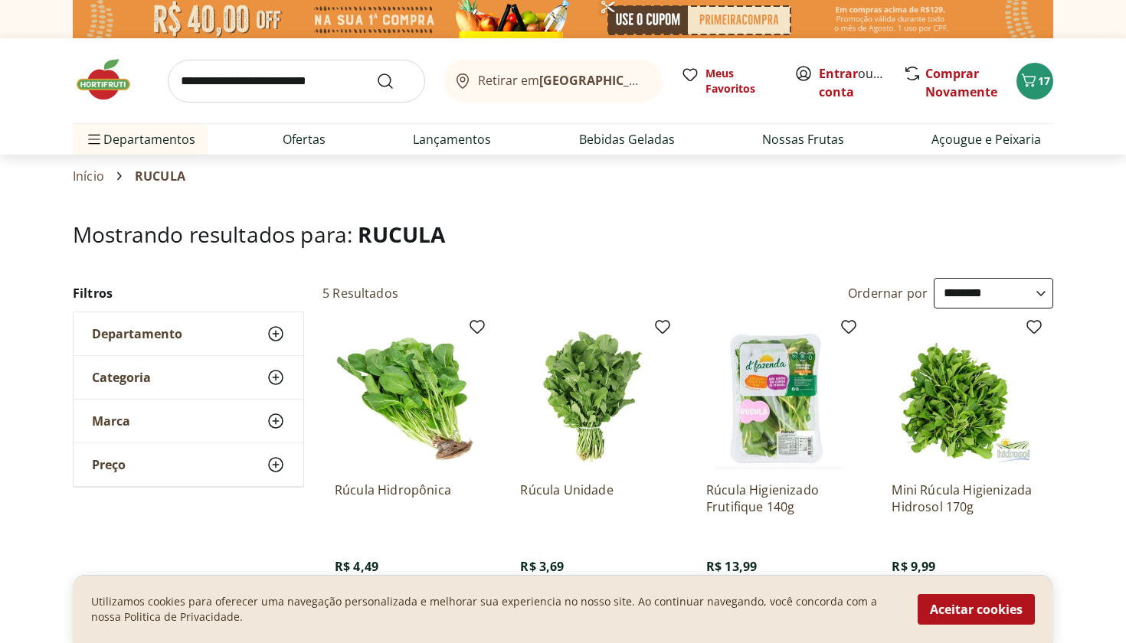
click at [345, 80] on input "search" at bounding box center [296, 81] width 257 height 43
type input "**********"
click at [394, 80] on button "Submit Search" at bounding box center [394, 81] width 37 height 18
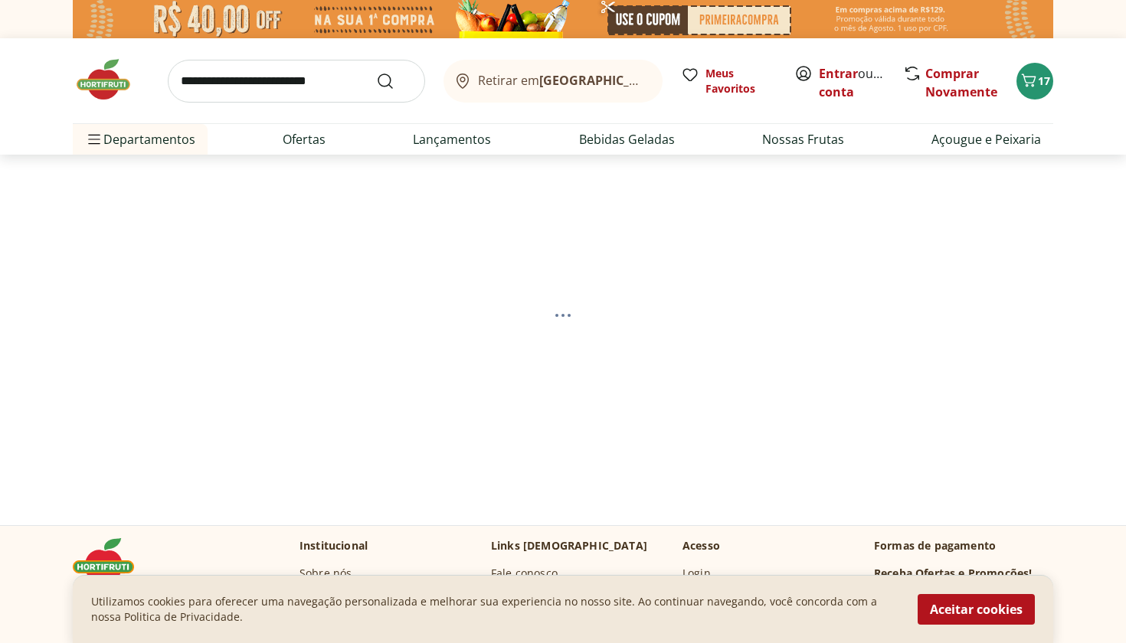
select select "**********"
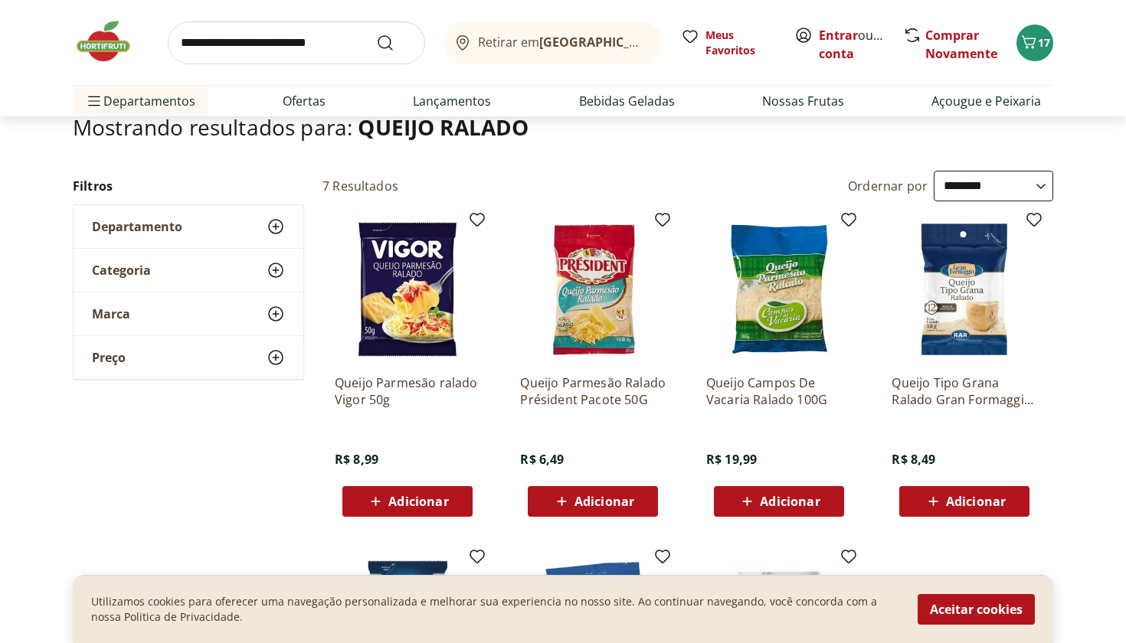
scroll to position [110, 0]
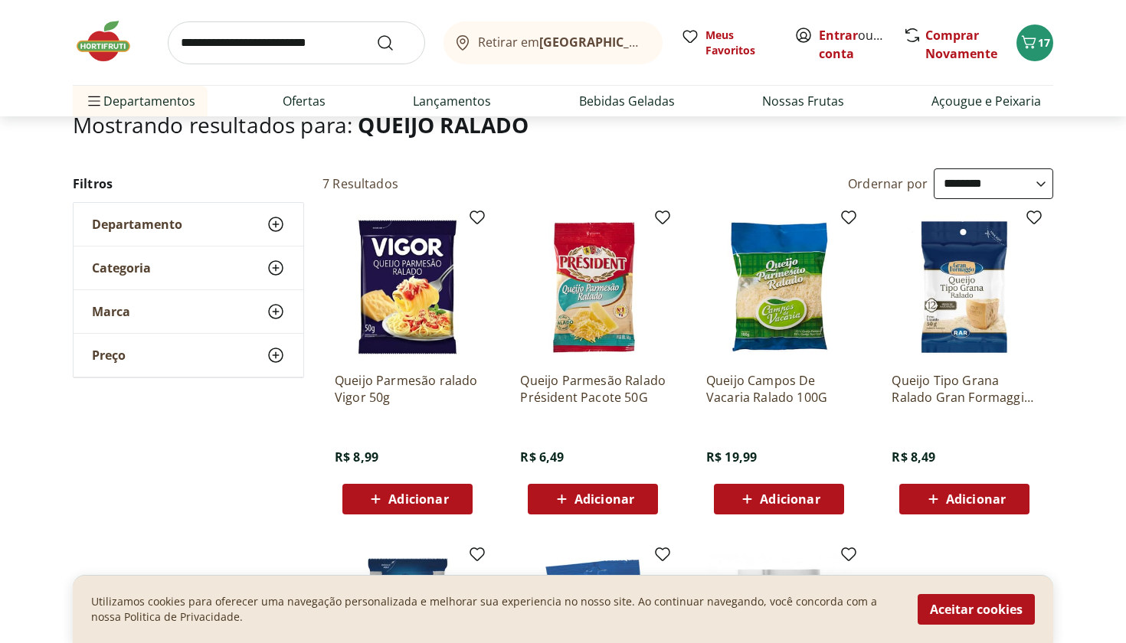
click at [975, 498] on span "Adicionar" at bounding box center [976, 499] width 60 height 12
click at [338, 50] on input "search" at bounding box center [296, 42] width 257 height 43
type input "*******"
click at [394, 42] on button "Submit Search" at bounding box center [394, 43] width 37 height 18
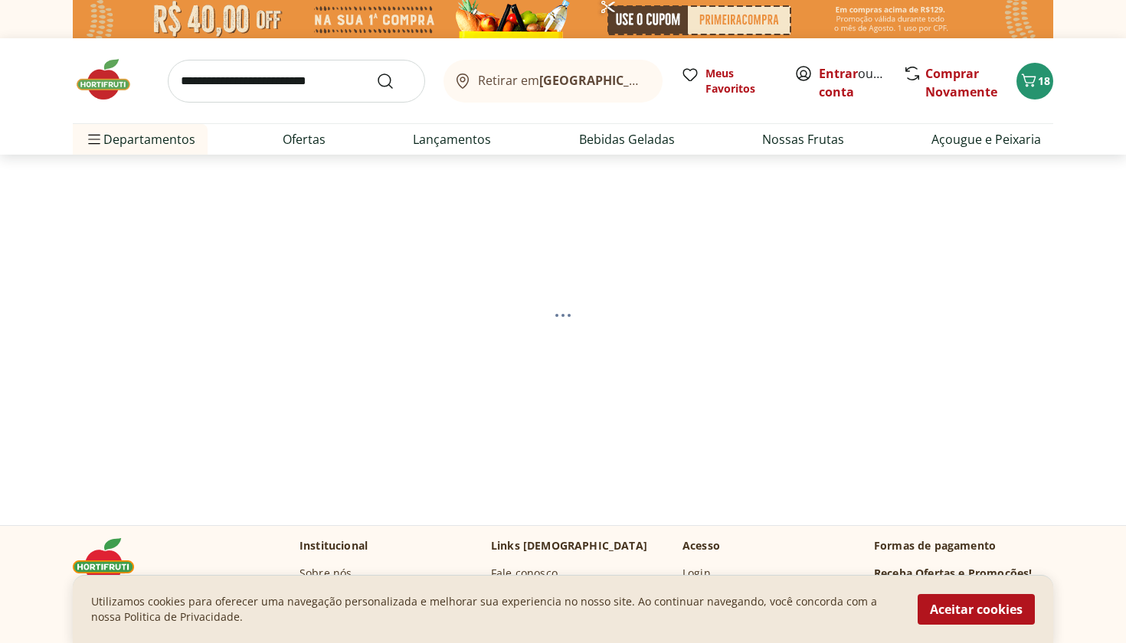
select select "**********"
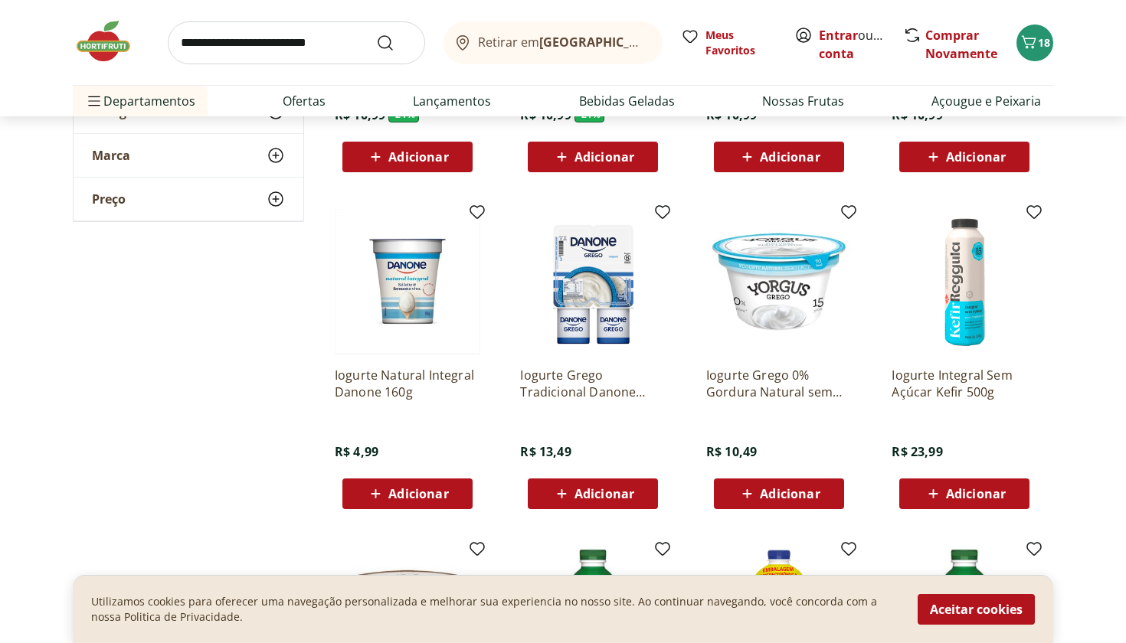
scroll to position [446, 0]
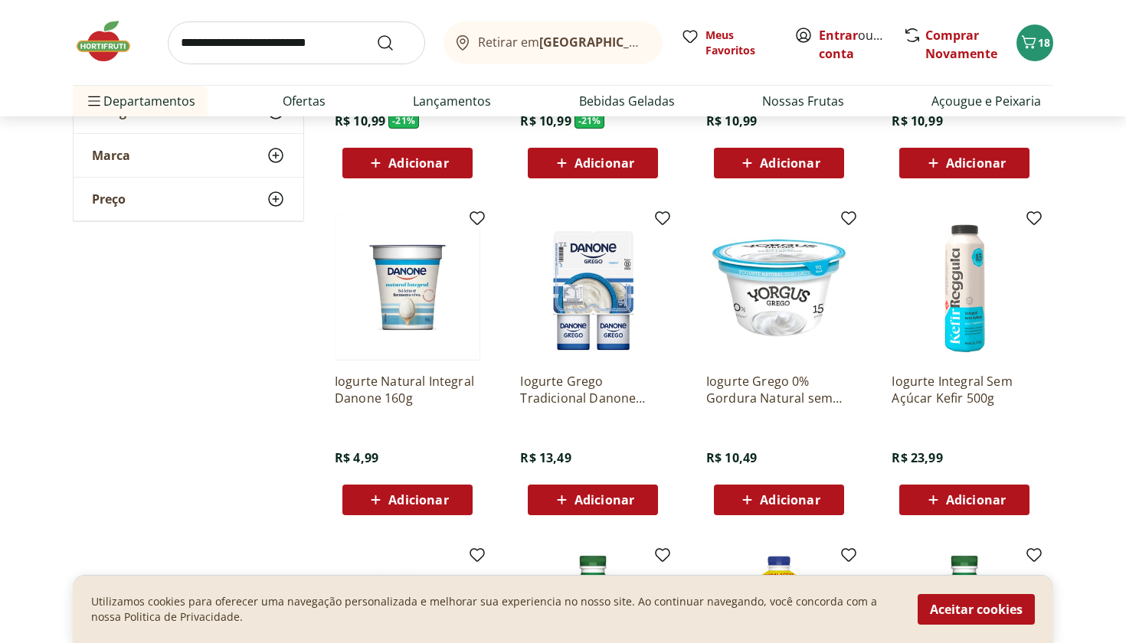
click at [277, 39] on input "search" at bounding box center [296, 42] width 257 height 43
type input "*******"
click at [394, 42] on button "Submit Search" at bounding box center [394, 43] width 37 height 18
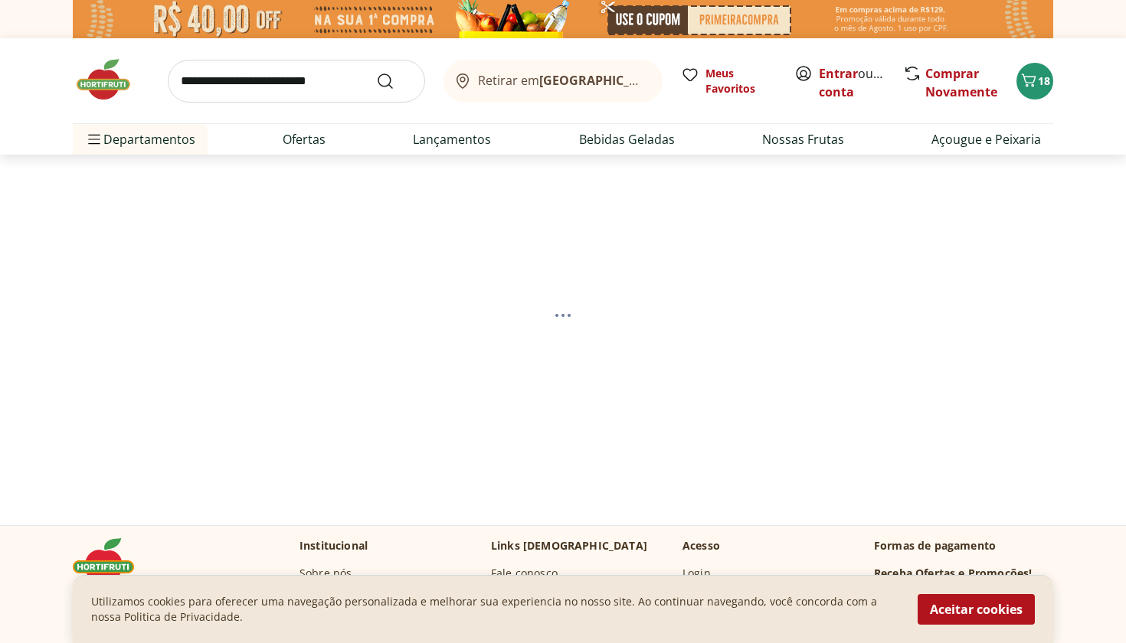
select select "**********"
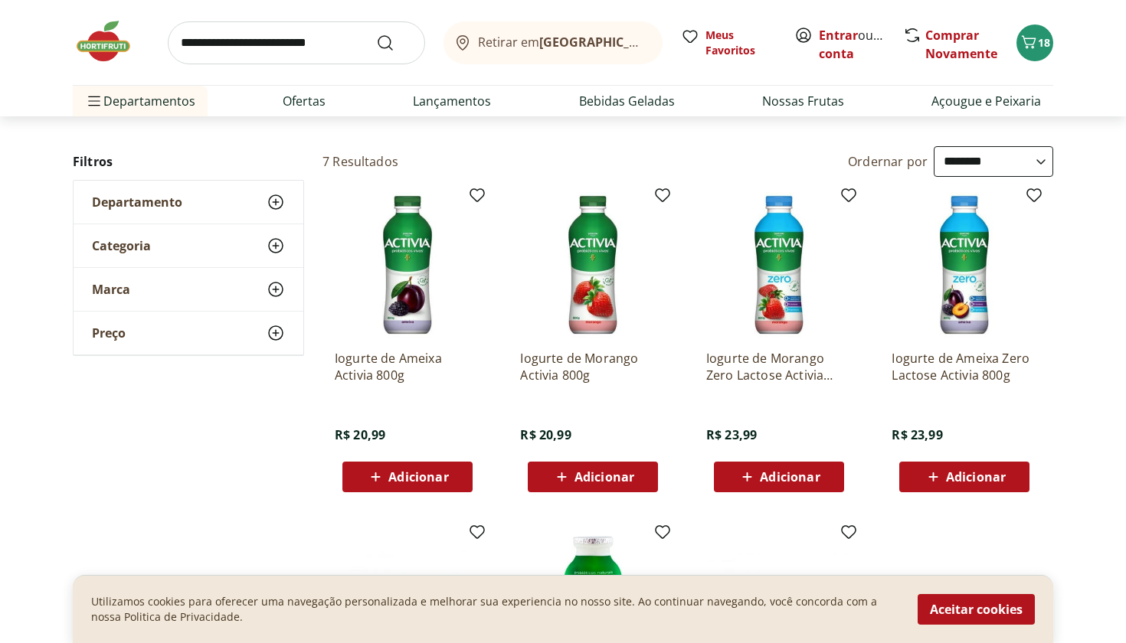
scroll to position [132, 0]
click at [569, 476] on icon at bounding box center [561, 477] width 19 height 18
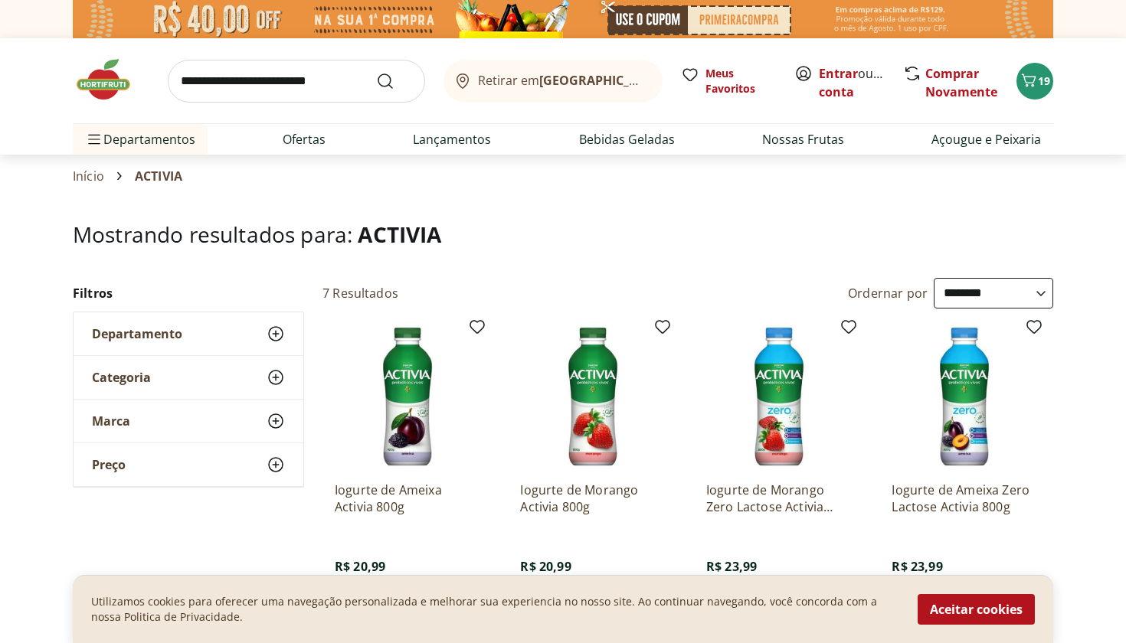
scroll to position [0, 0]
click at [335, 87] on input "search" at bounding box center [296, 81] width 257 height 43
type input "**********"
click at [394, 80] on button "Submit Search" at bounding box center [394, 81] width 37 height 18
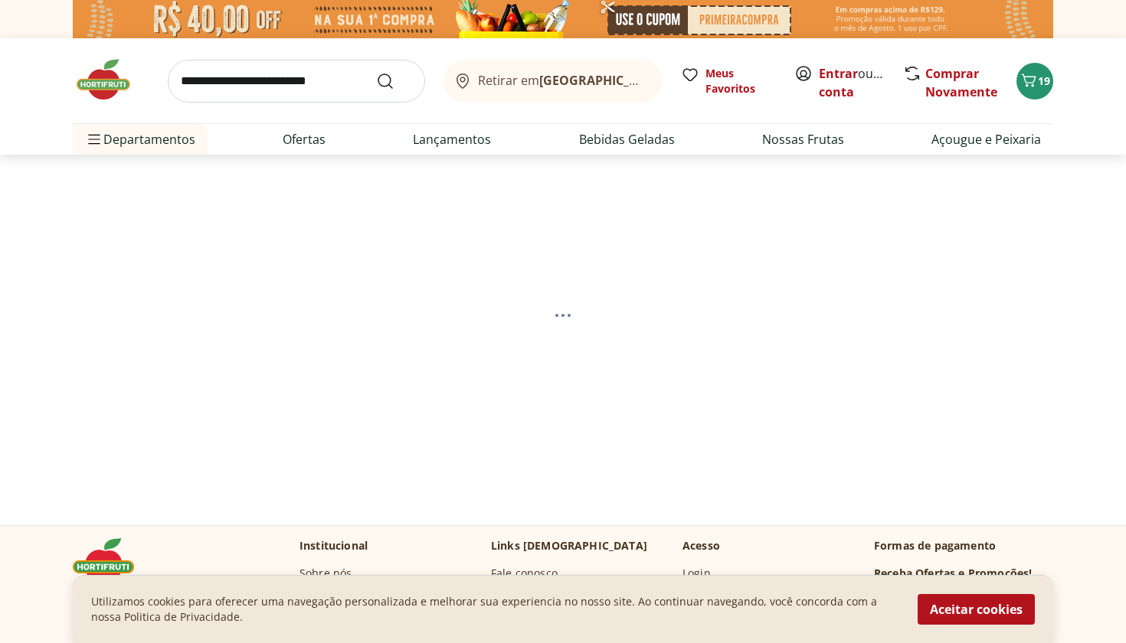
select select "**********"
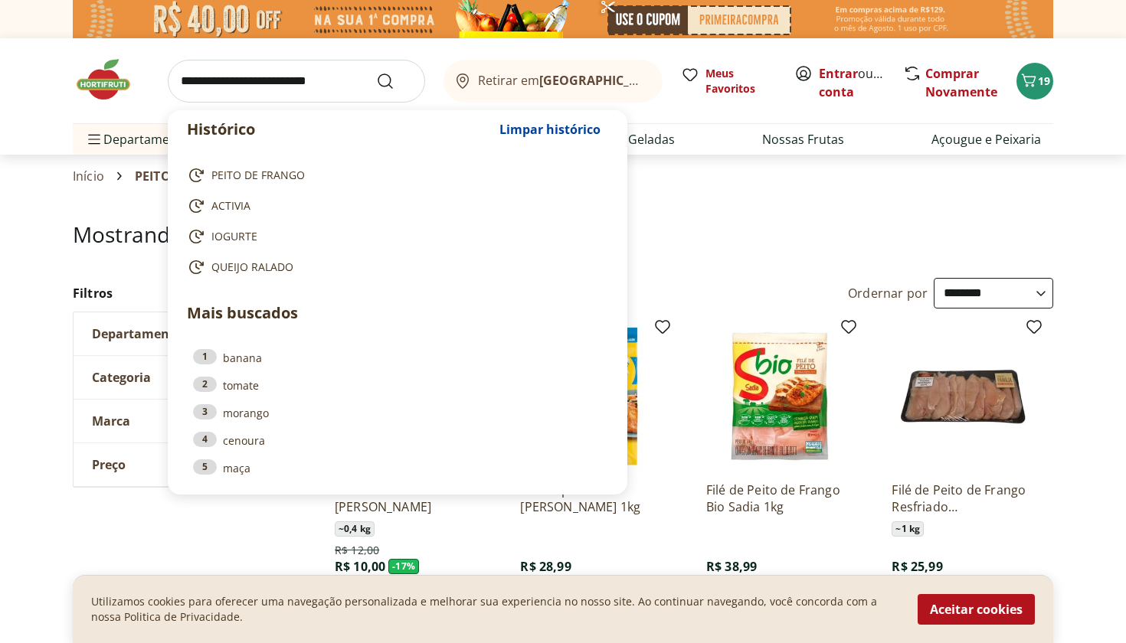
click at [285, 80] on input "search" at bounding box center [296, 81] width 257 height 43
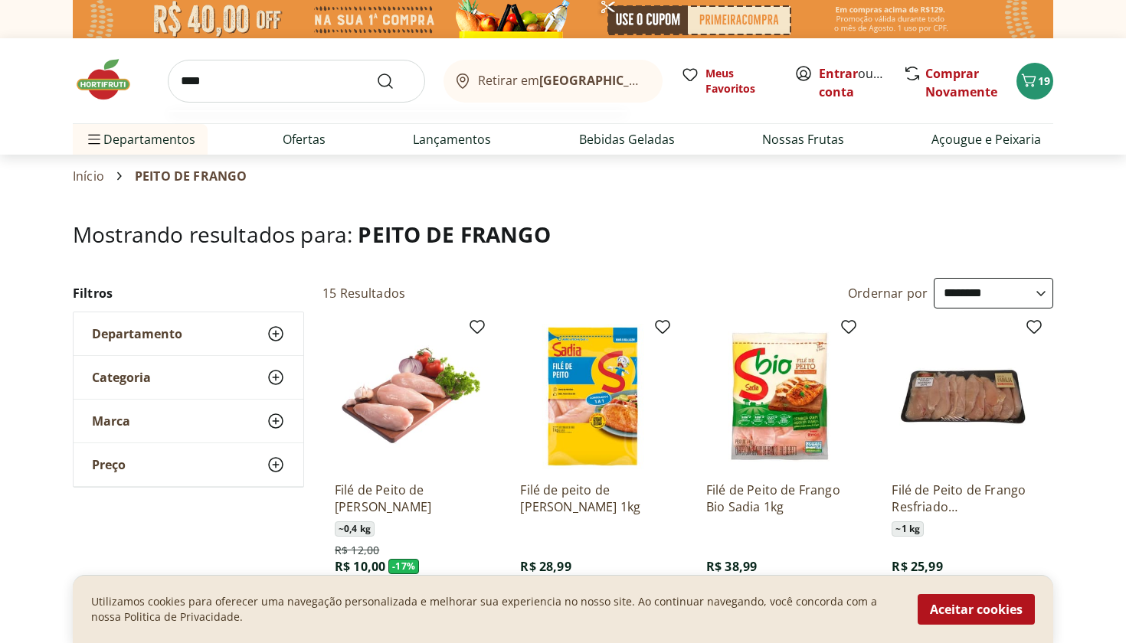
type input "*****"
click at [394, 80] on button "Submit Search" at bounding box center [394, 81] width 37 height 18
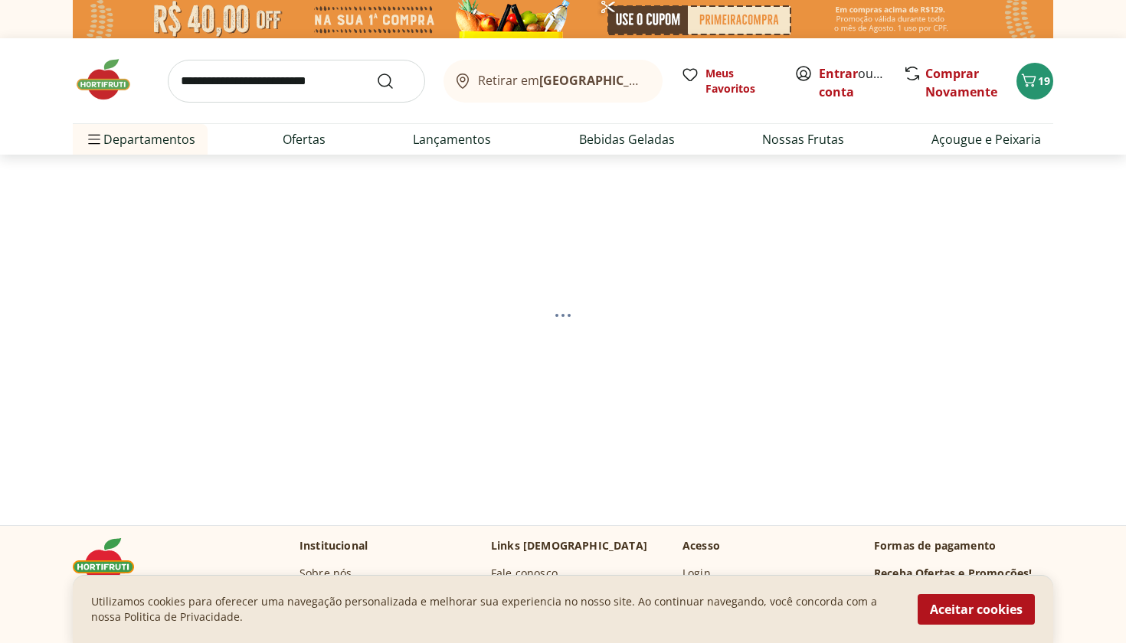
select select "**********"
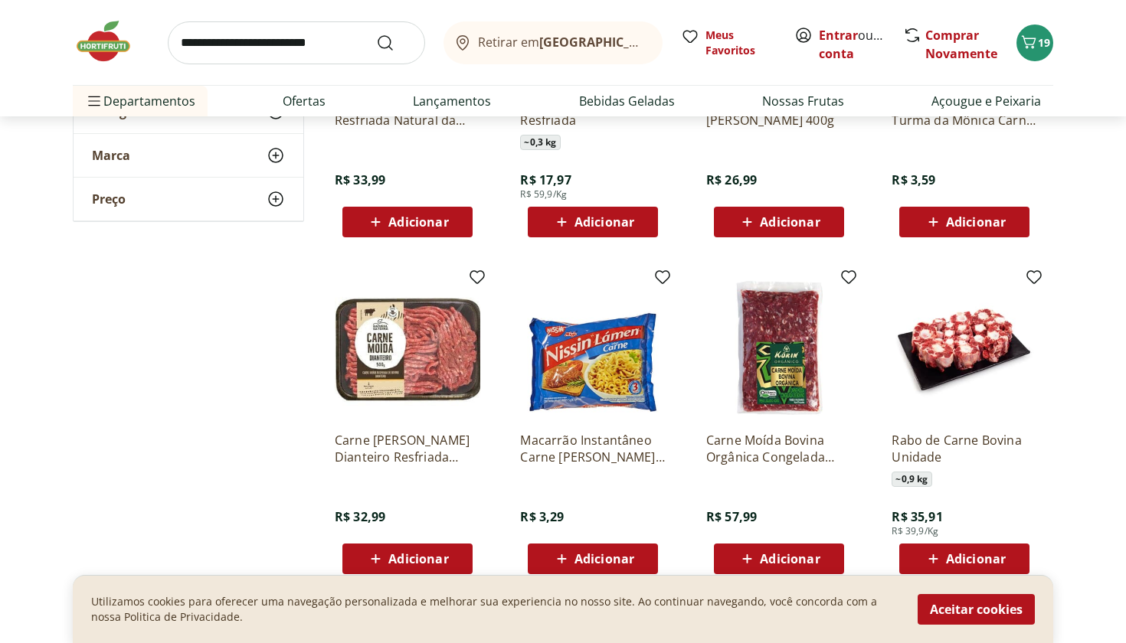
scroll to position [393, 0]
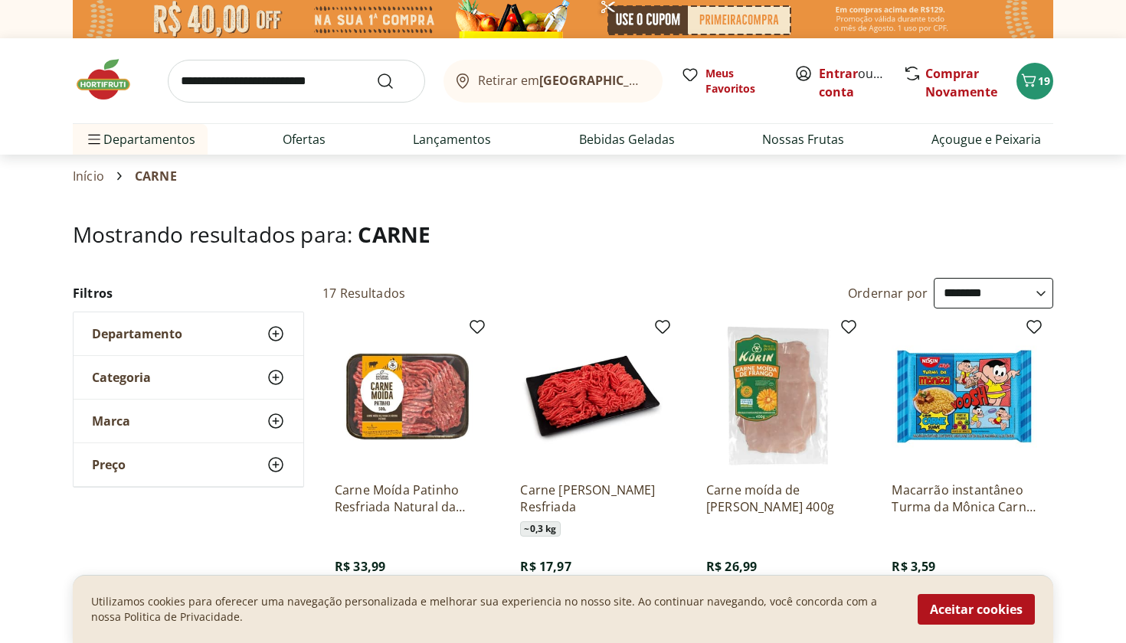
select select "**********"
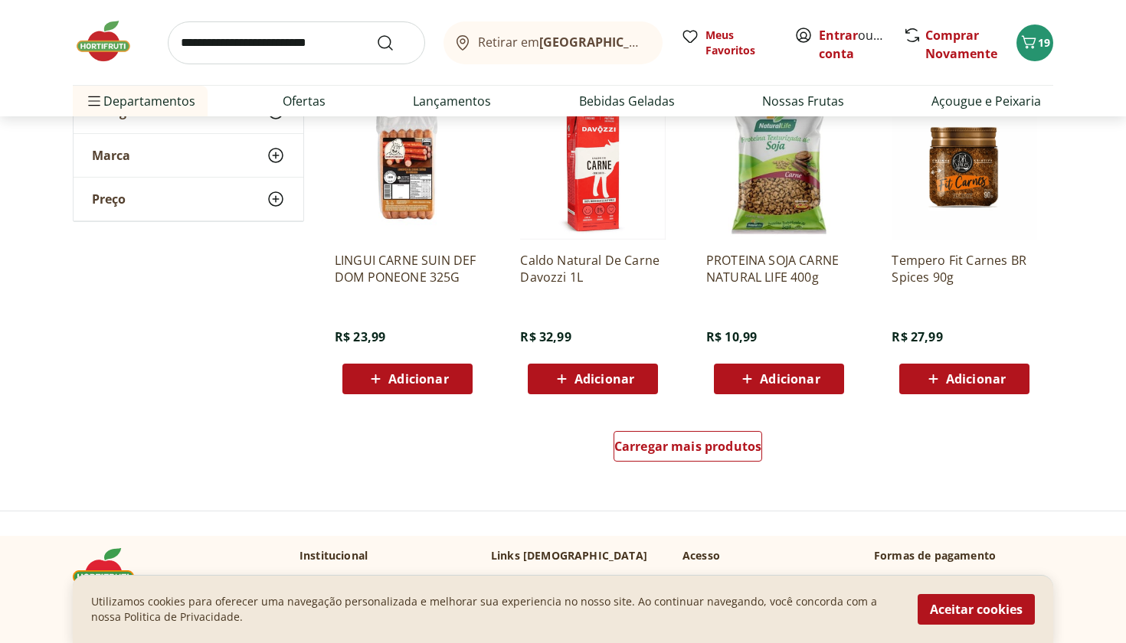
scroll to position [911, 0]
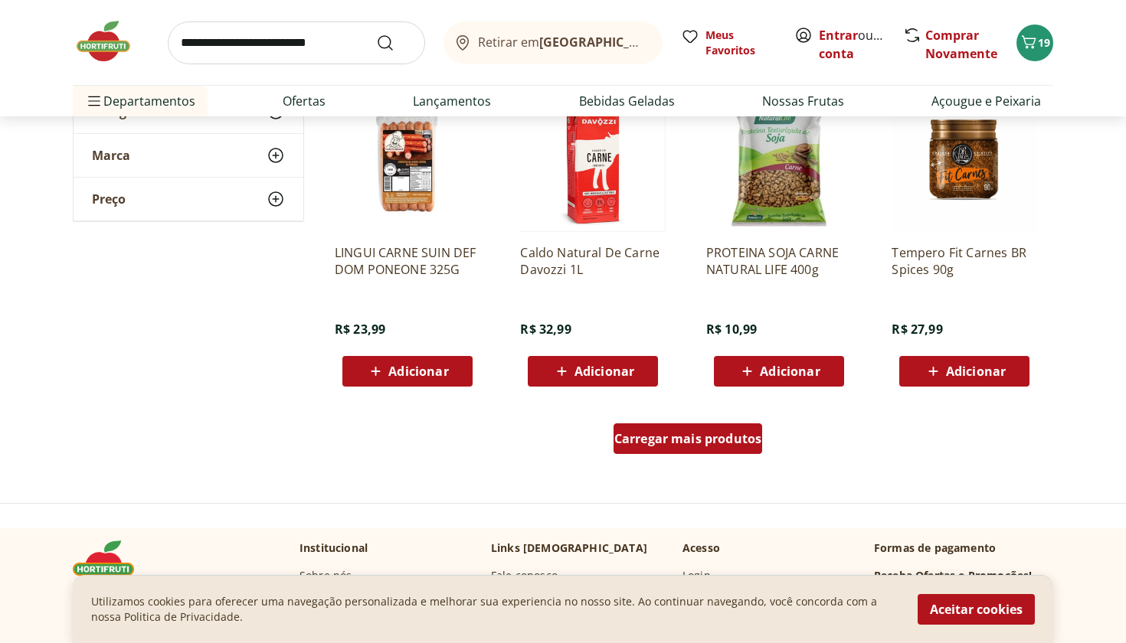
click at [725, 445] on span "Carregar mais produtos" at bounding box center [688, 439] width 148 height 12
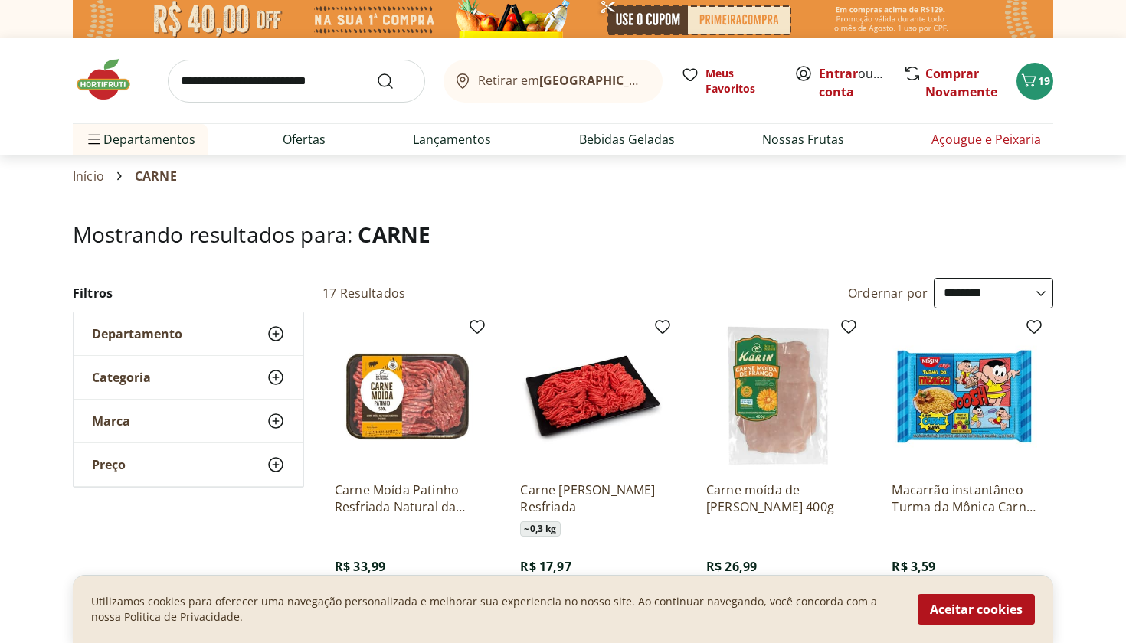
click at [973, 142] on link "Açougue e Peixaria" at bounding box center [986, 139] width 110 height 18
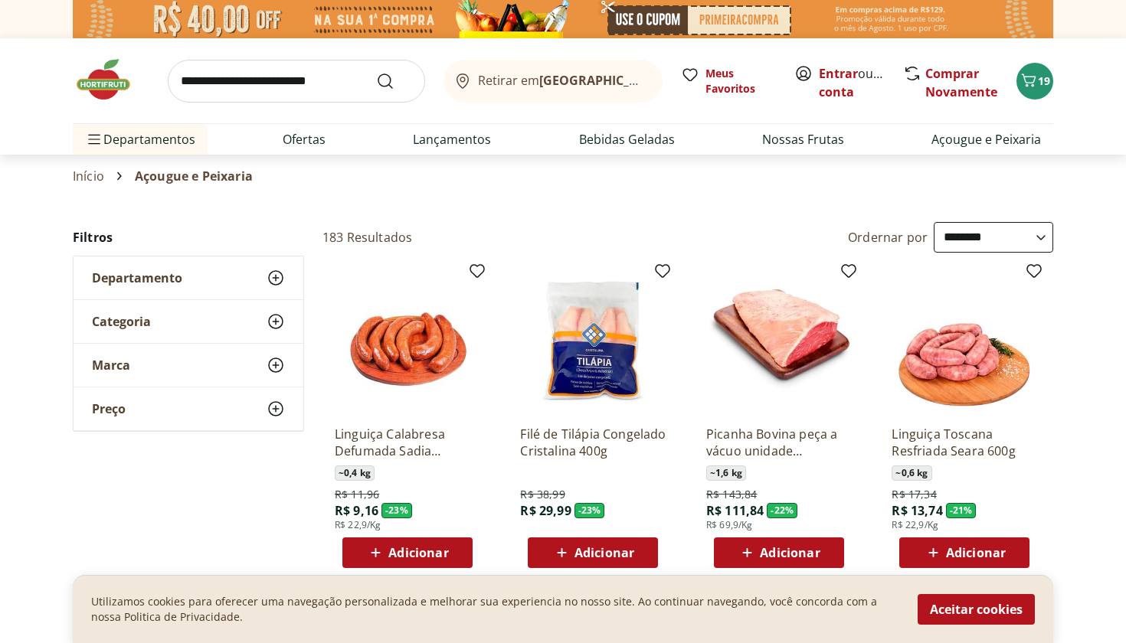
click at [278, 322] on icon at bounding box center [275, 321] width 18 height 18
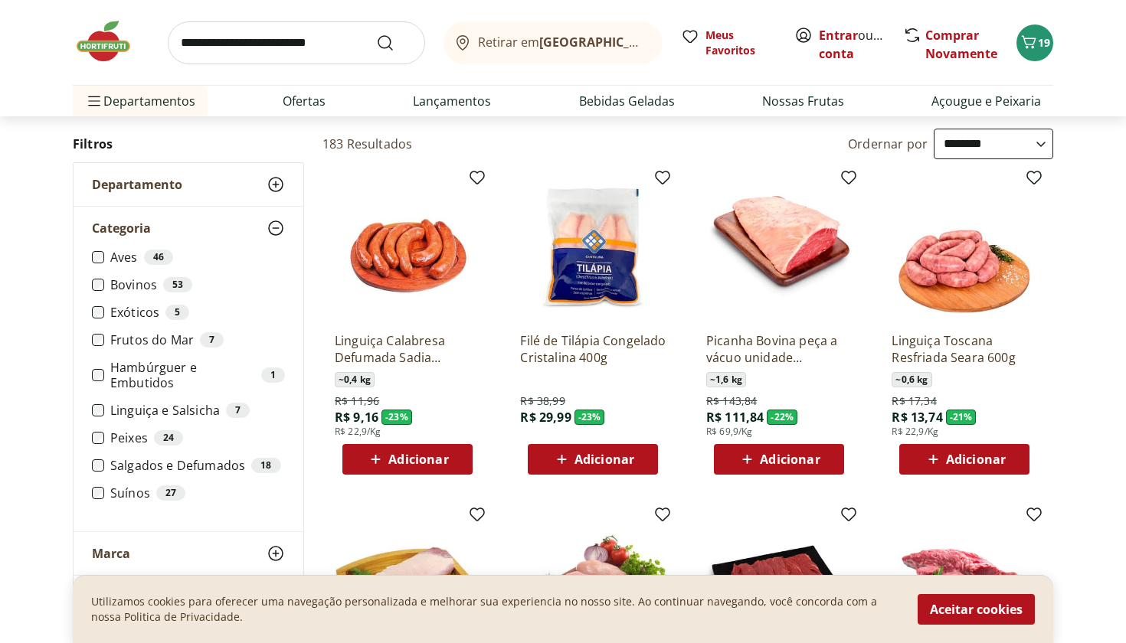
scroll to position [108, 0]
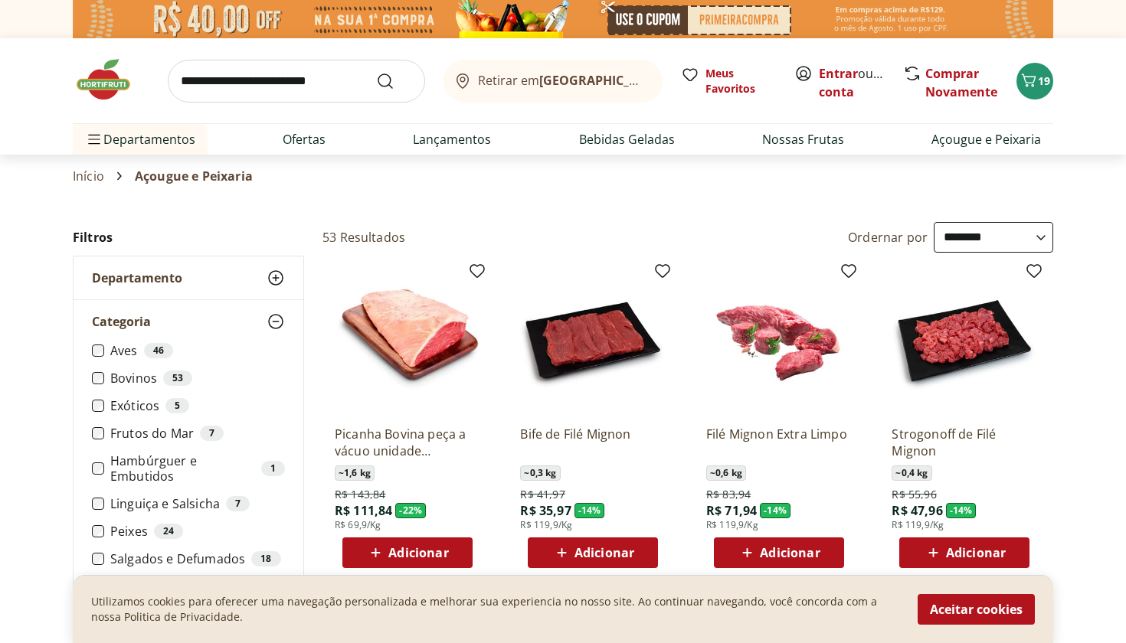
click at [1018, 238] on select "**********" at bounding box center [992, 237] width 119 height 31
select select "*********"
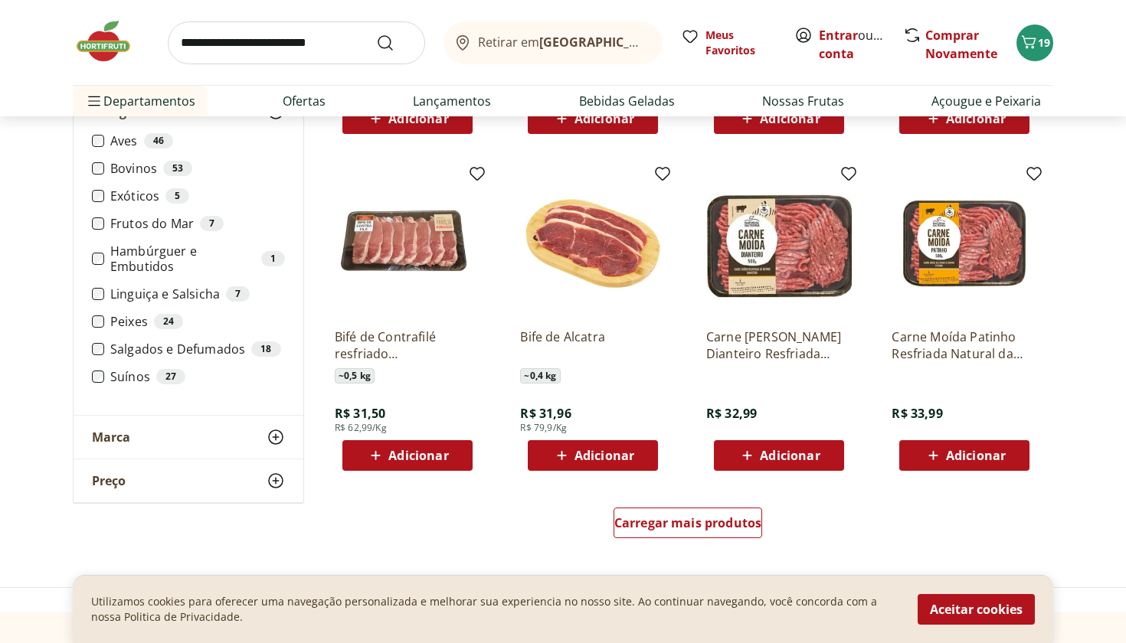
scroll to position [772, 0]
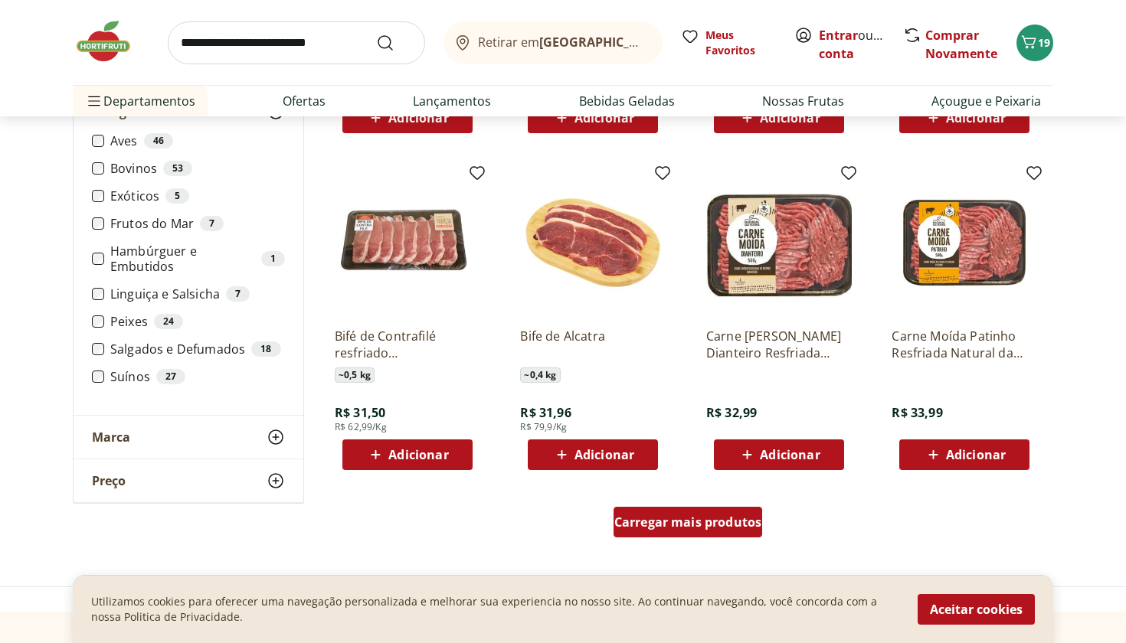
click at [730, 522] on span "Carregar mais produtos" at bounding box center [688, 522] width 148 height 12
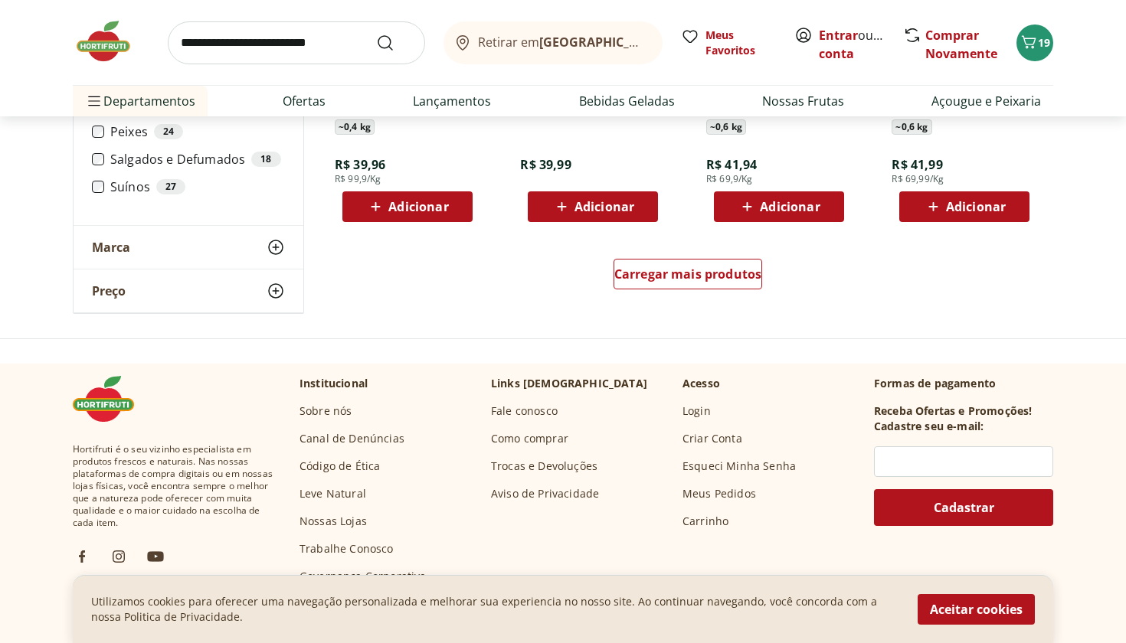
scroll to position [2030, 0]
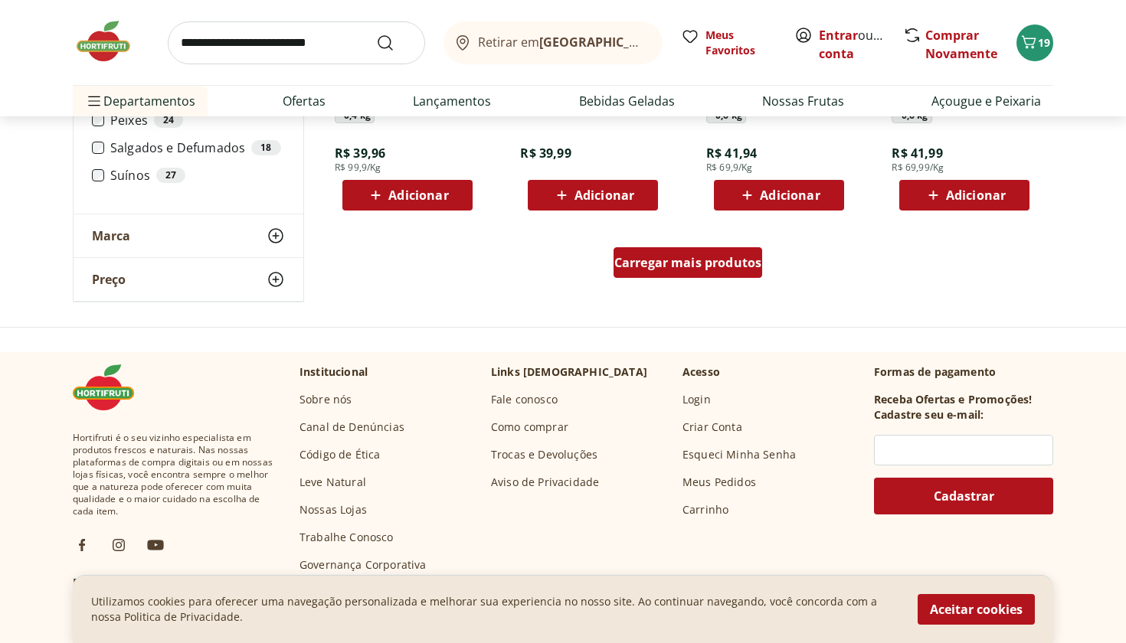
click at [718, 258] on span "Carregar mais produtos" at bounding box center [688, 263] width 148 height 12
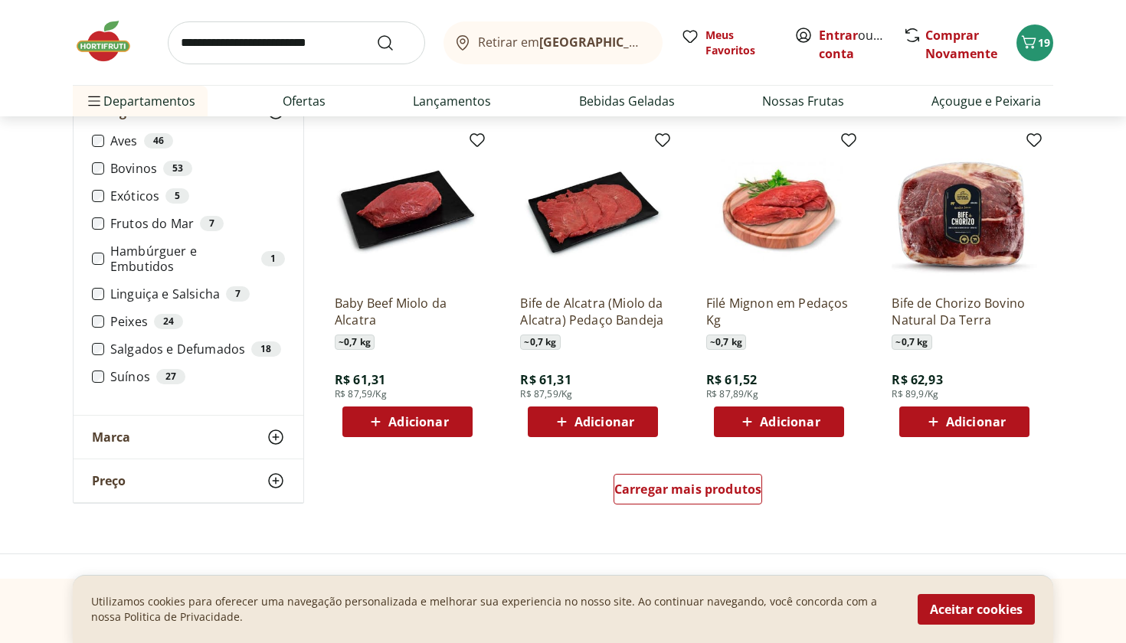
scroll to position [2829, 0]
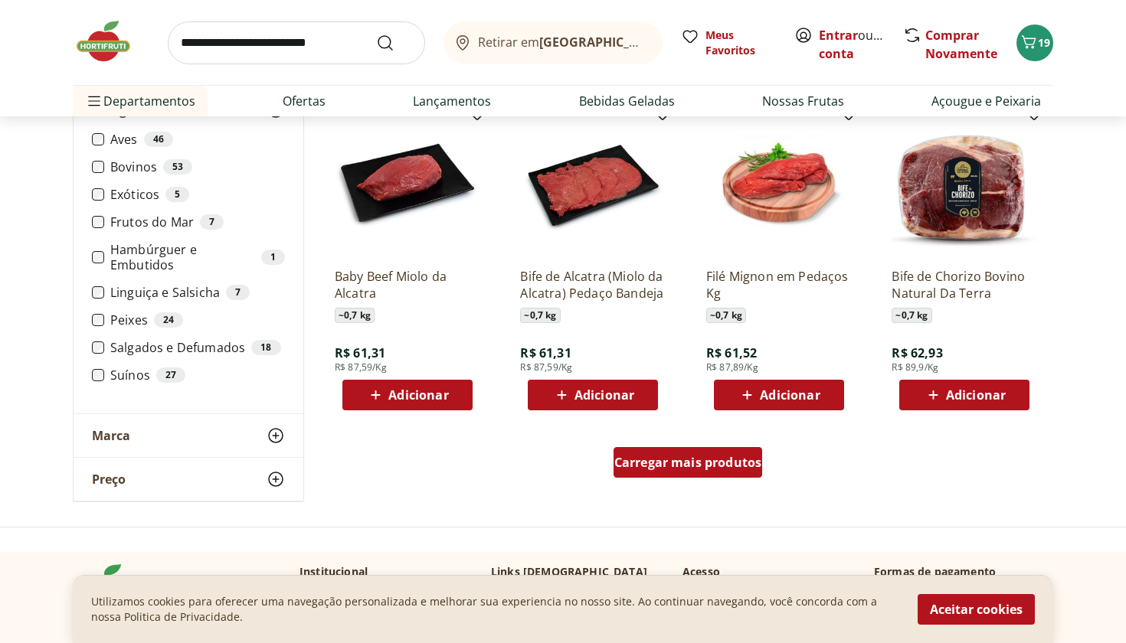
click at [688, 468] on span "Carregar mais produtos" at bounding box center [688, 462] width 148 height 12
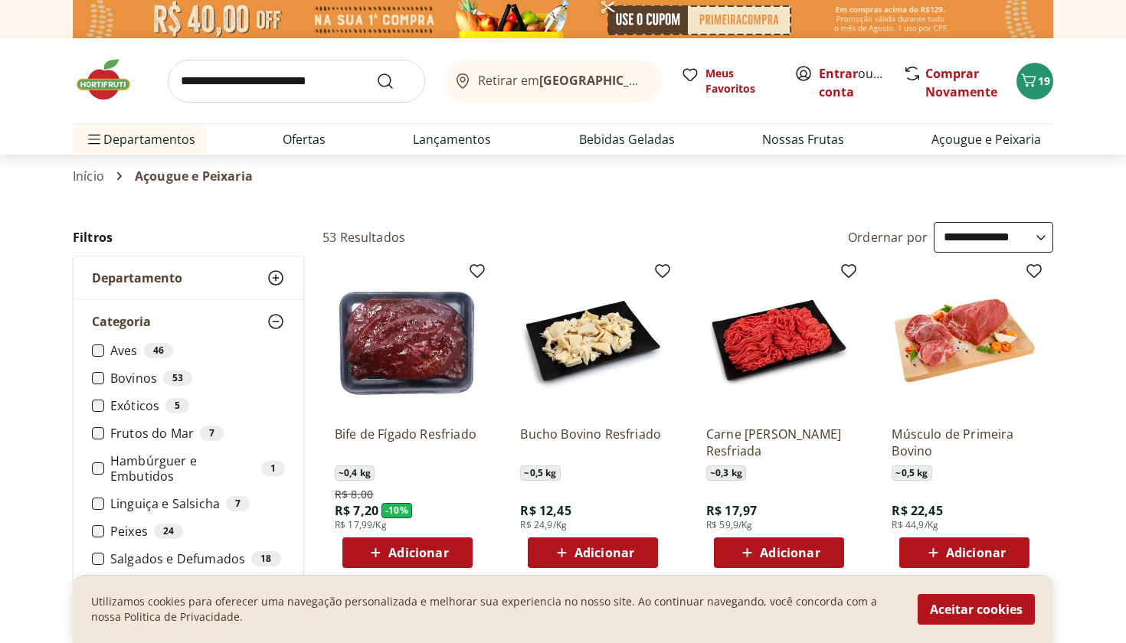
scroll to position [0, 0]
click at [271, 77] on input "search" at bounding box center [296, 81] width 257 height 43
type input "**********"
click at [394, 80] on button "Submit Search" at bounding box center [394, 81] width 37 height 18
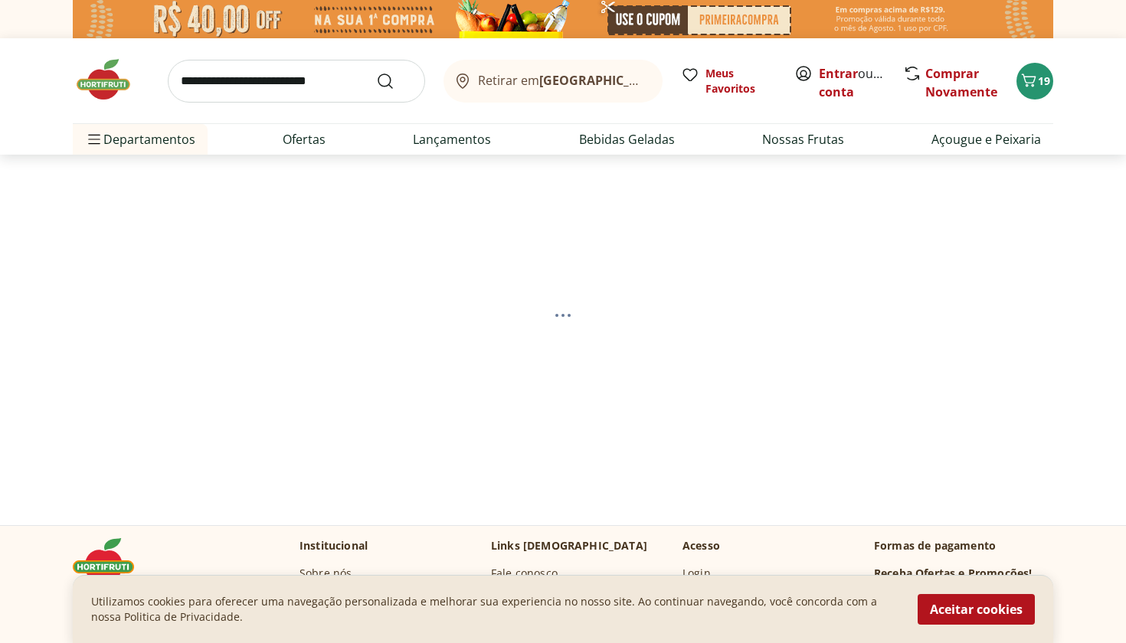
select select "**********"
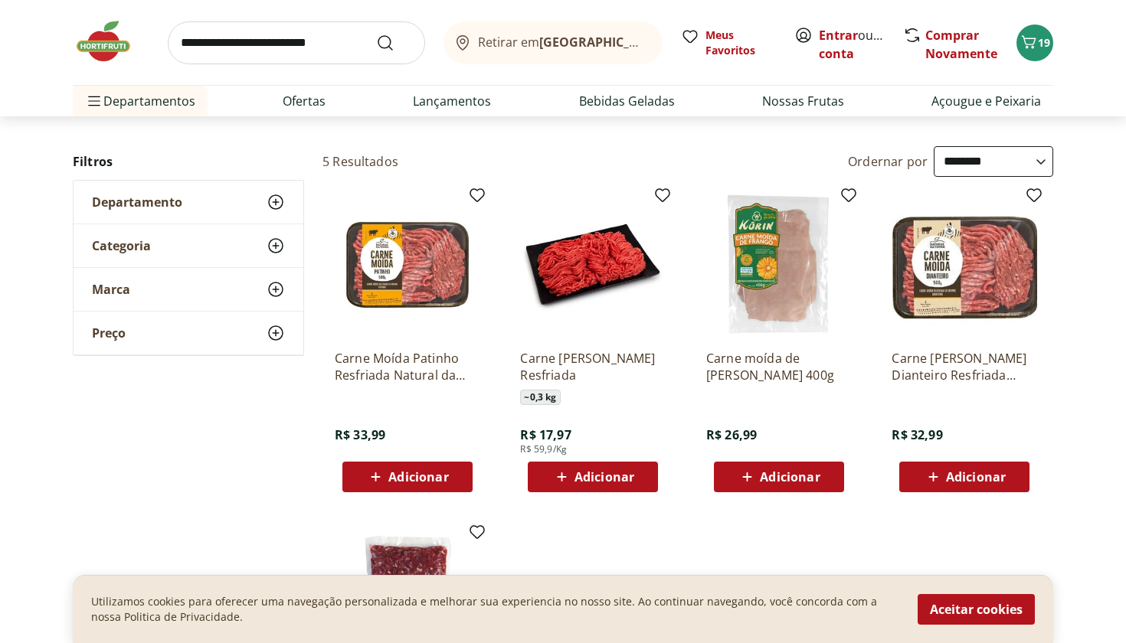
scroll to position [110, 0]
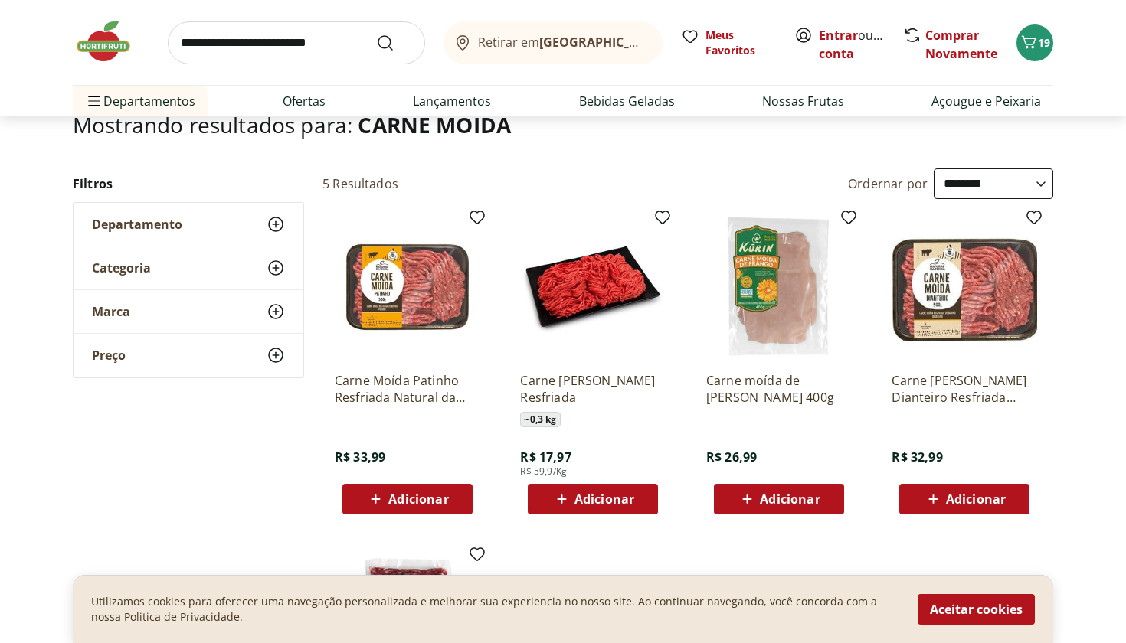
click at [323, 44] on input "search" at bounding box center [296, 42] width 257 height 43
type input "**********"
click at [394, 42] on button "Submit Search" at bounding box center [394, 43] width 37 height 18
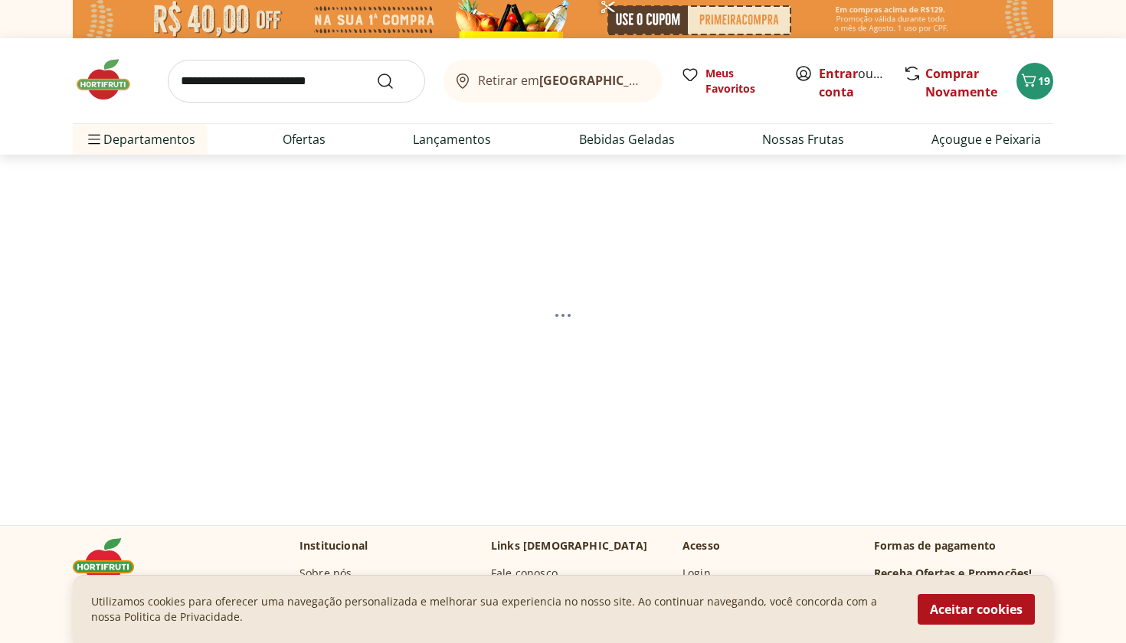
select select "**********"
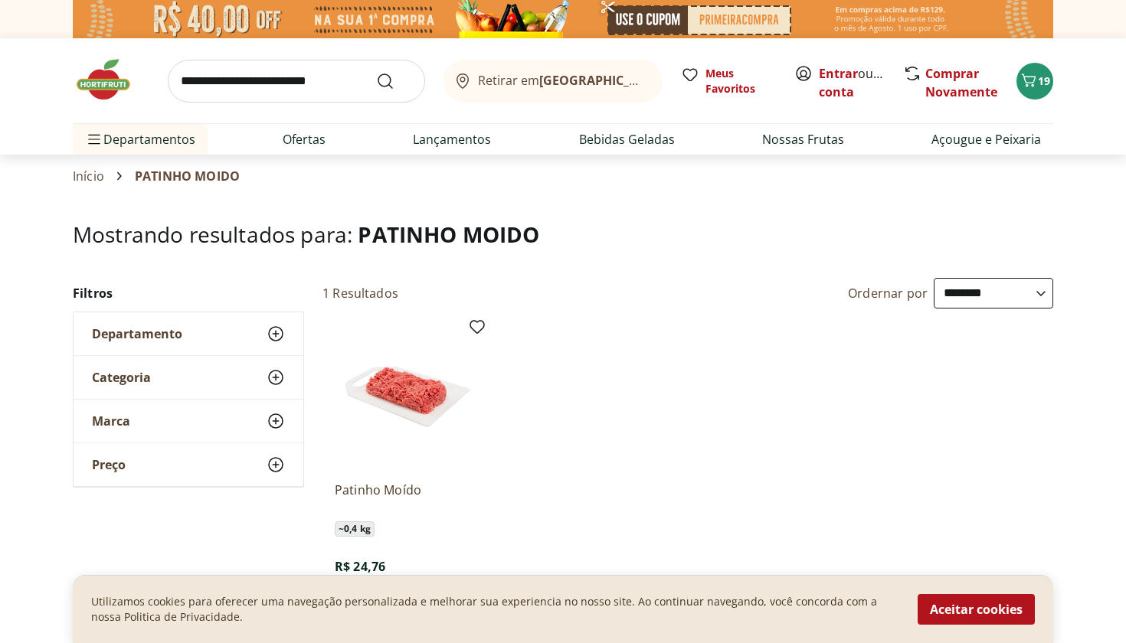
click at [128, 80] on img at bounding box center [111, 80] width 77 height 46
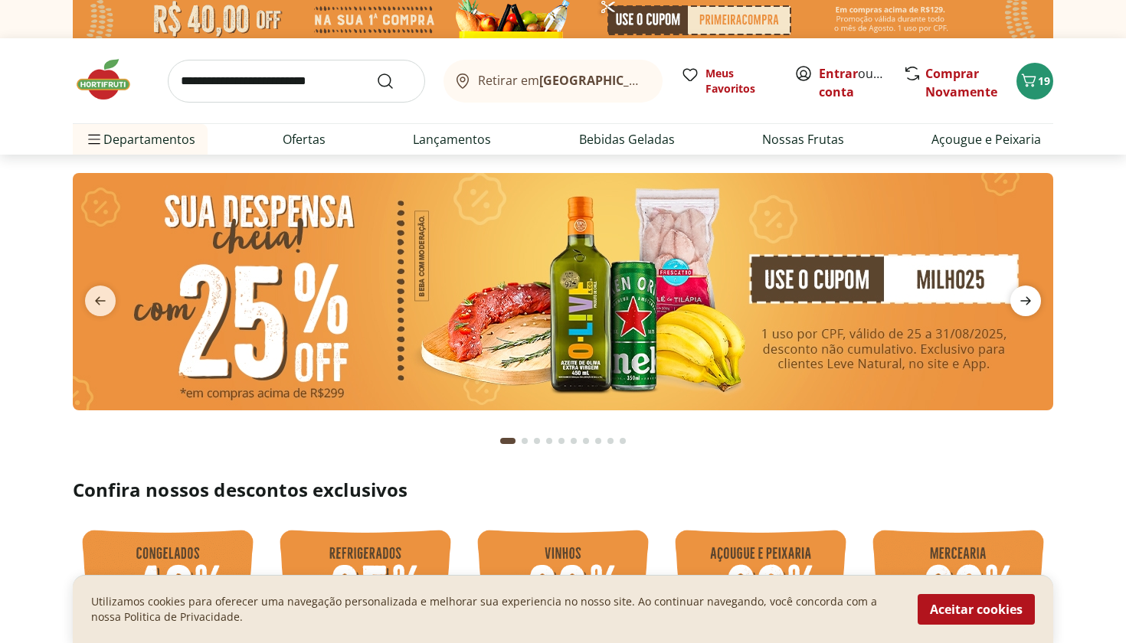
click at [1030, 304] on icon "next" at bounding box center [1025, 301] width 18 height 18
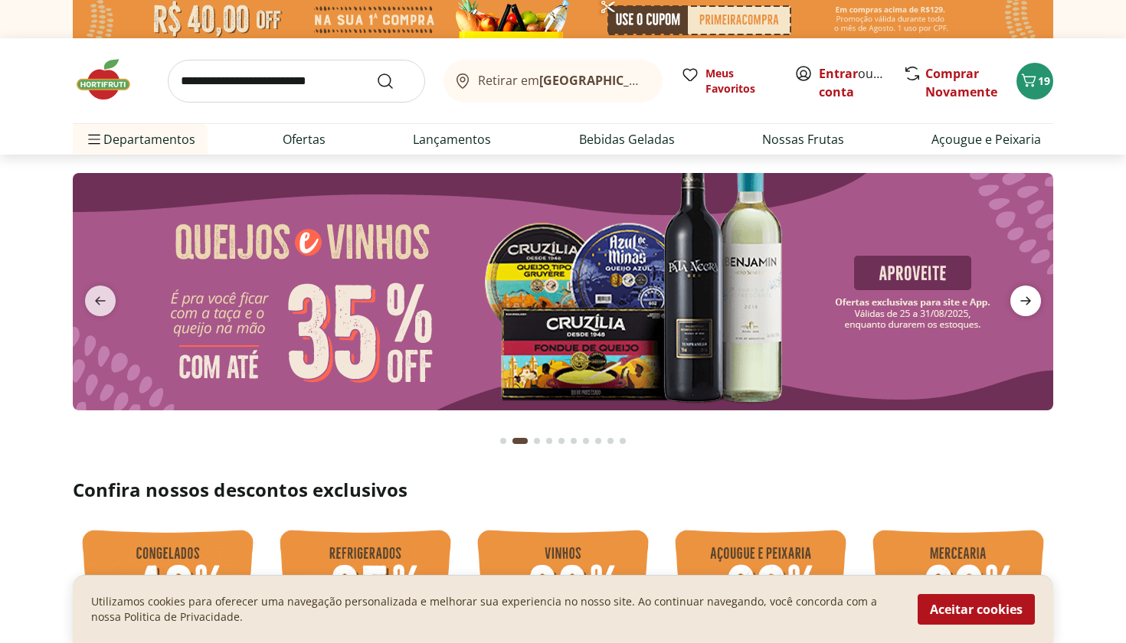
click at [1030, 304] on icon "next" at bounding box center [1025, 301] width 18 height 18
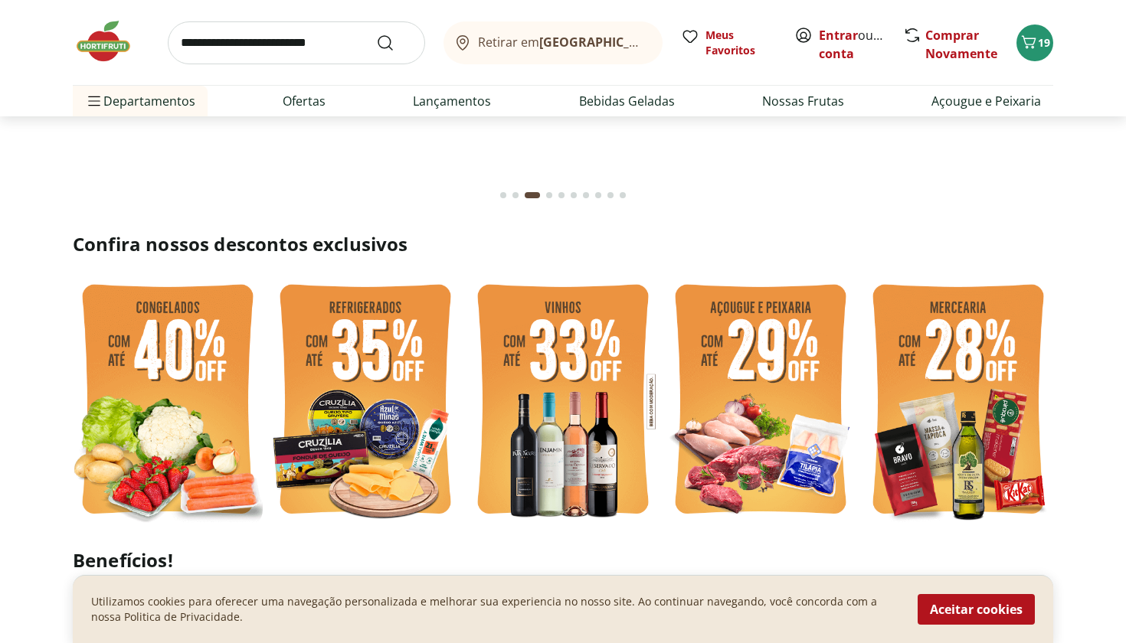
scroll to position [252, 0]
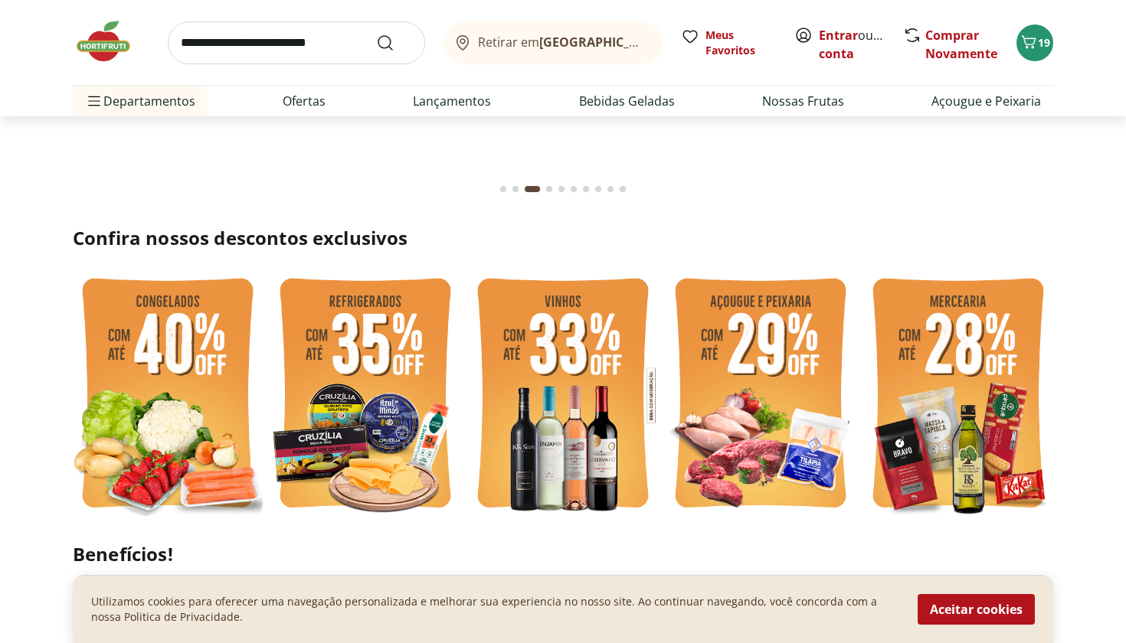
click at [966, 381] on img at bounding box center [958, 395] width 190 height 253
select select "**********"
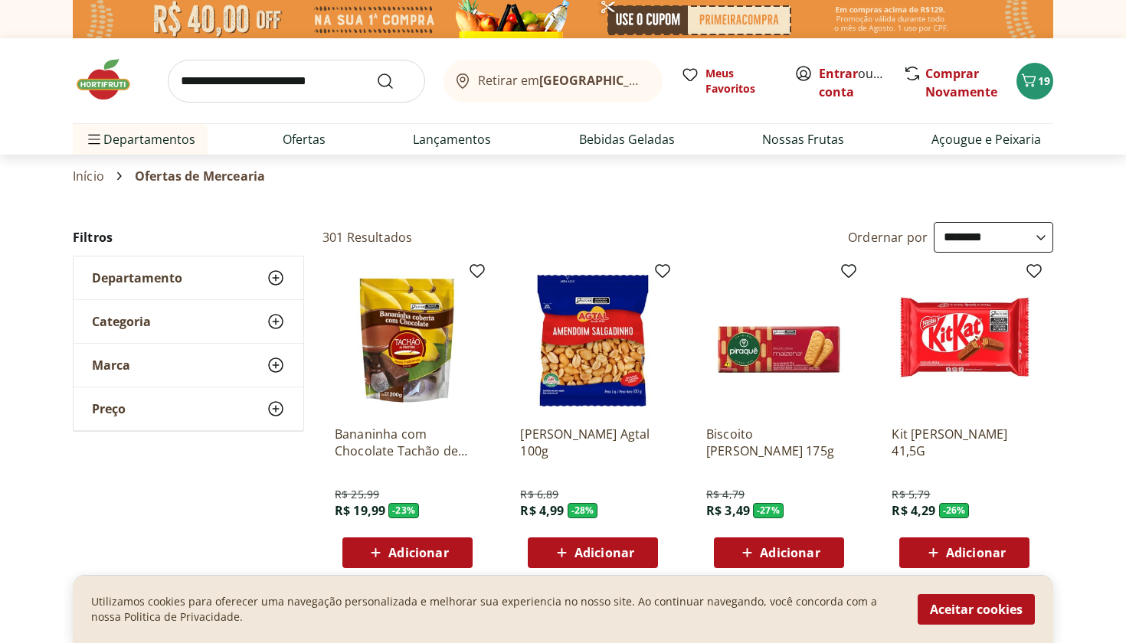
click at [247, 317] on div "Categoria" at bounding box center [189, 321] width 230 height 43
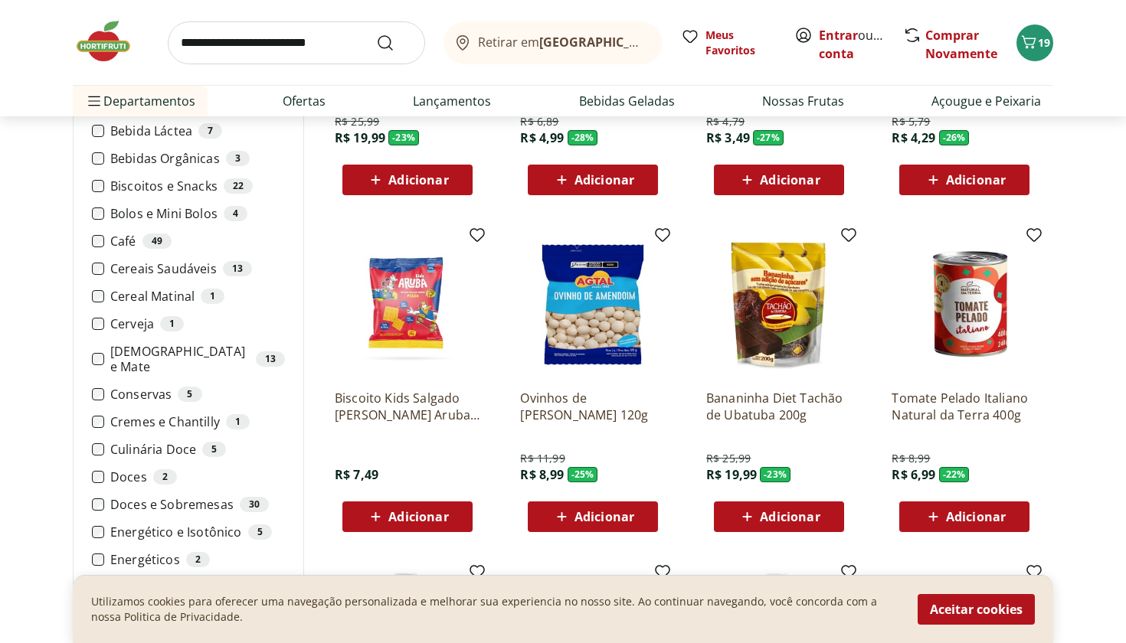
scroll to position [374, 0]
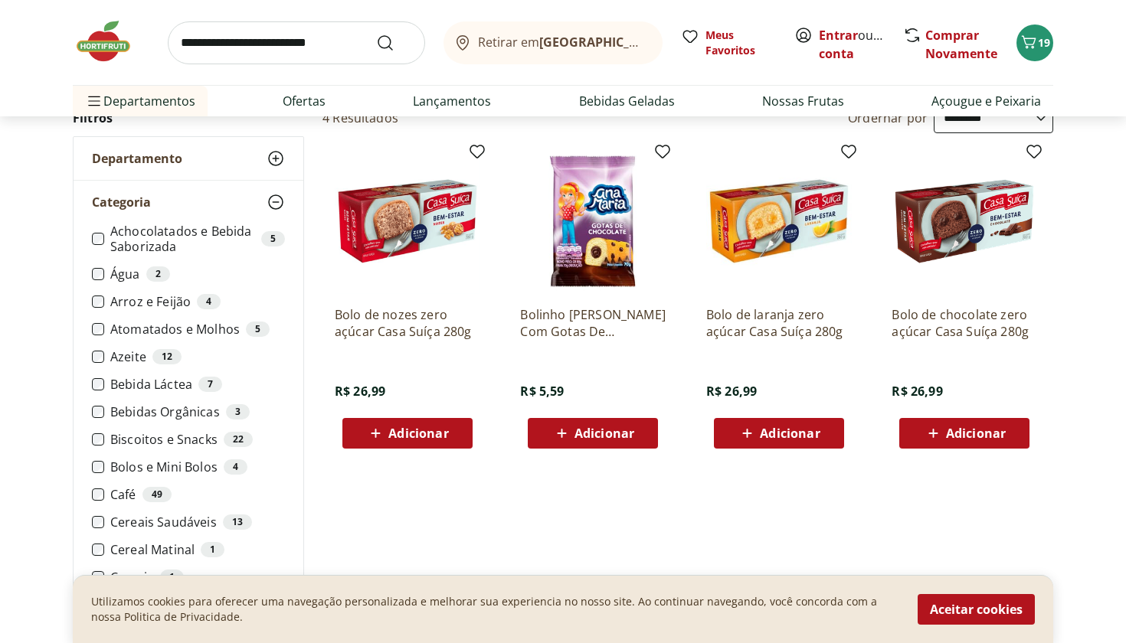
scroll to position [115, 0]
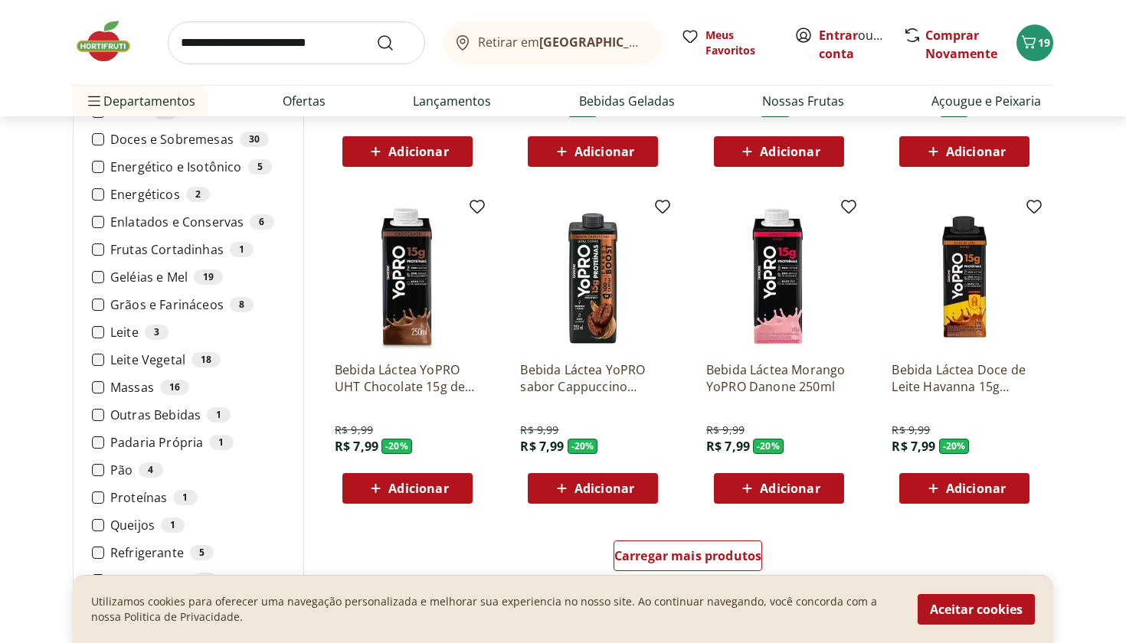
scroll to position [744, 0]
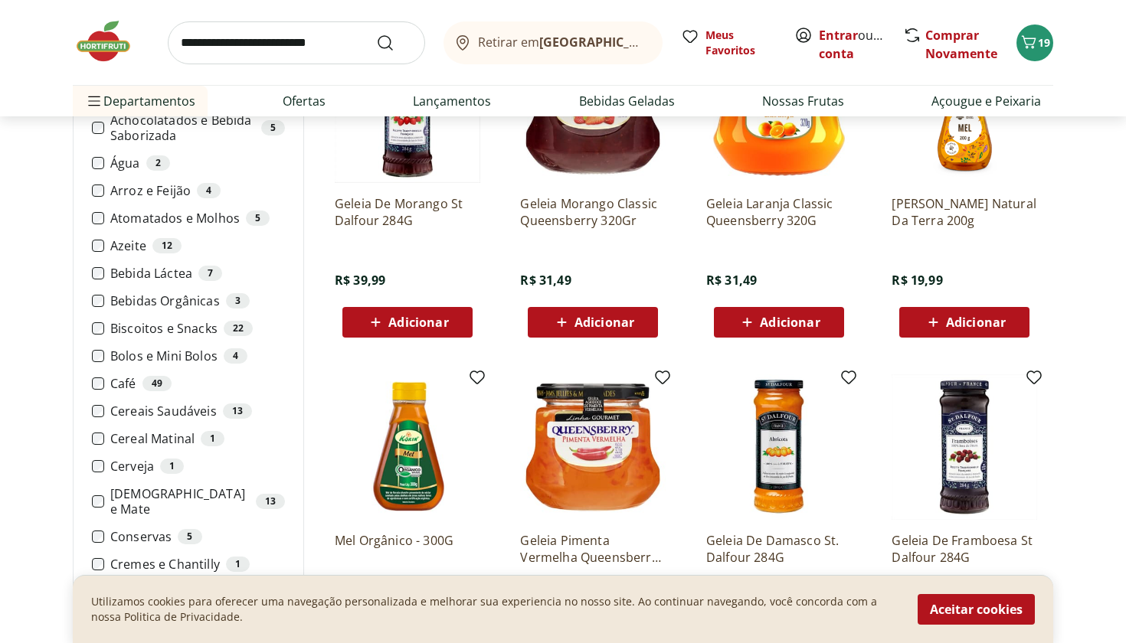
scroll to position [230, 0]
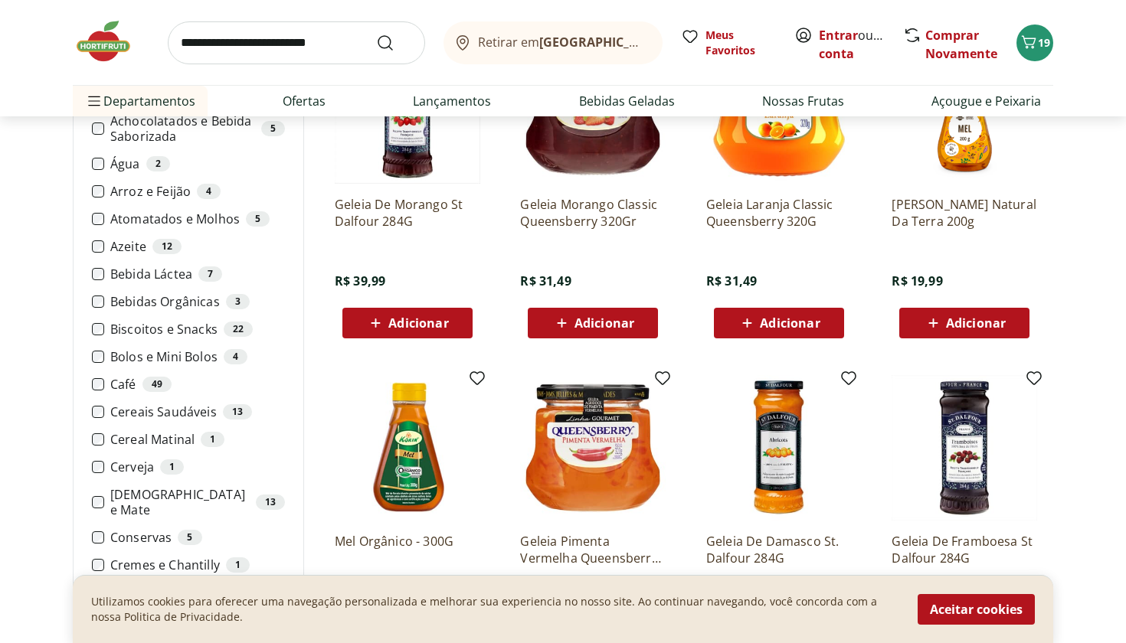
click at [949, 321] on span "Adicionar" at bounding box center [976, 323] width 60 height 12
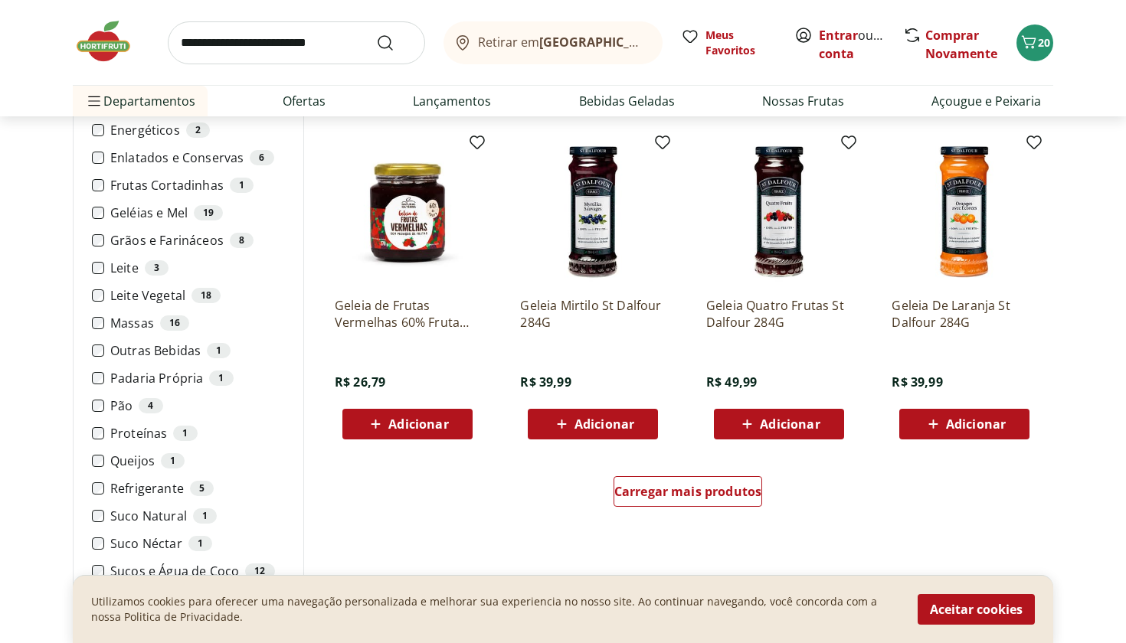
scroll to position [805, 0]
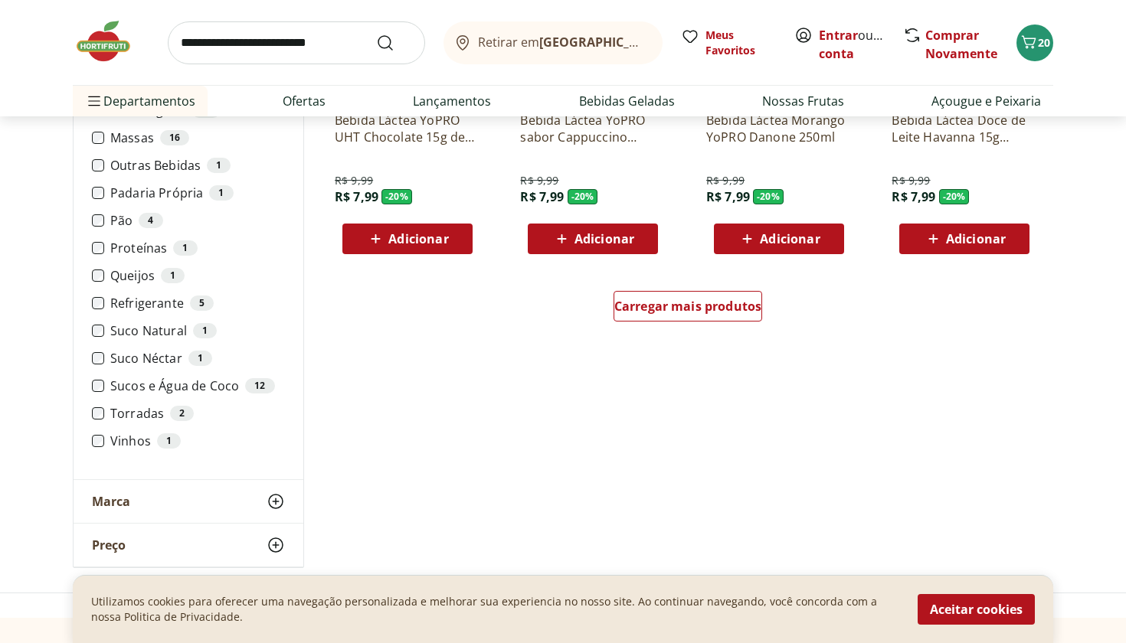
scroll to position [979, 1]
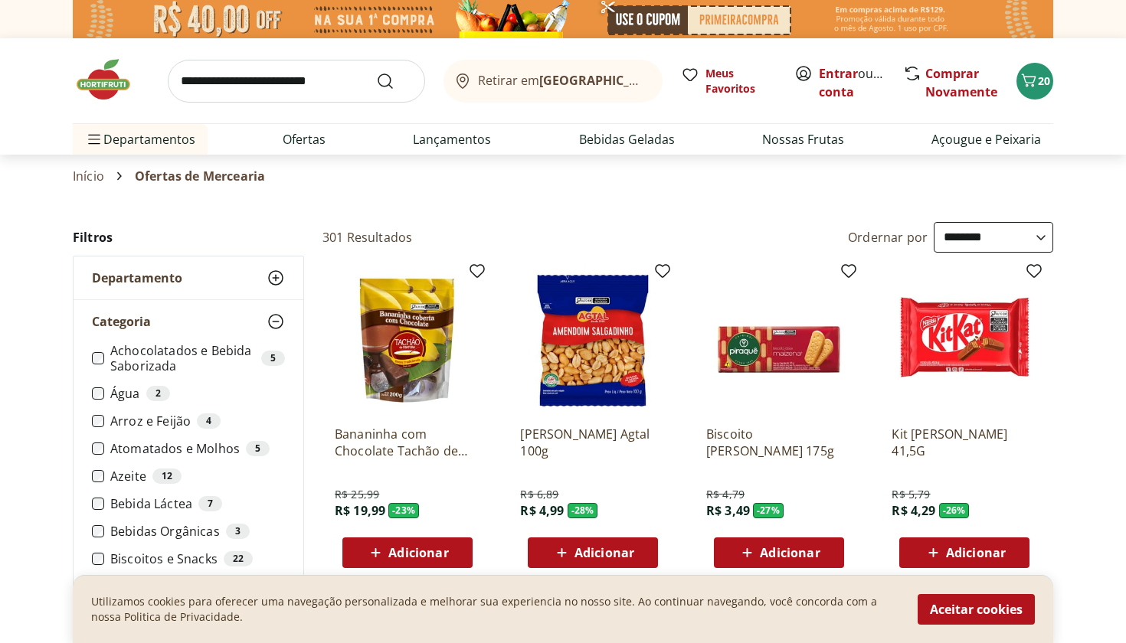
select select "**********"
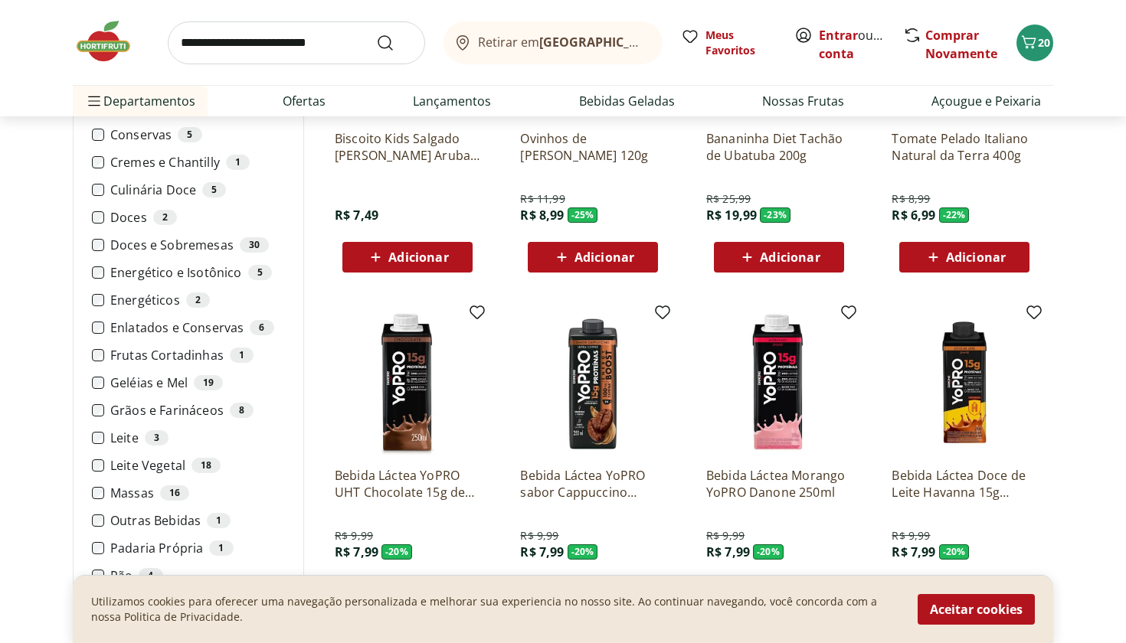
scroll to position [631, 0]
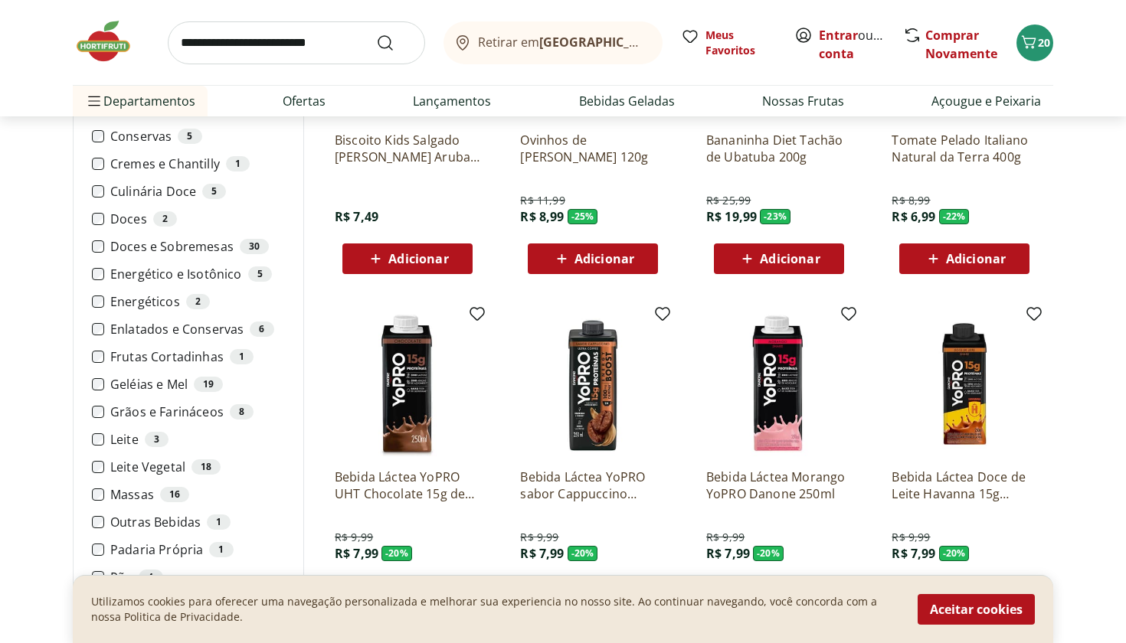
click at [123, 404] on label "Grãos e Farináceos 8" at bounding box center [197, 411] width 175 height 15
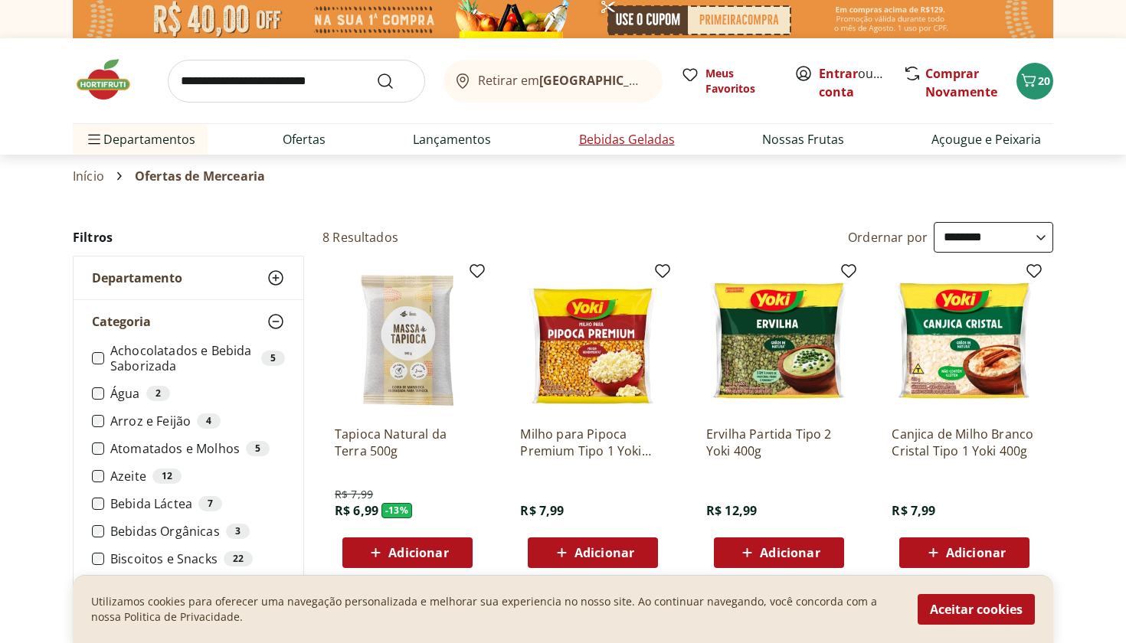
click at [585, 131] on link "Bebidas Geladas" at bounding box center [627, 139] width 96 height 18
select select "**********"
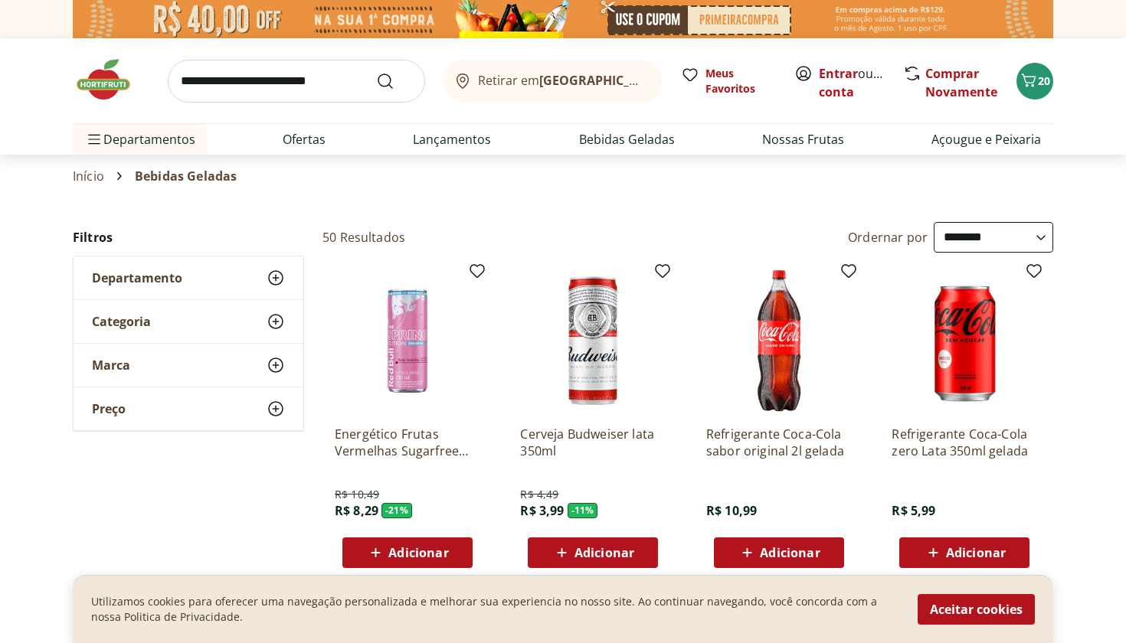
click at [100, 96] on img at bounding box center [111, 80] width 77 height 46
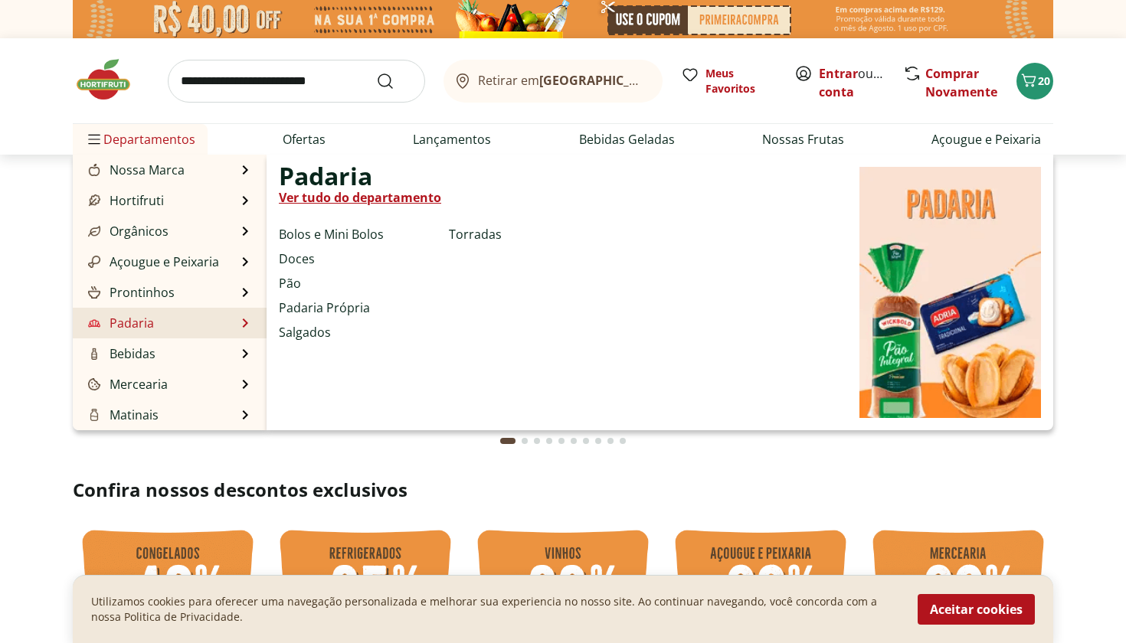
click at [206, 322] on li "Padaria Padaria Ver tudo do departamento Bolos e Mini Bolos Doces Pão Padaria P…" at bounding box center [170, 323] width 194 height 31
click at [126, 325] on link "Padaria" at bounding box center [119, 323] width 69 height 18
select select "**********"
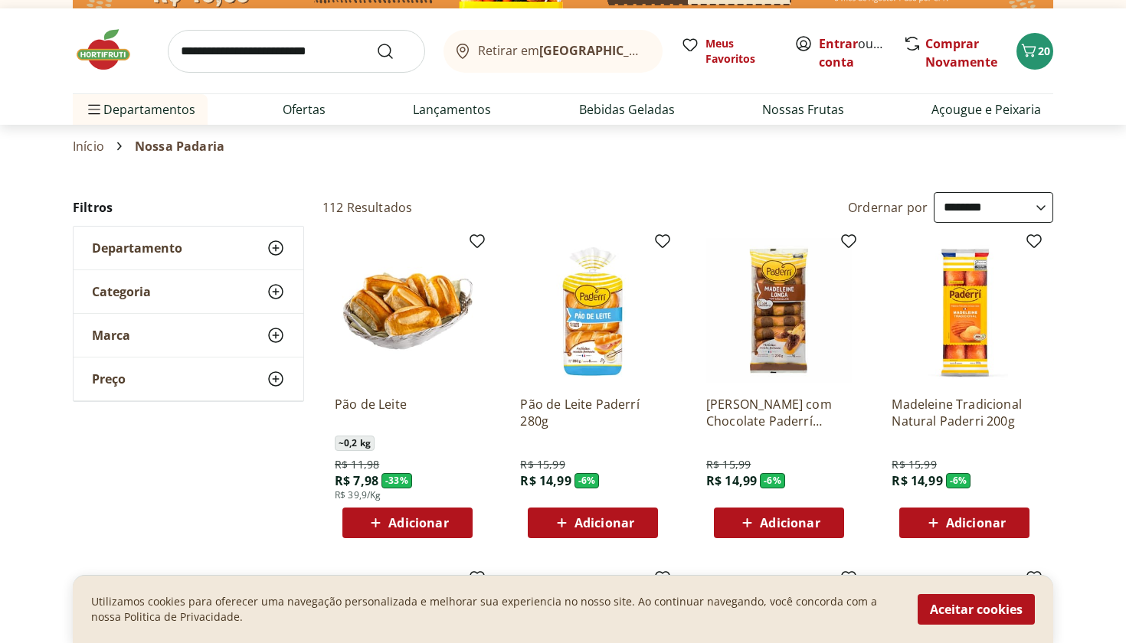
scroll to position [33, 0]
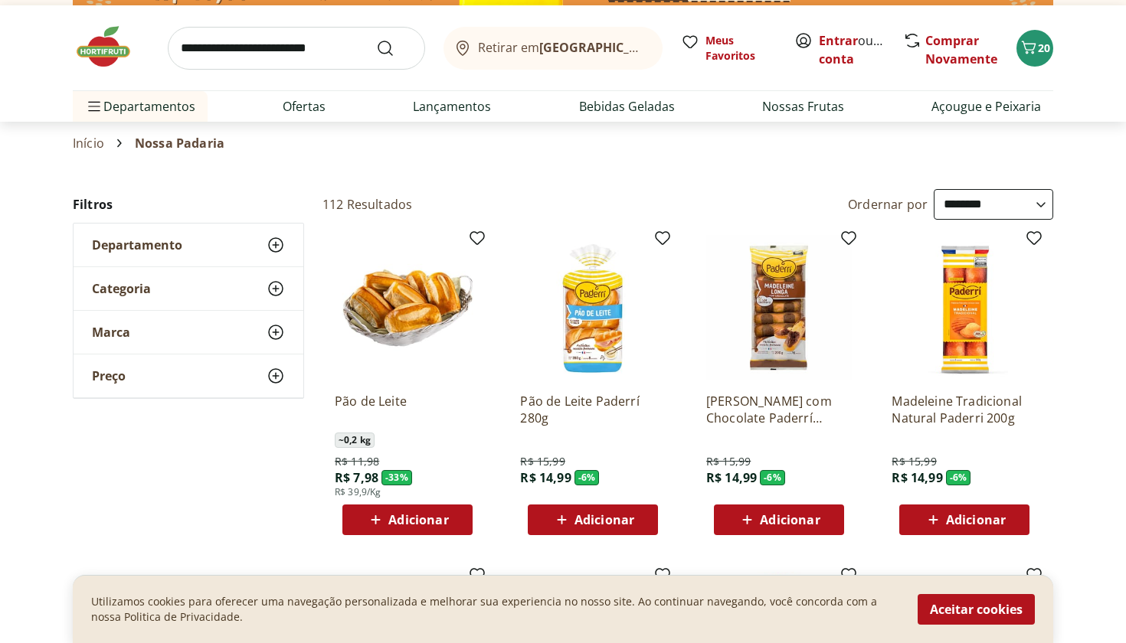
click at [284, 291] on icon at bounding box center [275, 288] width 18 height 18
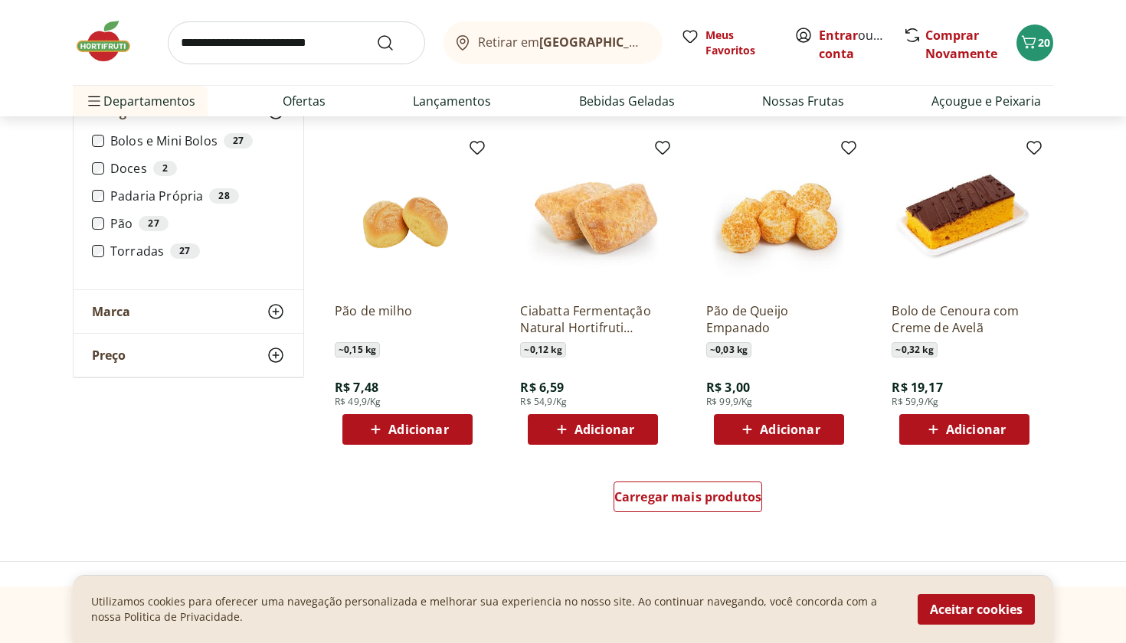
scroll to position [792, 0]
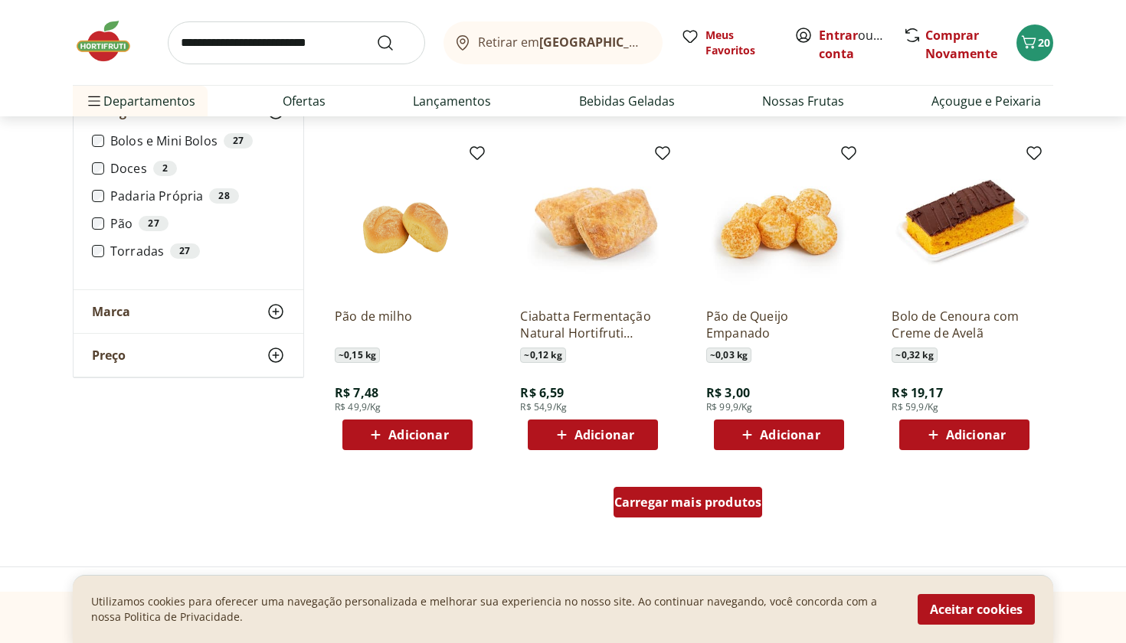
click at [623, 502] on span "Carregar mais produtos" at bounding box center [688, 502] width 148 height 12
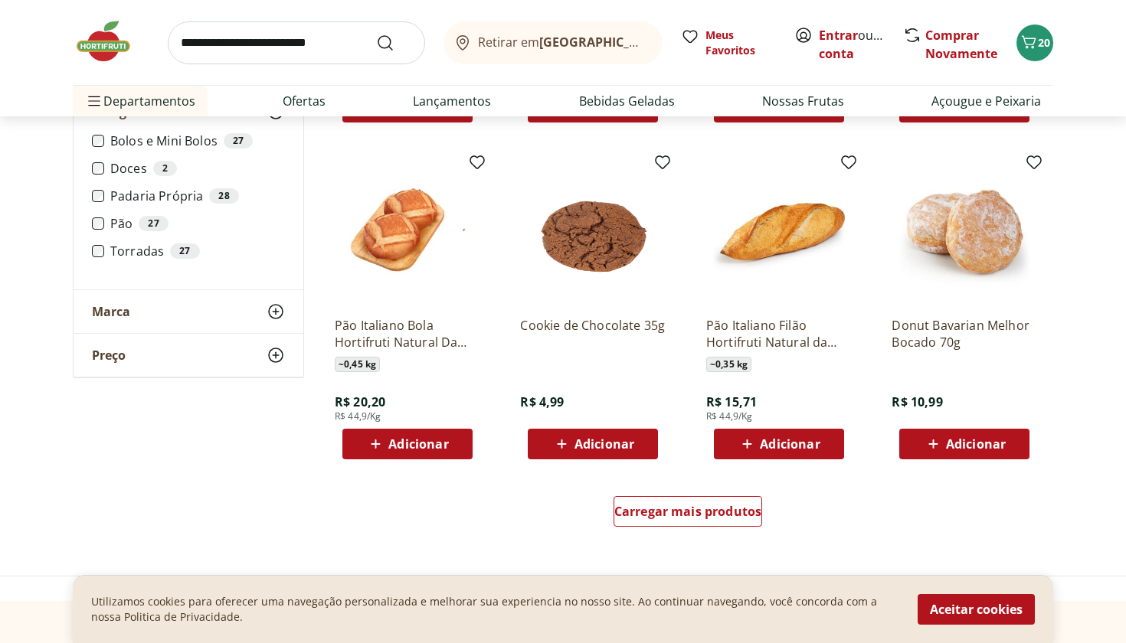
scroll to position [1796, 0]
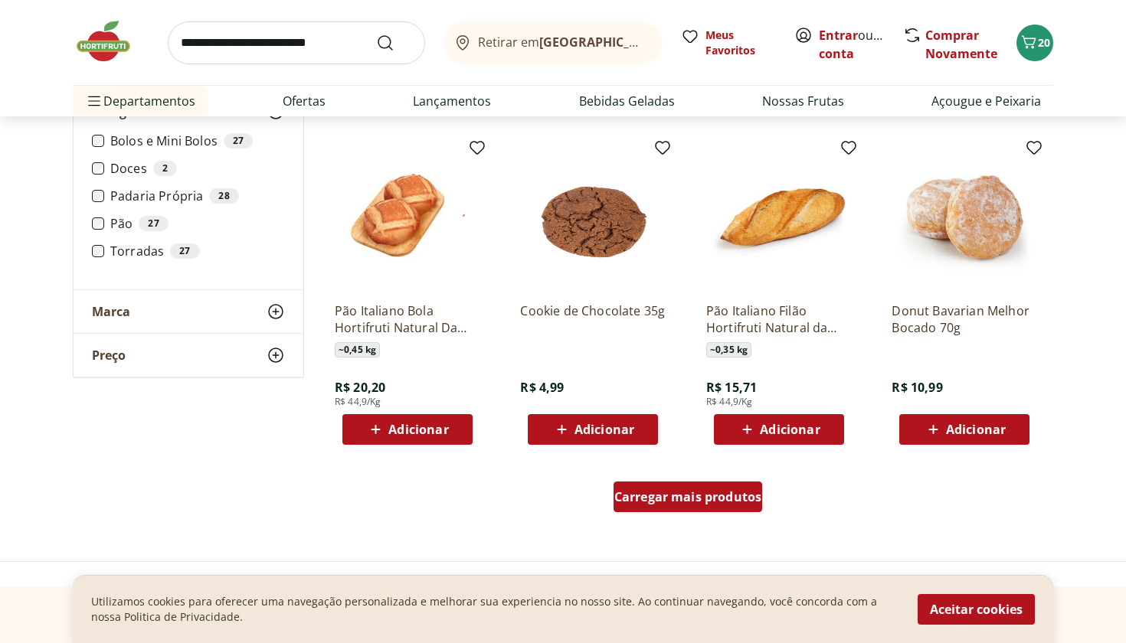
click at [679, 503] on span "Carregar mais produtos" at bounding box center [688, 497] width 148 height 12
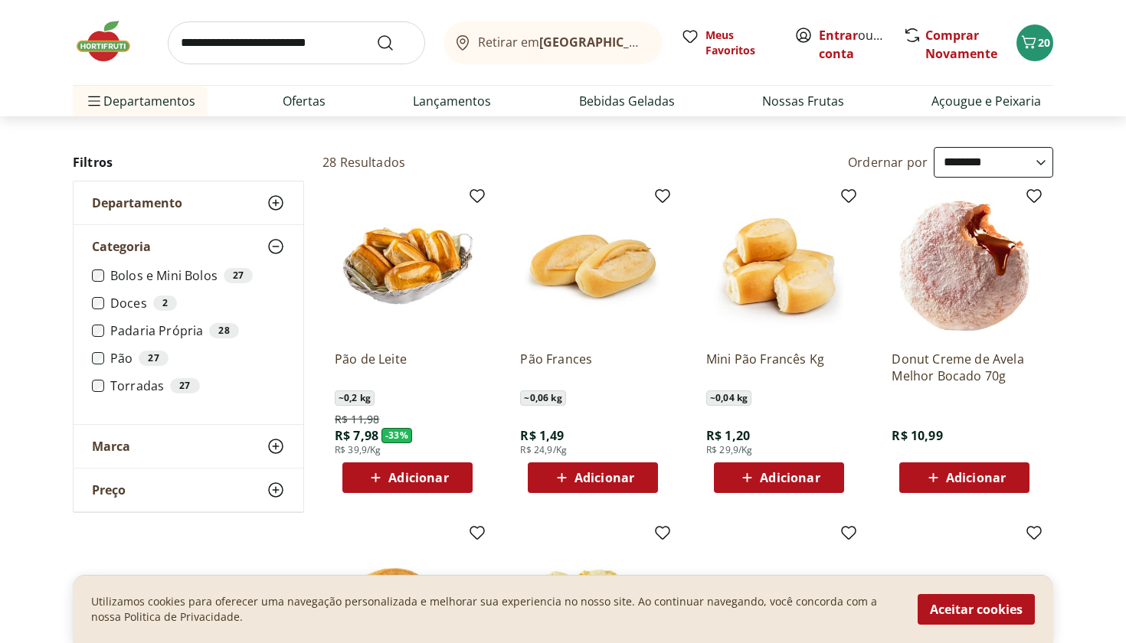
scroll to position [73, 0]
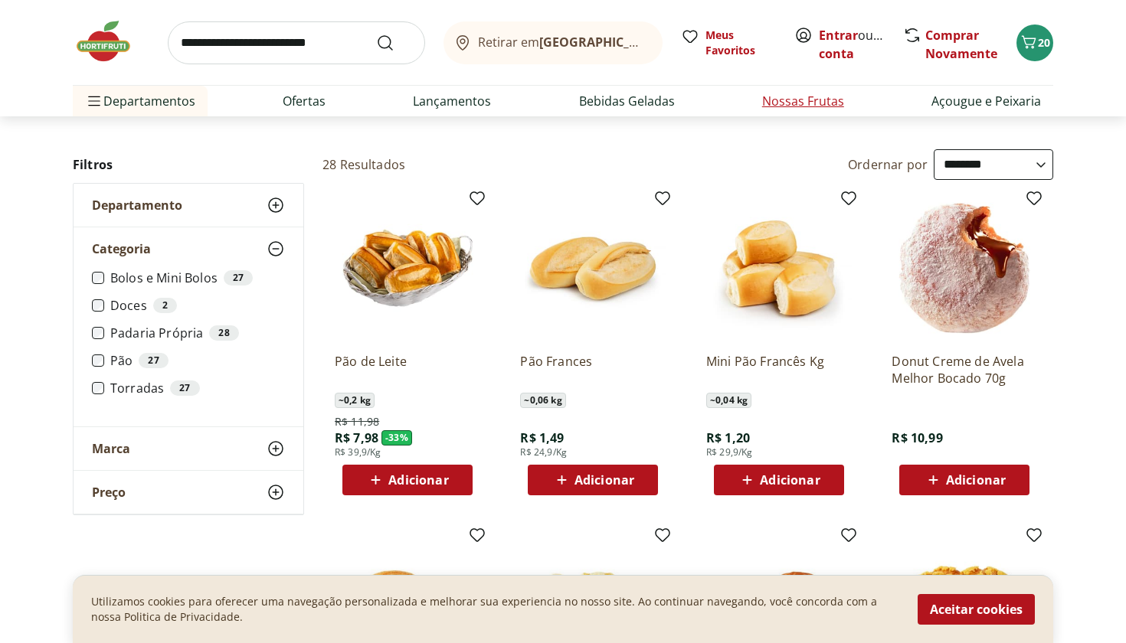
click at [840, 99] on link "Nossas Frutas" at bounding box center [803, 101] width 82 height 18
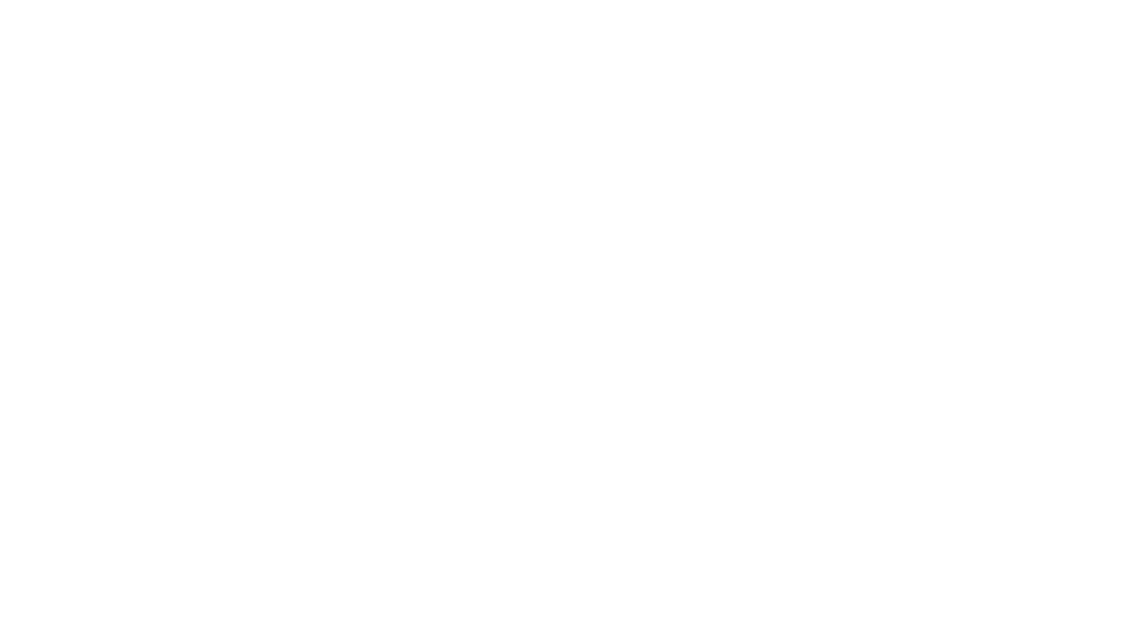
select select "**********"
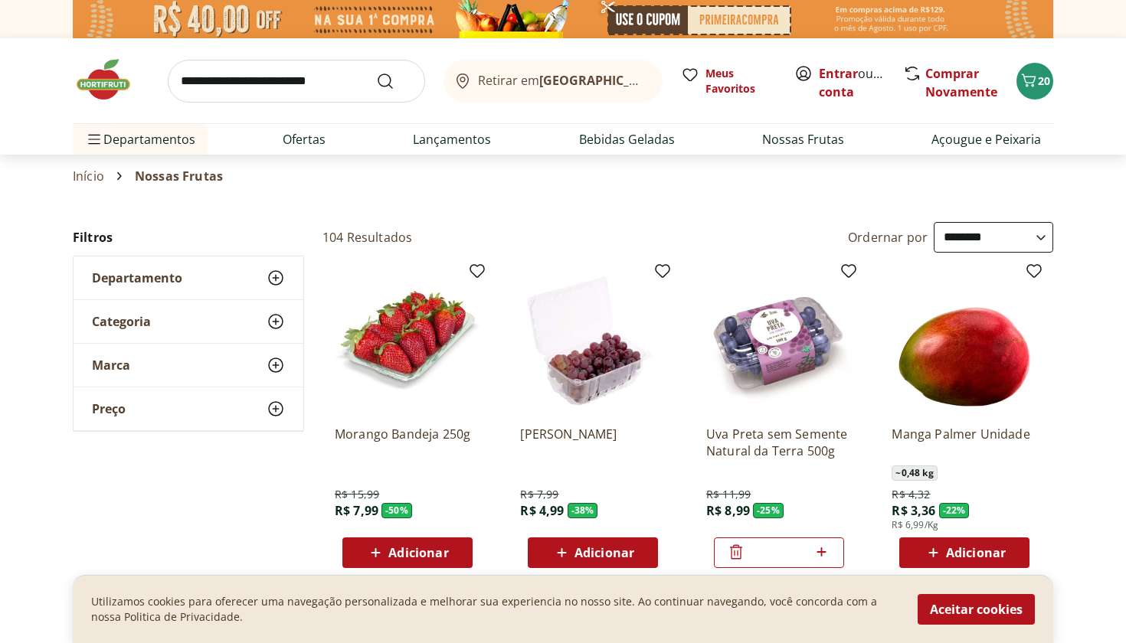
click at [279, 320] on icon at bounding box center [275, 321] width 18 height 18
click at [273, 283] on icon at bounding box center [275, 278] width 18 height 18
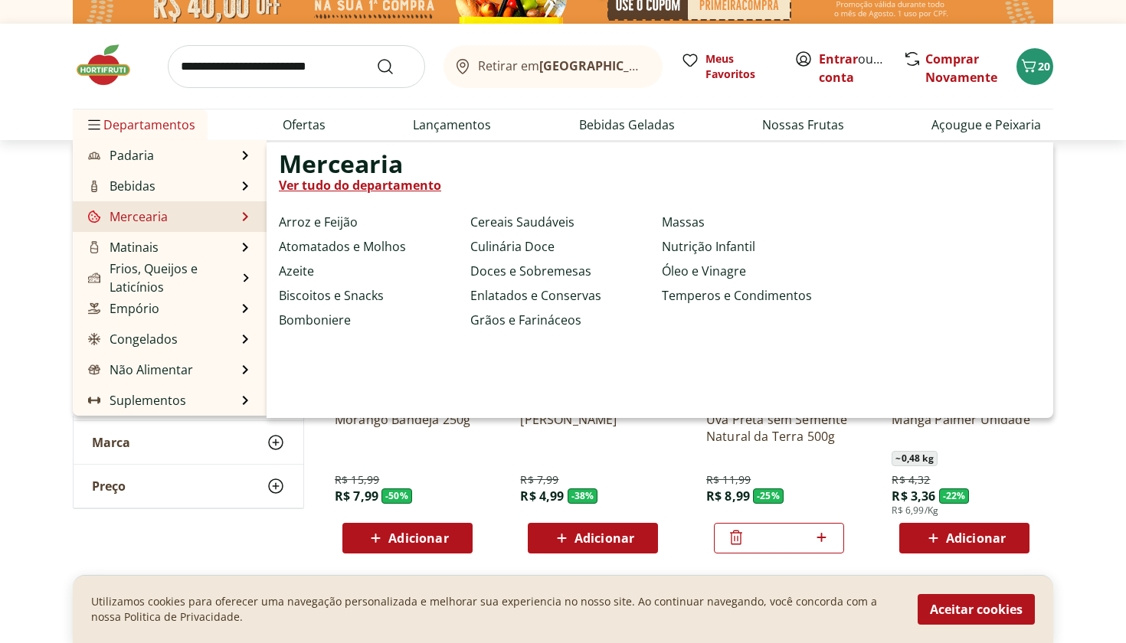
scroll to position [15, 0]
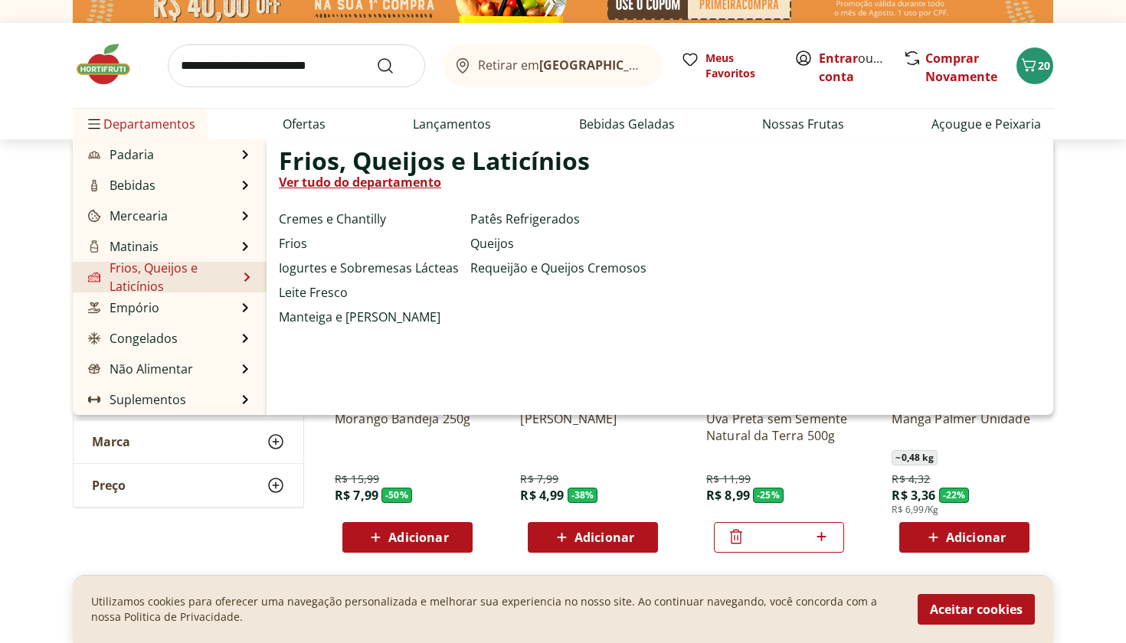
click at [137, 286] on link "Frios, Queijos e Laticínios" at bounding box center [161, 277] width 152 height 37
select select "**********"
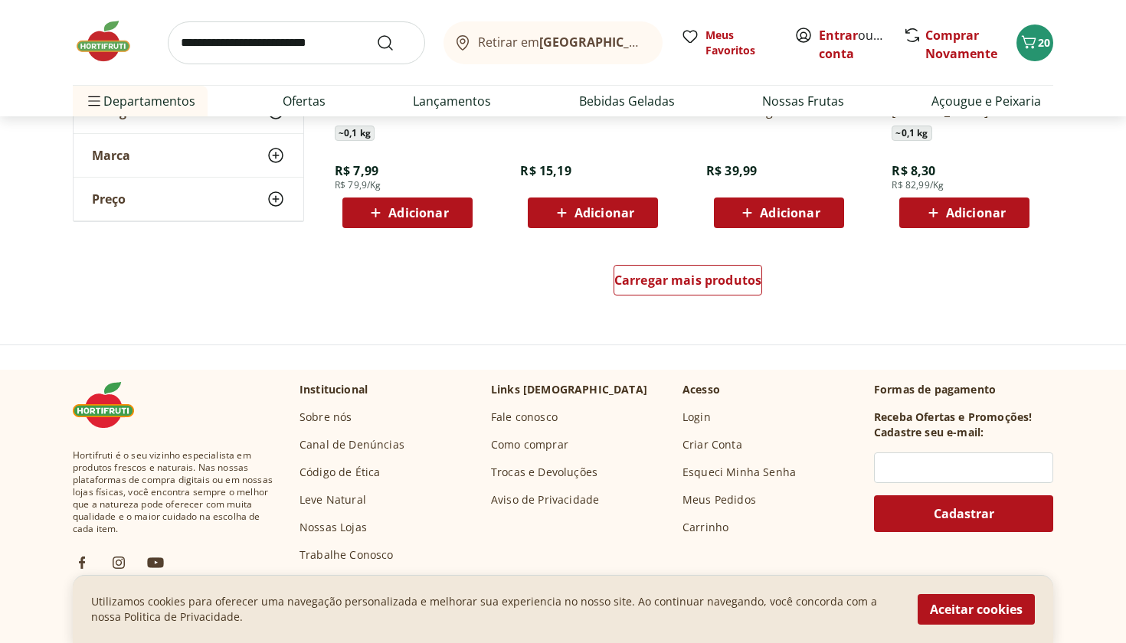
scroll to position [1039, 0]
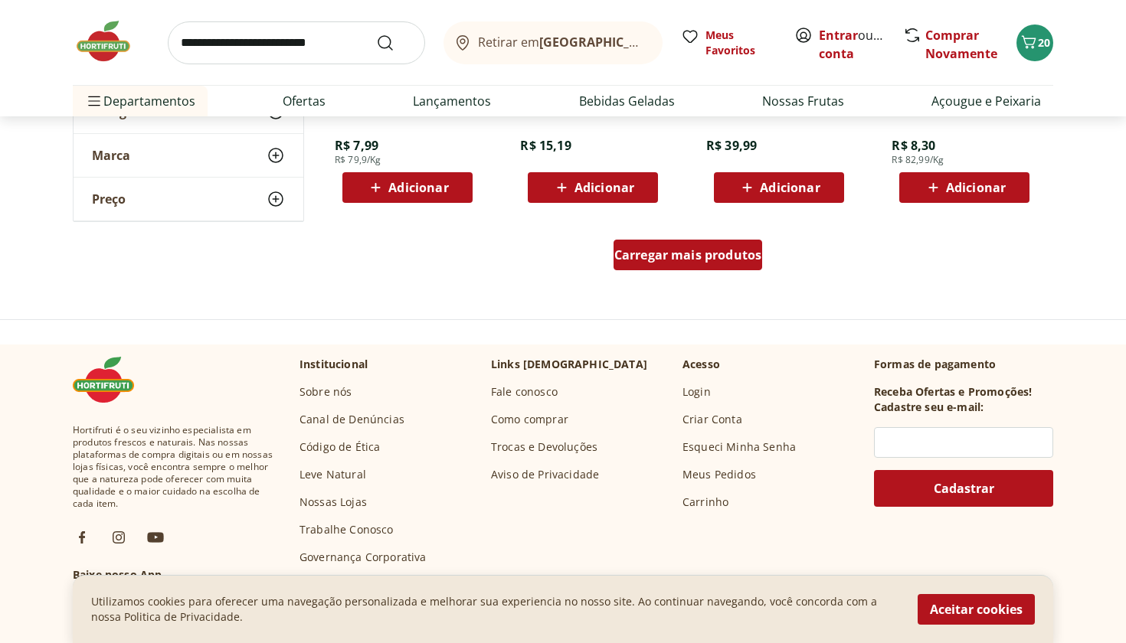
click at [674, 261] on span "Carregar mais produtos" at bounding box center [688, 255] width 148 height 12
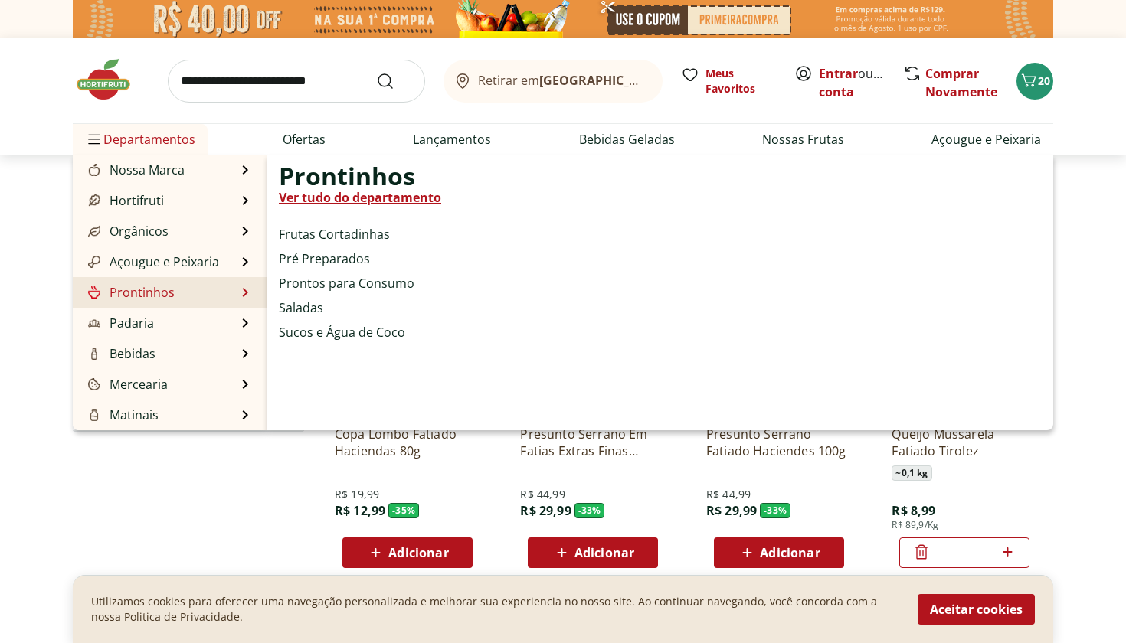
click at [128, 299] on link "Prontinhos" at bounding box center [130, 292] width 90 height 18
select select "**********"
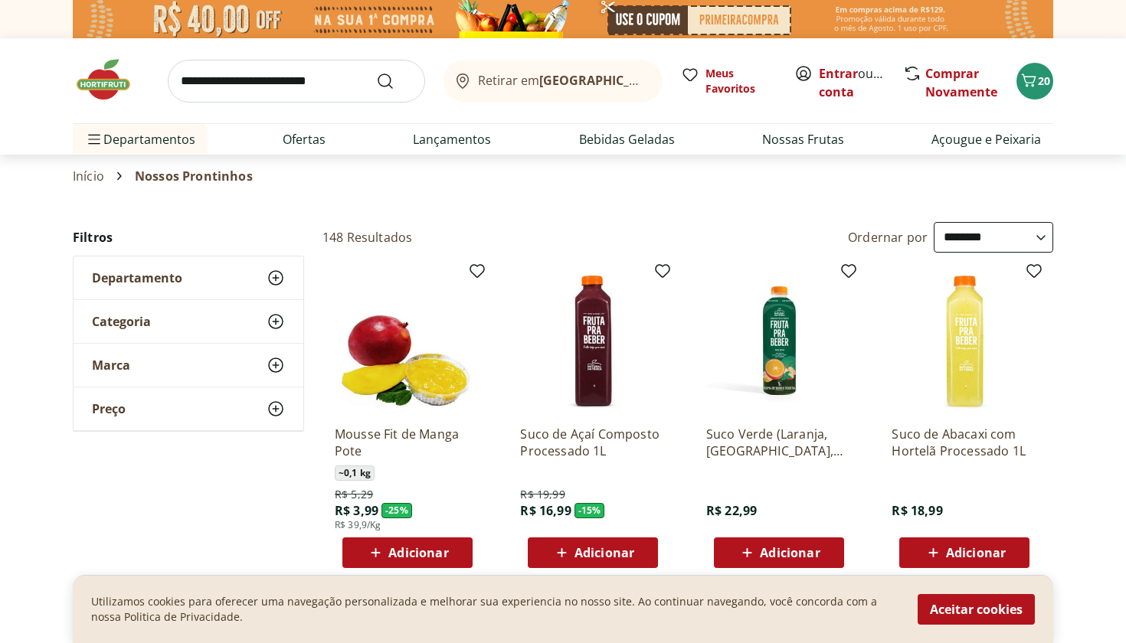
click at [155, 330] on div "Categoria" at bounding box center [189, 321] width 230 height 43
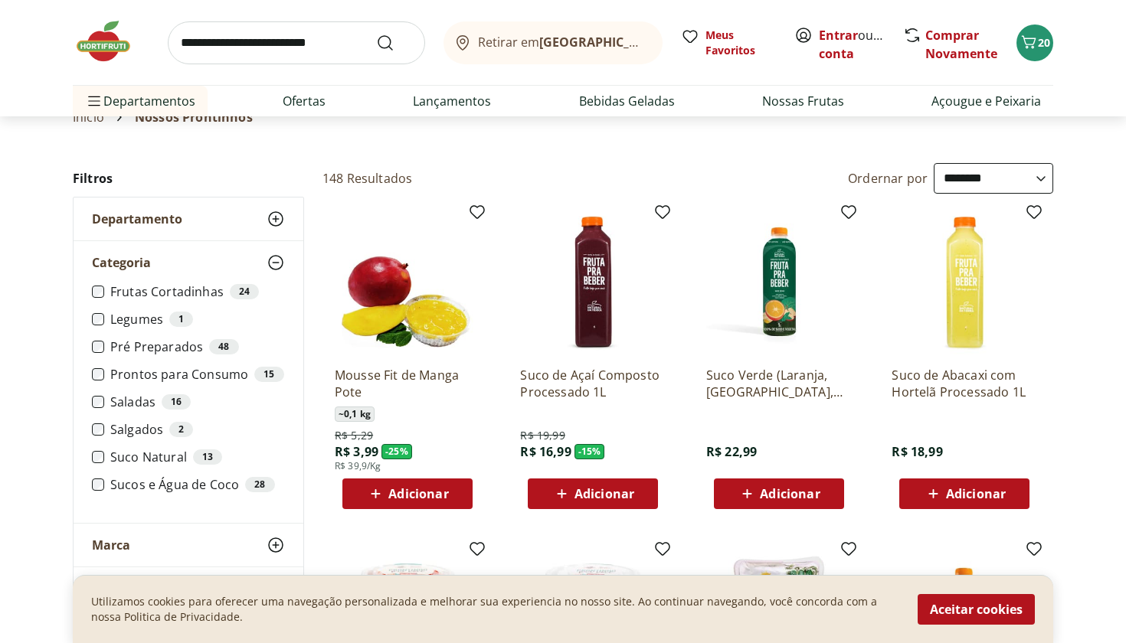
scroll to position [66, 0]
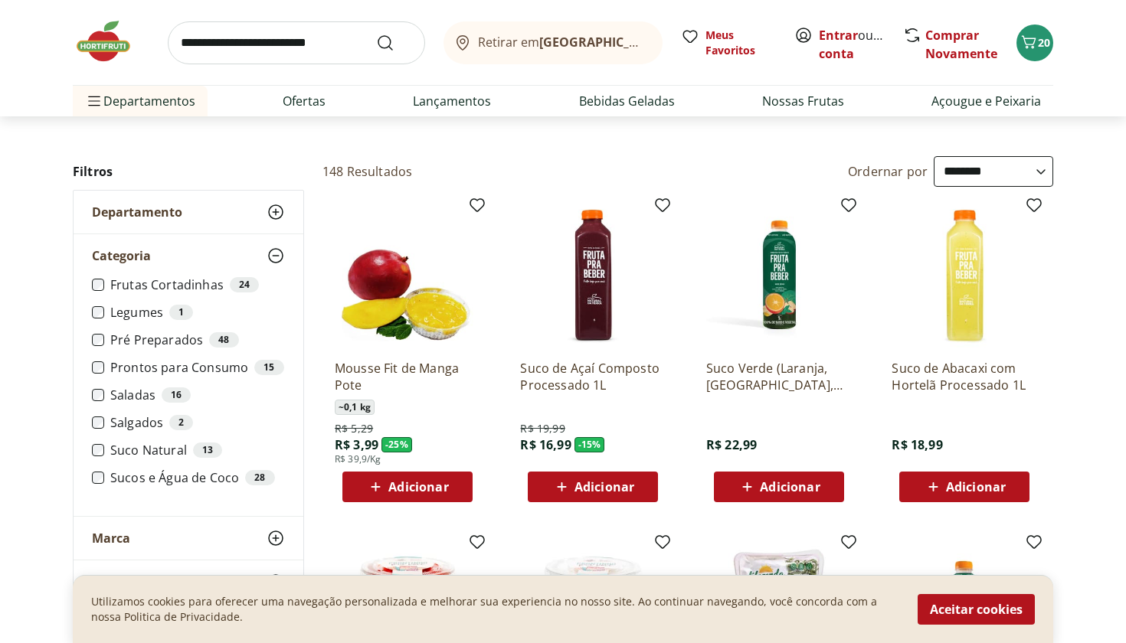
click at [139, 371] on label "Prontos para Consumo 15" at bounding box center [197, 367] width 175 height 15
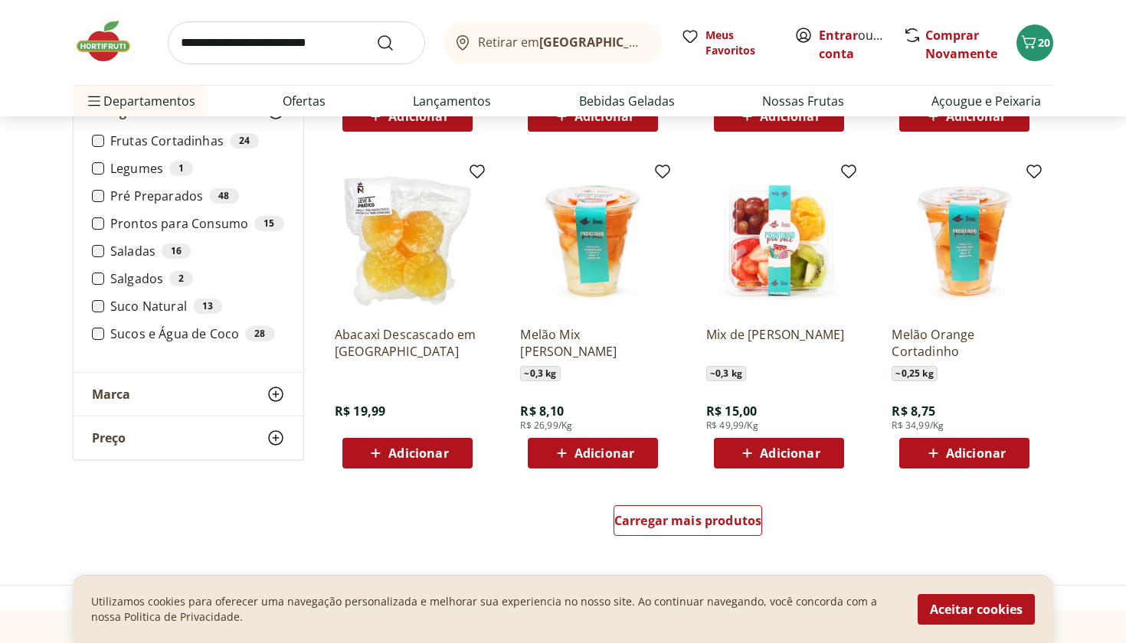
scroll to position [775, 0]
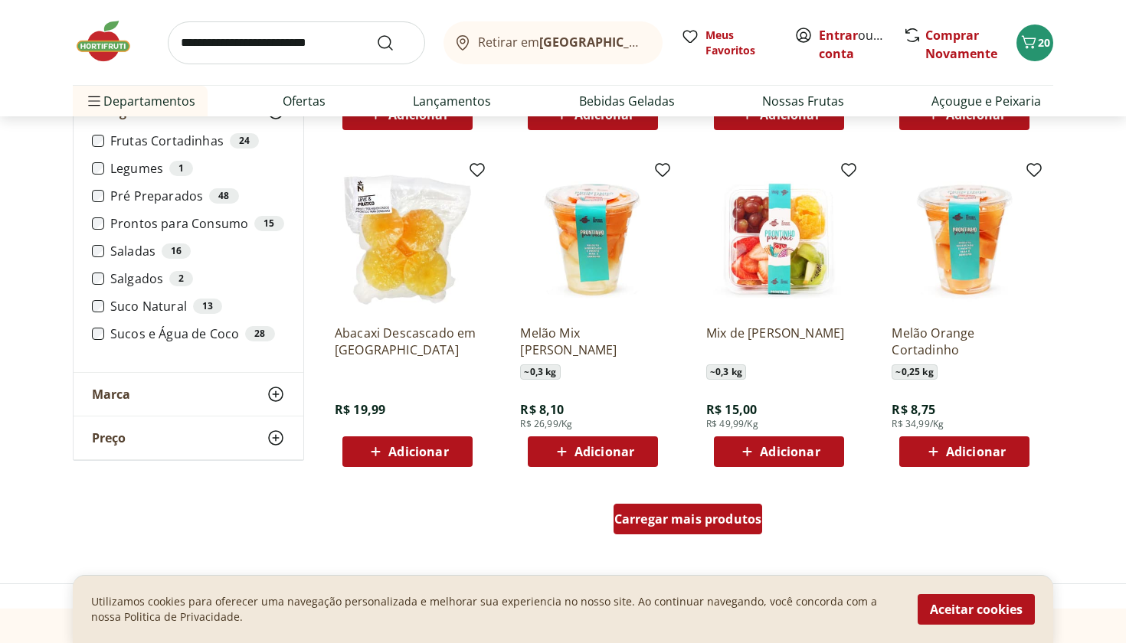
click at [737, 521] on span "Carregar mais produtos" at bounding box center [688, 519] width 148 height 12
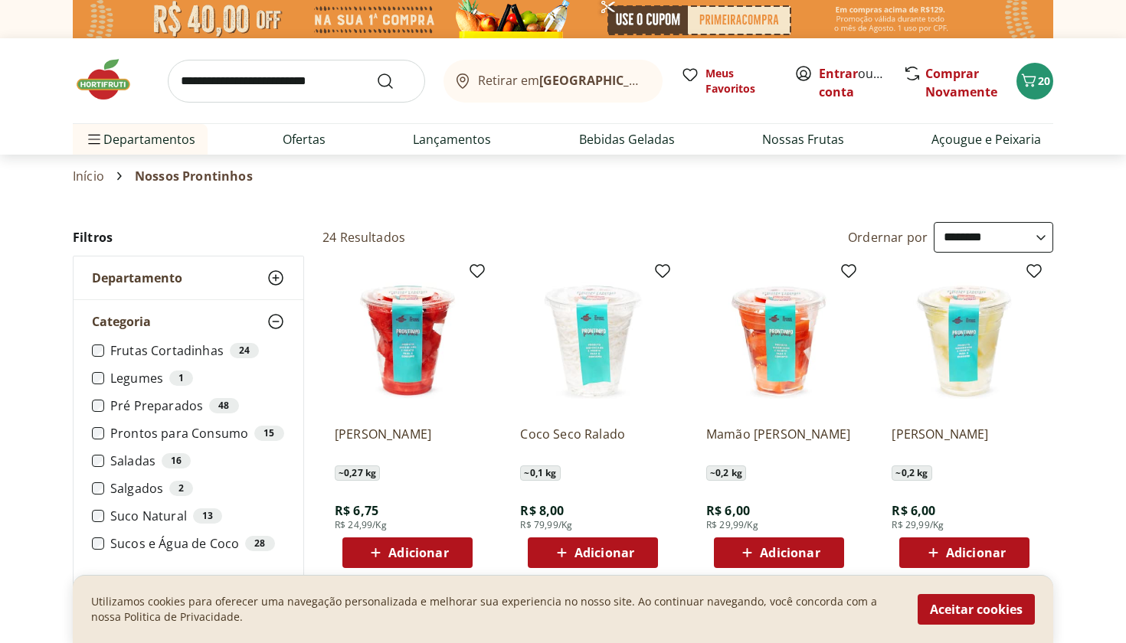
scroll to position [0, 0]
click at [1035, 78] on icon "Carrinho" at bounding box center [1029, 80] width 15 height 13
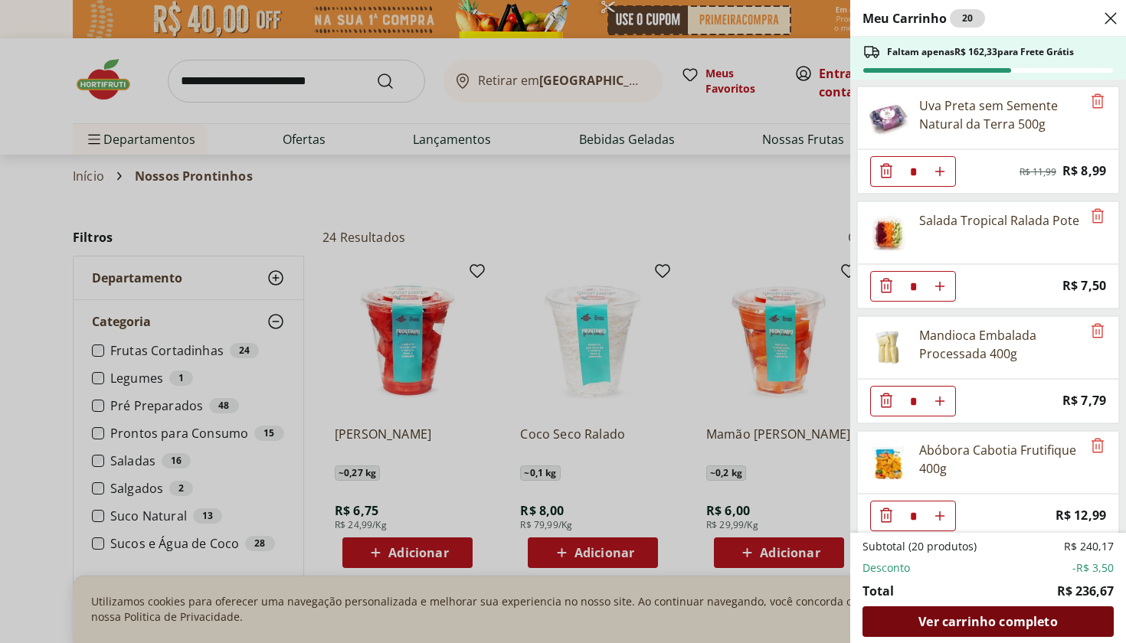
click at [973, 632] on div "Ver carrinho completo" at bounding box center [987, 621] width 251 height 31
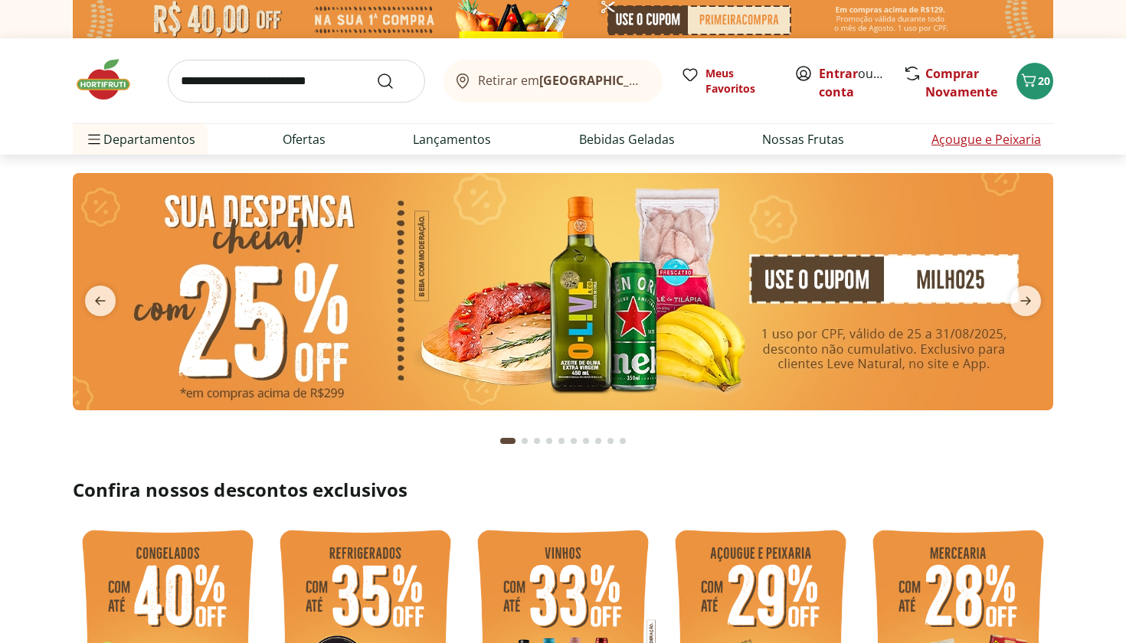
click at [961, 137] on link "Açougue e Peixaria" at bounding box center [986, 139] width 110 height 18
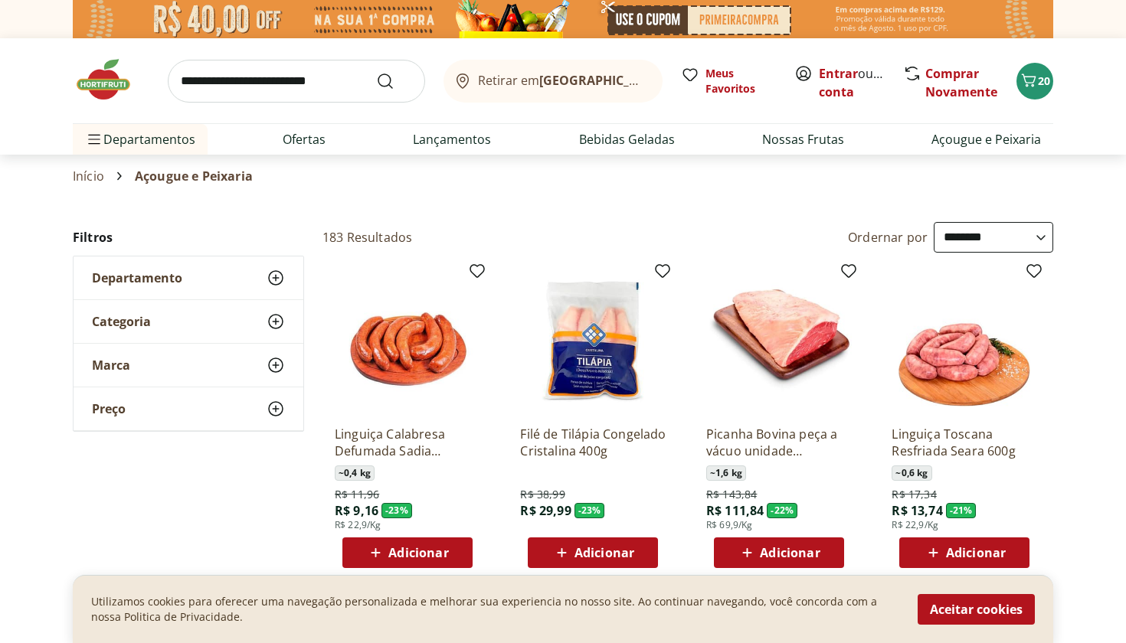
click at [276, 322] on use at bounding box center [275, 321] width 18 height 18
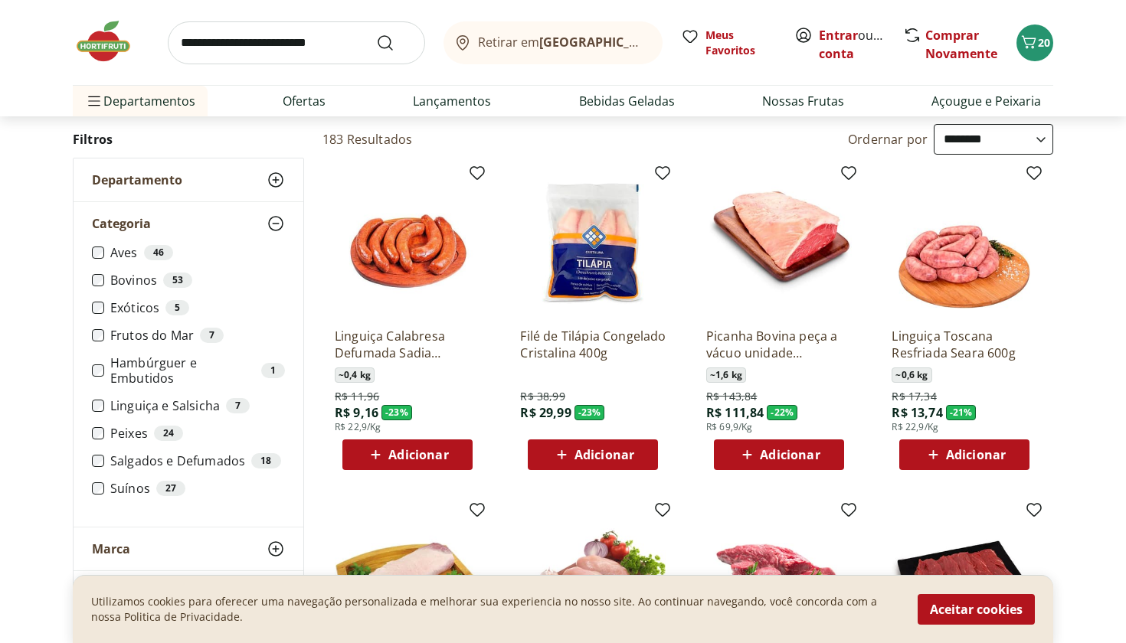
scroll to position [98, 0]
click at [116, 435] on label "Peixes 24" at bounding box center [197, 433] width 175 height 15
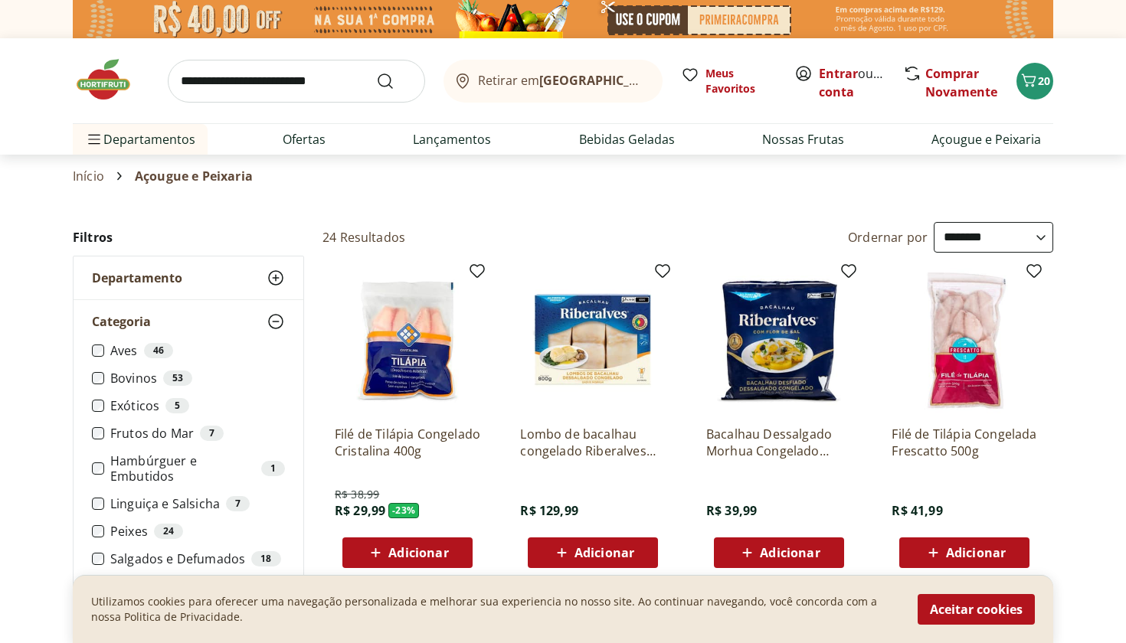
click at [985, 244] on select "**********" at bounding box center [992, 237] width 119 height 31
select select "*********"
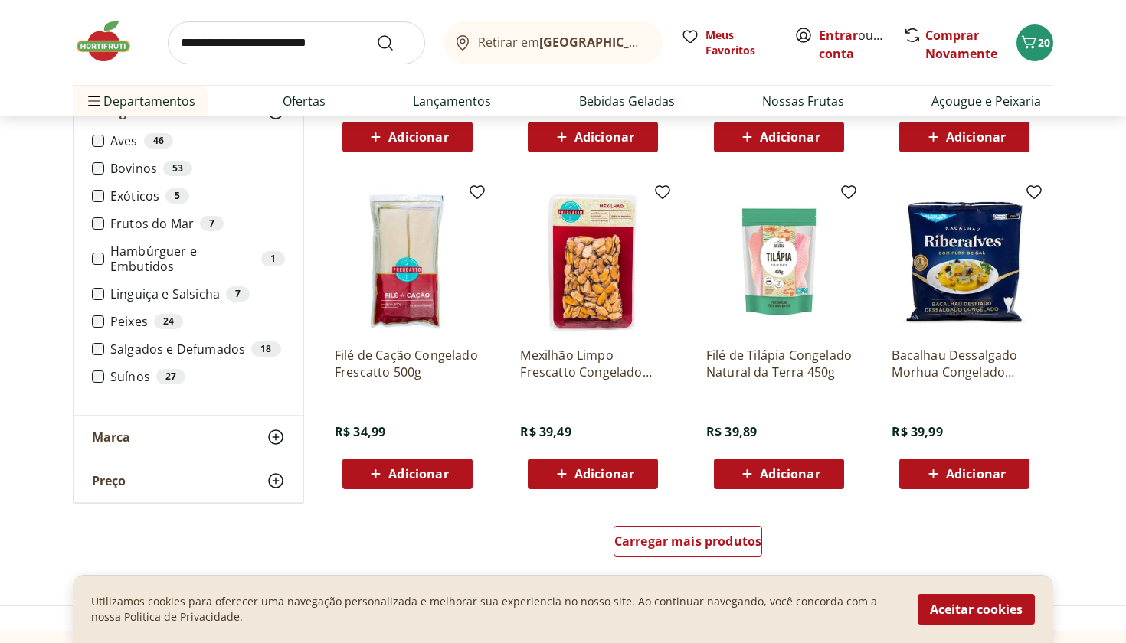
scroll to position [753, 0]
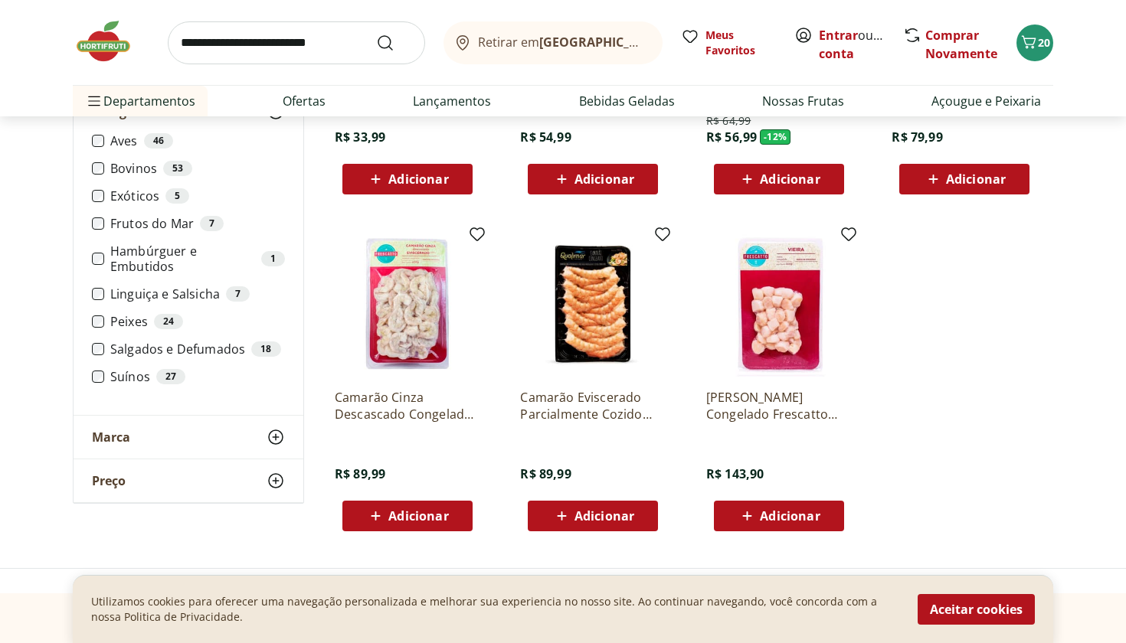
scroll to position [374, 0]
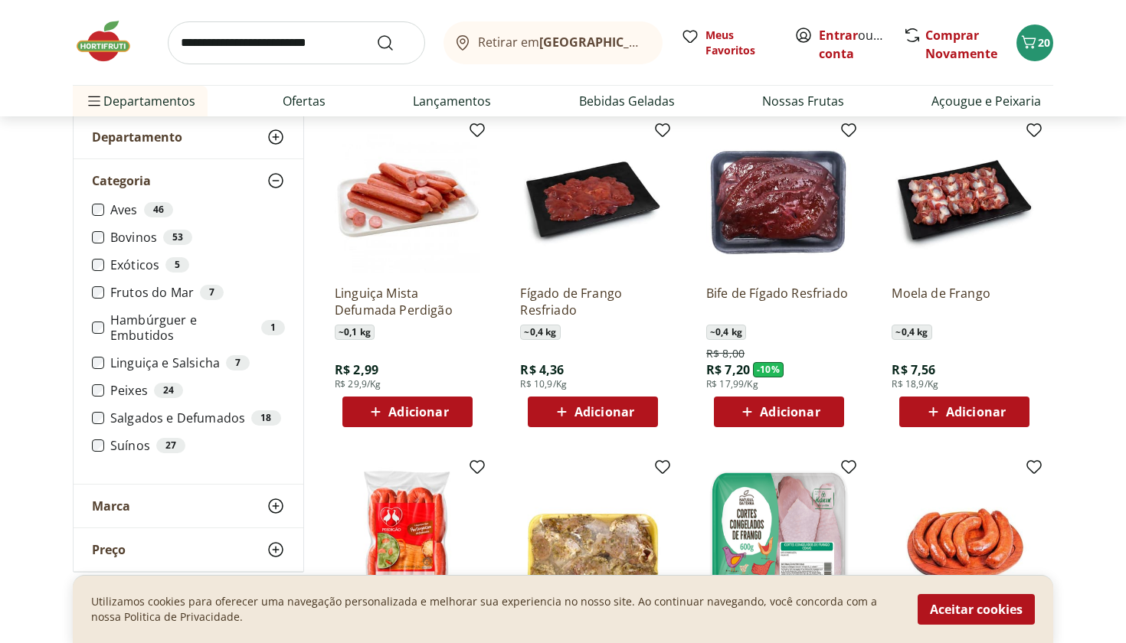
scroll to position [151, 0]
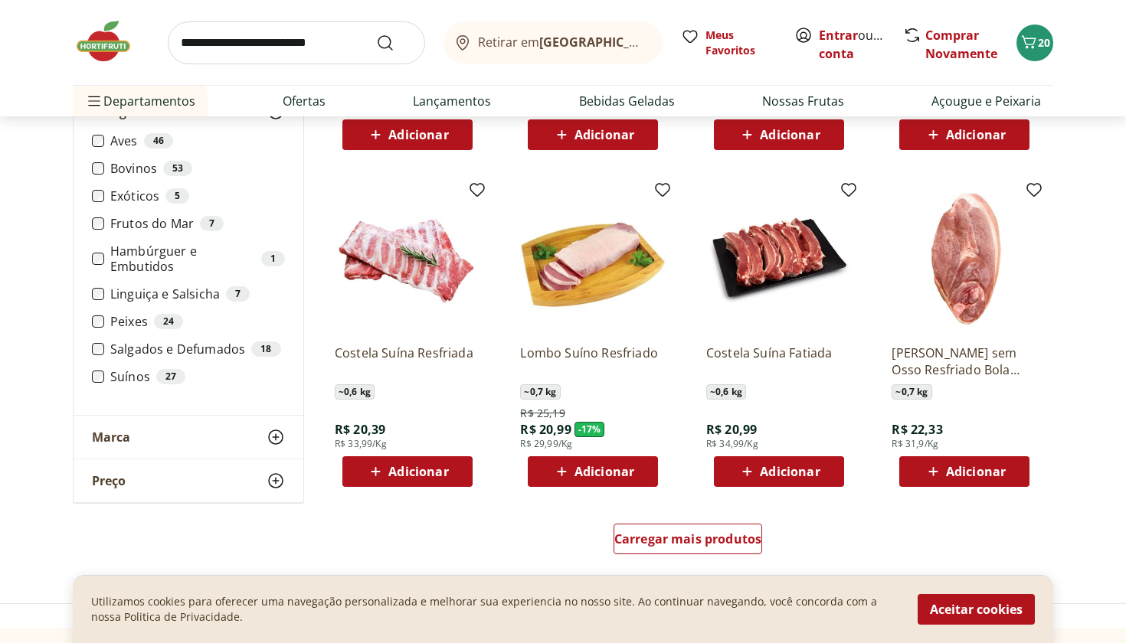
scroll to position [761, 0]
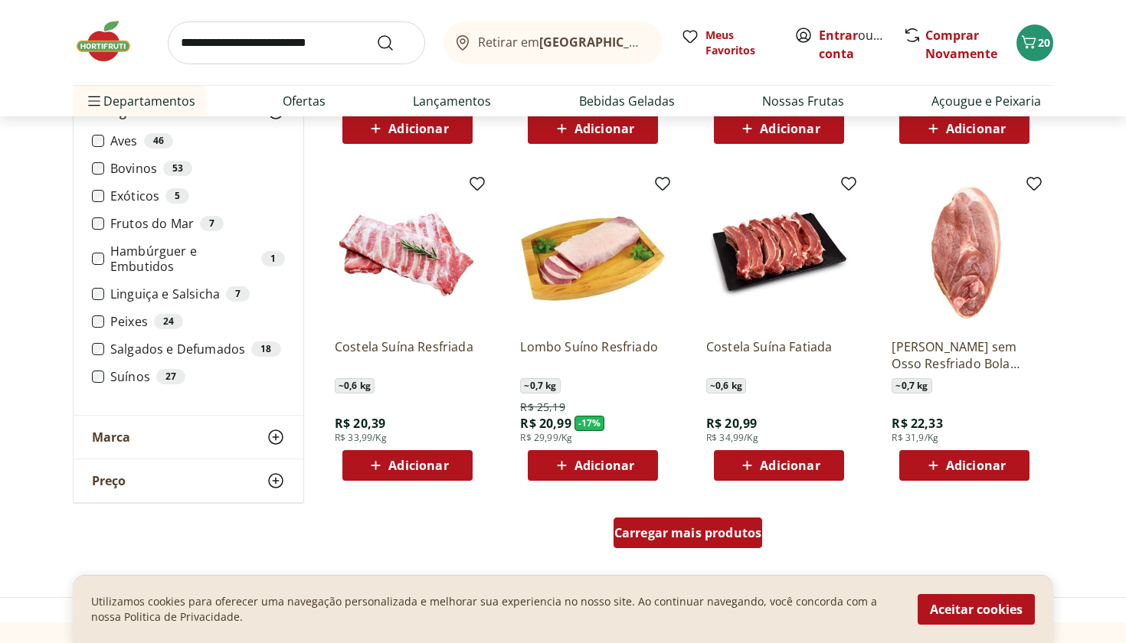
click at [716, 530] on span "Carregar mais produtos" at bounding box center [688, 533] width 148 height 12
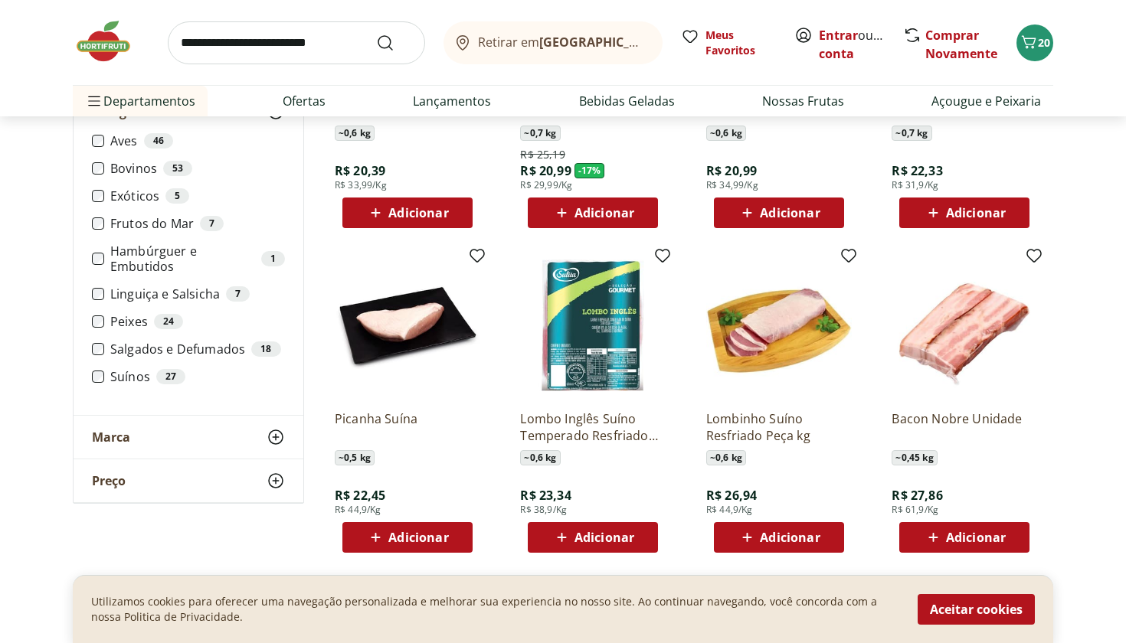
scroll to position [1026, 0]
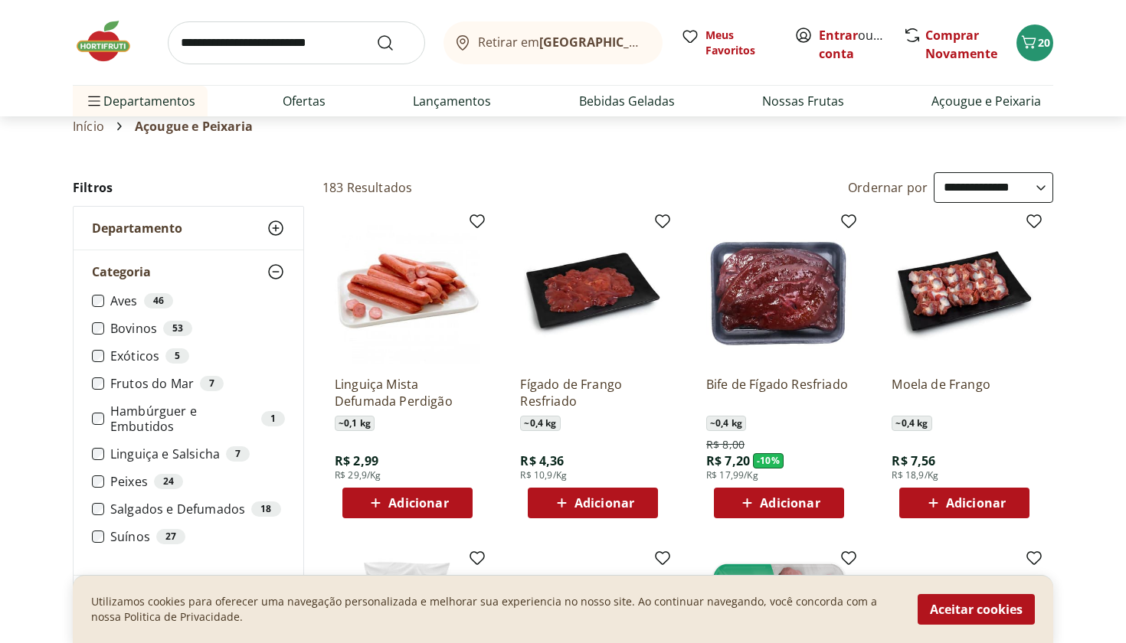
scroll to position [52, 0]
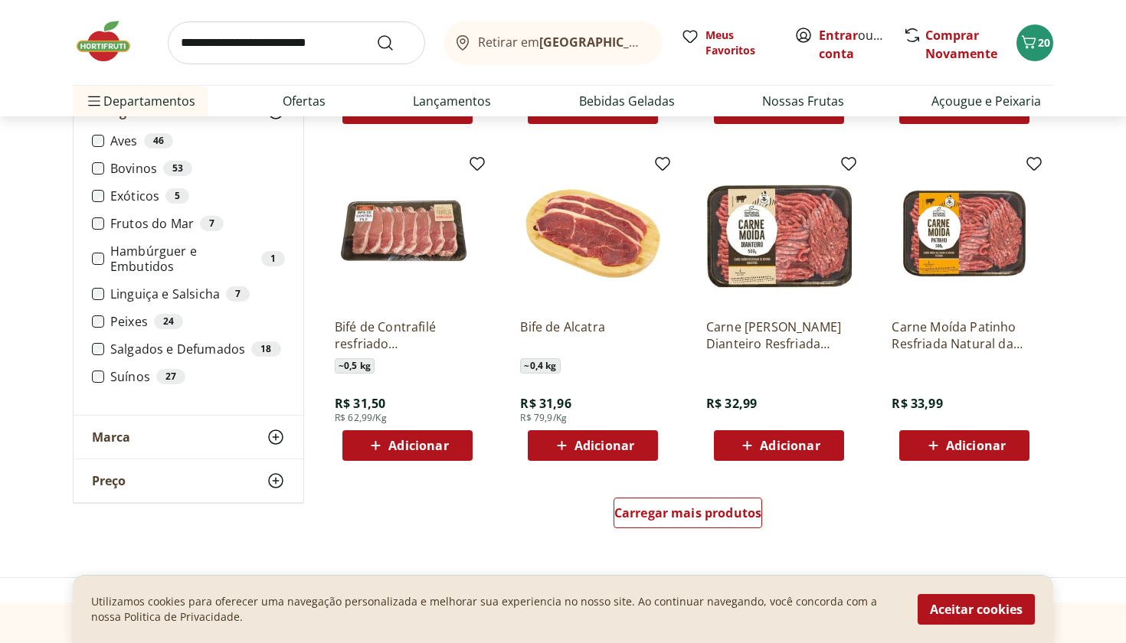
scroll to position [783, 0]
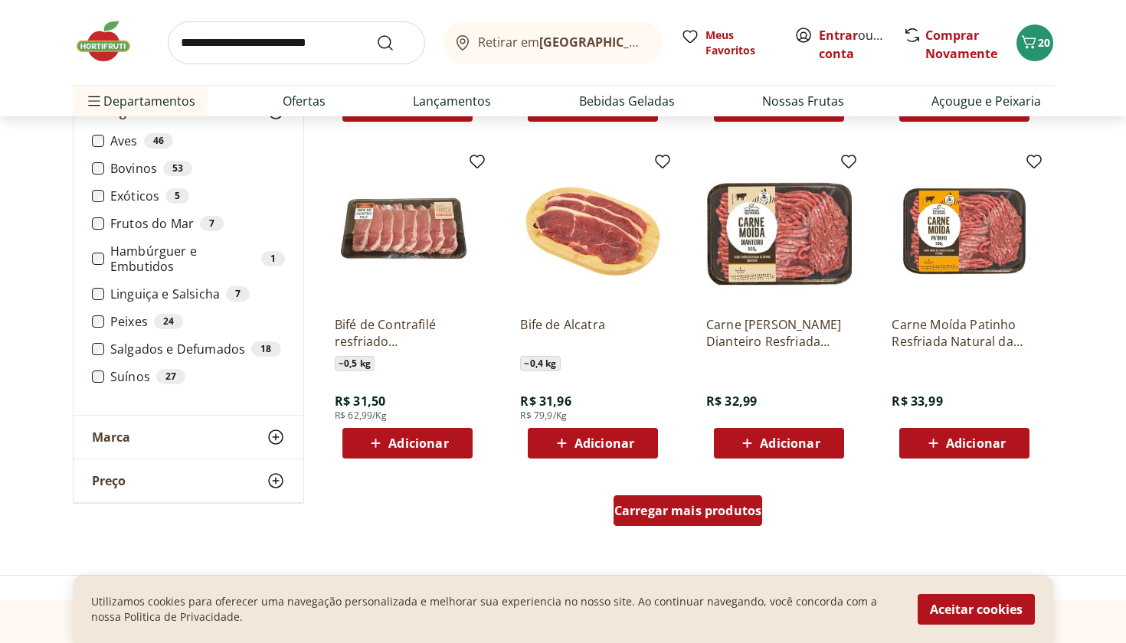
click at [708, 530] on link "Carregar mais produtos" at bounding box center [687, 513] width 149 height 37
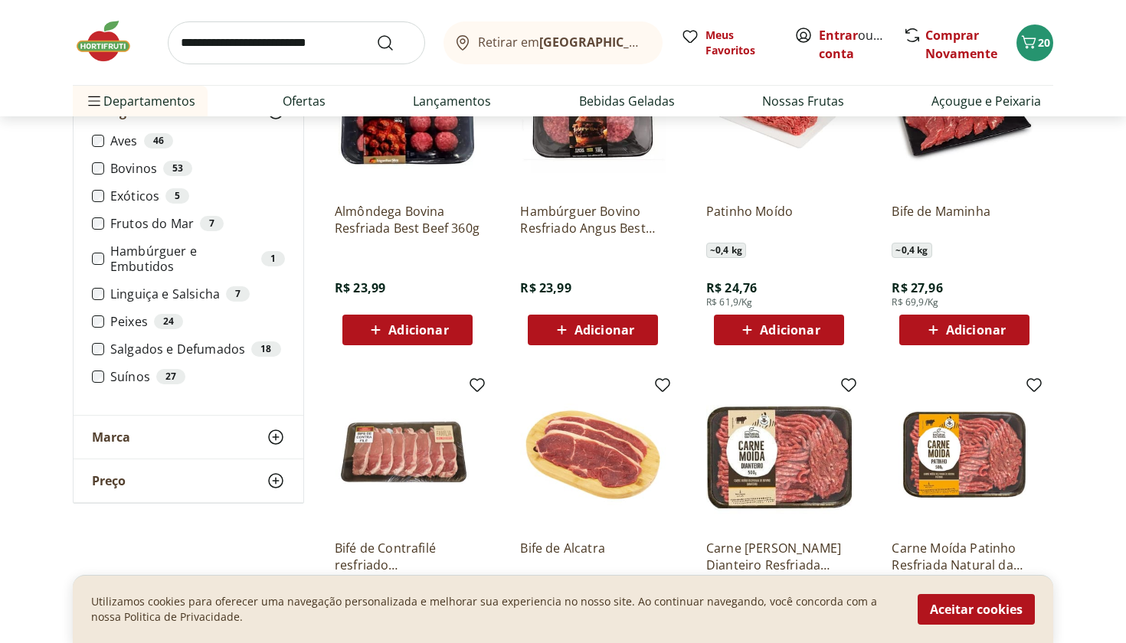
scroll to position [551, 0]
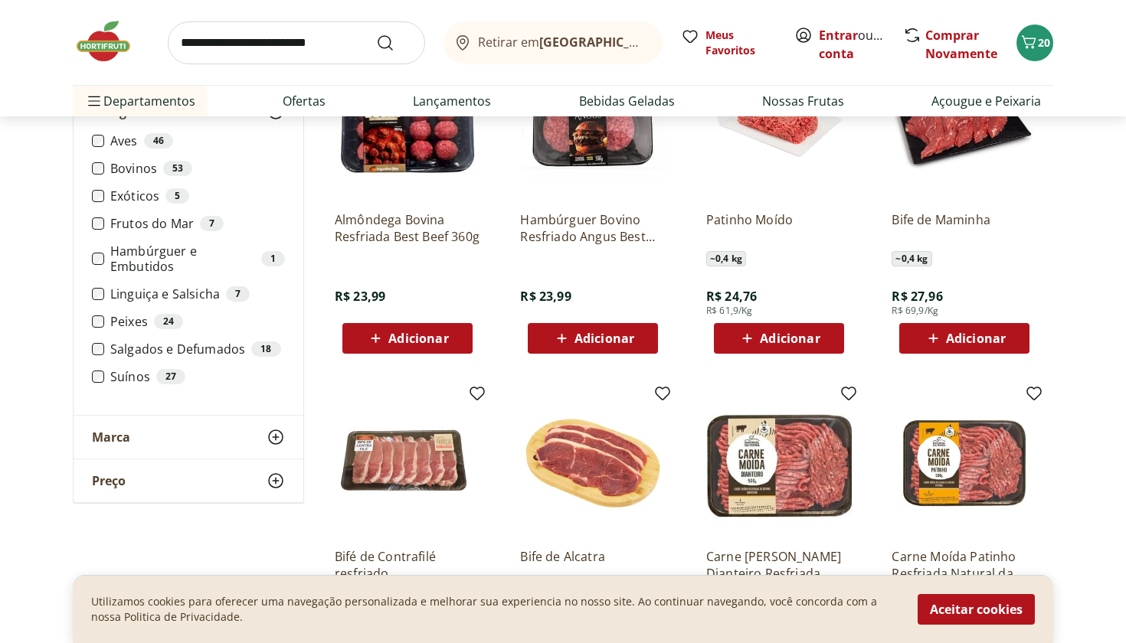
click at [98, 134] on li "Aves 46" at bounding box center [188, 140] width 193 height 15
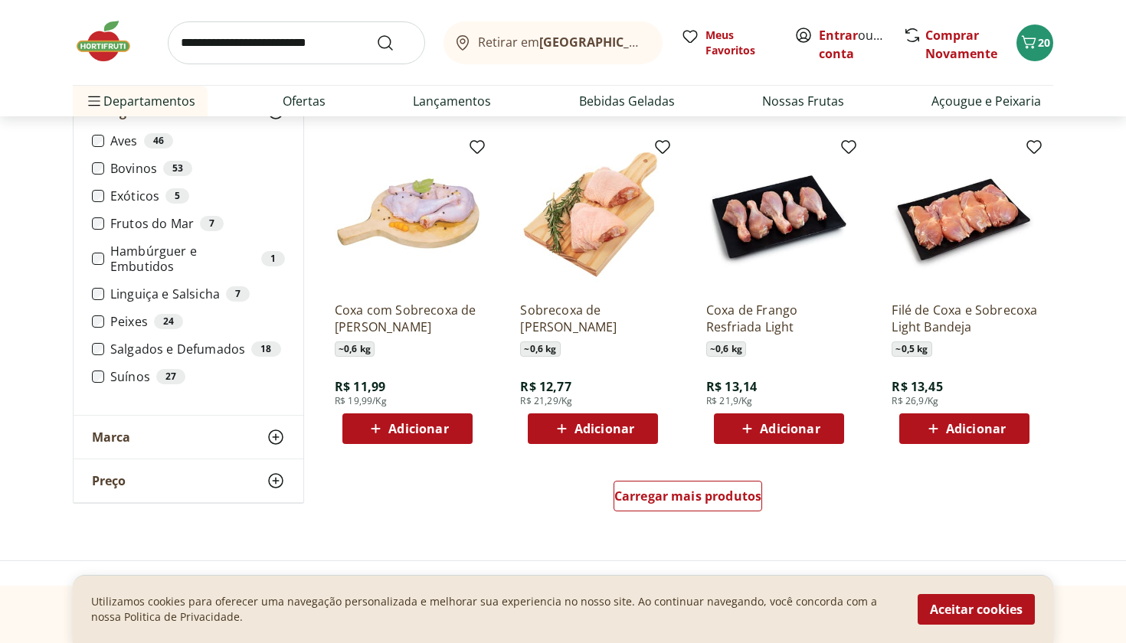
scroll to position [802, 0]
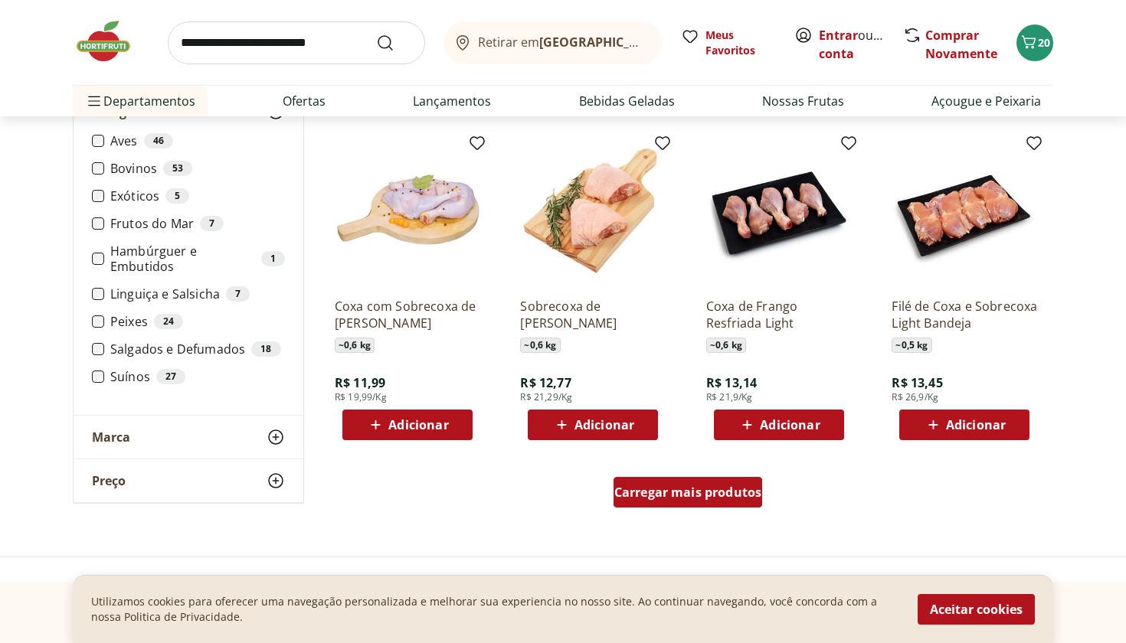
click at [732, 495] on span "Carregar mais produtos" at bounding box center [688, 492] width 148 height 12
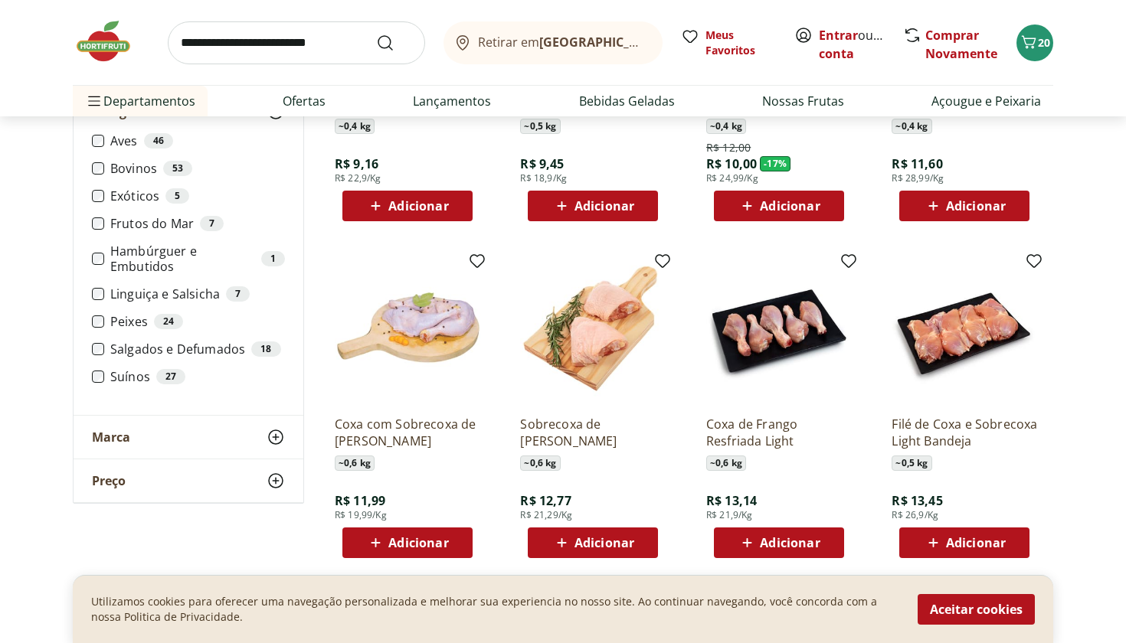
scroll to position [669, 0]
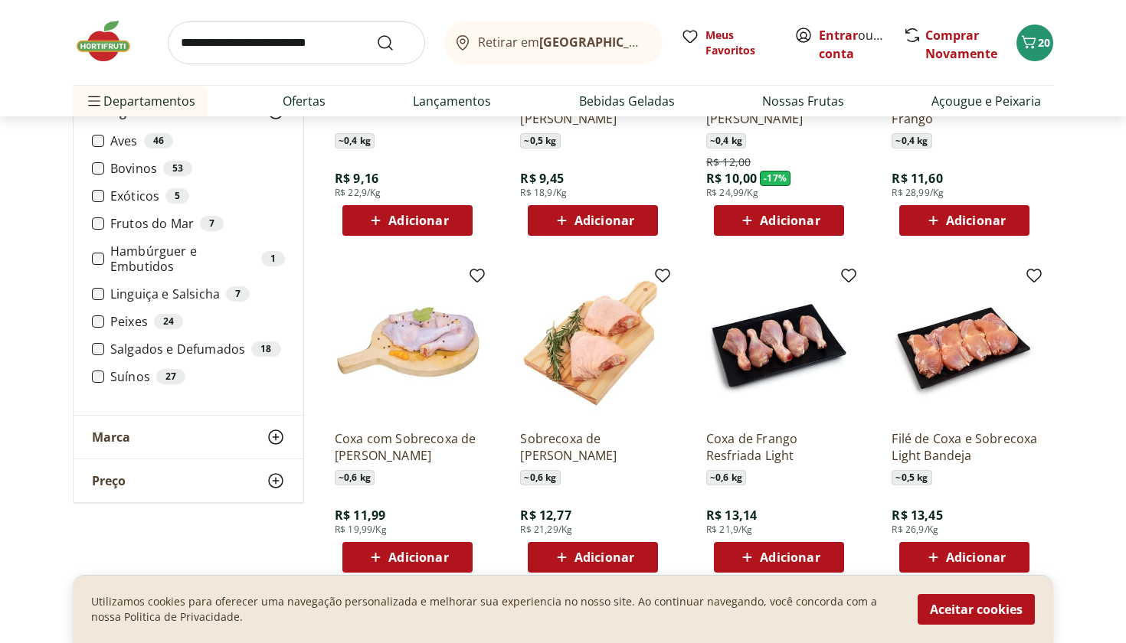
click at [972, 453] on p "Filé de Coxa e Sobrecoxa Light Bandeja" at bounding box center [963, 447] width 145 height 34
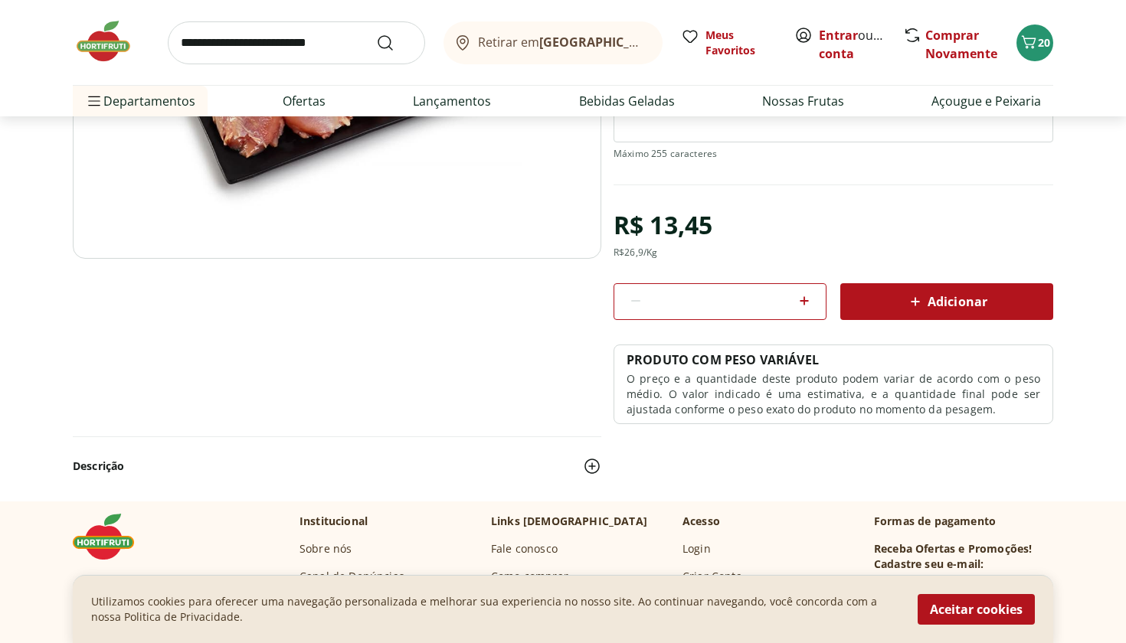
scroll to position [309, 0]
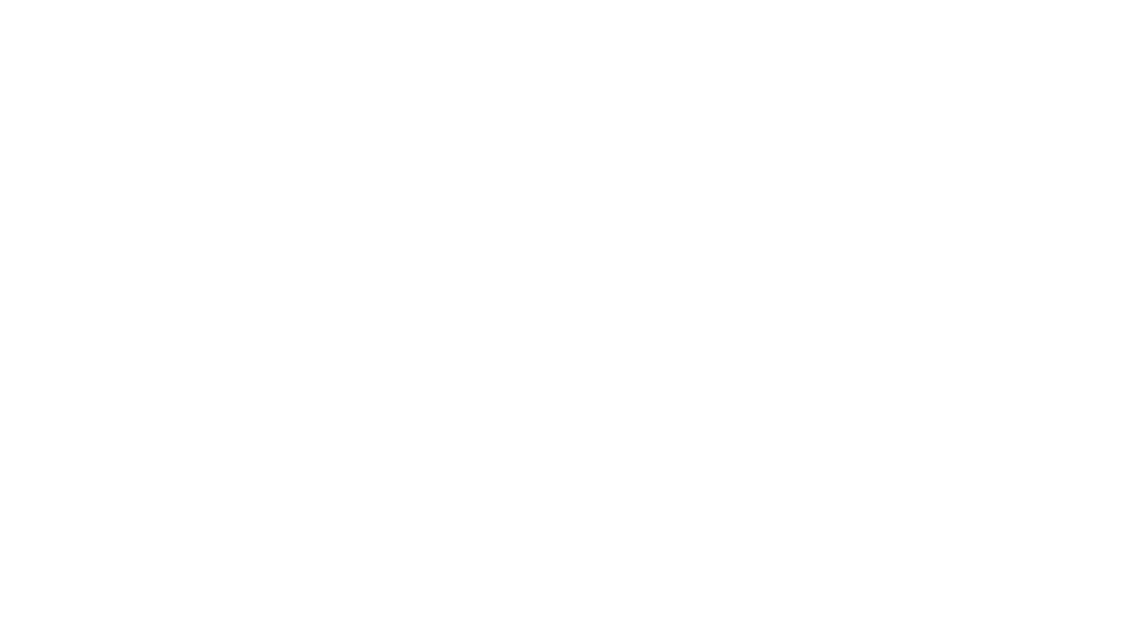
select select "*********"
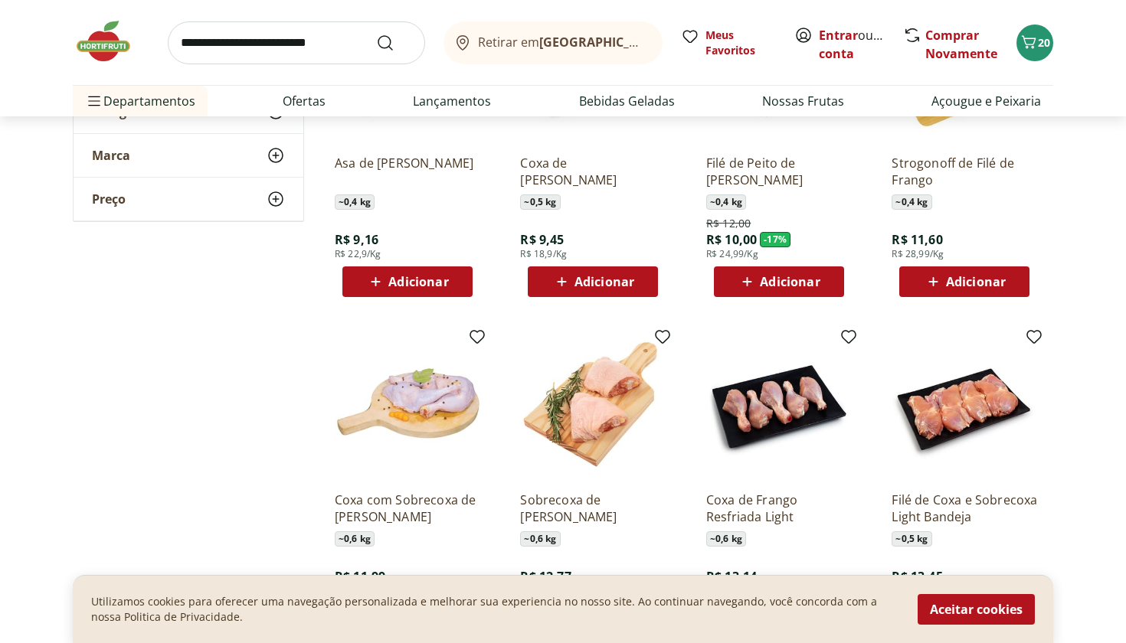
scroll to position [495, 0]
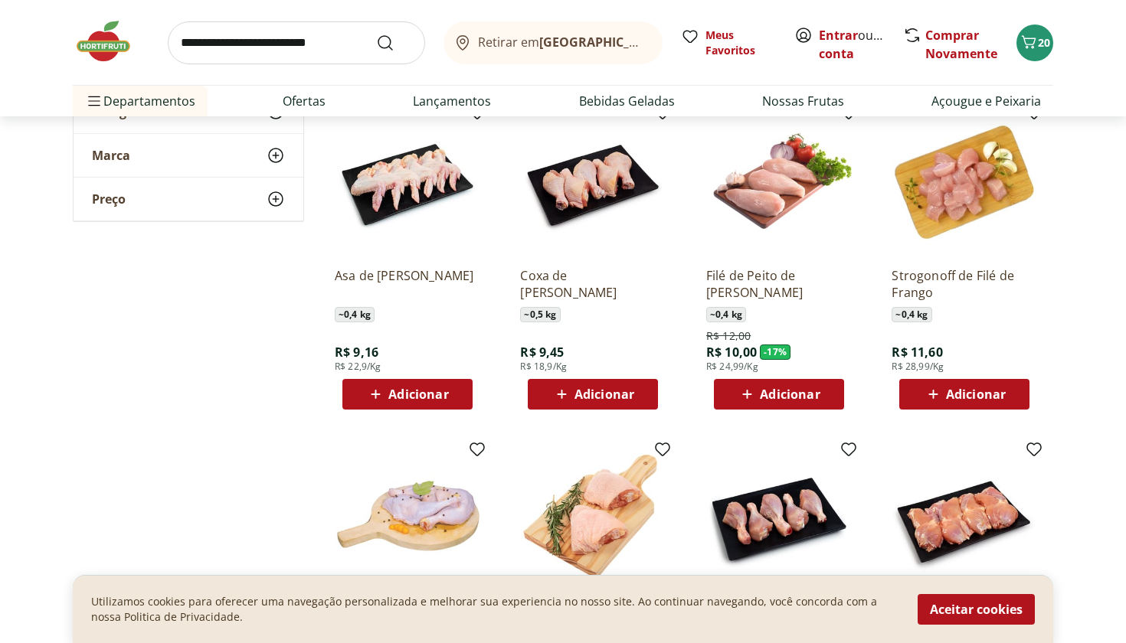
click at [97, 66] on link at bounding box center [111, 42] width 77 height 48
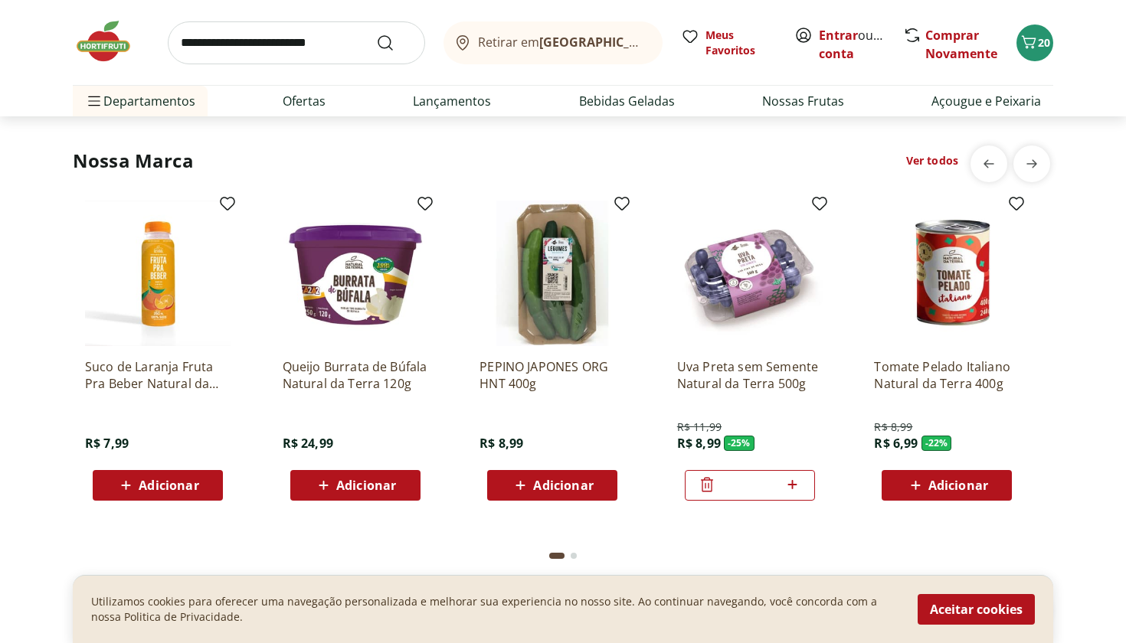
scroll to position [2745, 0]
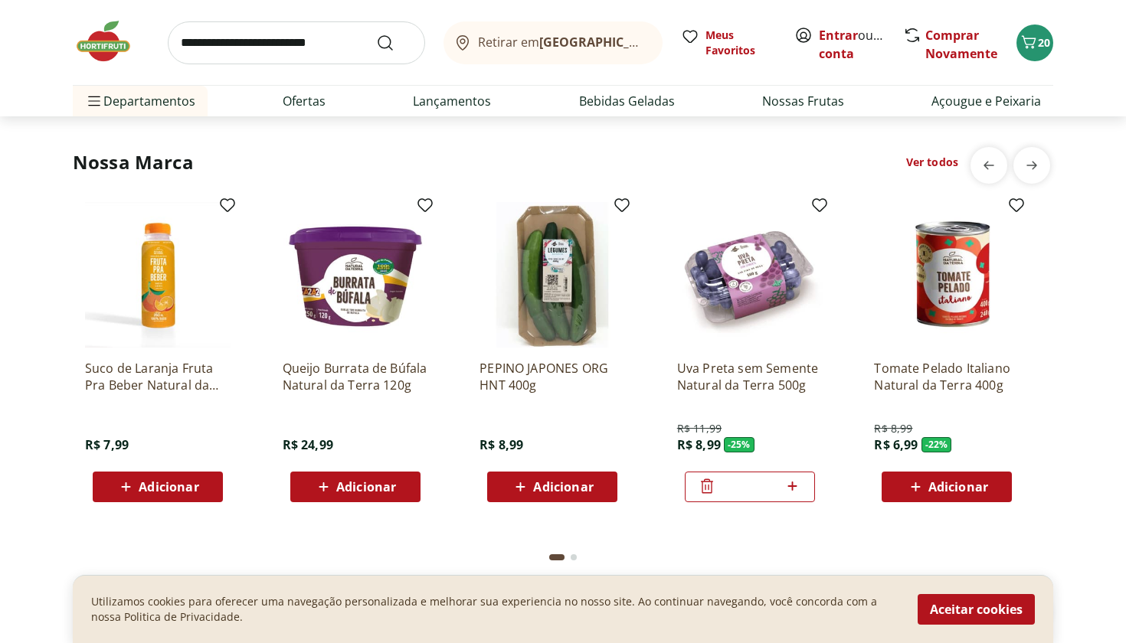
click at [354, 485] on span "Adicionar" at bounding box center [366, 487] width 60 height 12
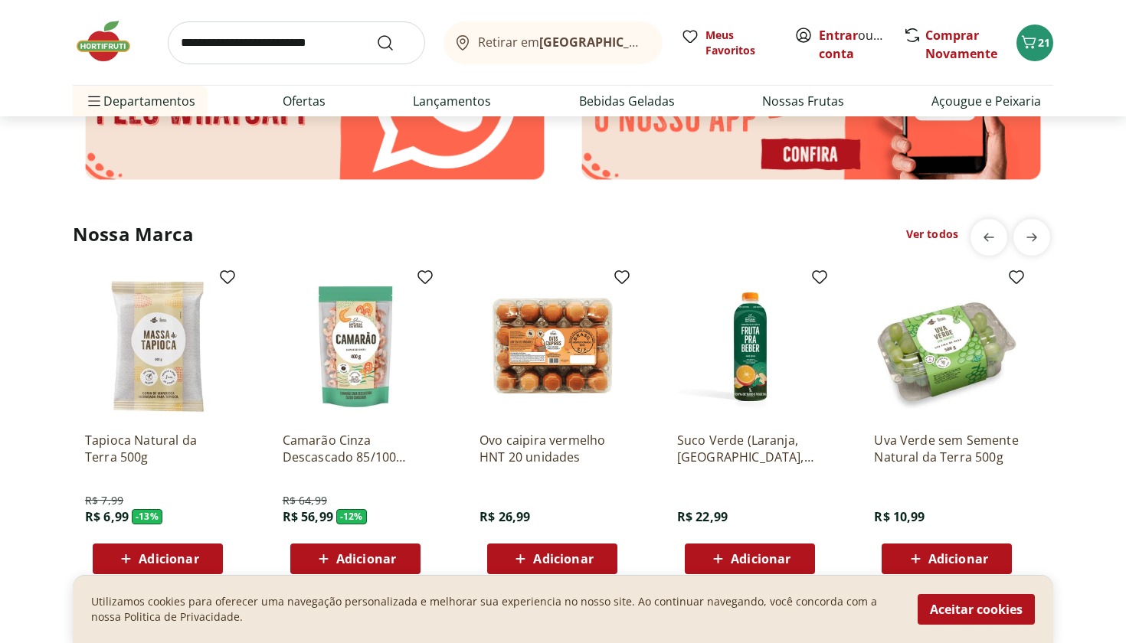
scroll to position [2672, 0]
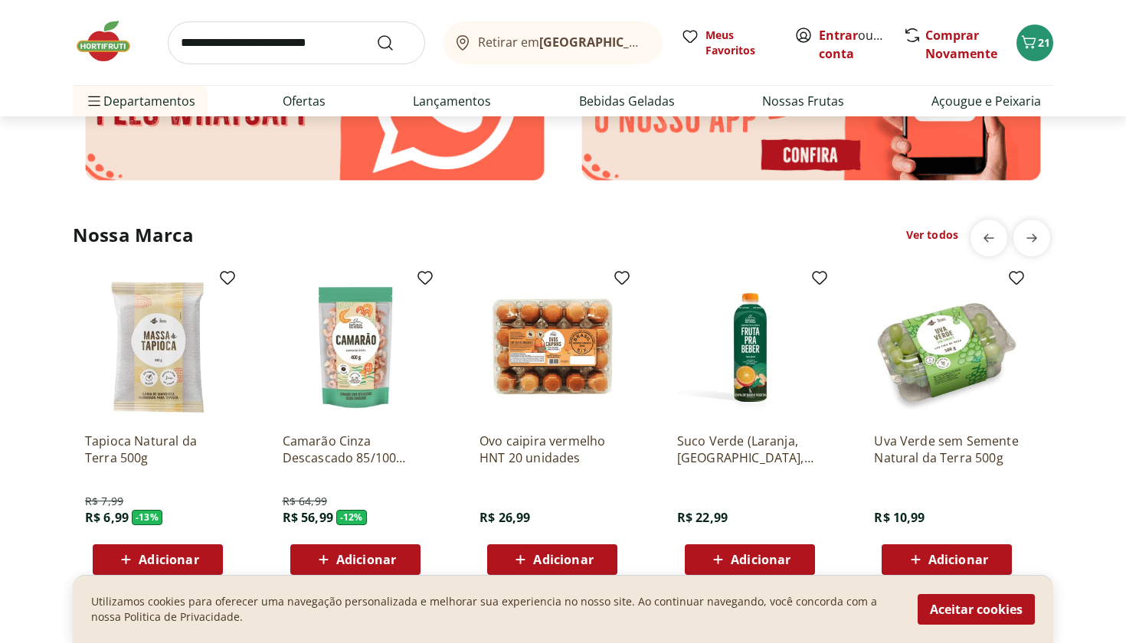
click at [225, 41] on input "search" at bounding box center [296, 42] width 257 height 43
type input "**********"
click at [394, 42] on button "Submit Search" at bounding box center [394, 43] width 37 height 18
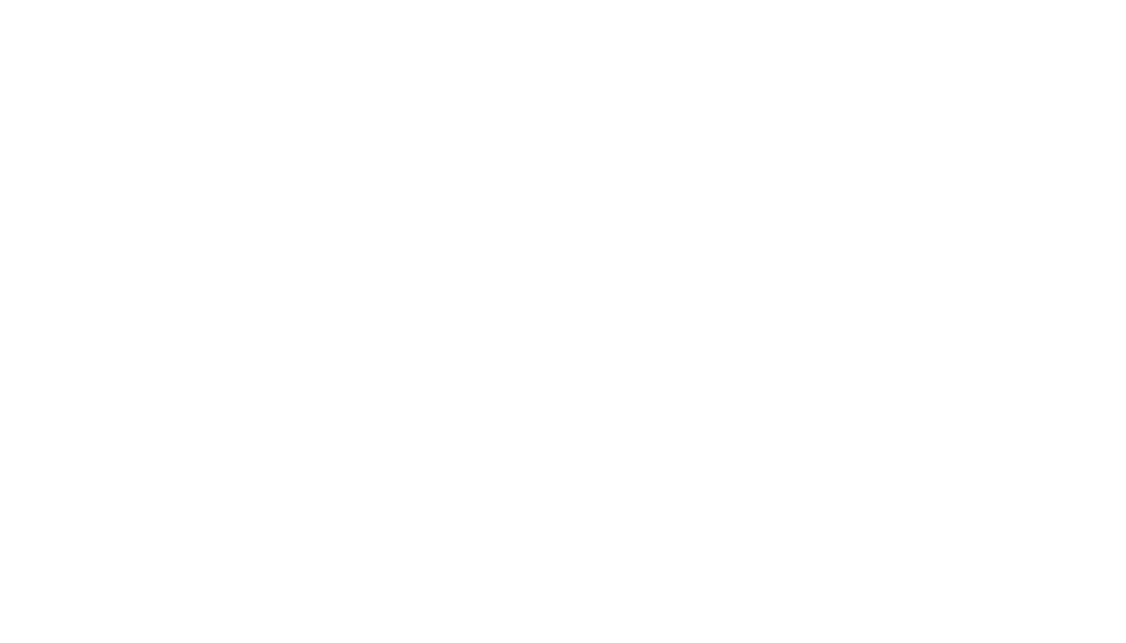
select select "**********"
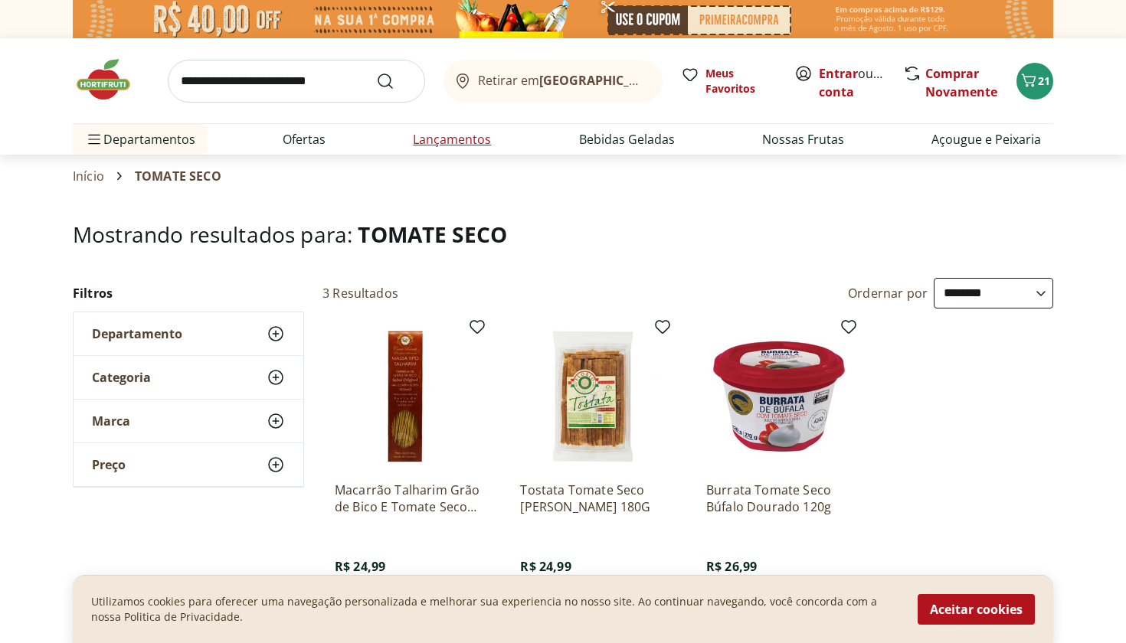
click at [436, 136] on link "Lançamentos" at bounding box center [452, 139] width 78 height 18
select select "**********"
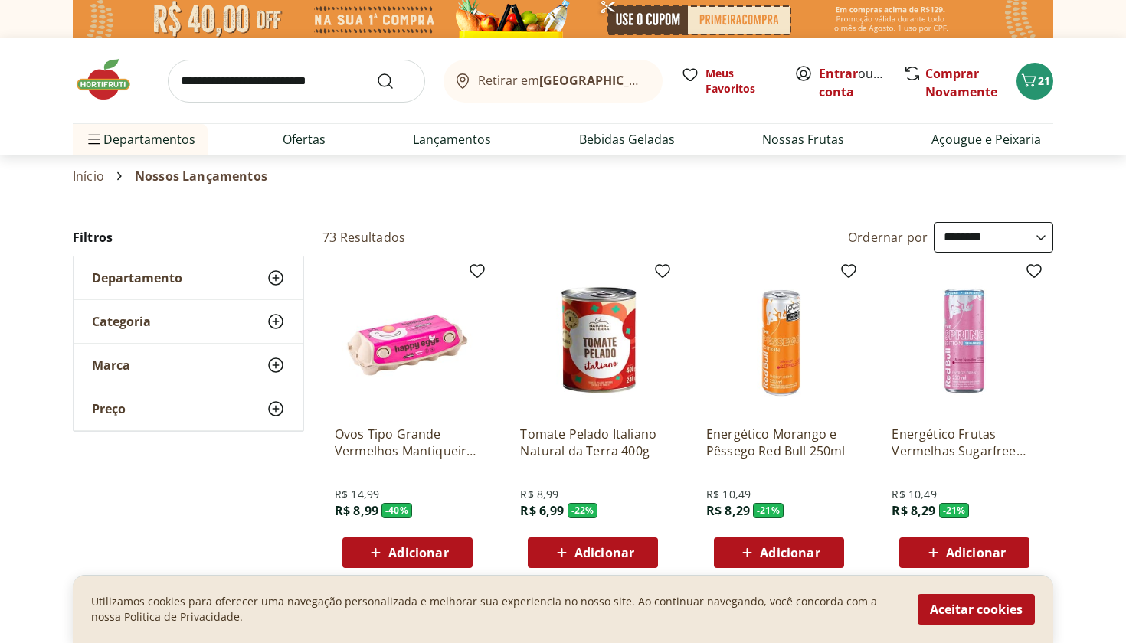
select select "**********"
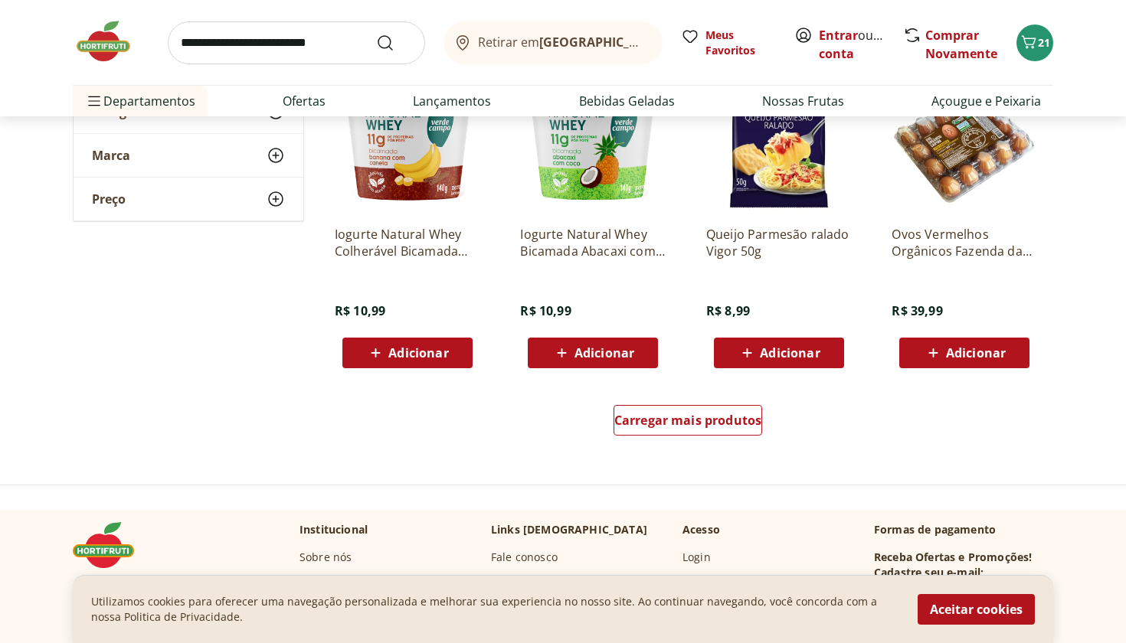
scroll to position [887, 0]
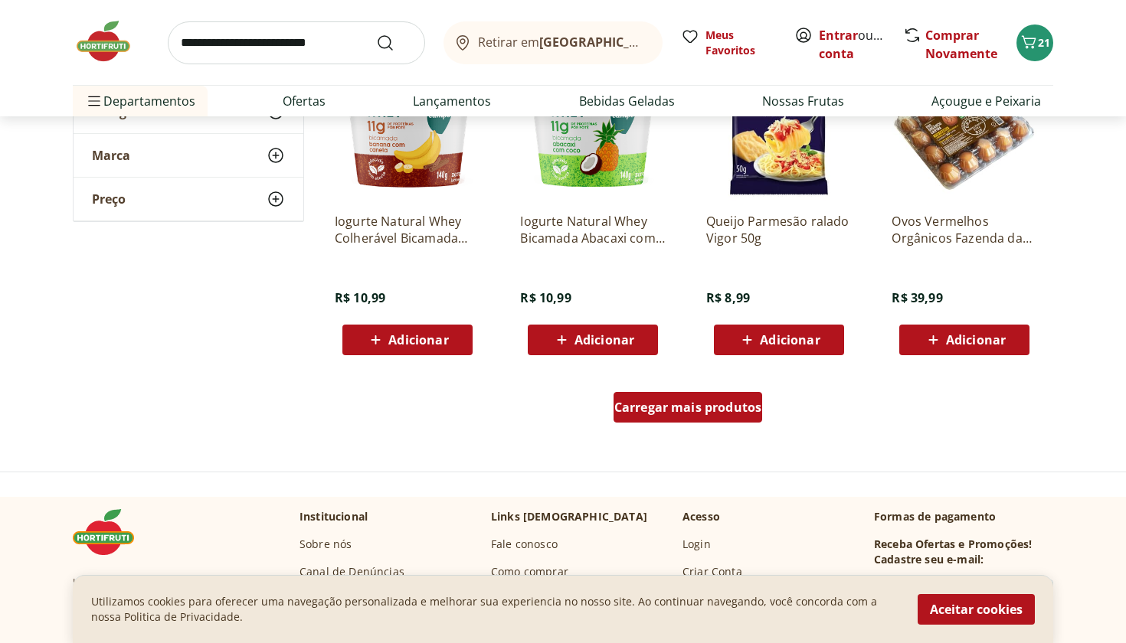
click at [741, 418] on div "Carregar mais produtos" at bounding box center [687, 407] width 149 height 31
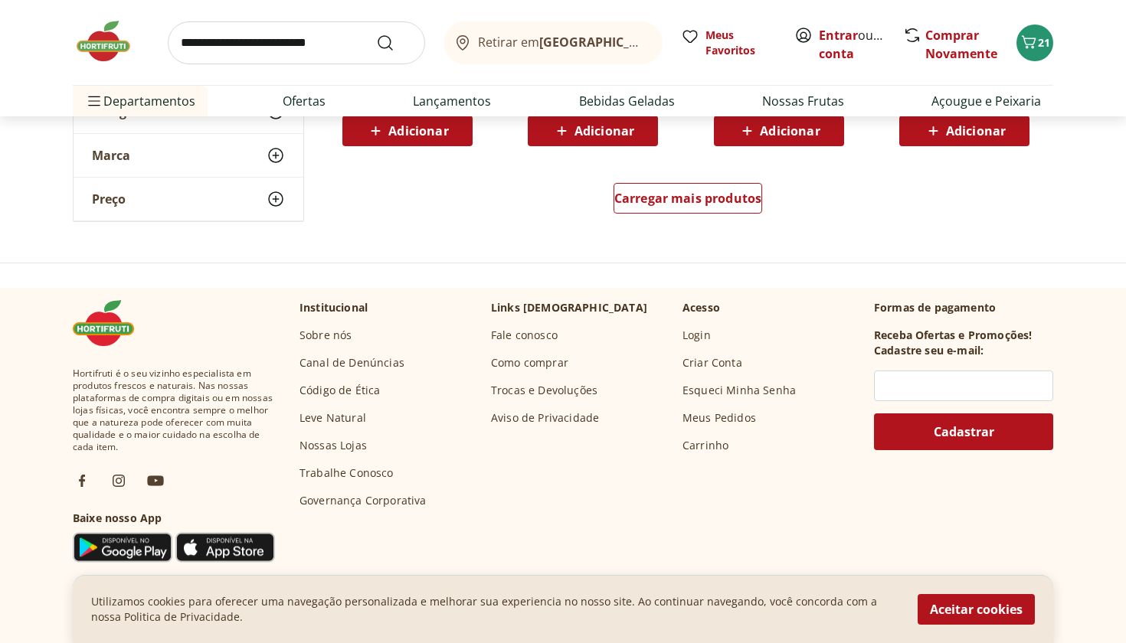
scroll to position [2108, 0]
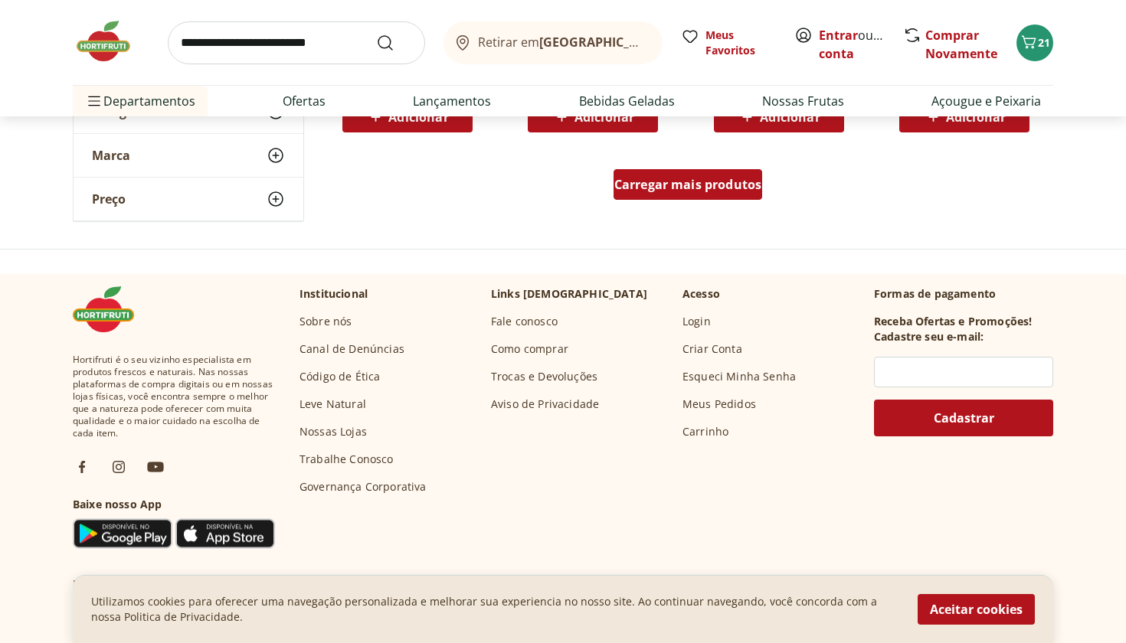
click at [709, 182] on span "Carregar mais produtos" at bounding box center [688, 184] width 148 height 12
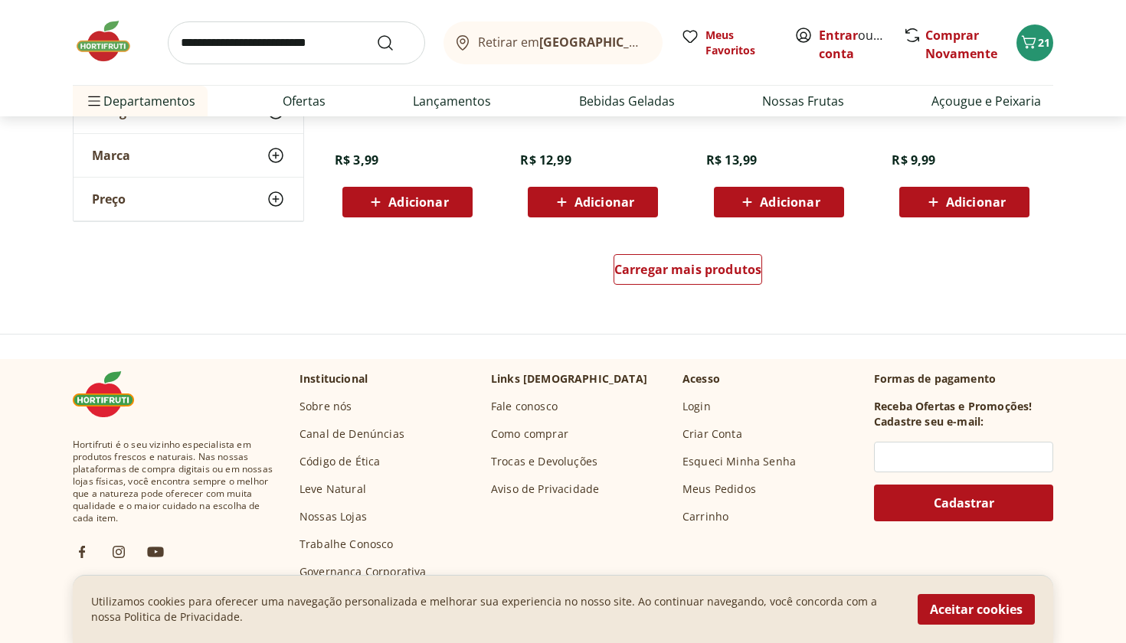
scroll to position [3042, 0]
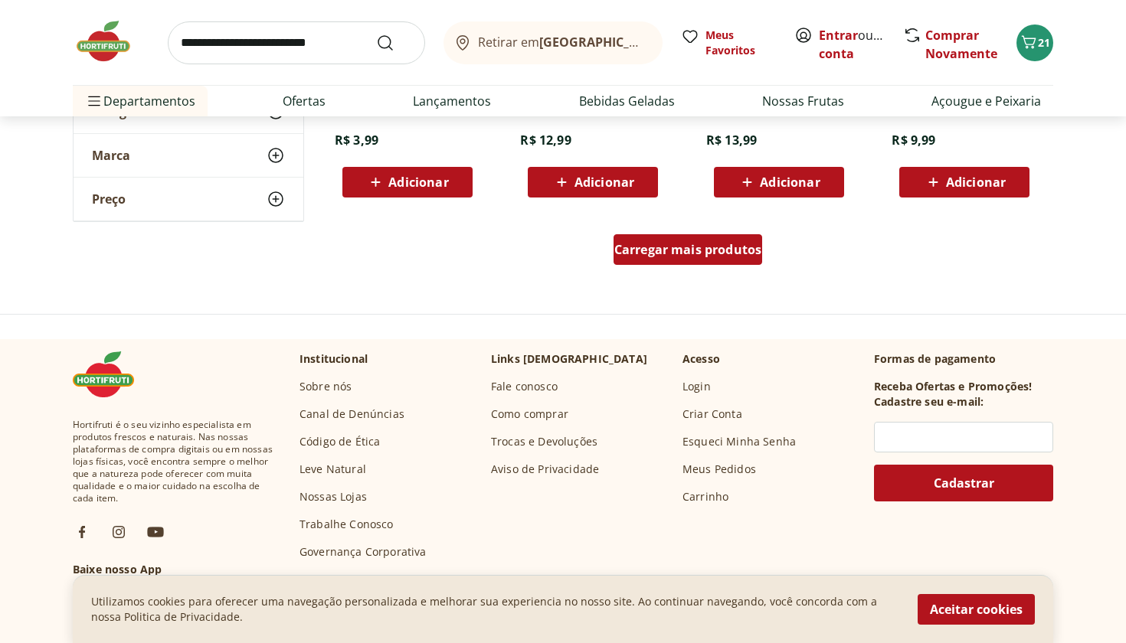
click at [697, 259] on div "Carregar mais produtos" at bounding box center [687, 249] width 149 height 31
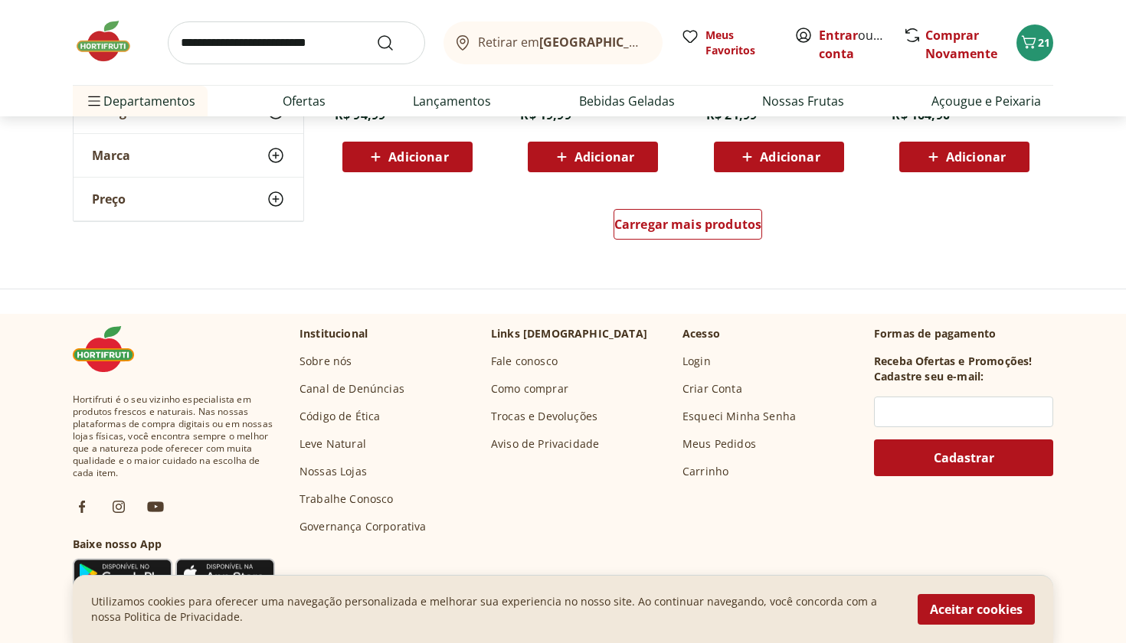
scroll to position [4071, 0]
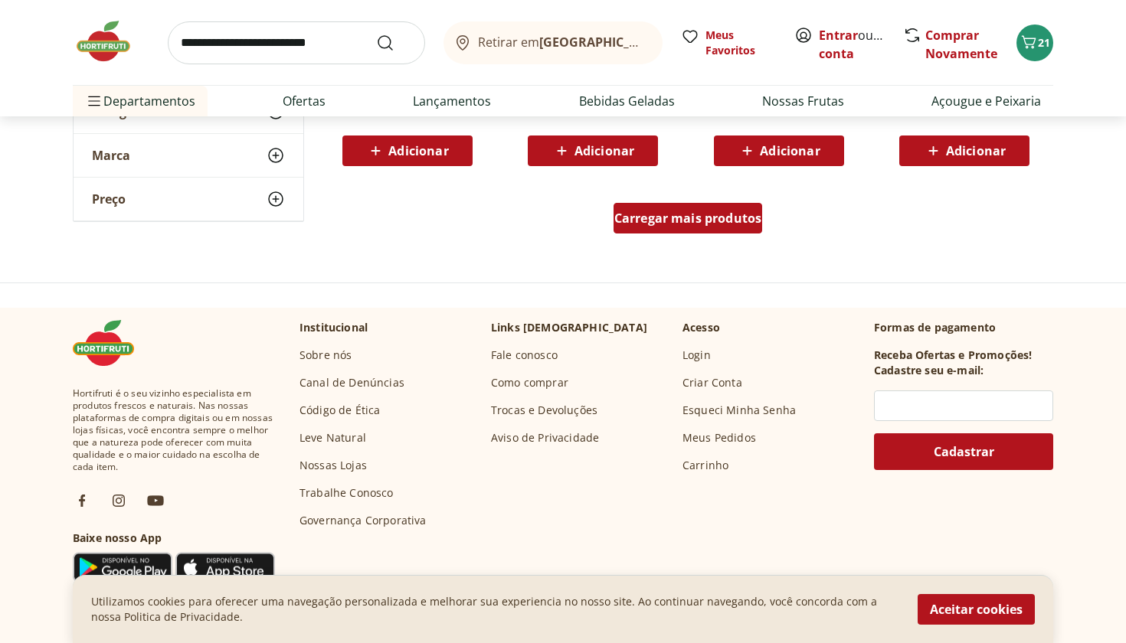
click at [700, 216] on span "Carregar mais produtos" at bounding box center [688, 218] width 148 height 12
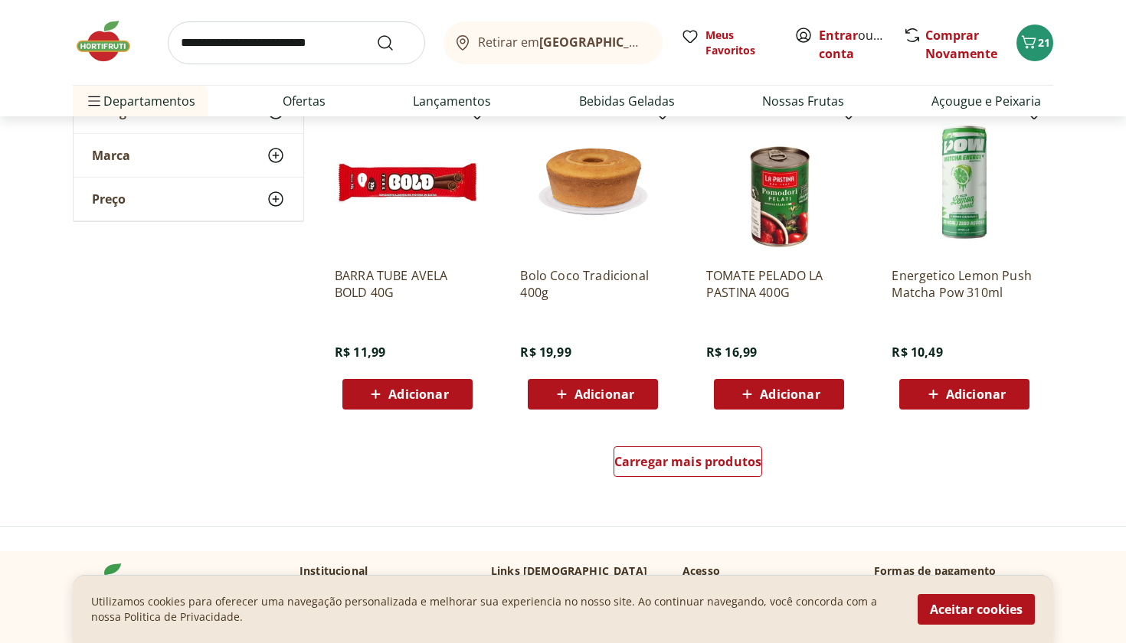
scroll to position [4830, 0]
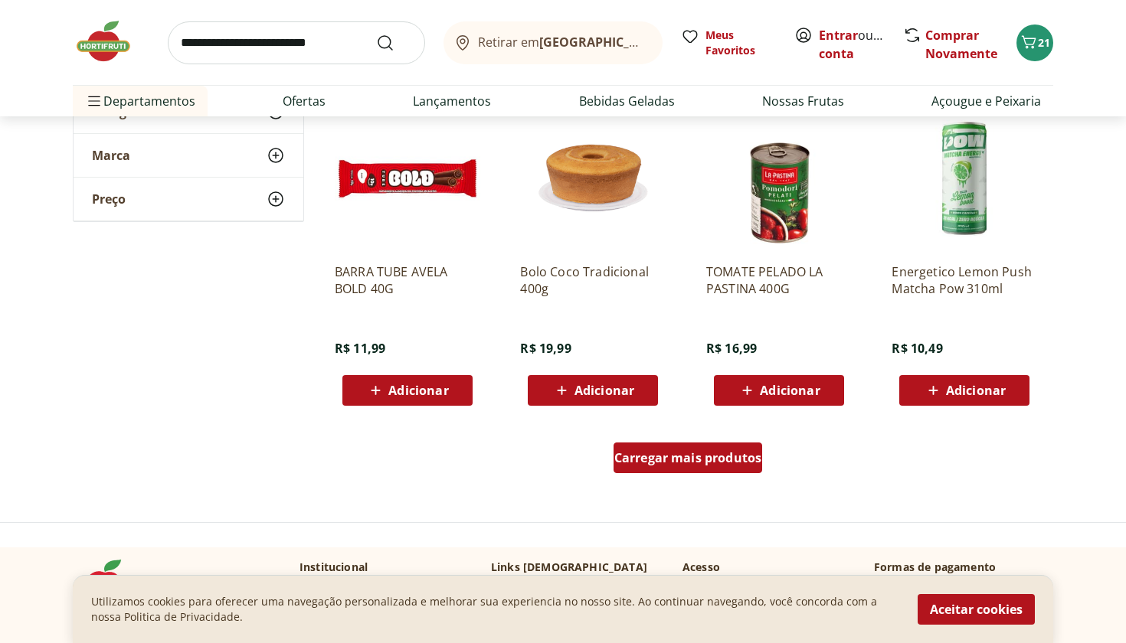
click at [721, 454] on span "Carregar mais produtos" at bounding box center [688, 458] width 148 height 12
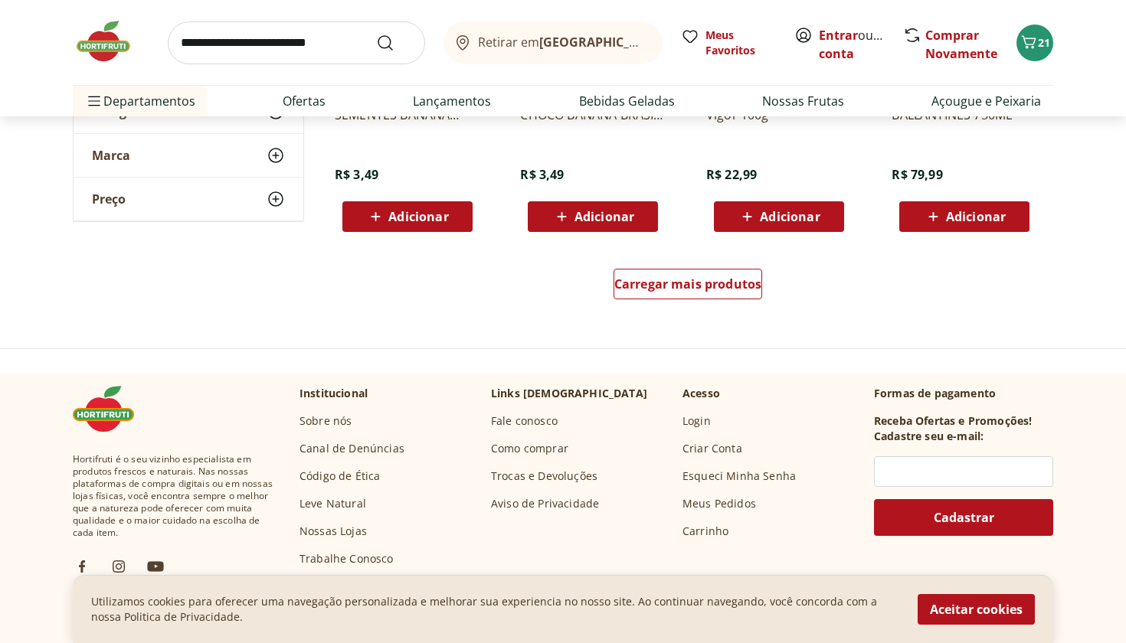
scroll to position [6028, 0]
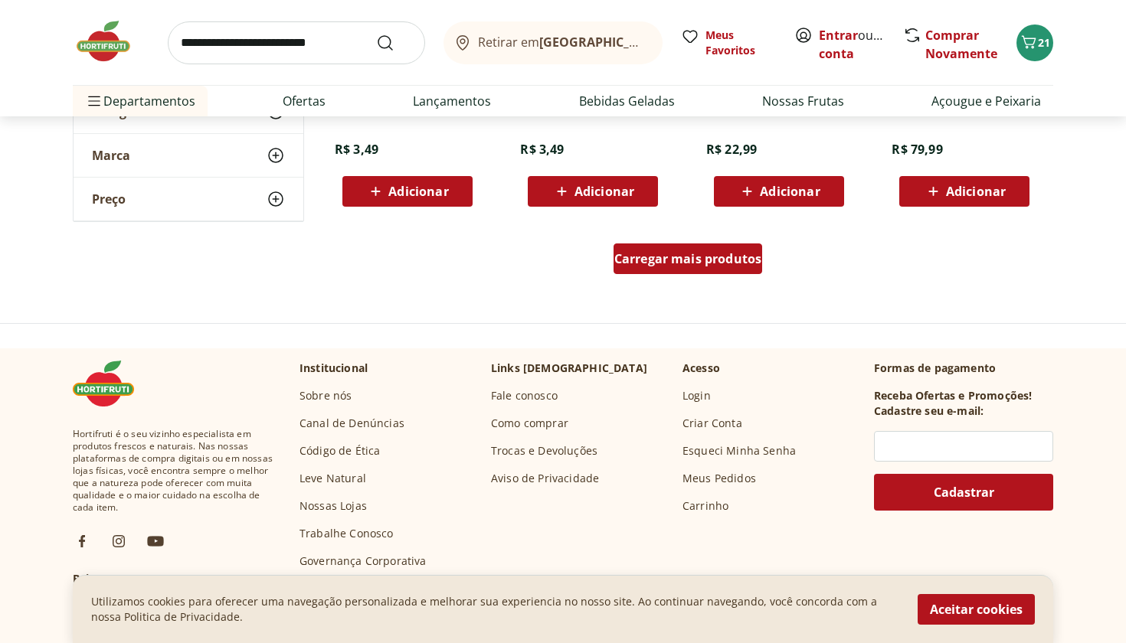
click at [713, 261] on span "Carregar mais produtos" at bounding box center [688, 259] width 148 height 12
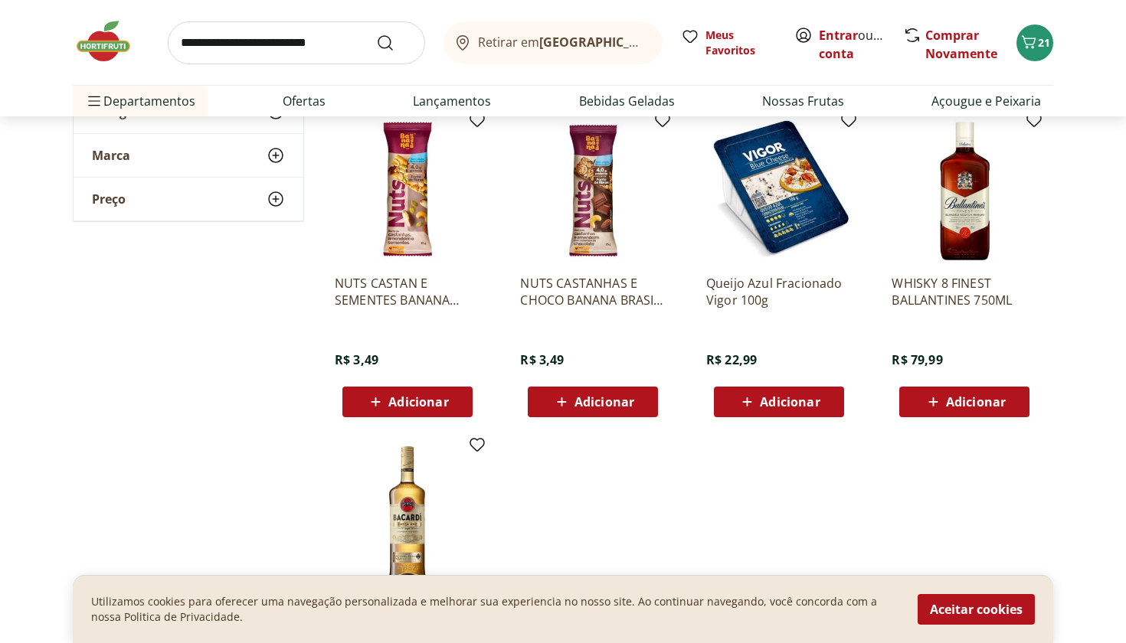
scroll to position [5784, 0]
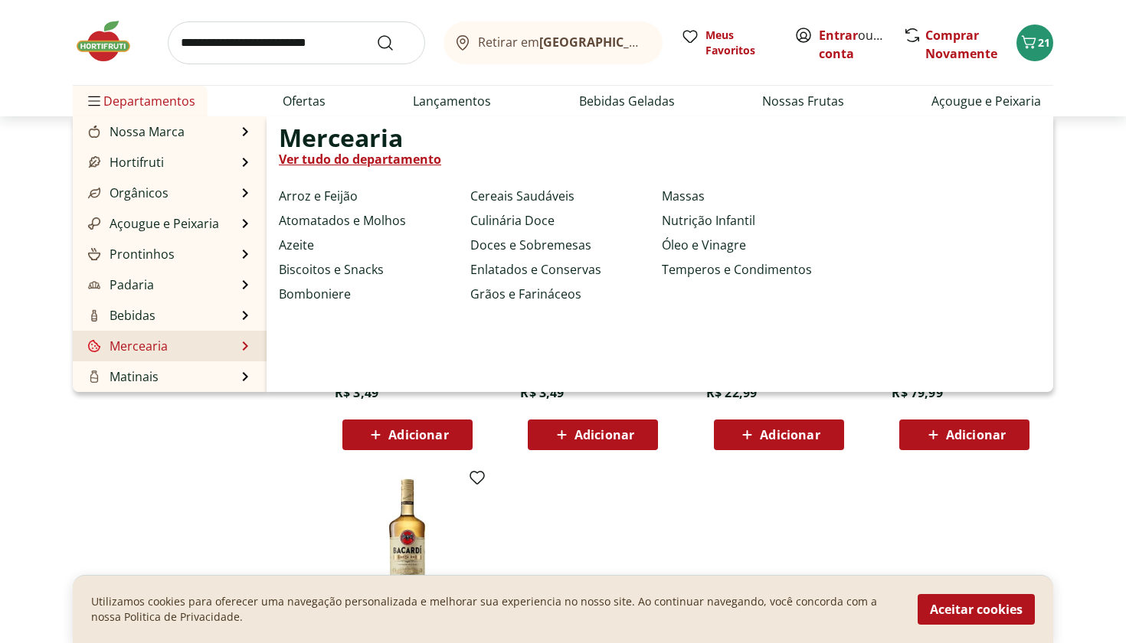
click at [189, 351] on li "Mercearia Mercearia Ver tudo do departamento Arroz e Feijão Atomatados e Molhos…" at bounding box center [170, 346] width 194 height 31
click at [150, 351] on link "Mercearia" at bounding box center [126, 346] width 83 height 18
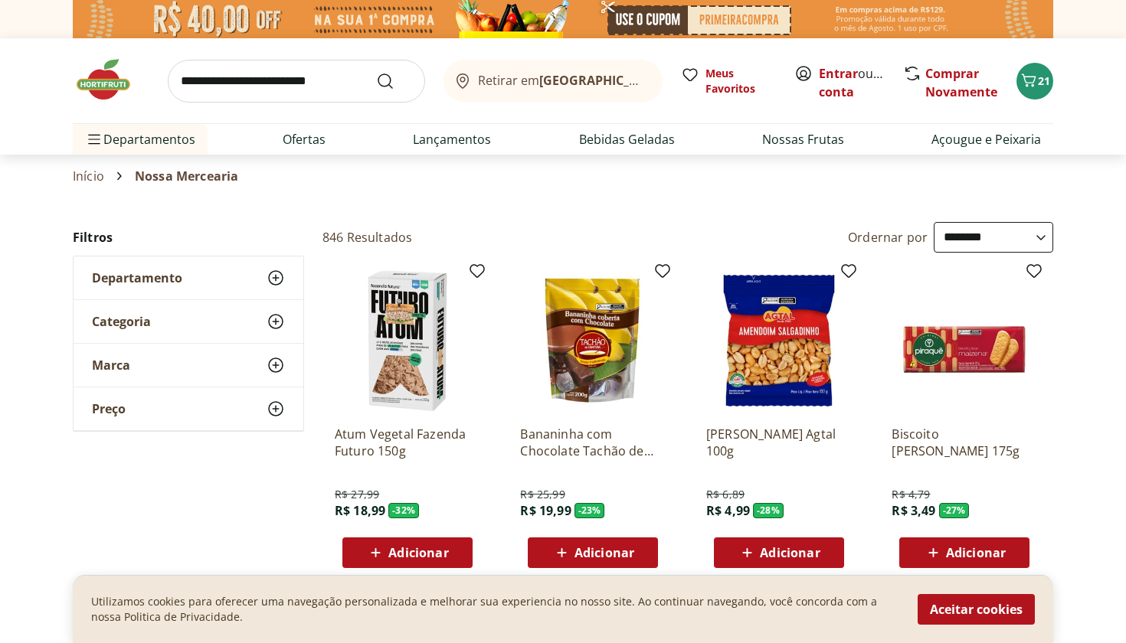
click at [272, 319] on icon at bounding box center [275, 321] width 18 height 18
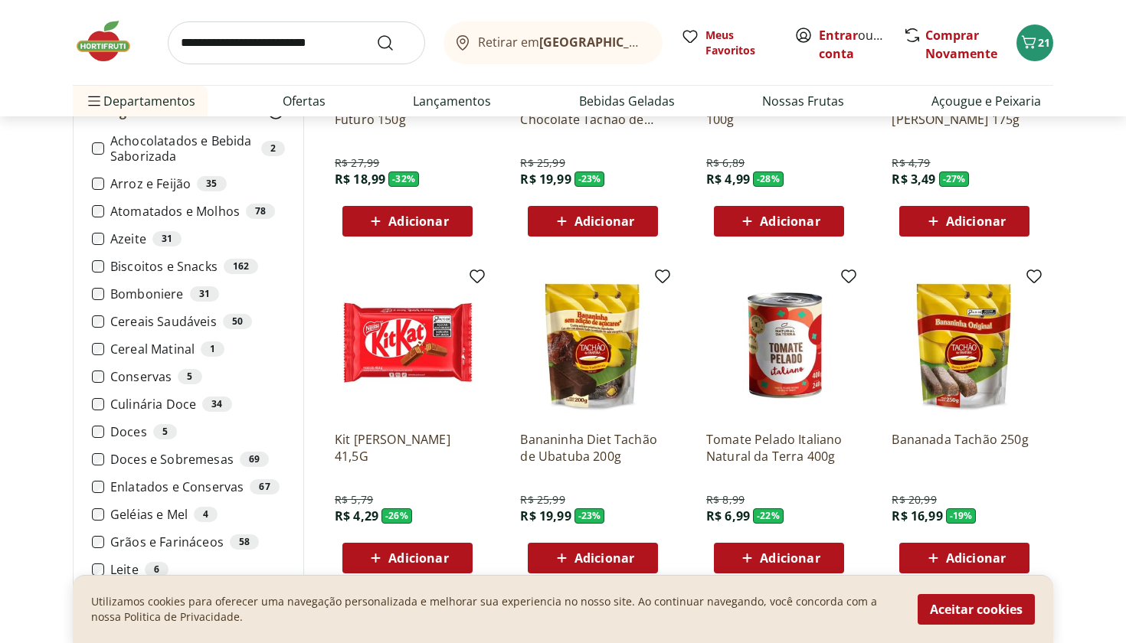
scroll to position [340, 0]
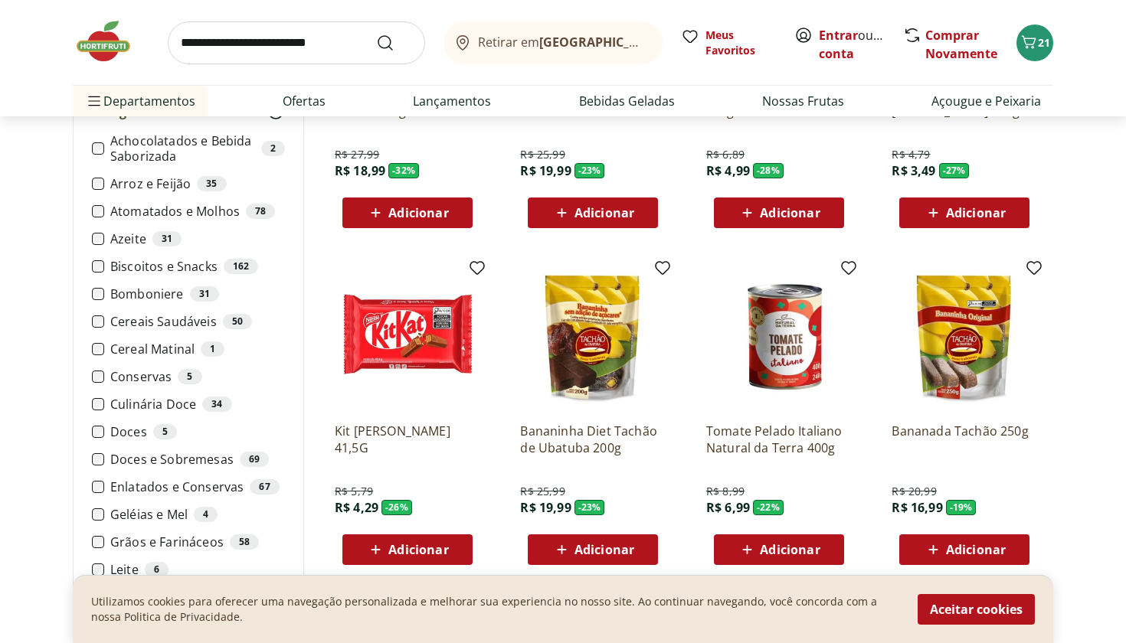
click at [96, 273] on li "Biscoitos e Snacks 162" at bounding box center [188, 266] width 193 height 15
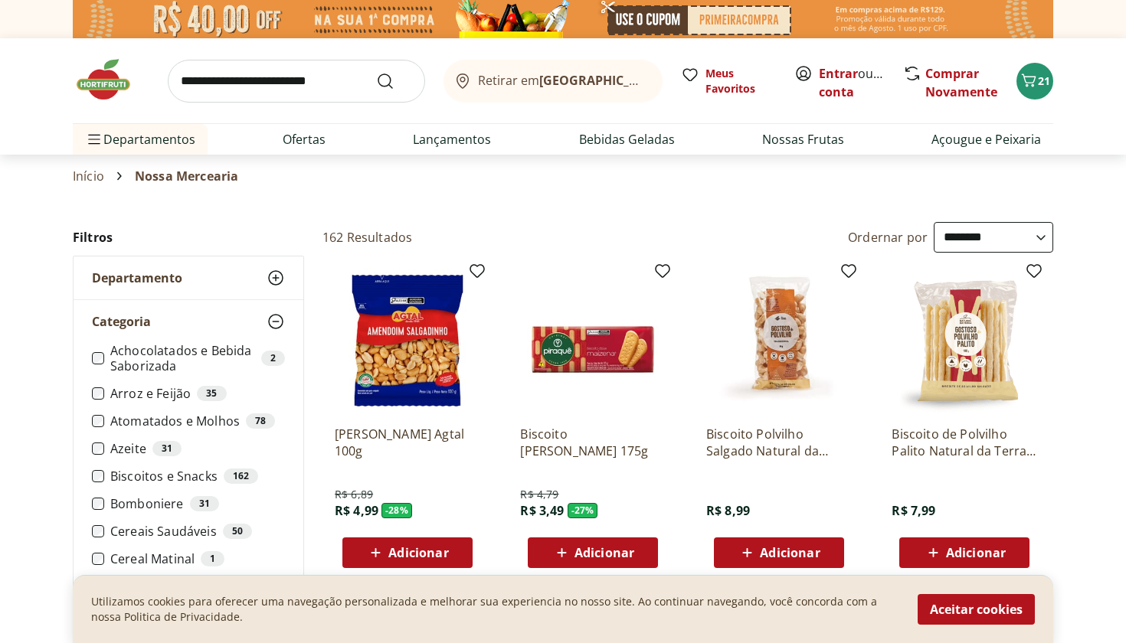
click at [986, 244] on select "**********" at bounding box center [992, 237] width 119 height 31
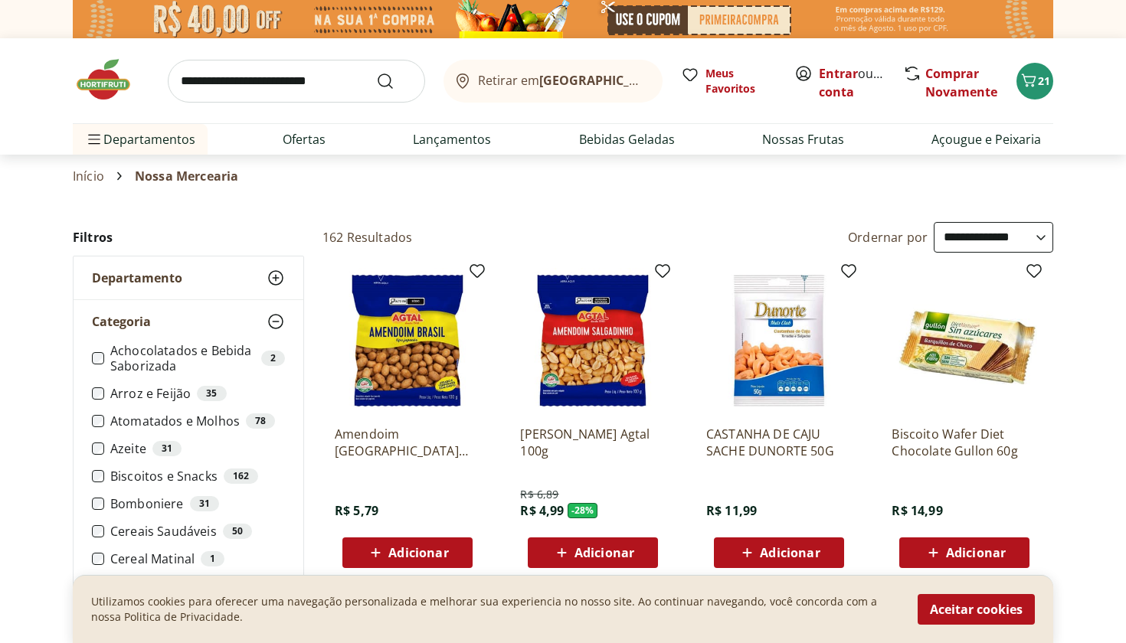
click at [969, 244] on select "**********" at bounding box center [992, 237] width 119 height 31
select select "*********"
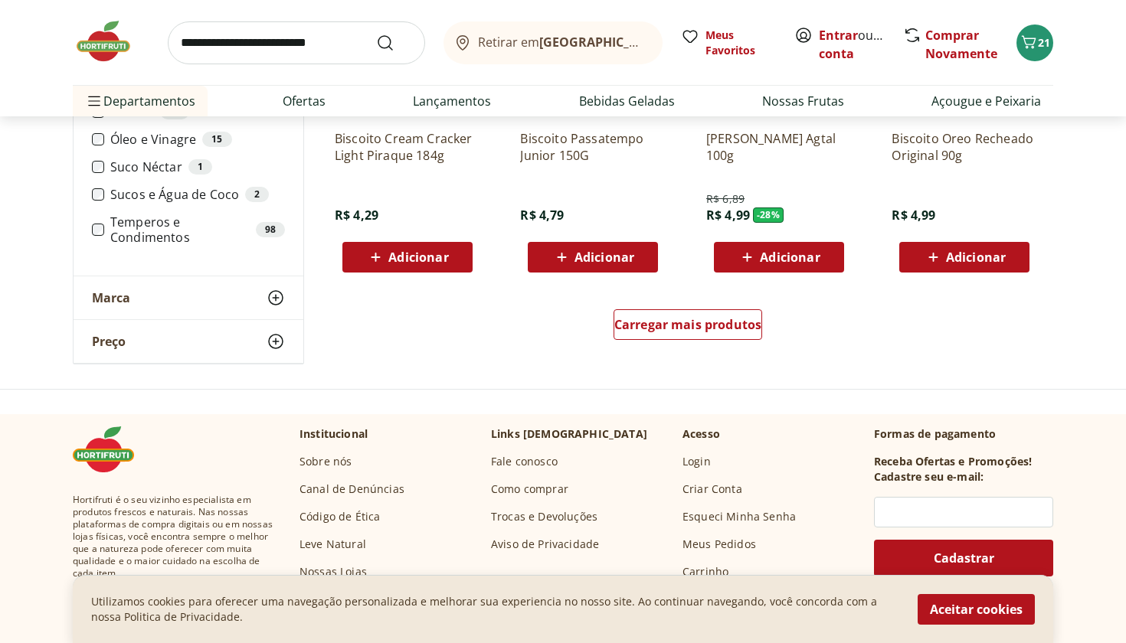
scroll to position [1002, 0]
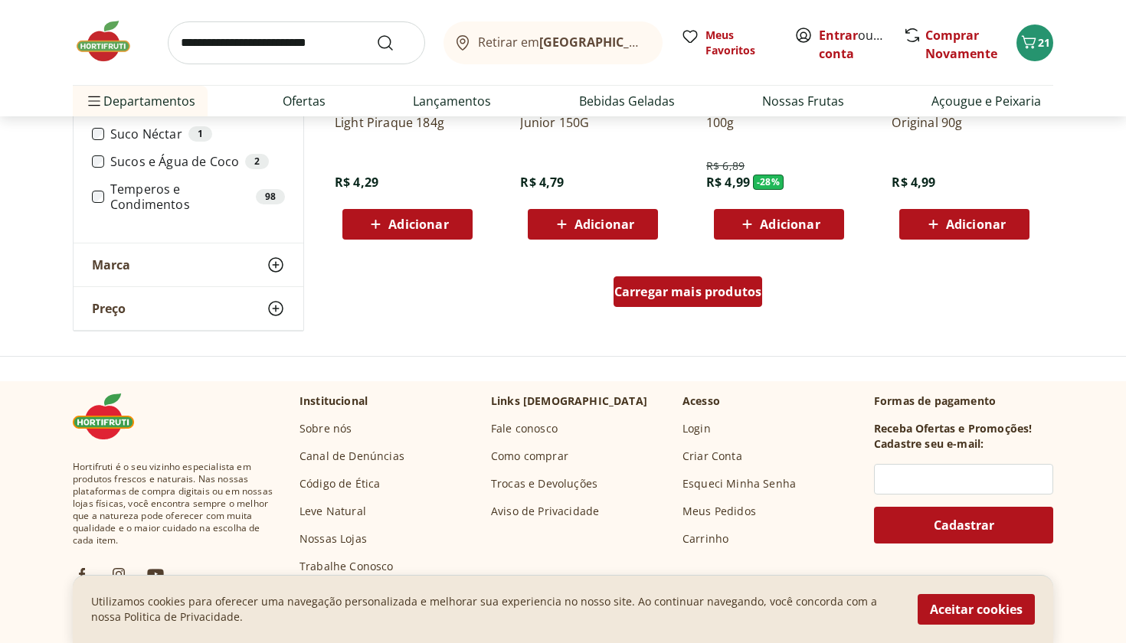
click at [746, 295] on span "Carregar mais produtos" at bounding box center [688, 292] width 148 height 12
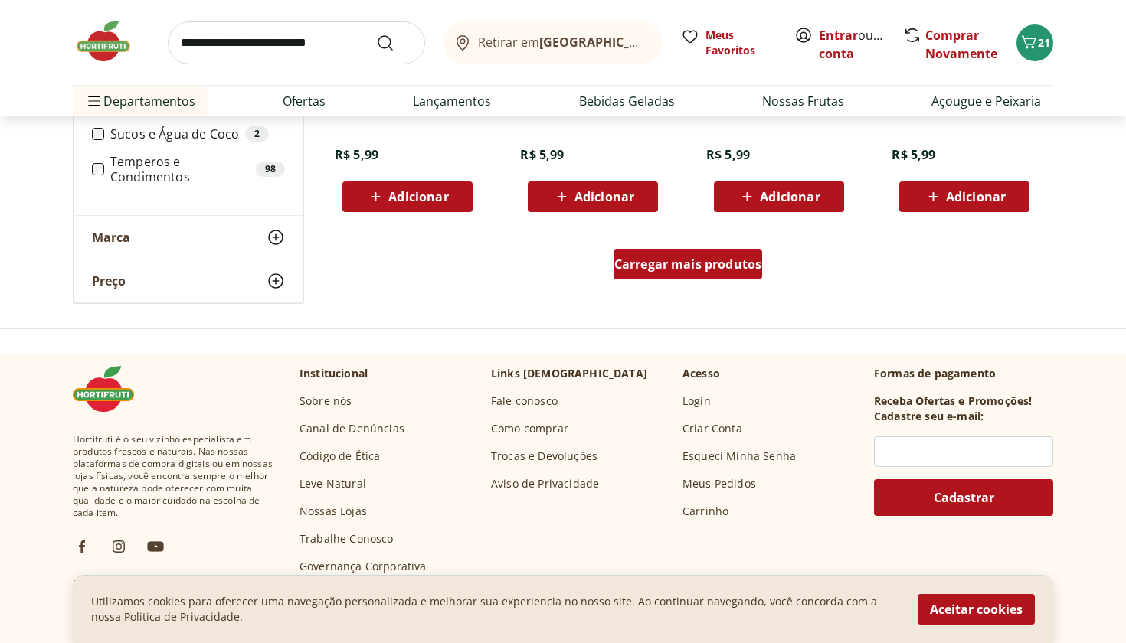
scroll to position [2033, 0]
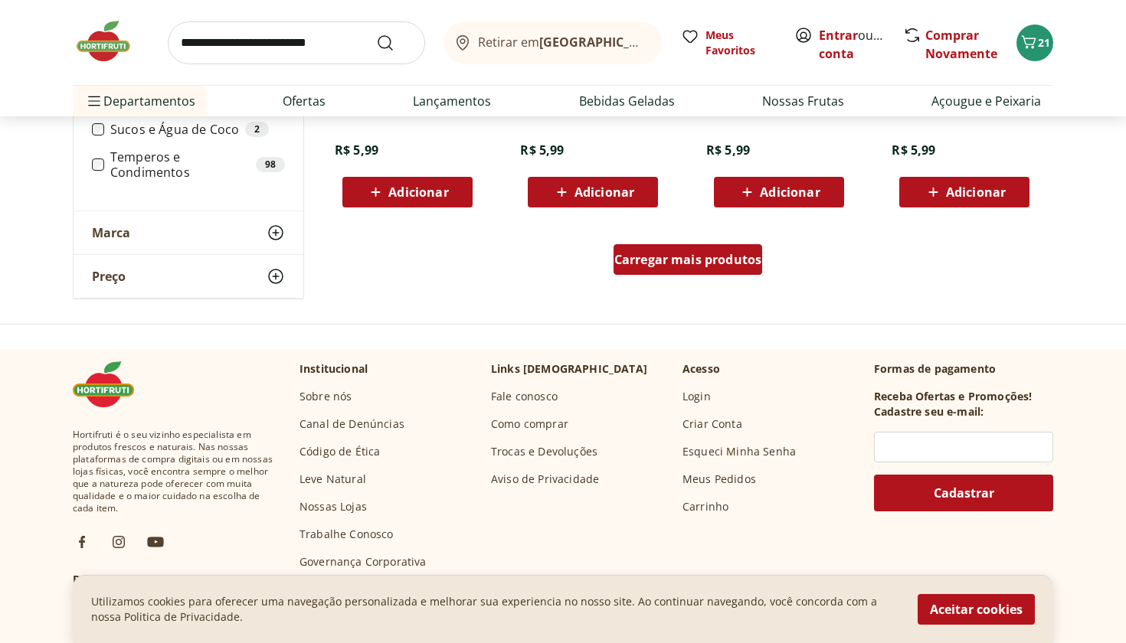
click at [693, 261] on span "Carregar mais produtos" at bounding box center [688, 259] width 148 height 12
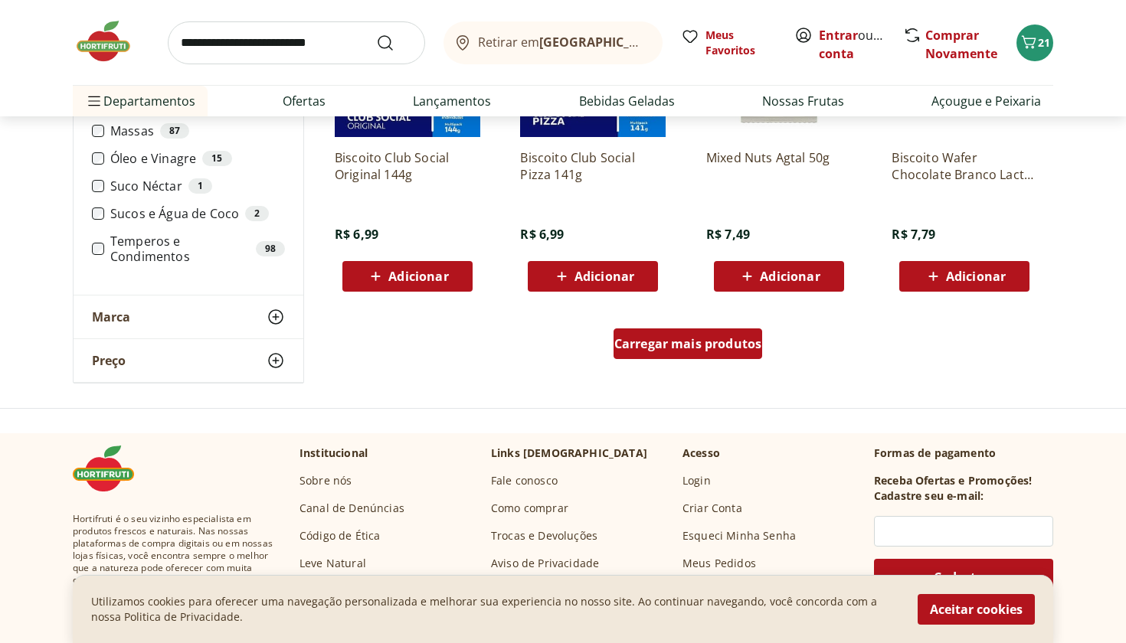
scroll to position [2949, 0]
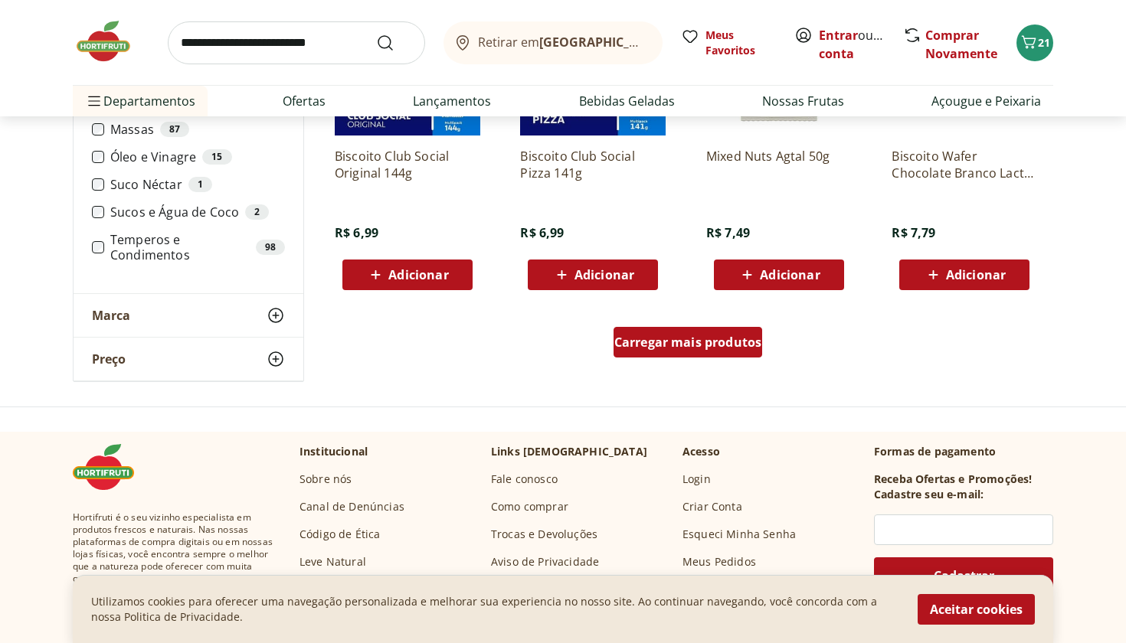
click at [691, 341] on span "Carregar mais produtos" at bounding box center [688, 342] width 148 height 12
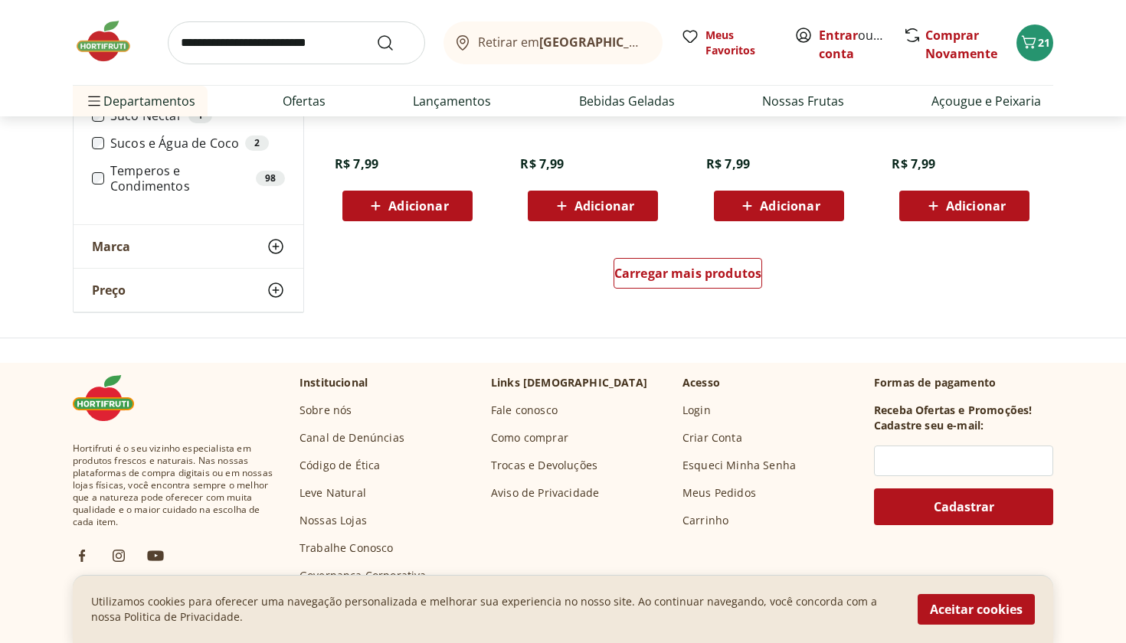
scroll to position [4019, 0]
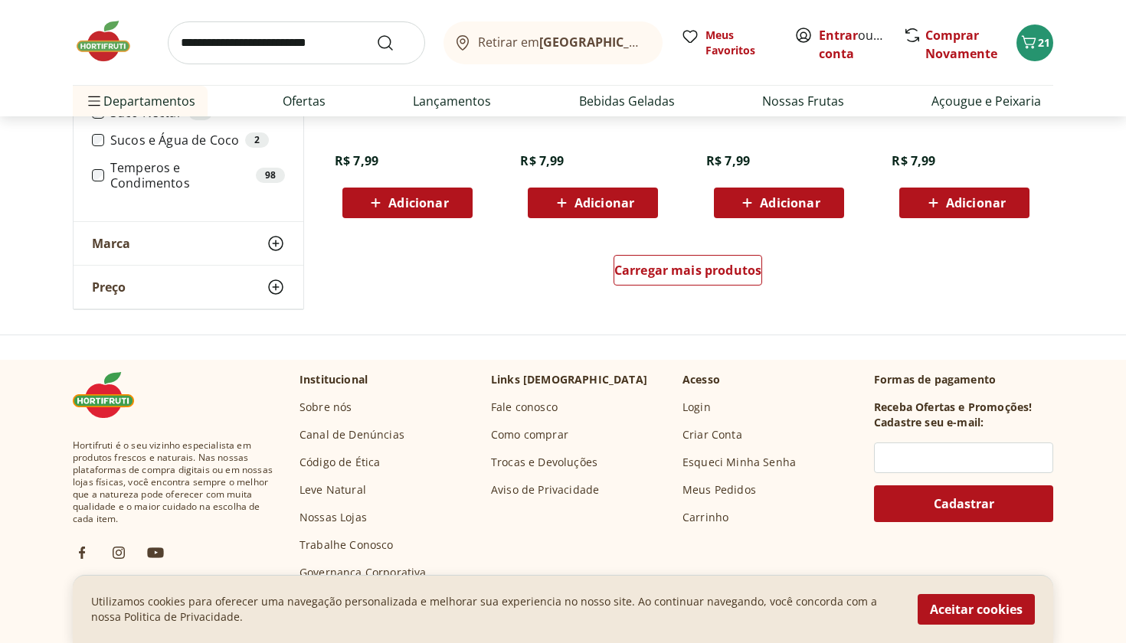
click at [678, 254] on div "Carregar mais produtos" at bounding box center [687, 274] width 743 height 74
click at [680, 280] on div "Carregar mais produtos" at bounding box center [687, 270] width 149 height 31
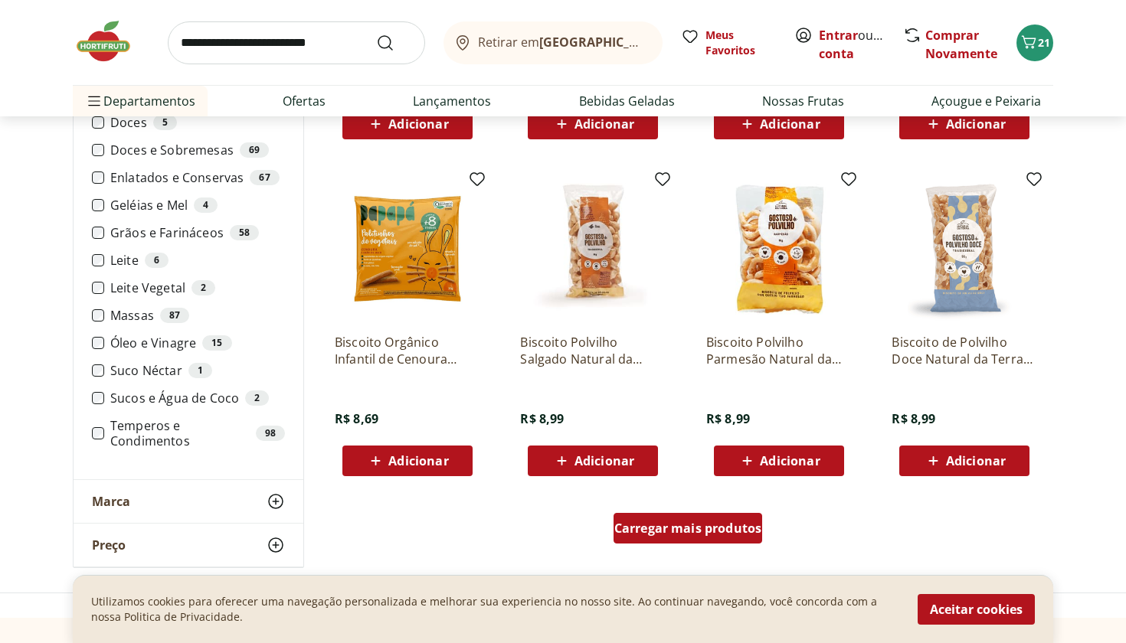
scroll to position [4761, 0]
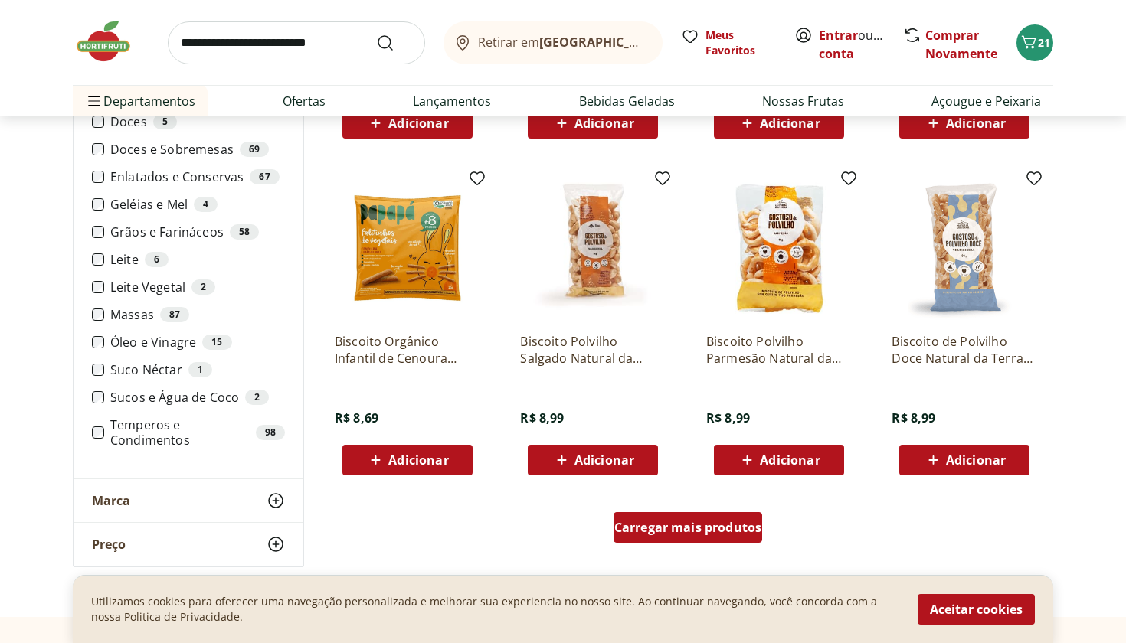
click at [662, 533] on span "Carregar mais produtos" at bounding box center [688, 527] width 148 height 12
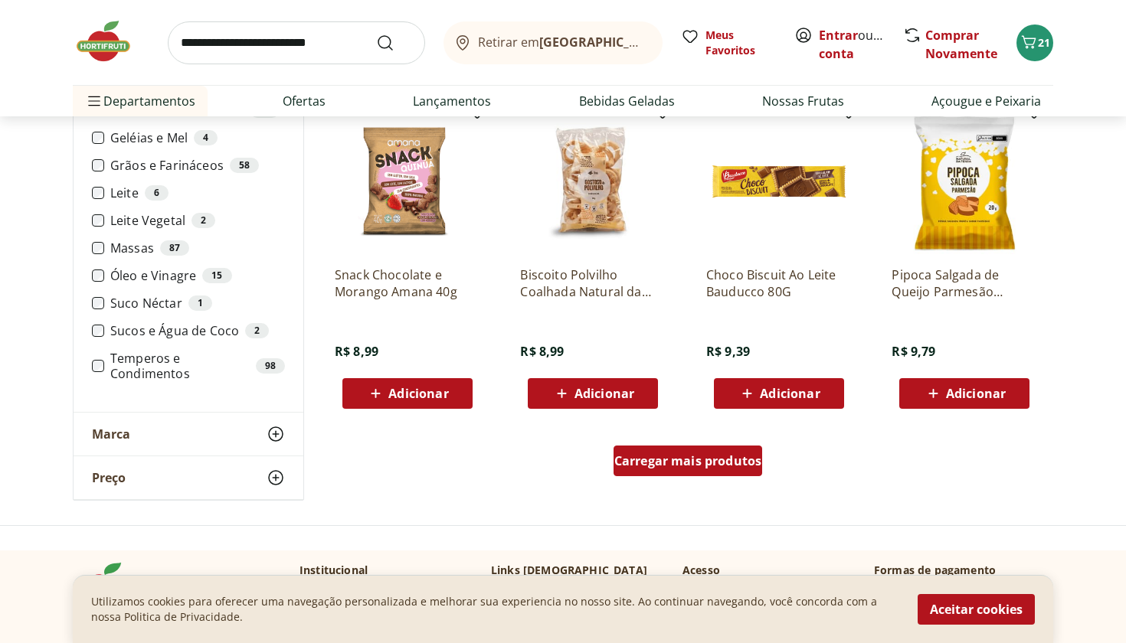
scroll to position [5854, 0]
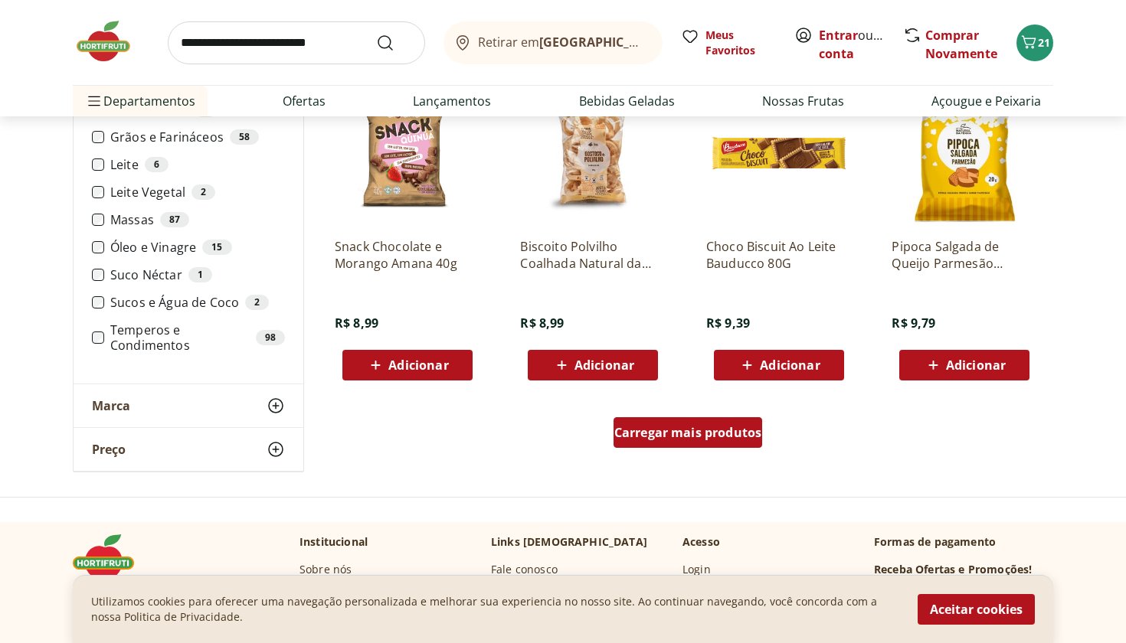
click at [659, 436] on span "Carregar mais produtos" at bounding box center [688, 433] width 148 height 12
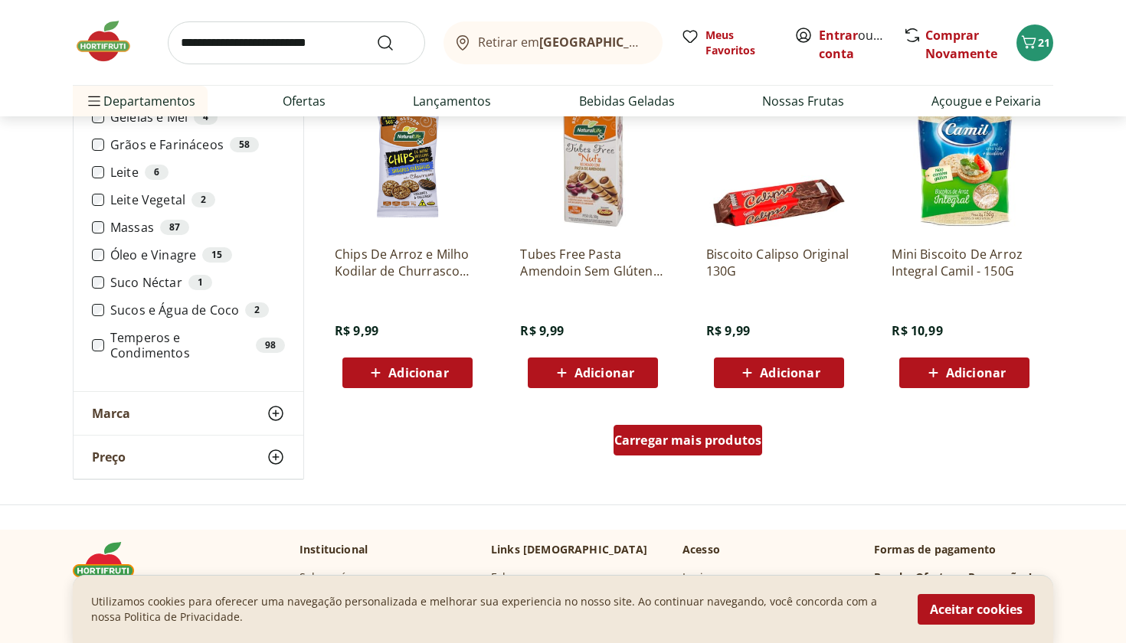
click at [659, 436] on span "Carregar mais produtos" at bounding box center [688, 440] width 148 height 12
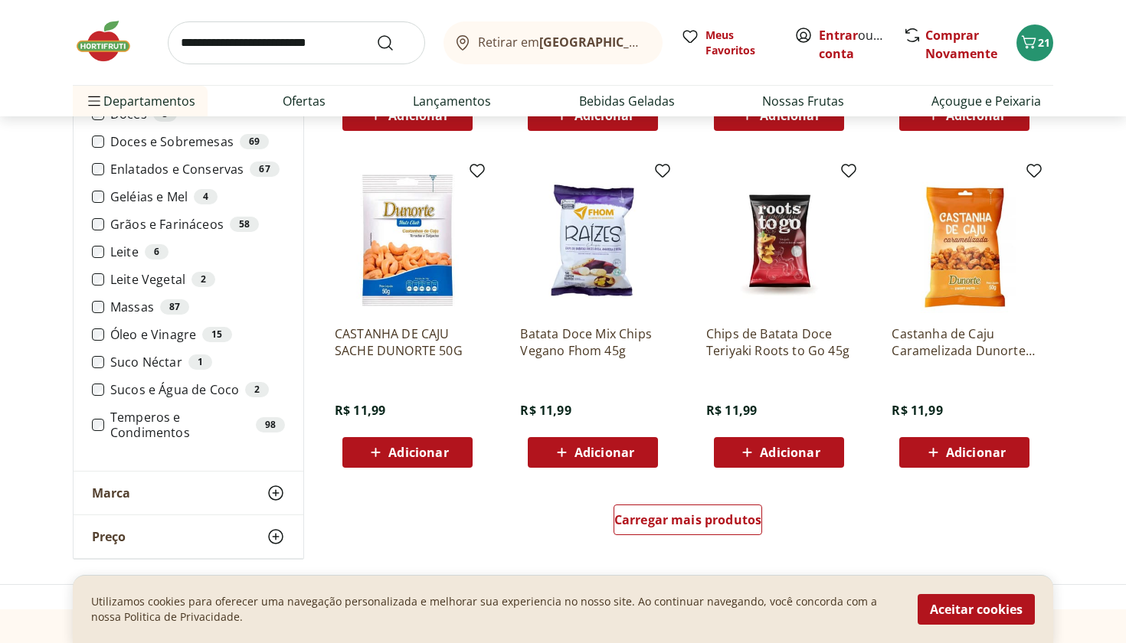
scroll to position [7765, 0]
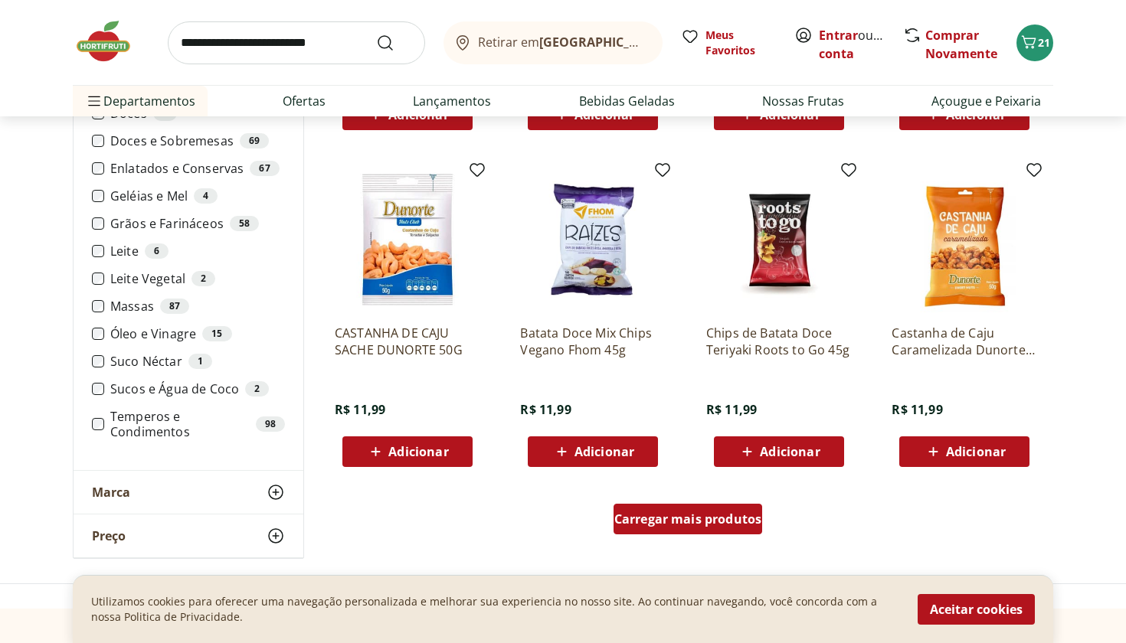
click at [652, 520] on span "Carregar mais produtos" at bounding box center [688, 519] width 148 height 12
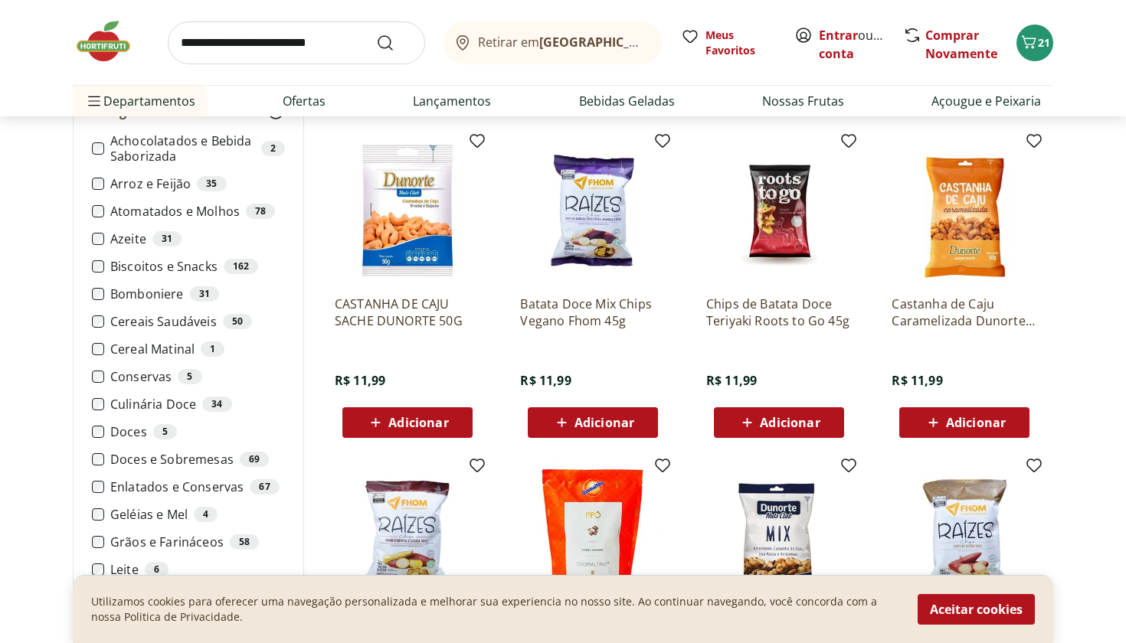
scroll to position [7795, 0]
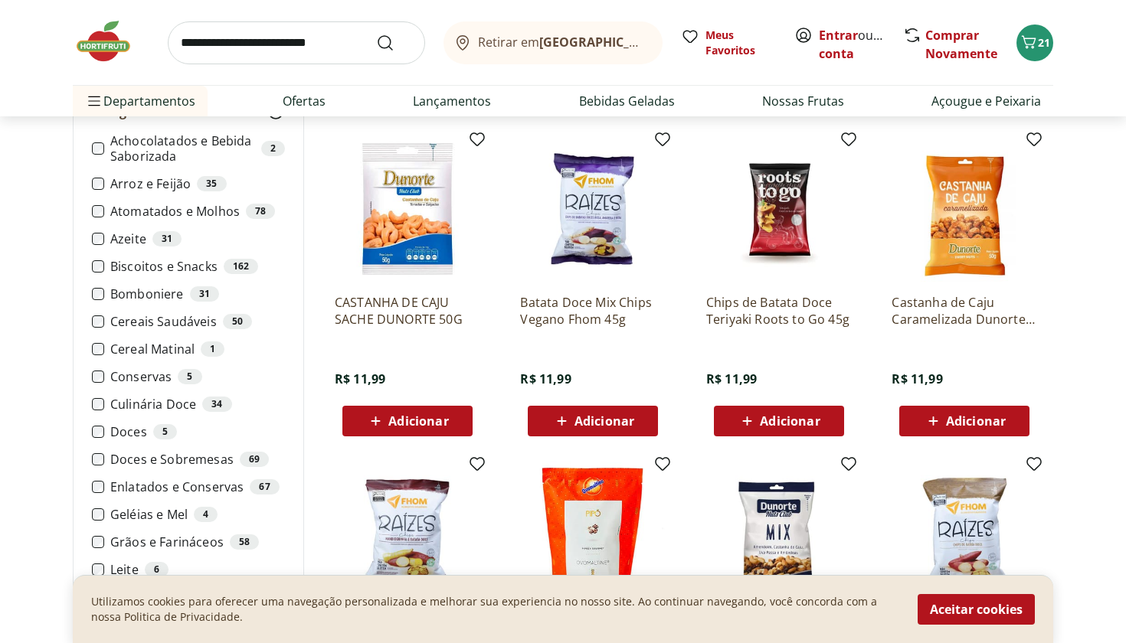
click at [959, 315] on p "Castanha de Caju Caramelizada Dunorte 50g" at bounding box center [963, 311] width 145 height 34
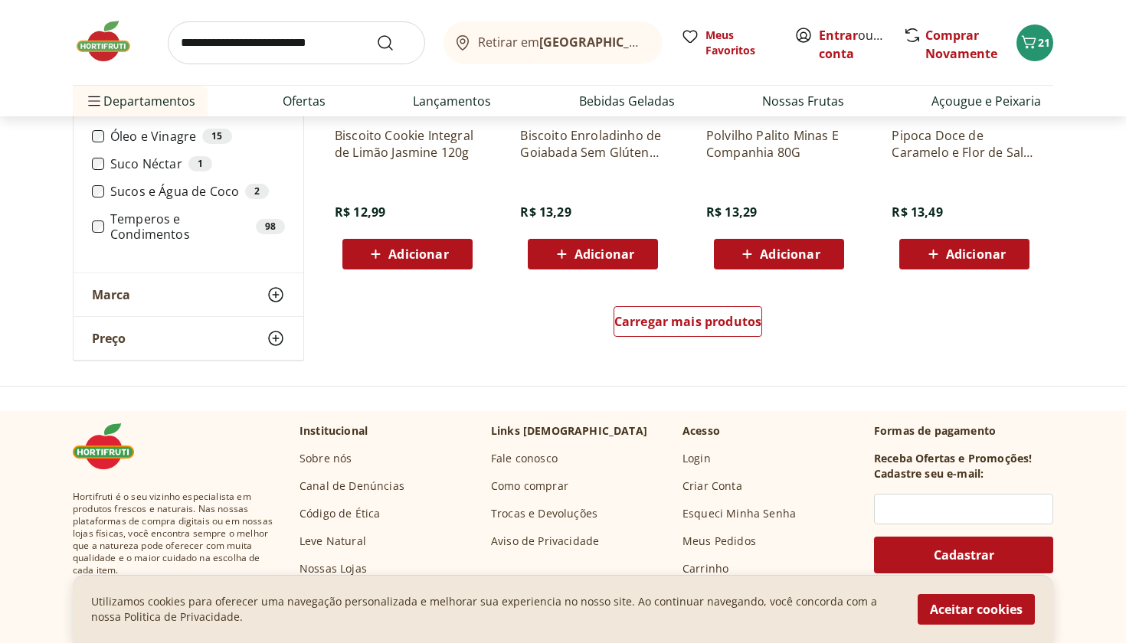
scroll to position [8963, 0]
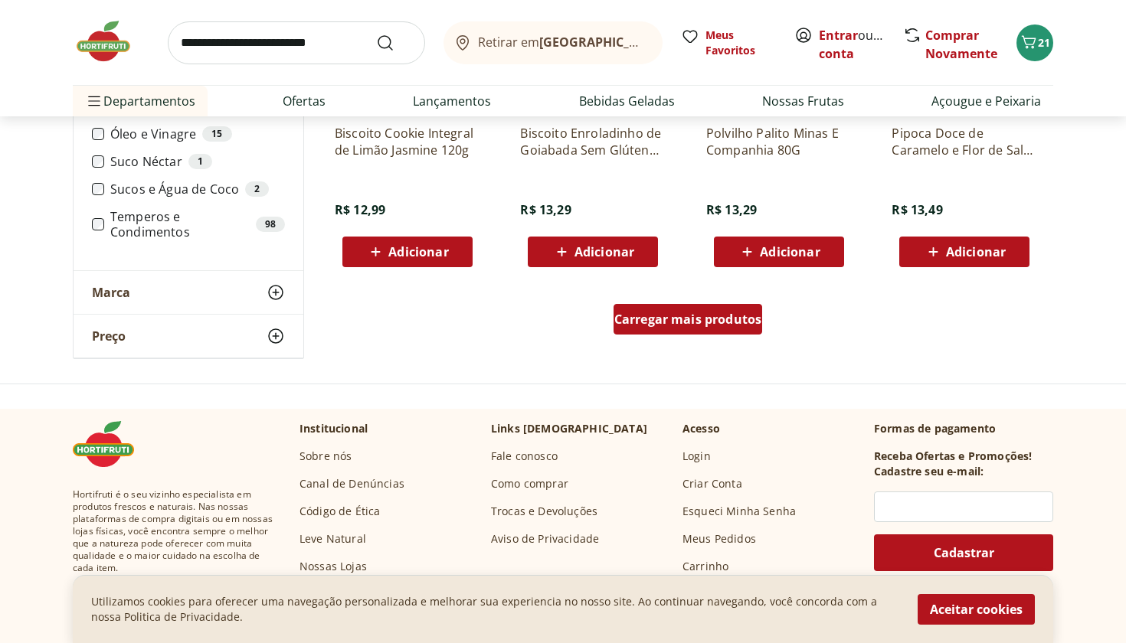
click at [689, 329] on div "Carregar mais produtos" at bounding box center [687, 319] width 149 height 31
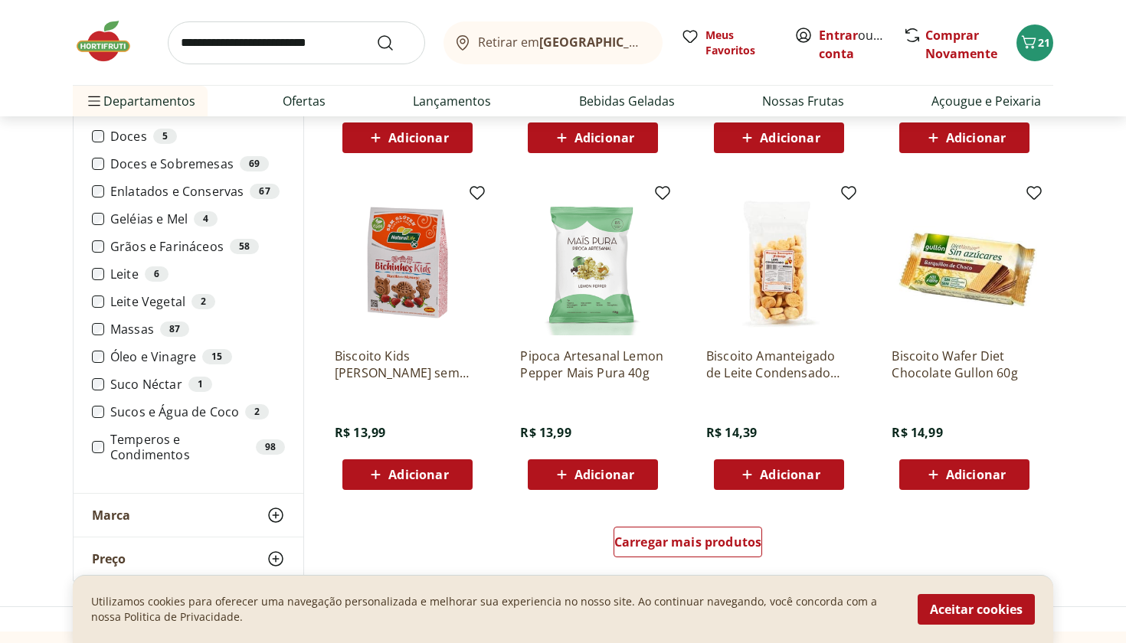
scroll to position [9740, 0]
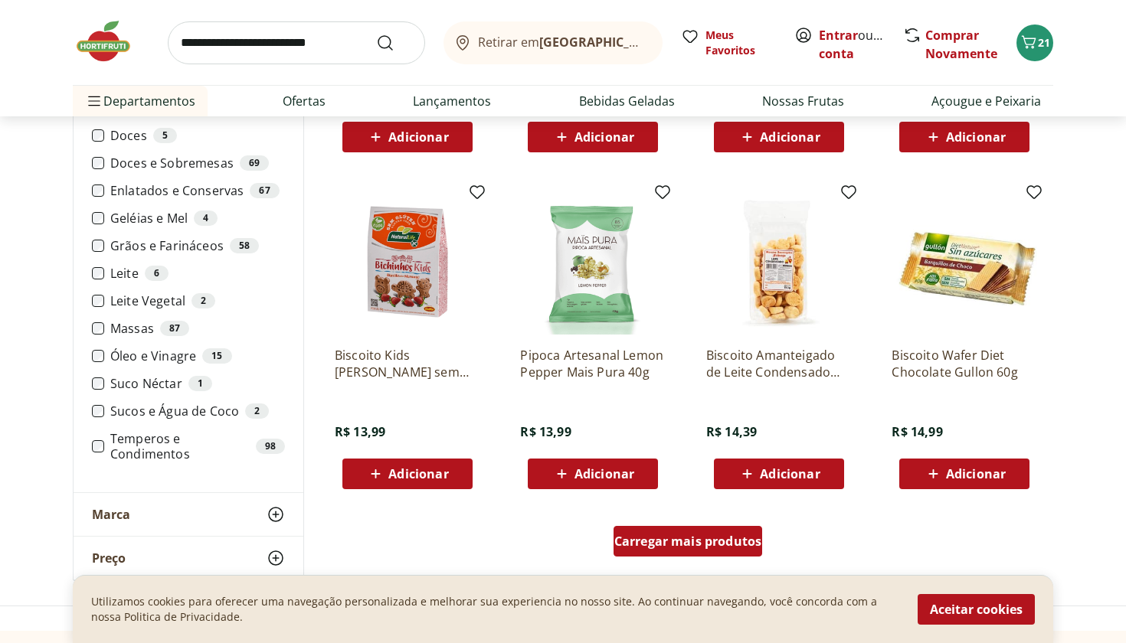
click at [675, 541] on span "Carregar mais produtos" at bounding box center [688, 541] width 148 height 12
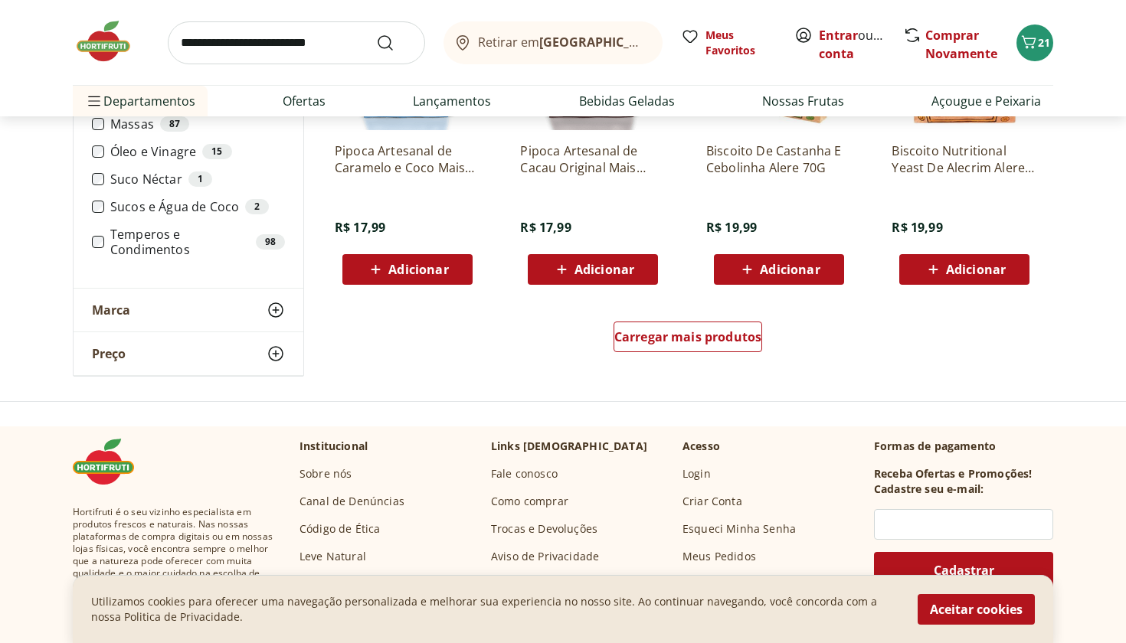
scroll to position [10950, 0]
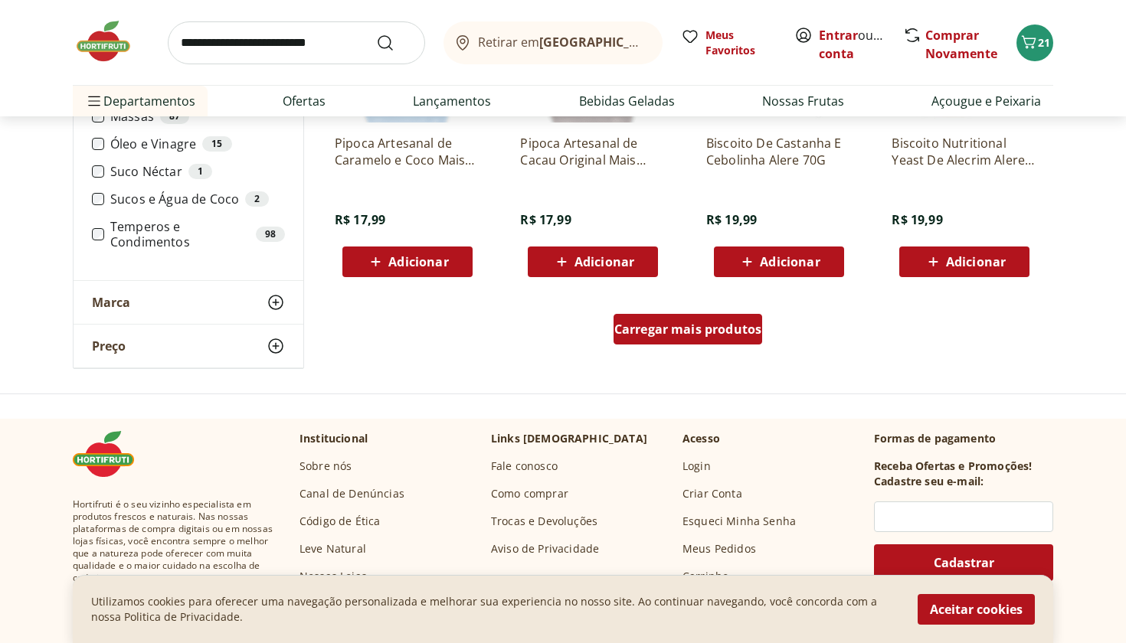
click at [677, 329] on span "Carregar mais produtos" at bounding box center [688, 329] width 148 height 12
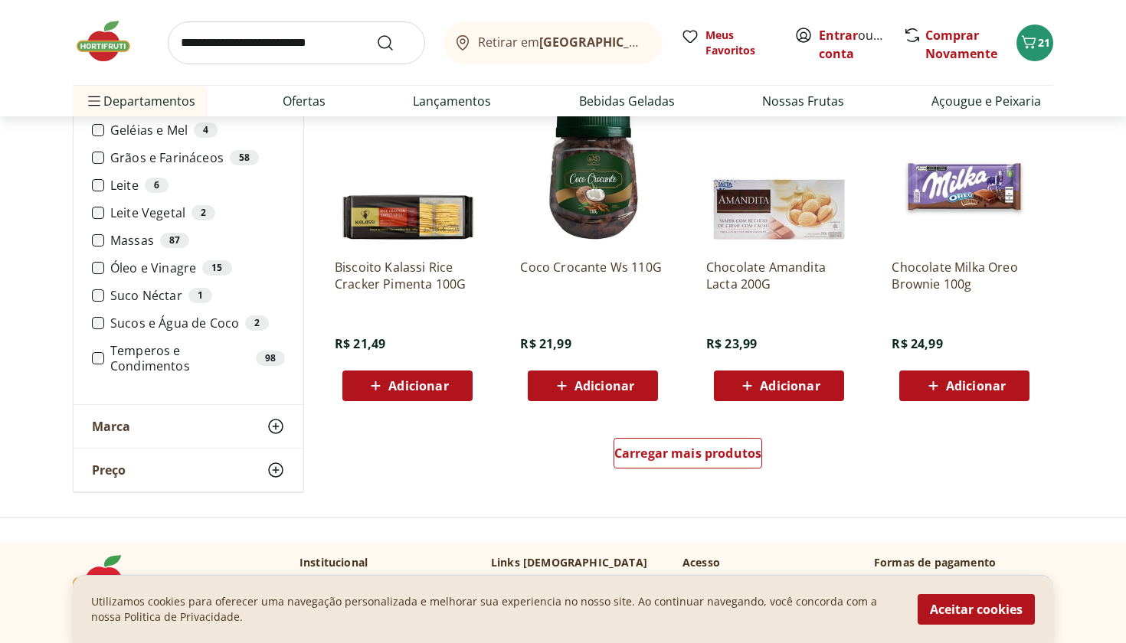
scroll to position [11826, 0]
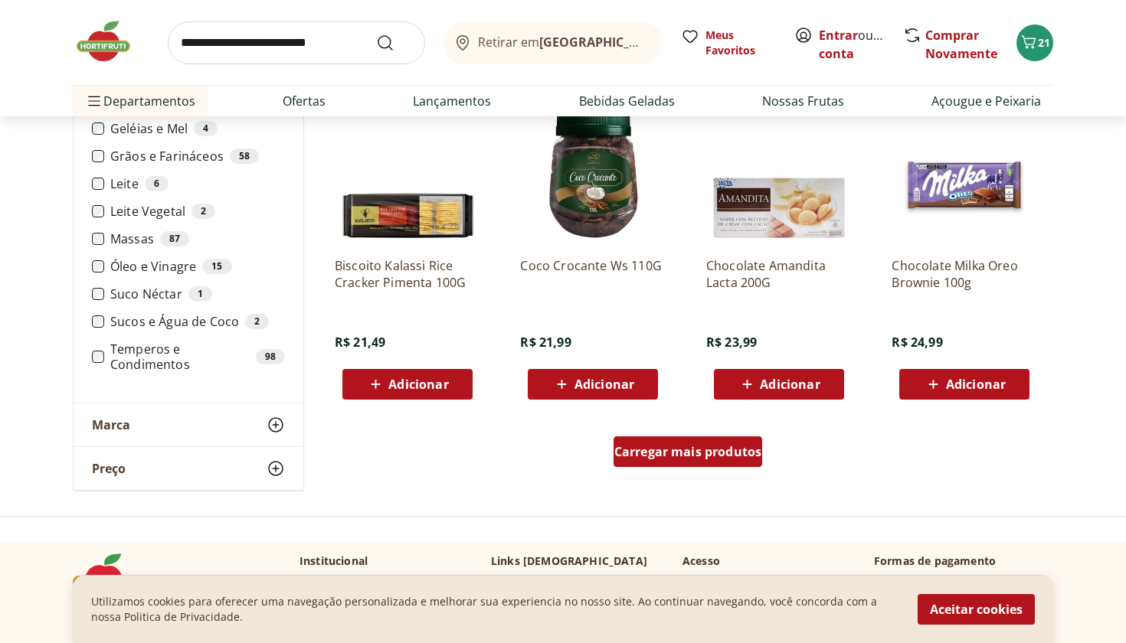
click at [668, 458] on span "Carregar mais produtos" at bounding box center [688, 452] width 148 height 12
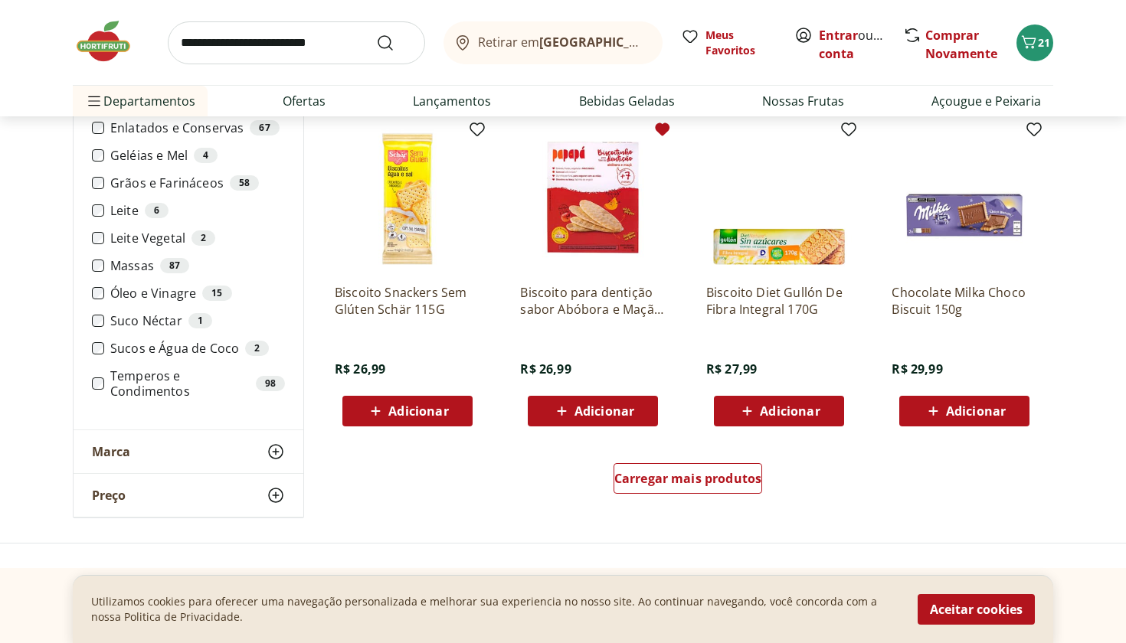
scroll to position [12838, 0]
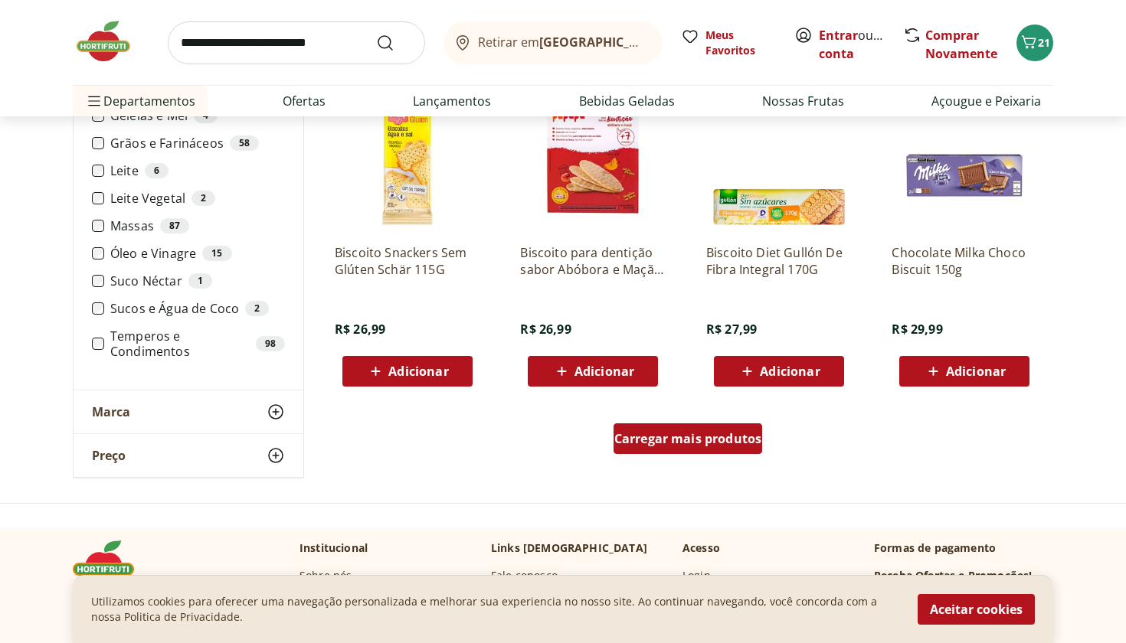
click at [661, 445] on span "Carregar mais produtos" at bounding box center [688, 439] width 148 height 12
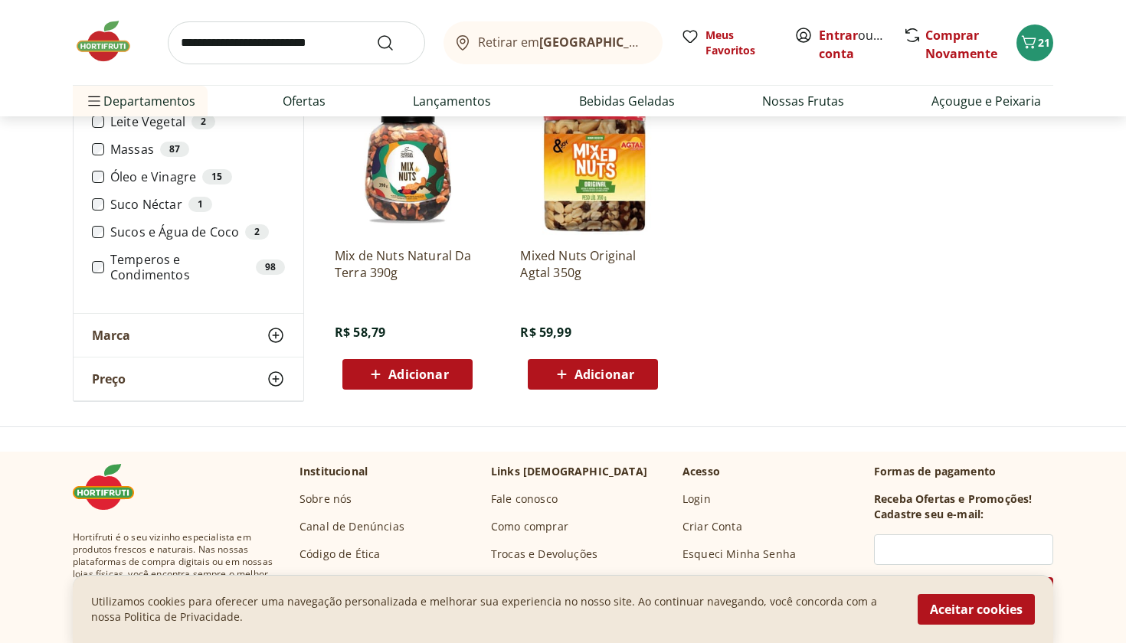
scroll to position [13507, 0]
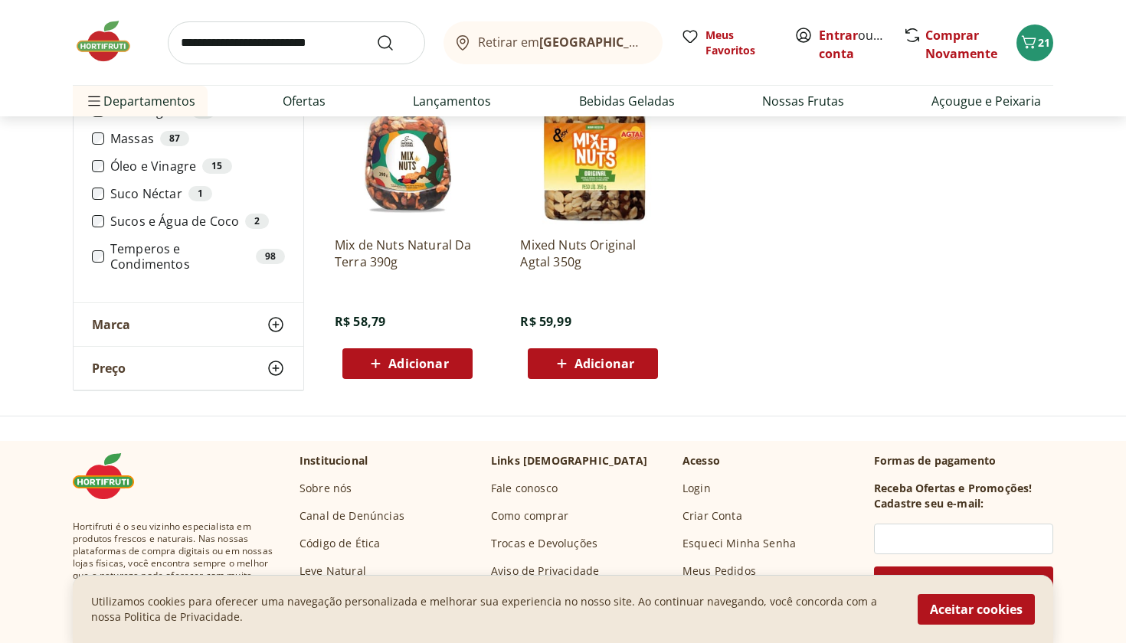
click at [339, 48] on input "search" at bounding box center [296, 42] width 257 height 43
type input "********"
click at [394, 42] on button "Submit Search" at bounding box center [394, 43] width 37 height 18
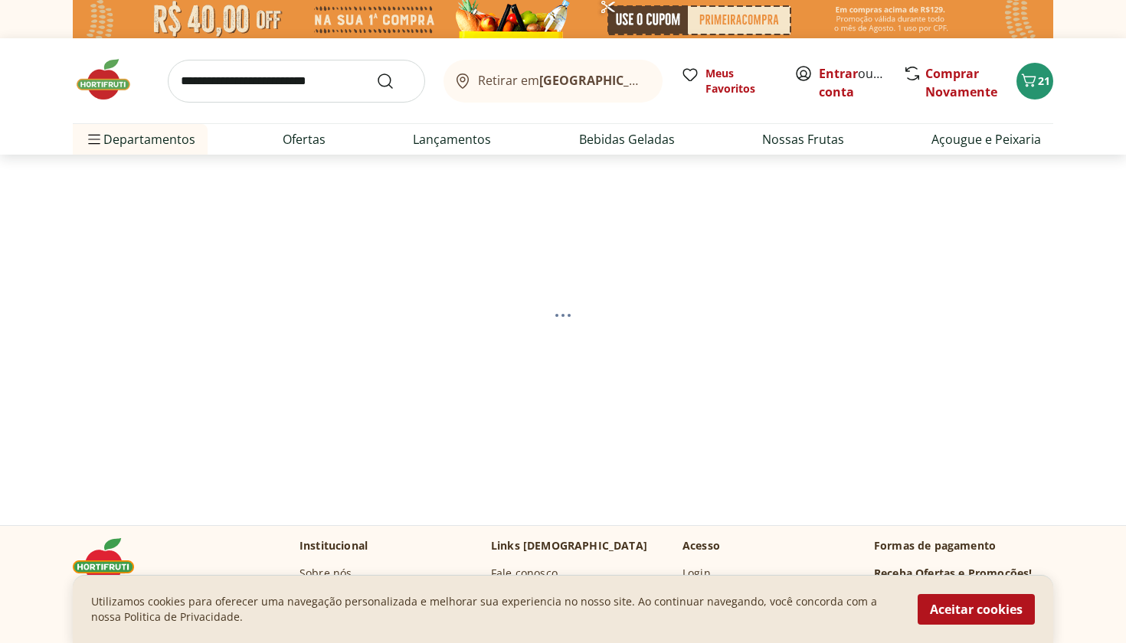
select select "**********"
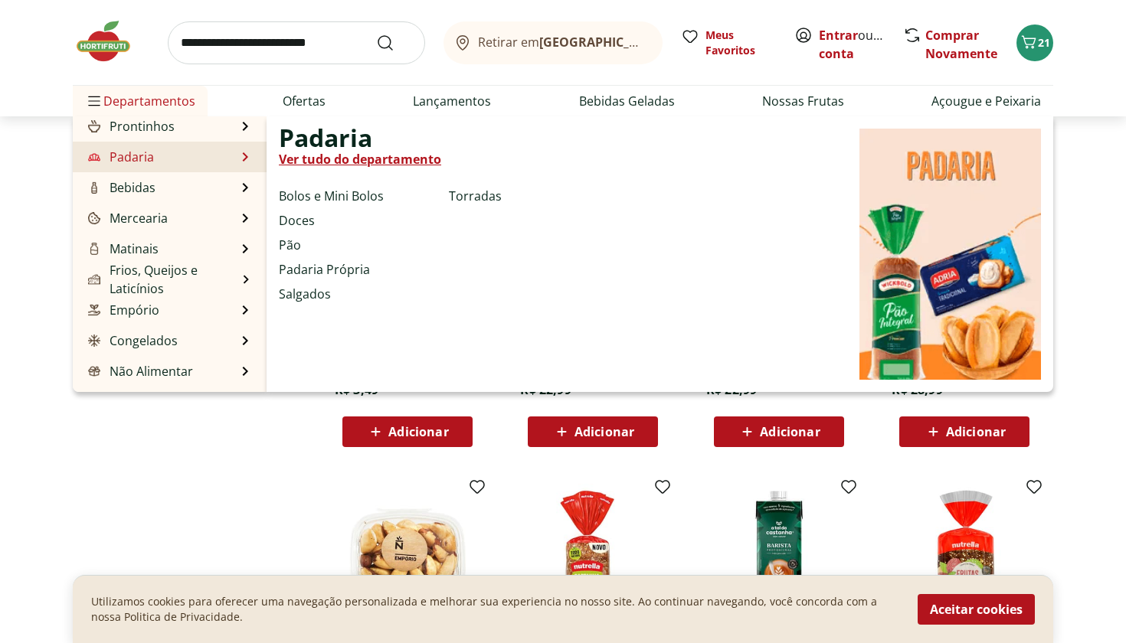
scroll to position [133, 0]
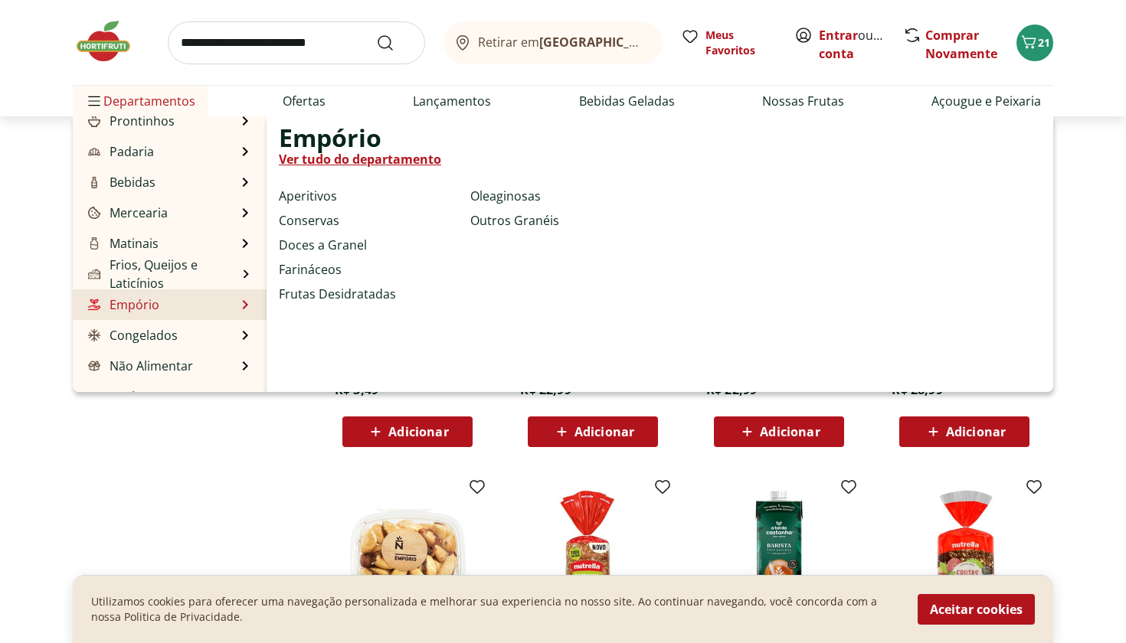
click at [126, 309] on link "Empório" at bounding box center [122, 305] width 74 height 18
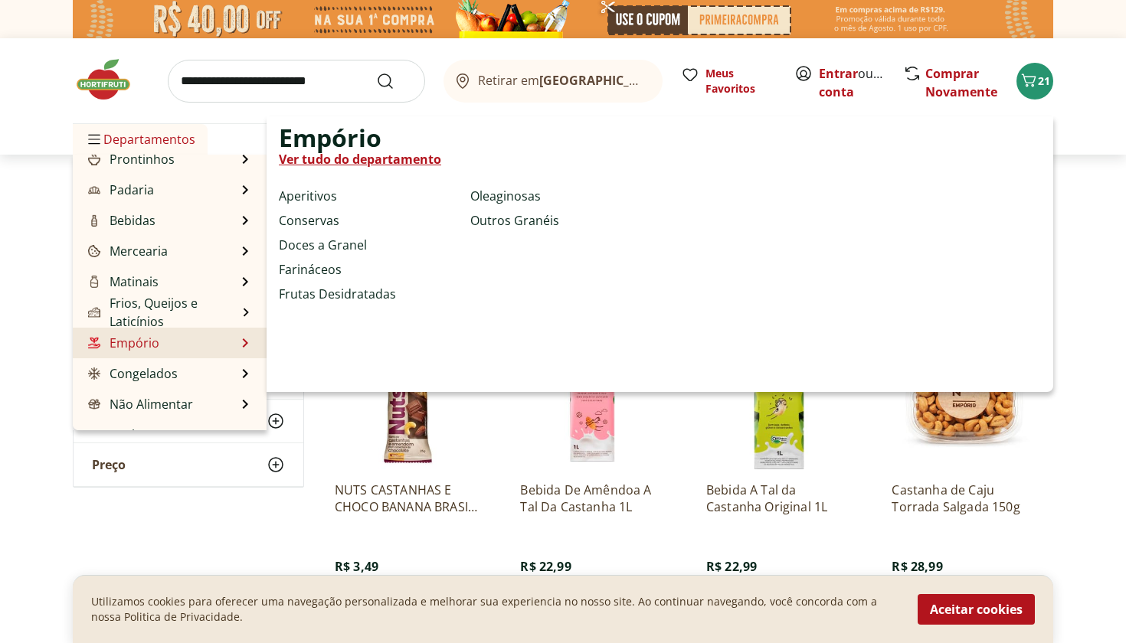
select select "**********"
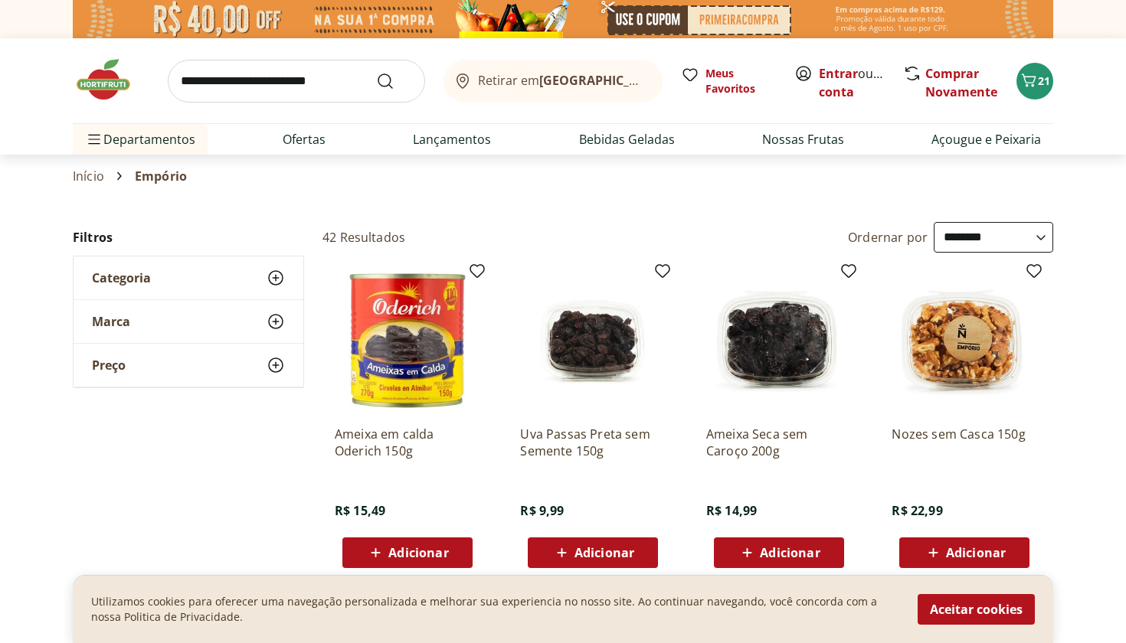
click at [148, 282] on span "Categoria" at bounding box center [121, 277] width 59 height 15
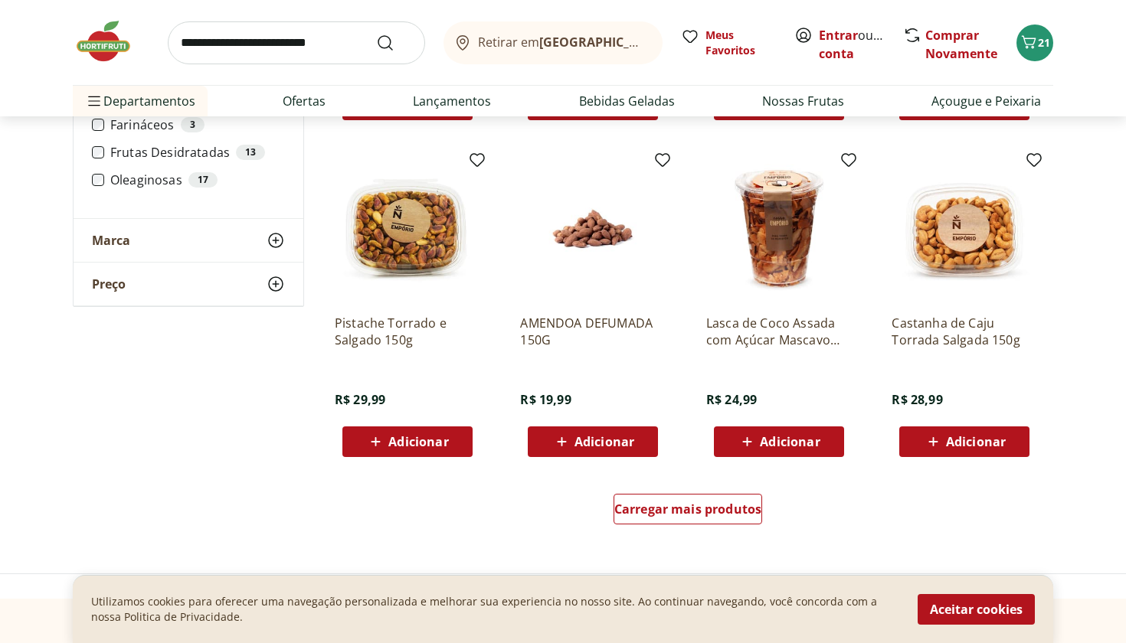
scroll to position [787, 0]
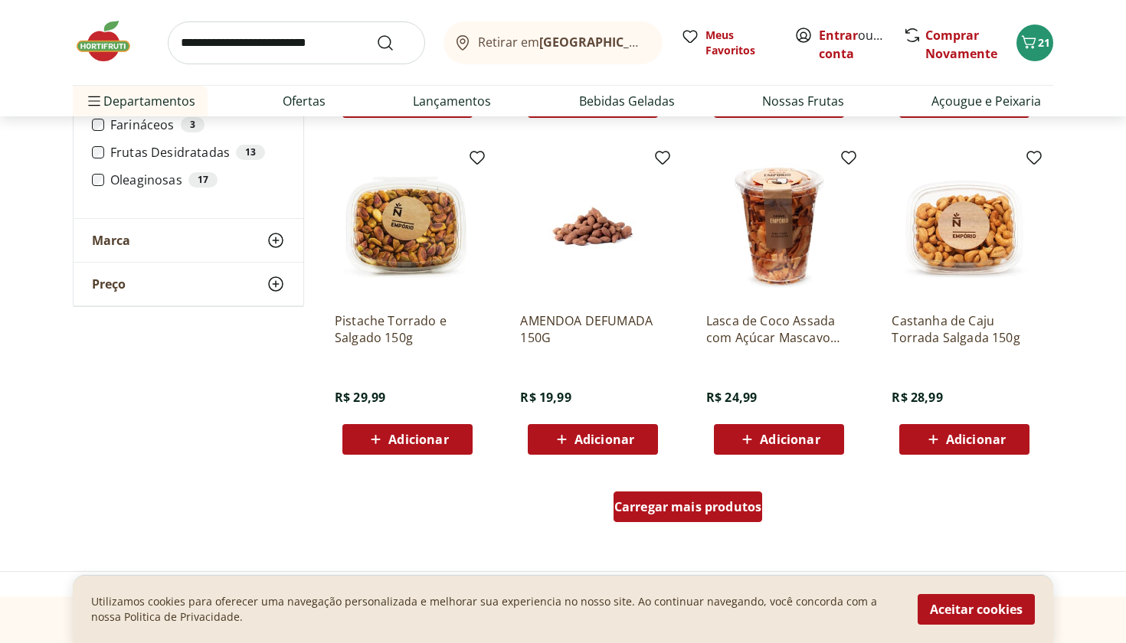
click at [752, 515] on div "Carregar mais produtos" at bounding box center [687, 507] width 149 height 31
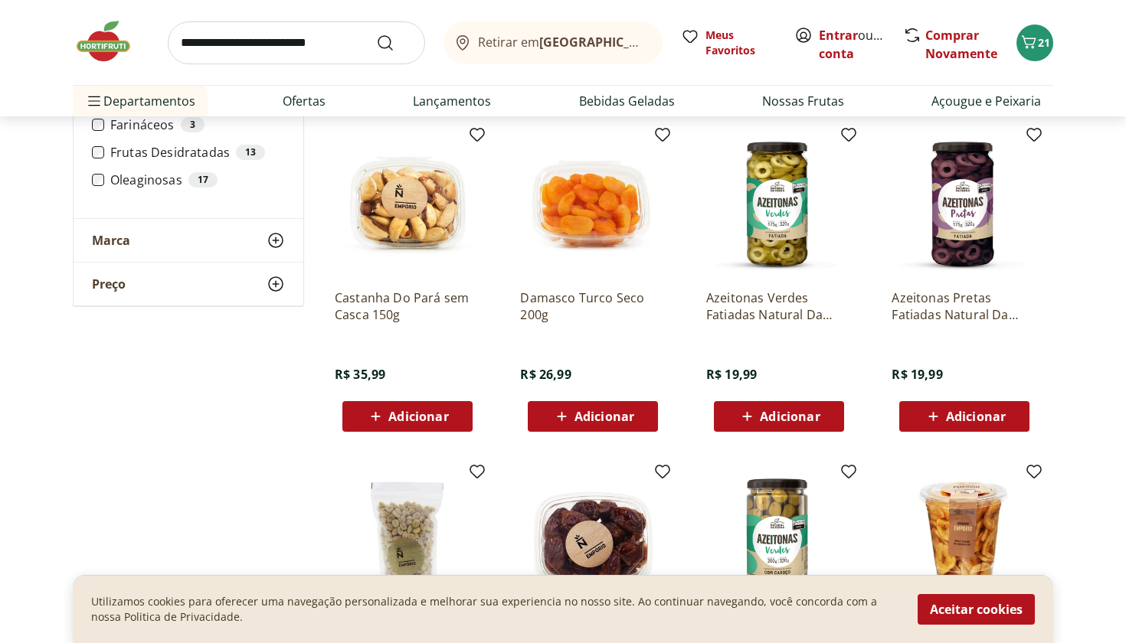
scroll to position [1130, 0]
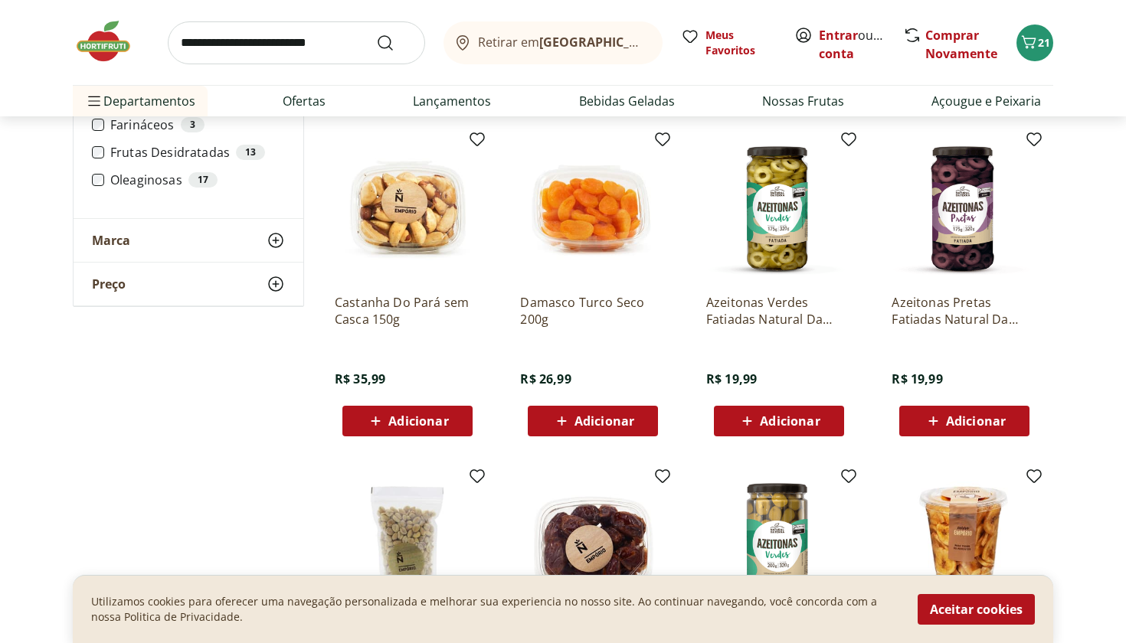
click at [825, 414] on div "Adicionar" at bounding box center [779, 421] width 106 height 28
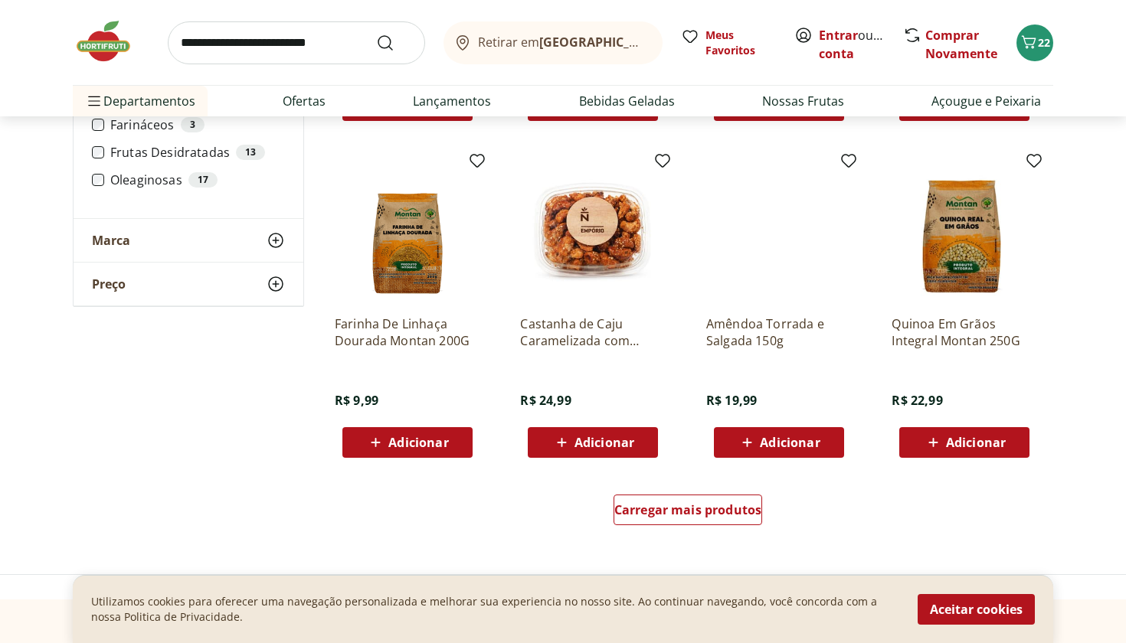
scroll to position [1787, 0]
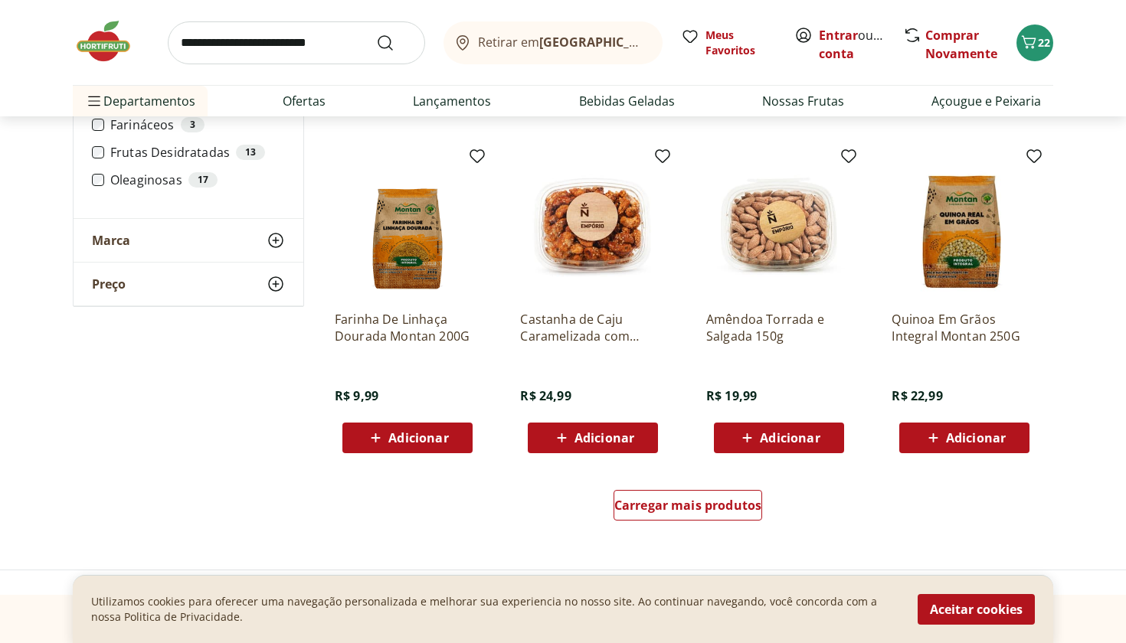
click at [624, 441] on span "Adicionar" at bounding box center [604, 438] width 60 height 12
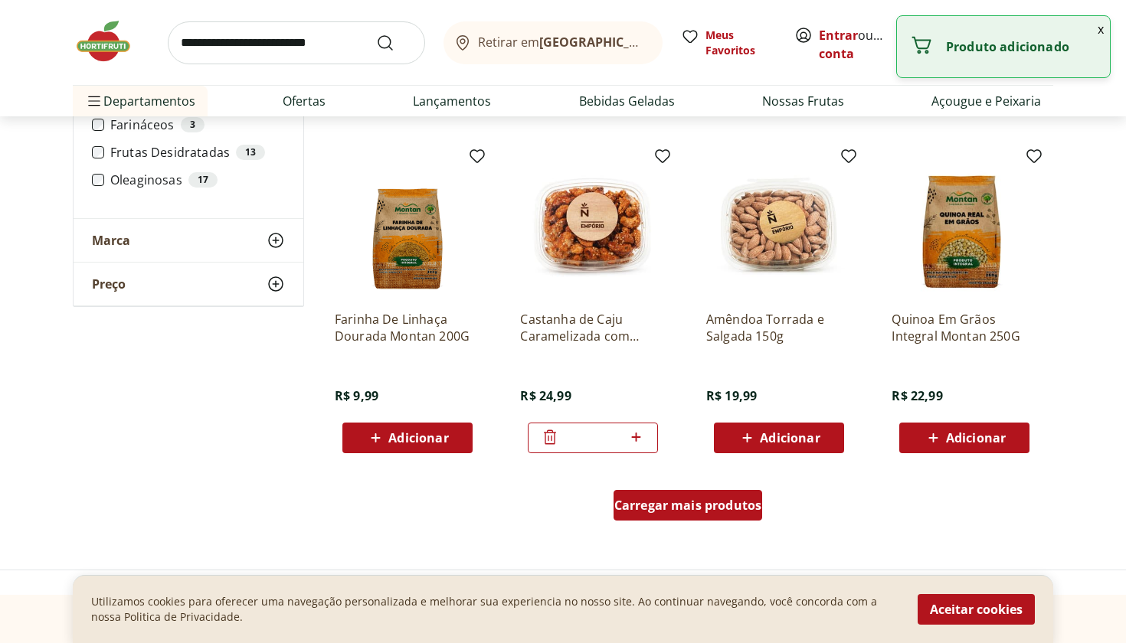
click at [662, 499] on span "Carregar mais produtos" at bounding box center [688, 505] width 148 height 12
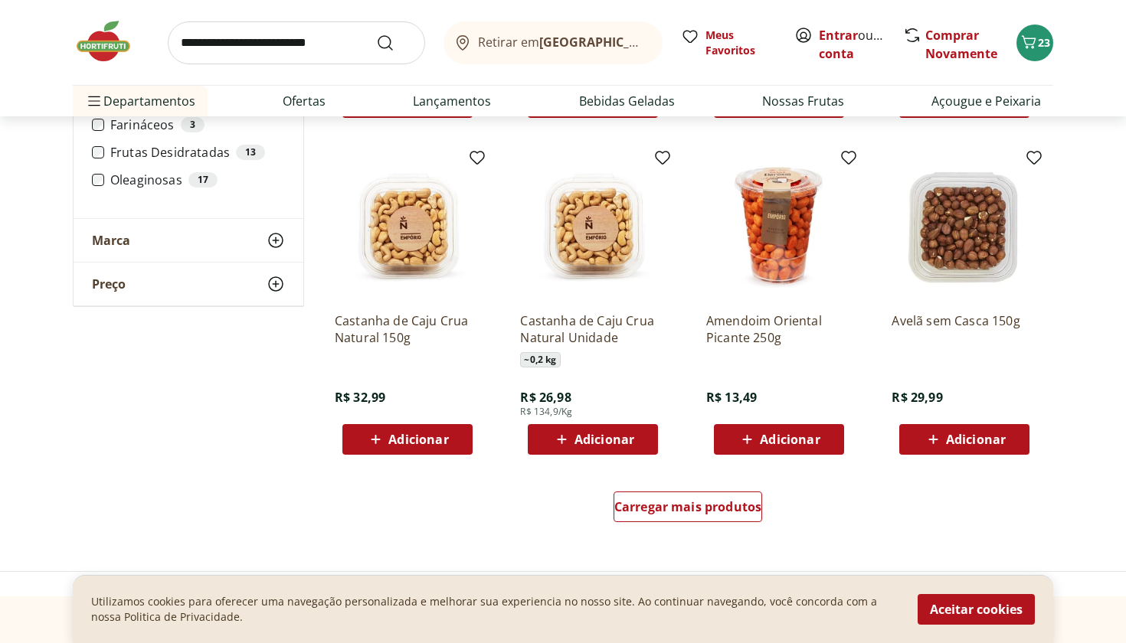
scroll to position [2785, 0]
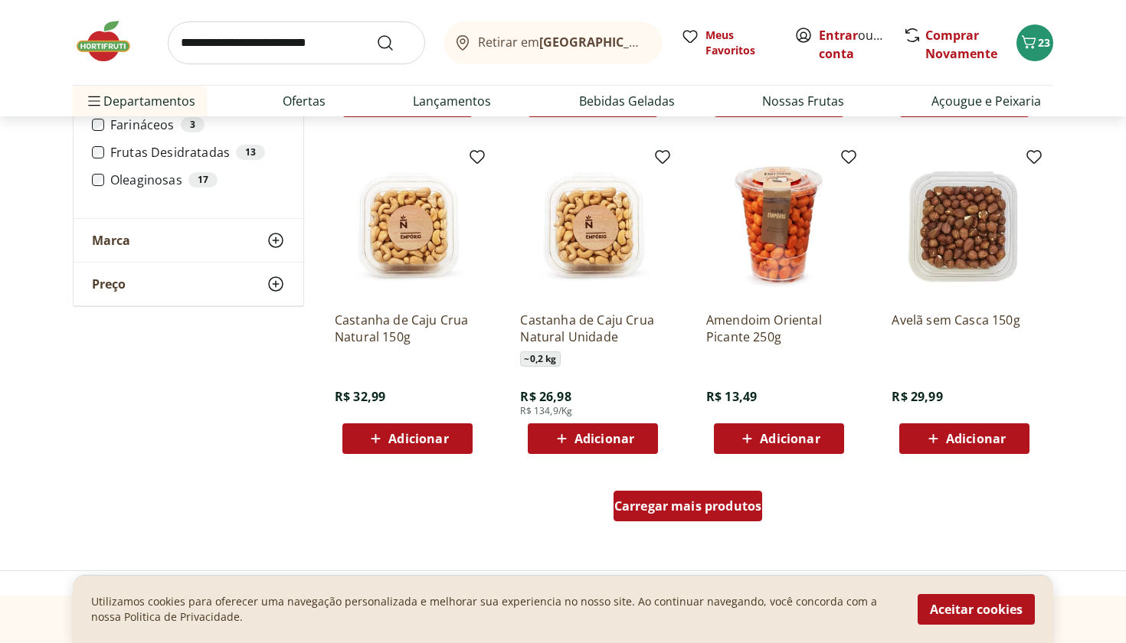
click at [665, 501] on span "Carregar mais produtos" at bounding box center [688, 506] width 148 height 12
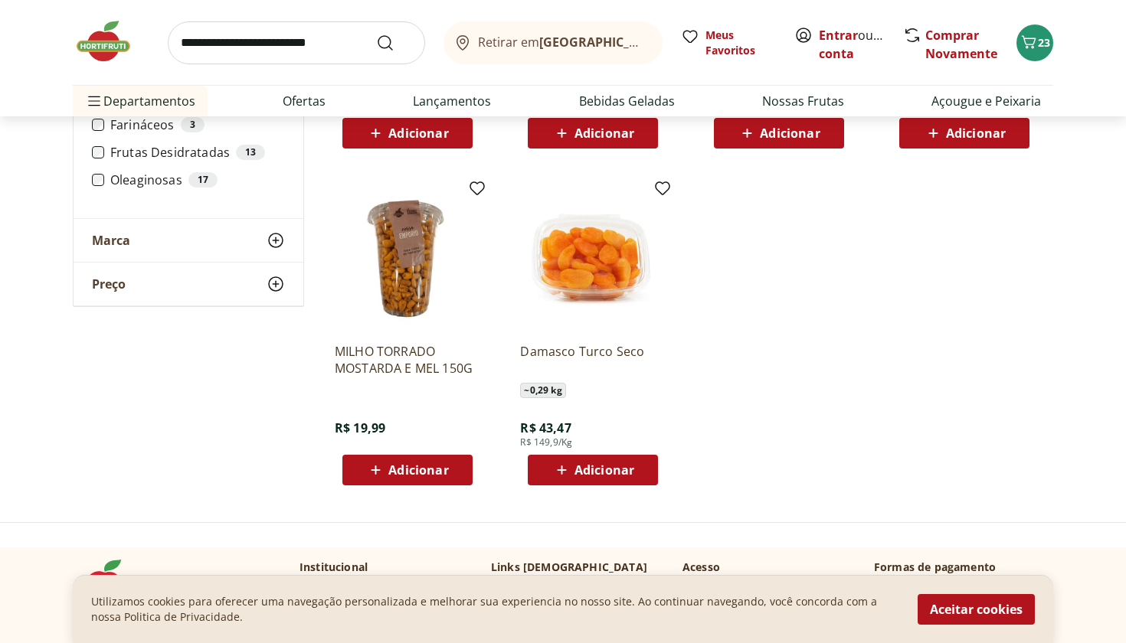
scroll to position [3417, 0]
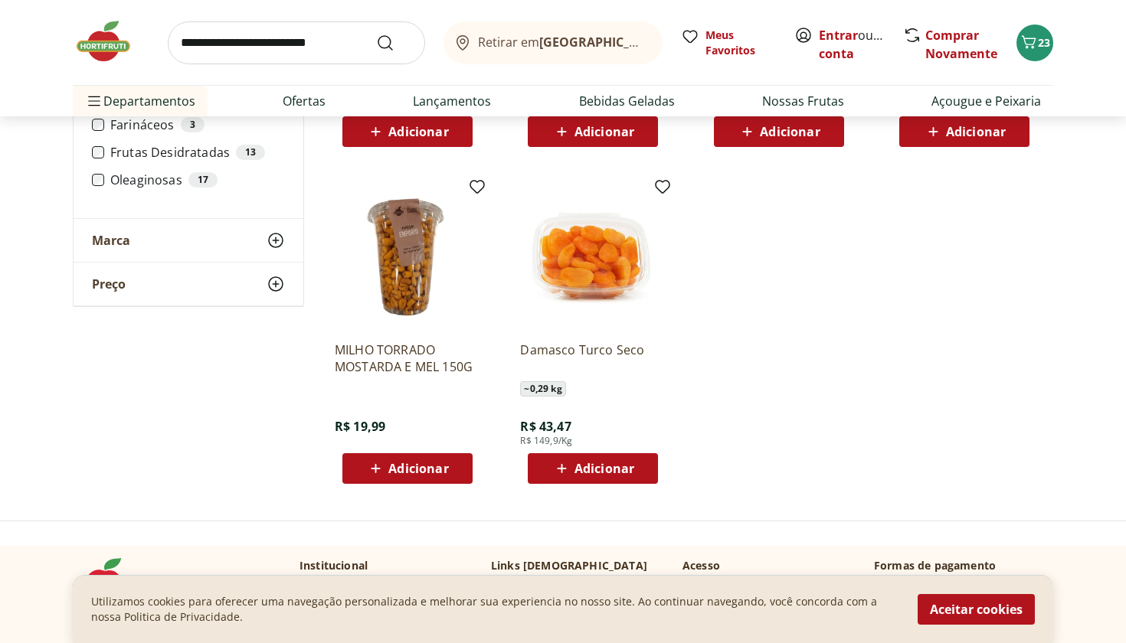
click at [416, 475] on span "Adicionar" at bounding box center [418, 469] width 60 height 12
click at [1040, 34] on div "24" at bounding box center [1034, 43] width 12 height 25
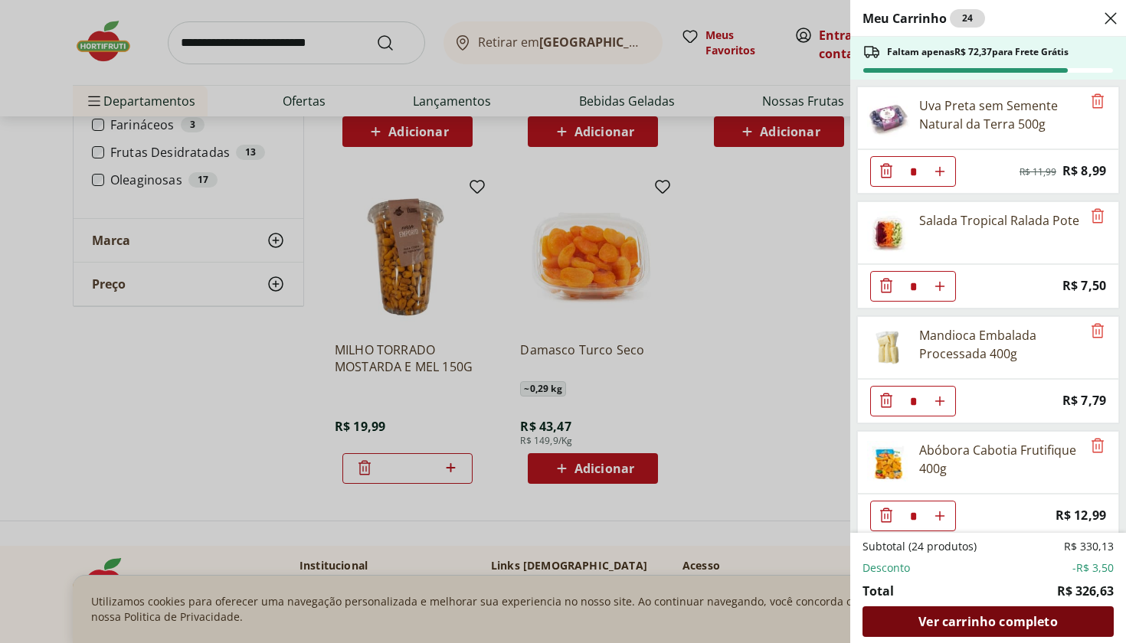
click at [945, 630] on div "Ver carrinho completo" at bounding box center [987, 621] width 251 height 31
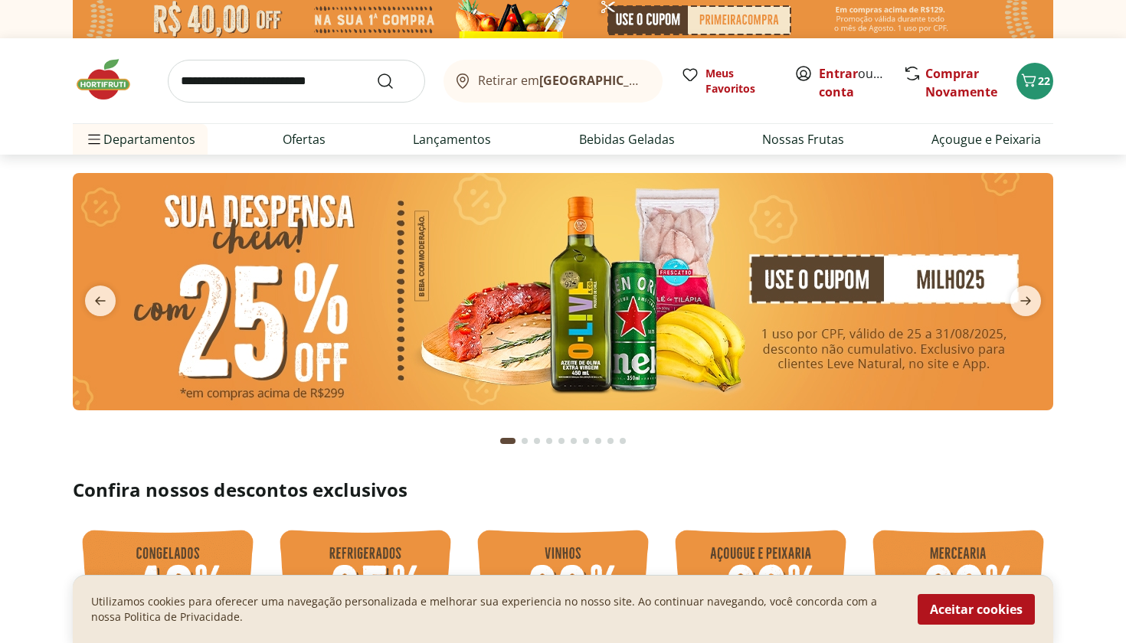
type input "*"
click at [835, 71] on link "Entrar" at bounding box center [838, 73] width 39 height 17
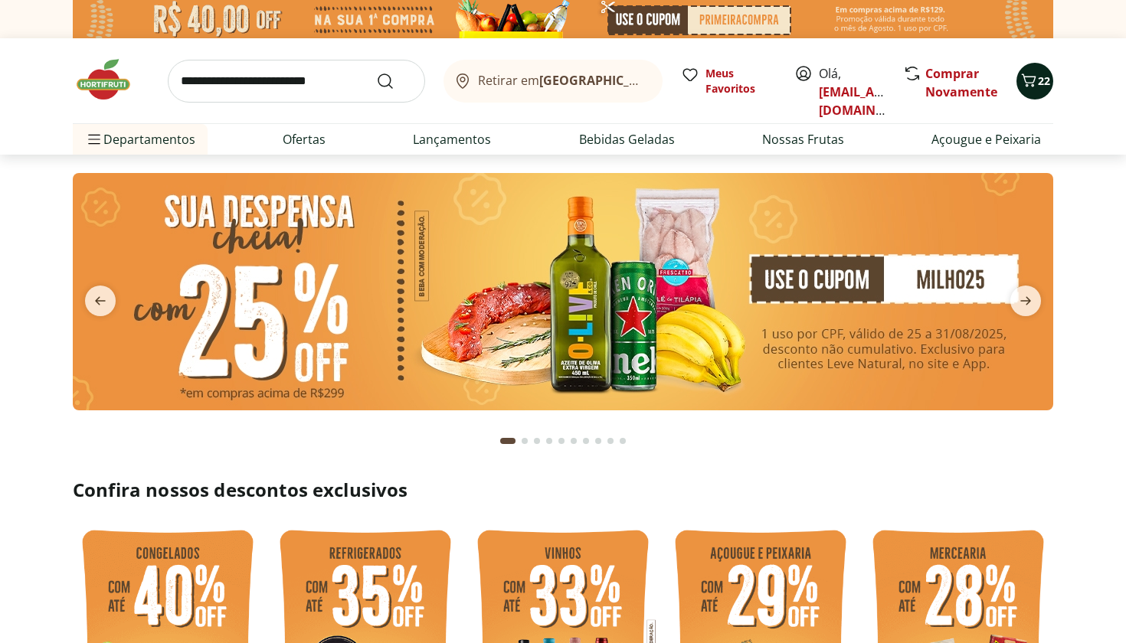
click at [1034, 92] on div "22" at bounding box center [1034, 81] width 12 height 25
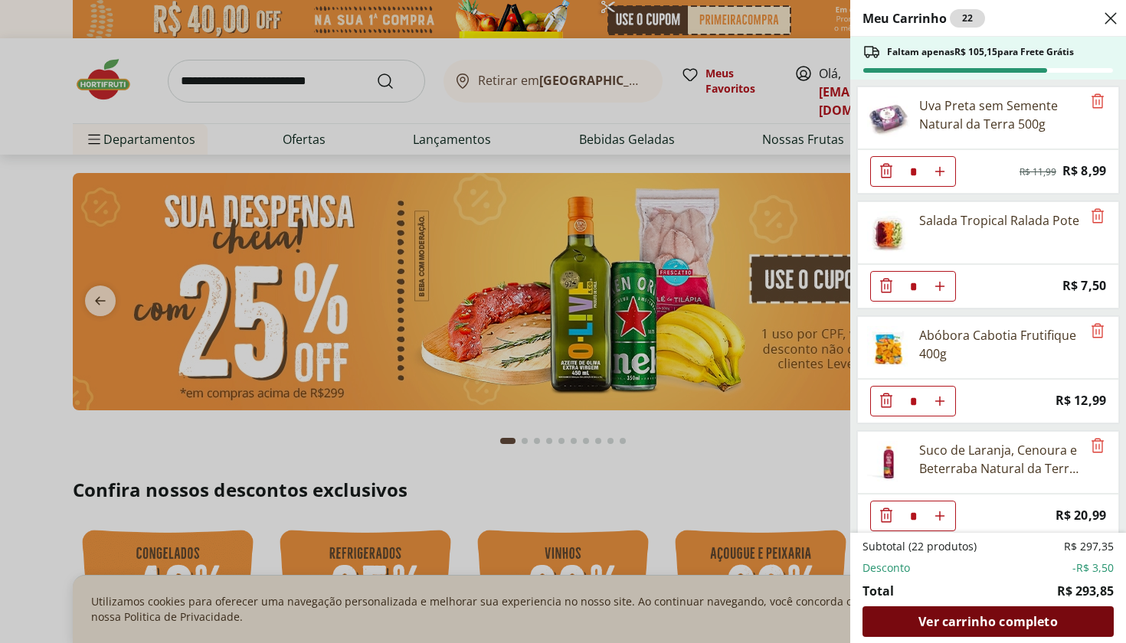
click at [962, 619] on span "Ver carrinho completo" at bounding box center [987, 622] width 139 height 12
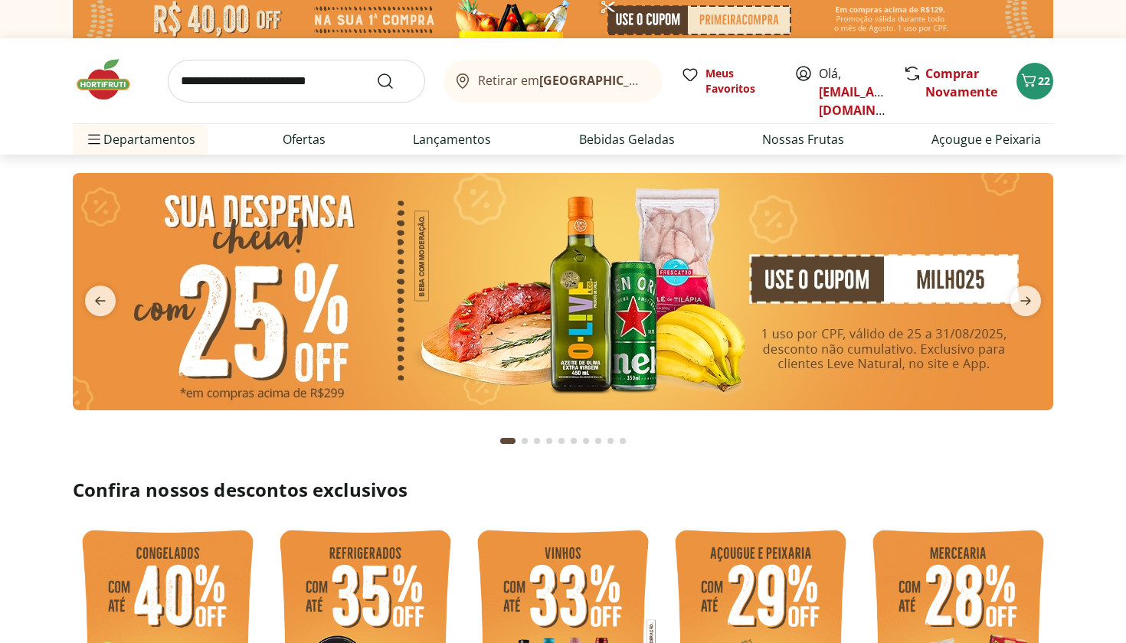
click at [336, 82] on input "search" at bounding box center [296, 81] width 257 height 43
type input "*******"
click at [394, 80] on button "Submit Search" at bounding box center [394, 81] width 37 height 18
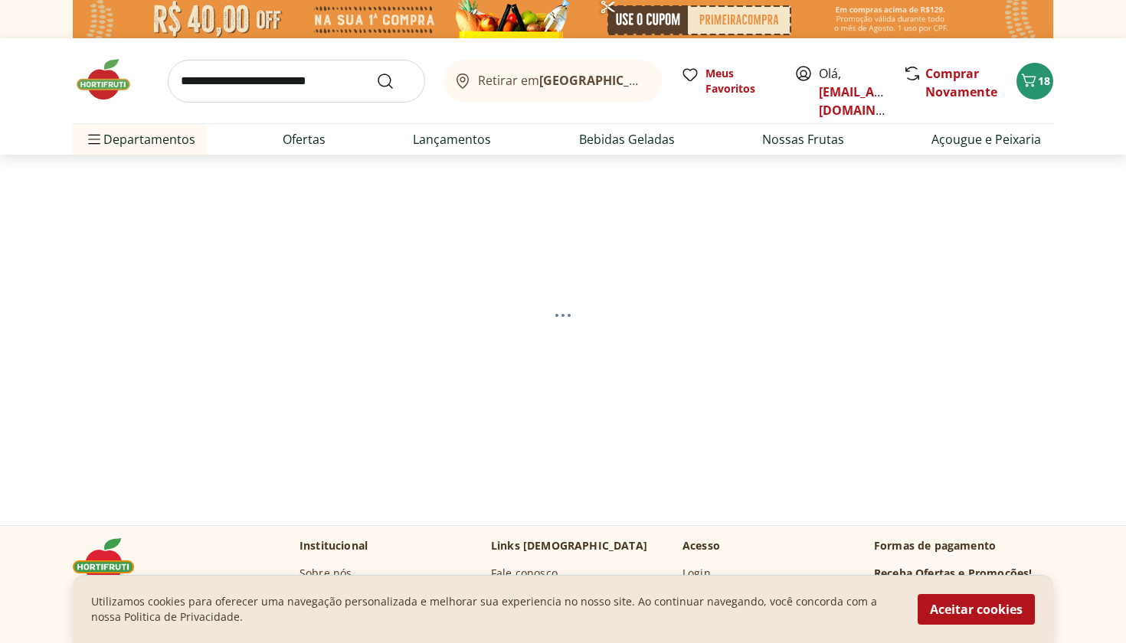
select select "**********"
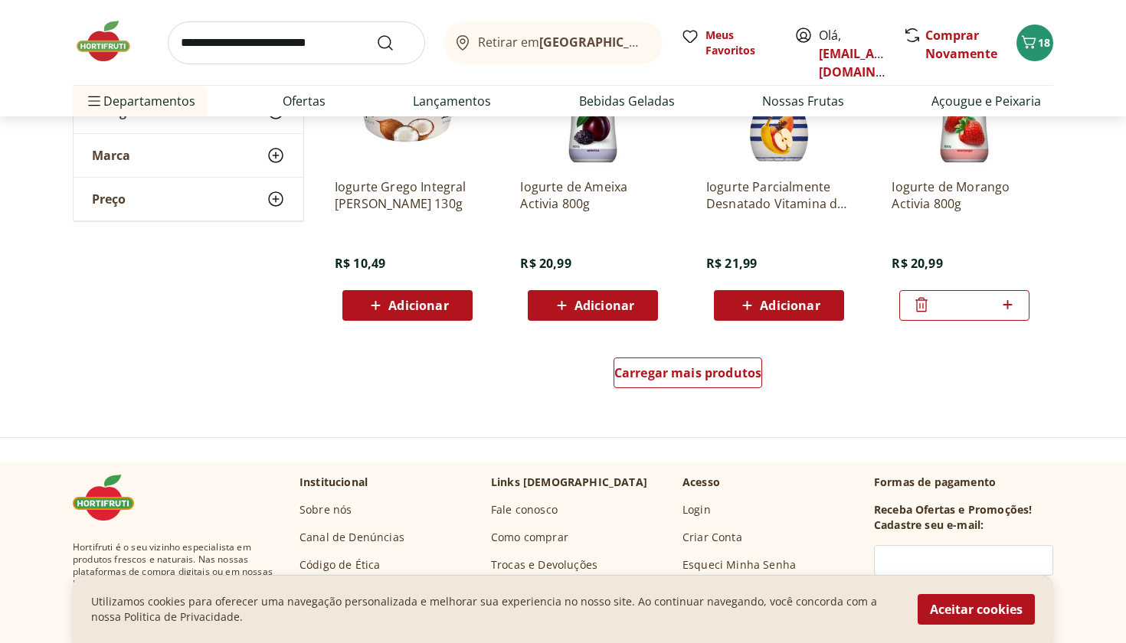
scroll to position [997, 0]
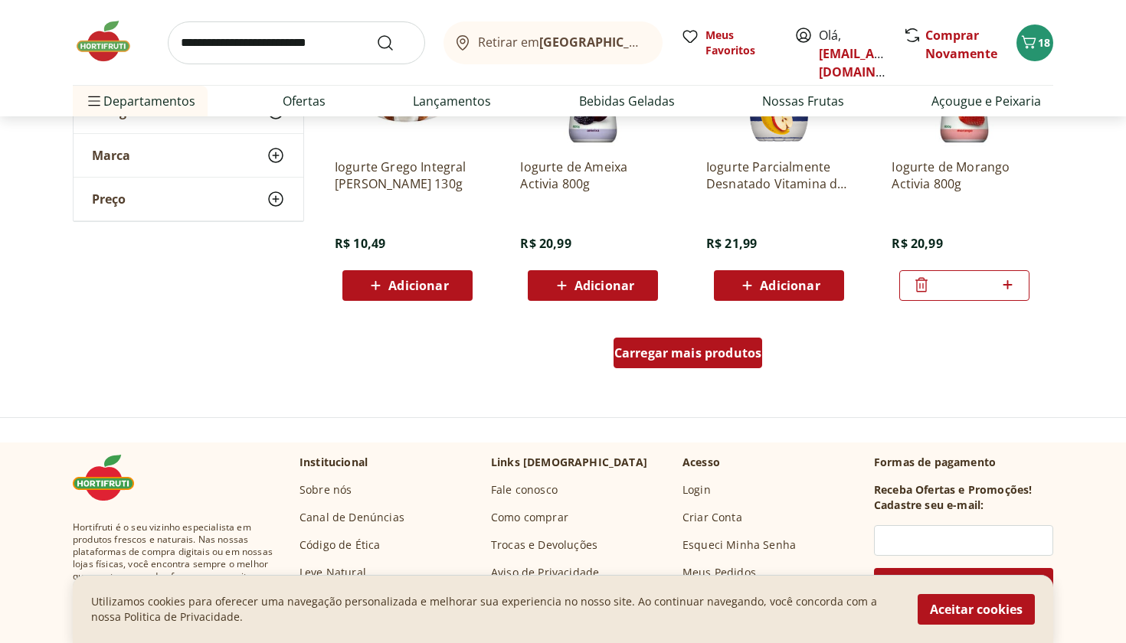
click at [673, 351] on span "Carregar mais produtos" at bounding box center [688, 353] width 148 height 12
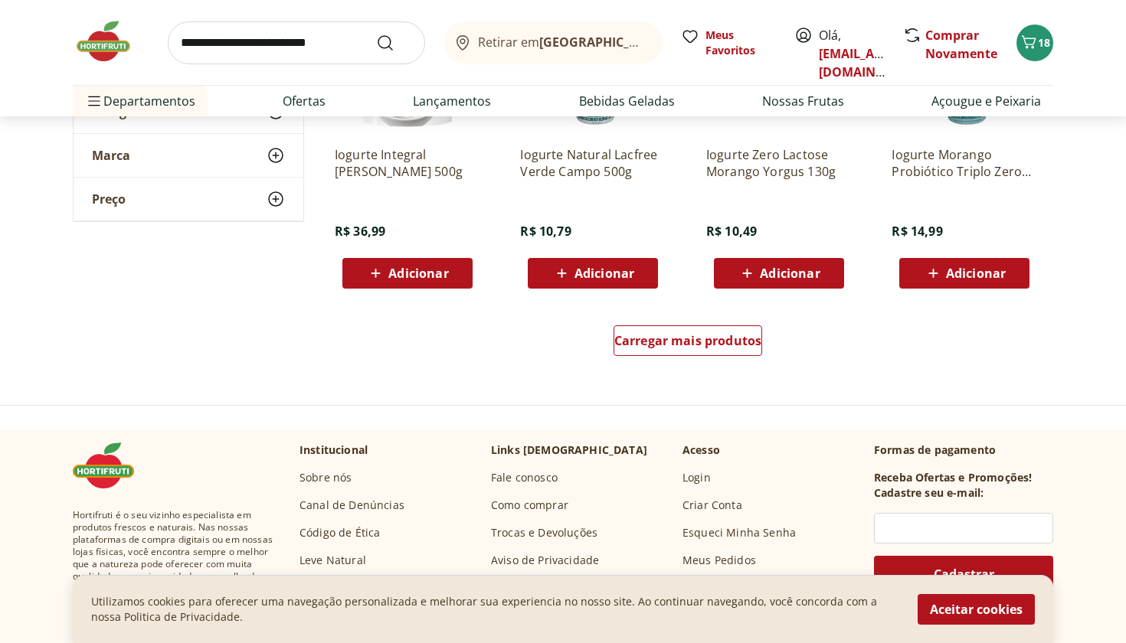
scroll to position [2020, 0]
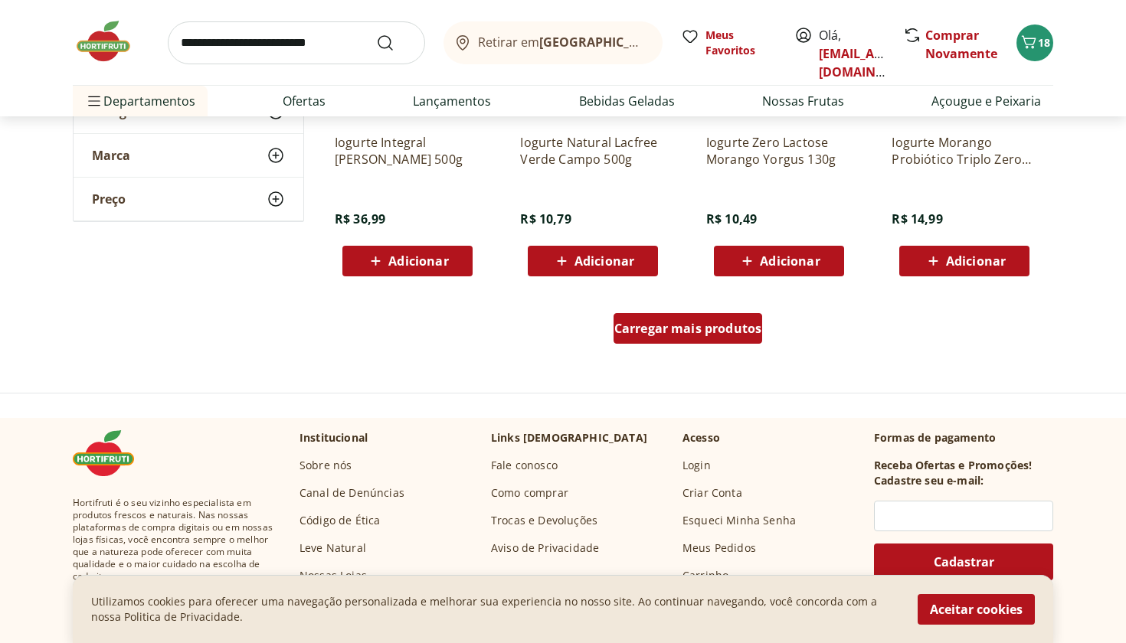
click at [688, 334] on span "Carregar mais produtos" at bounding box center [688, 328] width 148 height 12
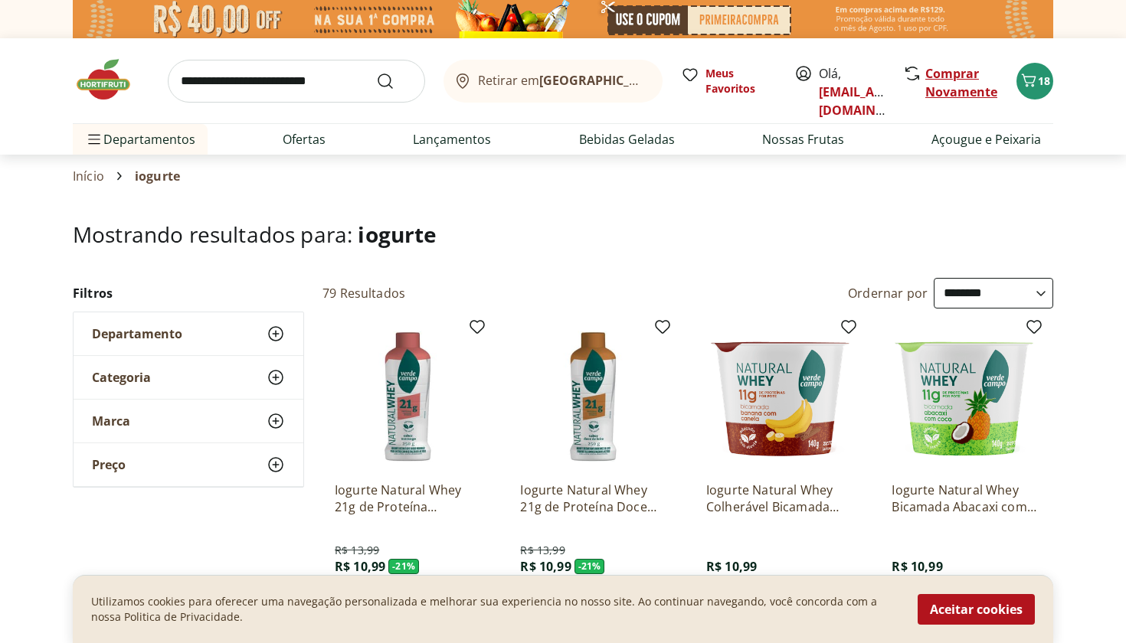
scroll to position [0, 0]
click at [1031, 77] on icon "Carrinho" at bounding box center [1028, 80] width 18 height 18
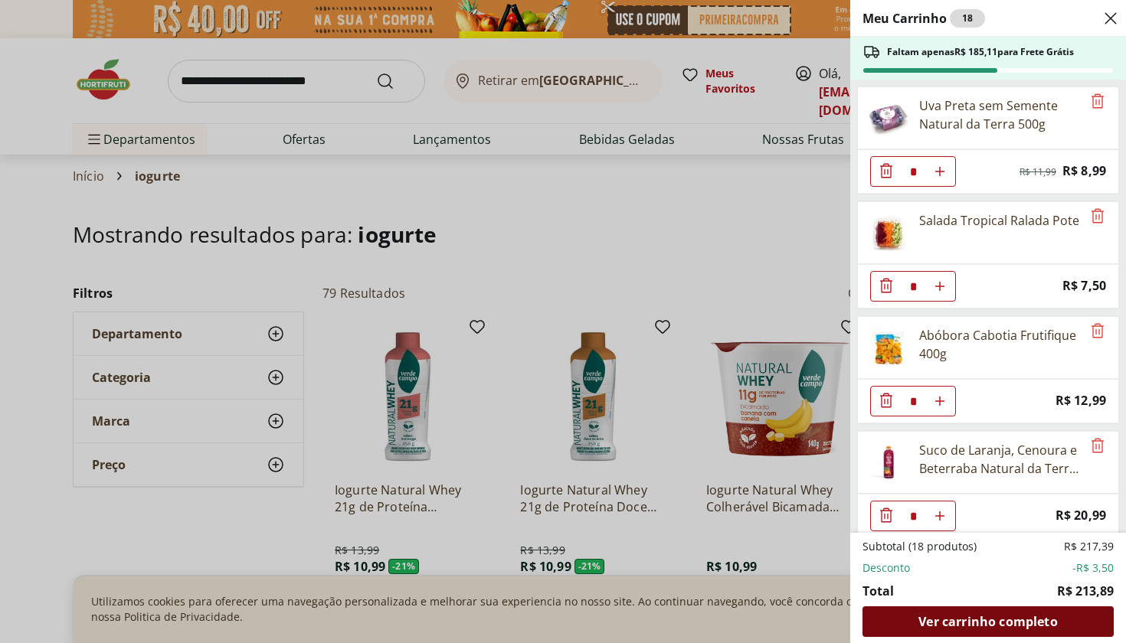
click at [954, 623] on span "Ver carrinho completo" at bounding box center [987, 622] width 139 height 12
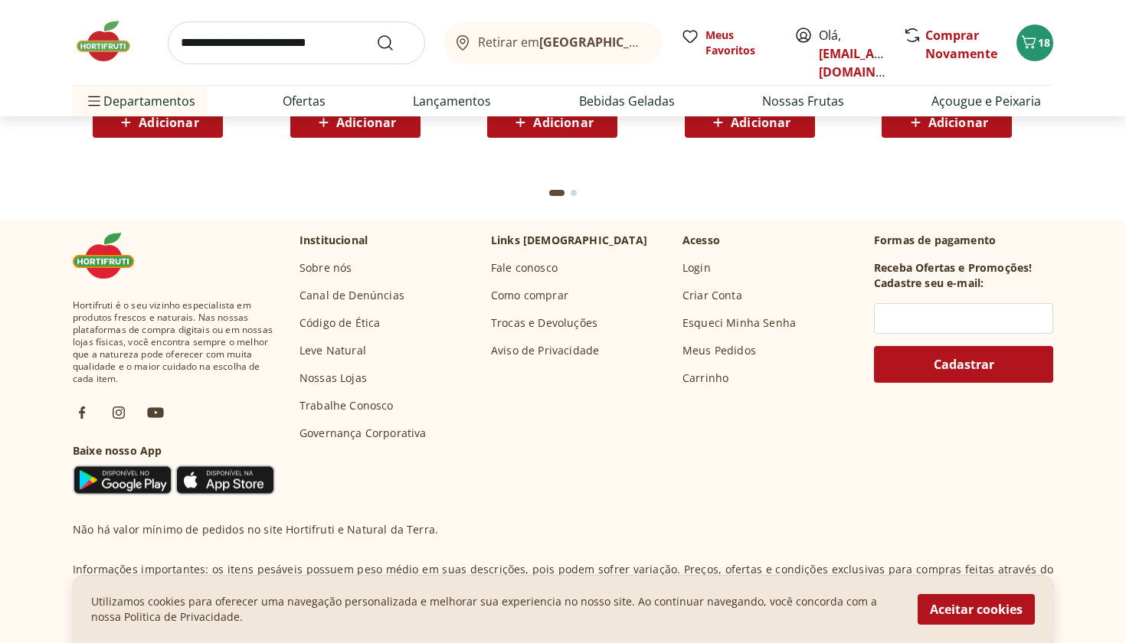
scroll to position [4451, 0]
click at [923, 240] on p "Formas de pagamento" at bounding box center [963, 240] width 179 height 15
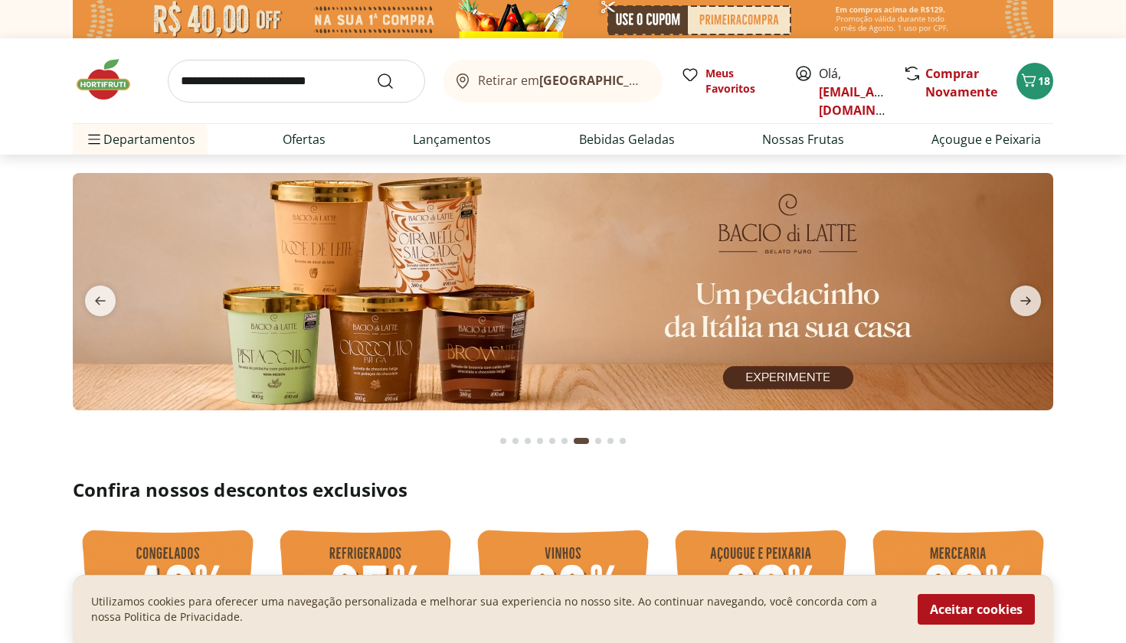
scroll to position [0, 0]
